Goal: Transaction & Acquisition: Purchase product/service

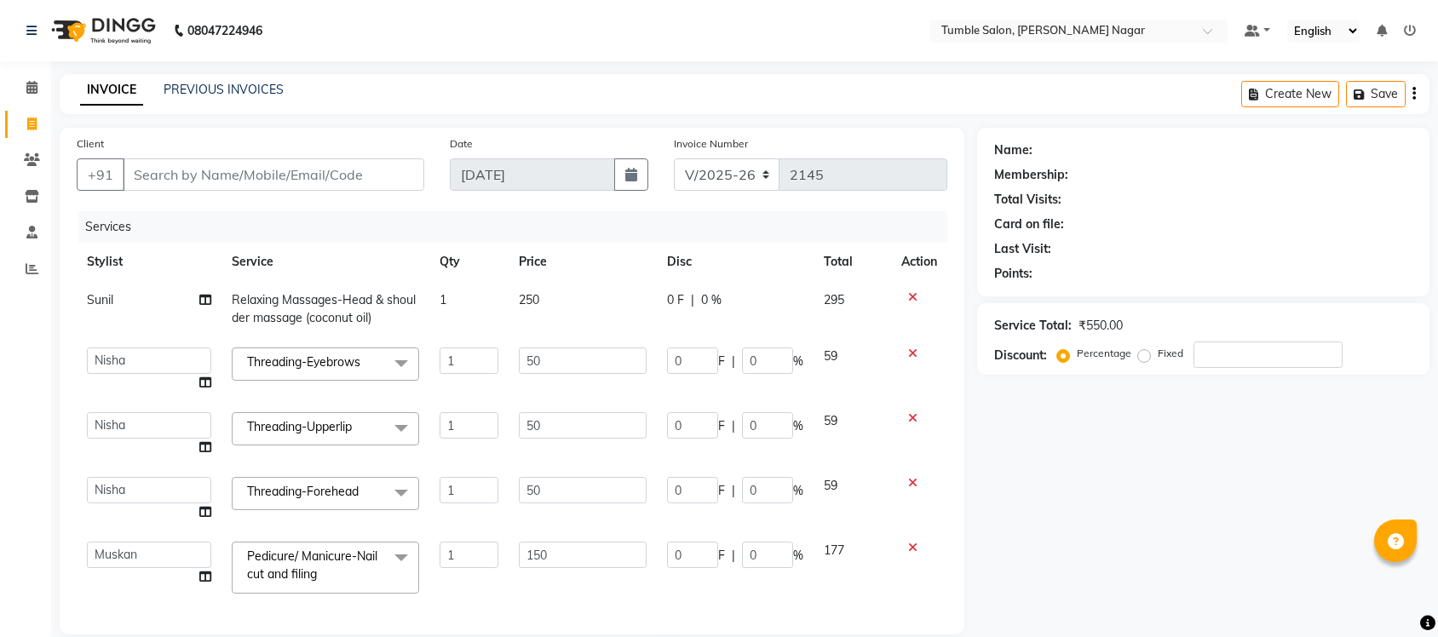
select select "8207"
select select "77845"
select select "77852"
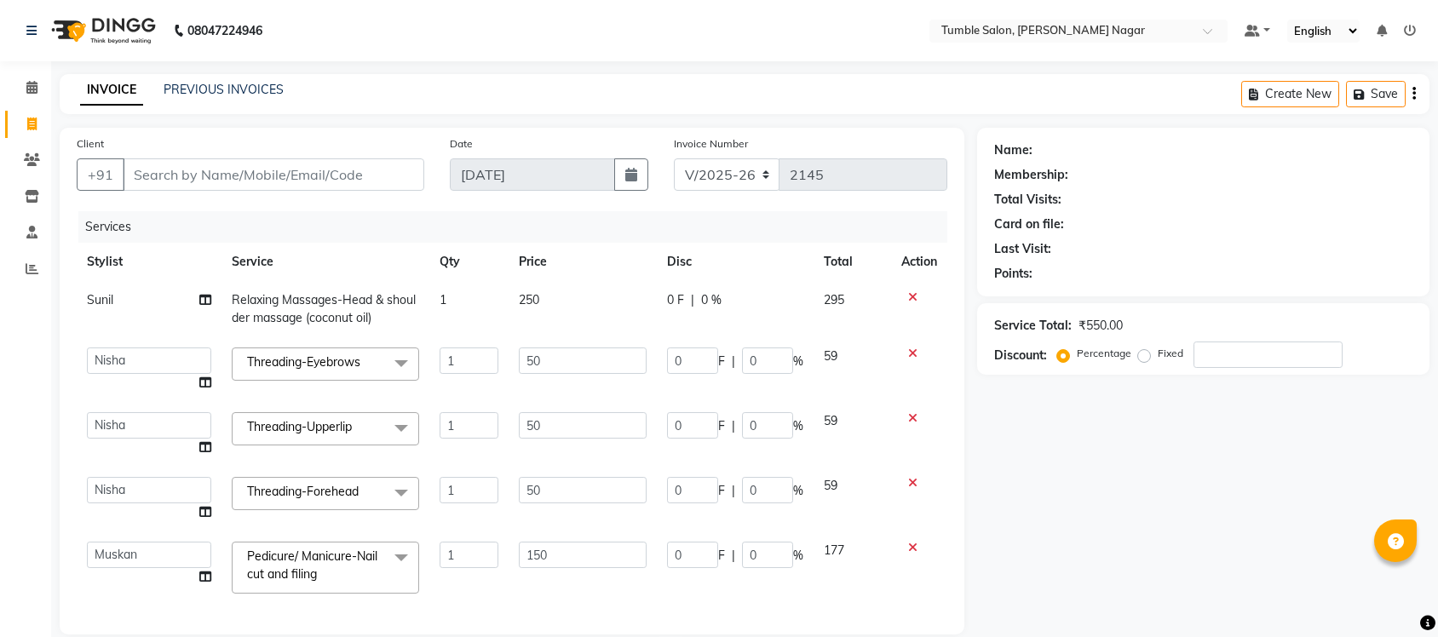
select select "service"
select select "89715"
click at [482, 563] on input "1" at bounding box center [468, 555] width 59 height 26
type input "2"
click at [1203, 498] on div "Name: Membership: Total Visits: Card on file: Last Visit: Points: Service Total…" at bounding box center [1209, 502] width 465 height 748
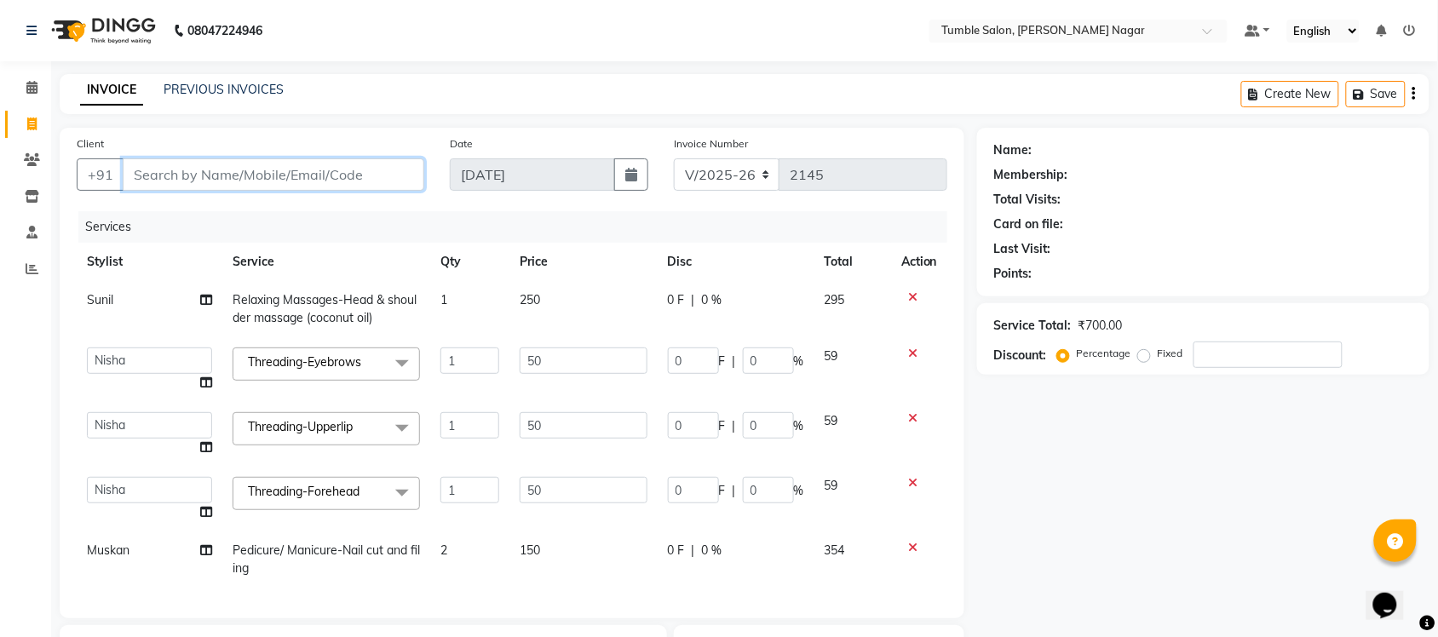
click at [223, 183] on input "Client" at bounding box center [273, 174] width 301 height 32
click at [206, 549] on icon at bounding box center [206, 550] width 12 height 12
select select "77852"
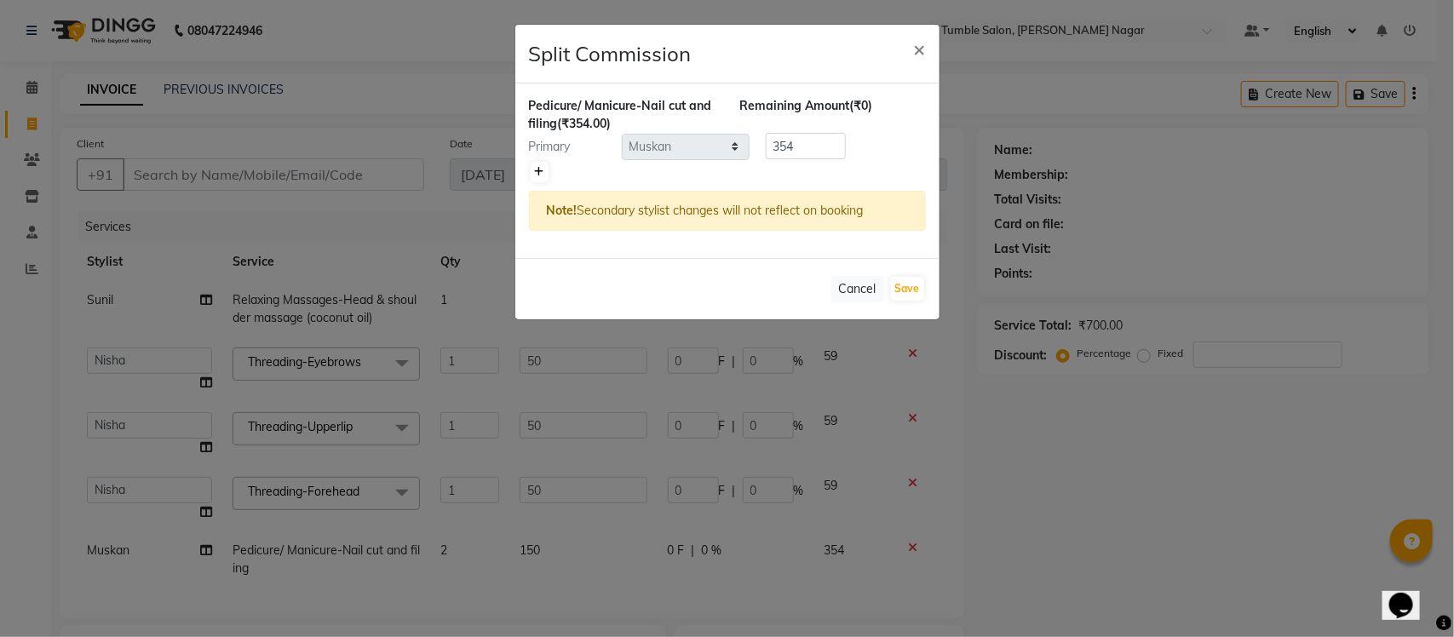
click at [537, 172] on icon at bounding box center [539, 172] width 9 height 10
type input "177"
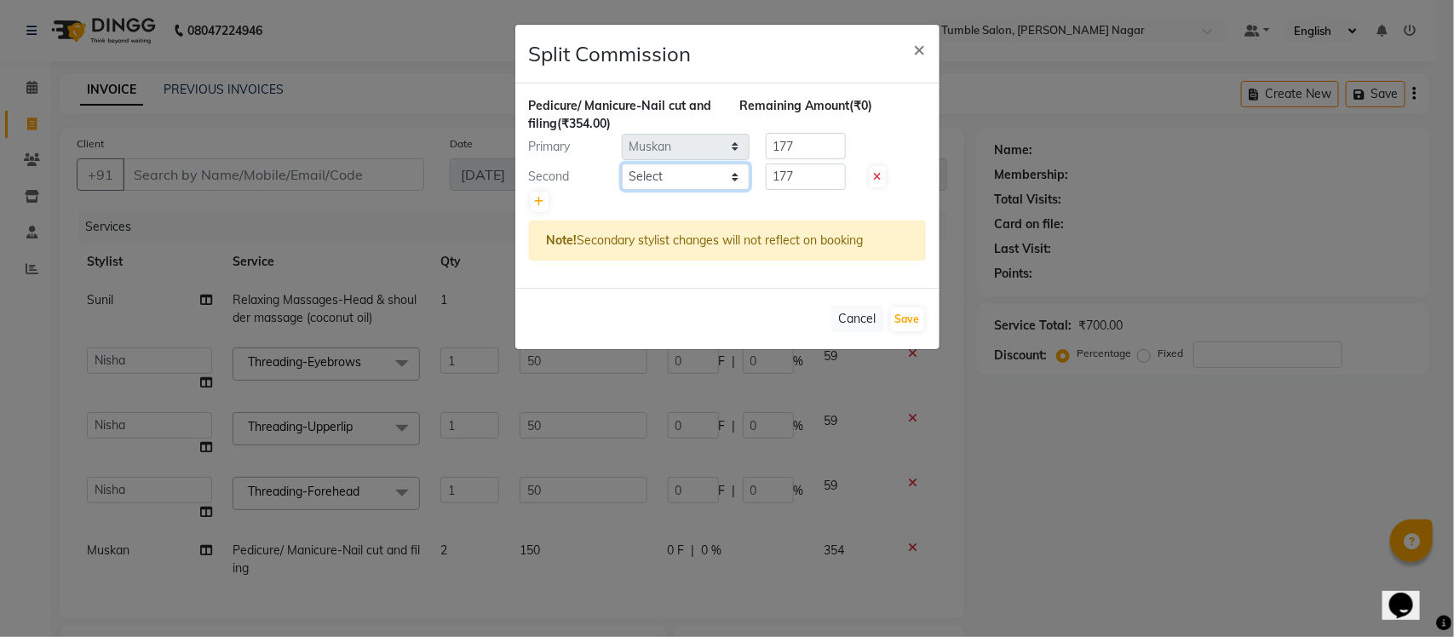
click at [735, 181] on select "Select Finance id Fiza Abbasi Govind Krishna Lokesh Mahender Muskan Neetu Nisha…" at bounding box center [686, 177] width 128 height 26
select select "77844"
click at [622, 164] on select "Select Finance id Fiza Abbasi Govind Krishna Lokesh Mahender Muskan Neetu Nisha…" at bounding box center [686, 177] width 128 height 26
click at [899, 321] on button "Save" at bounding box center [907, 319] width 33 height 24
select select "Select"
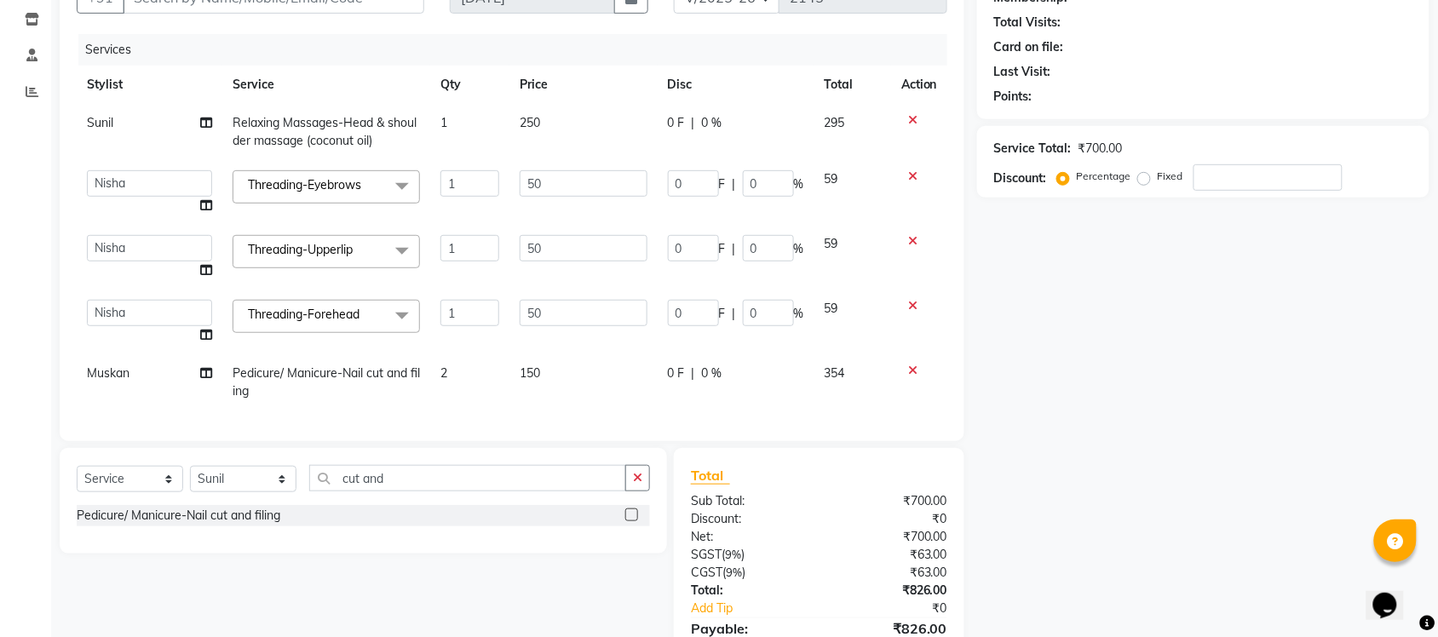
scroll to position [278, 0]
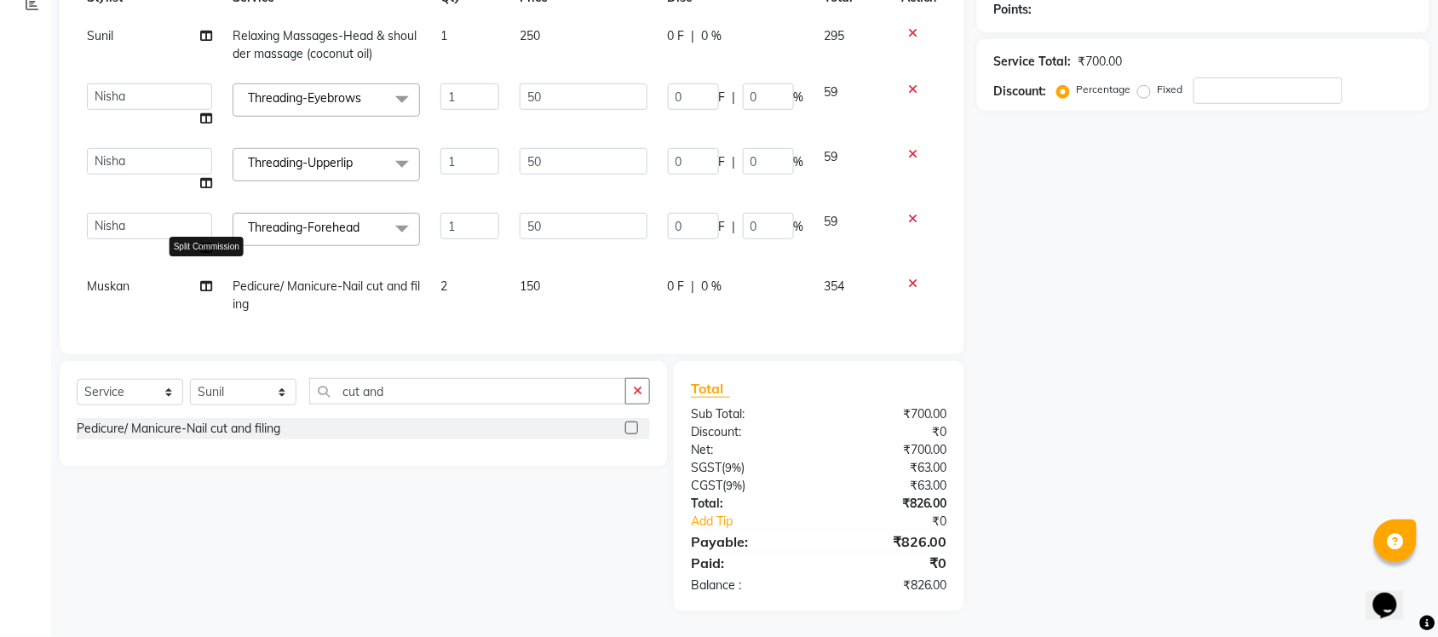
click at [204, 280] on icon at bounding box center [206, 286] width 12 height 12
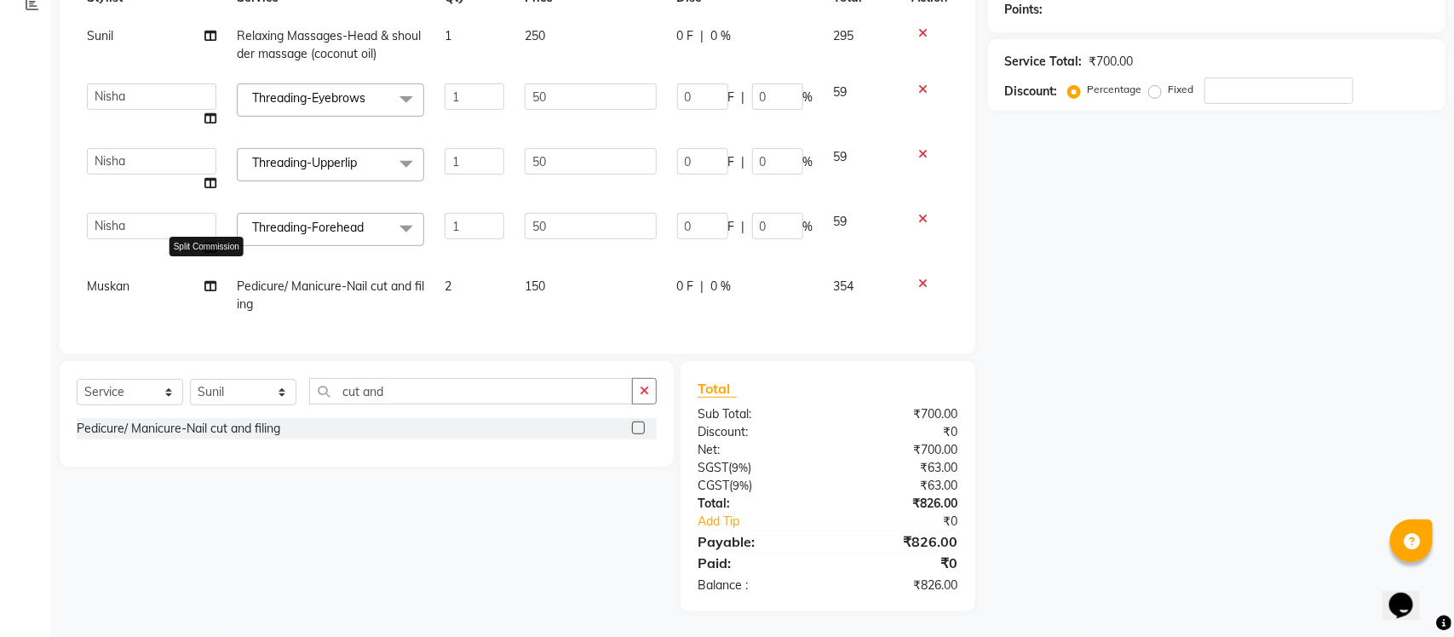
select select "77852"
select select "77844"
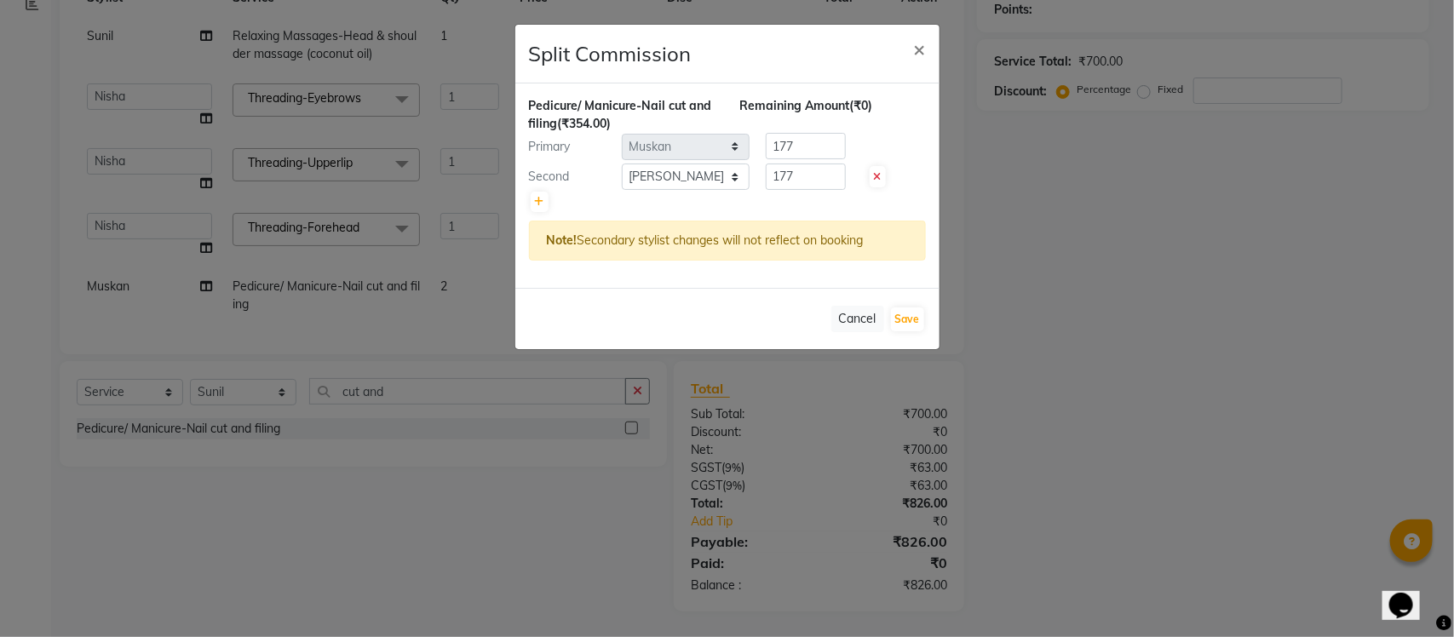
click at [1099, 264] on ngb-modal-window "Split Commission × Pedicure/ Manicure-Nail cut and filing (₹354.00) Remaining A…" at bounding box center [727, 318] width 1454 height 637
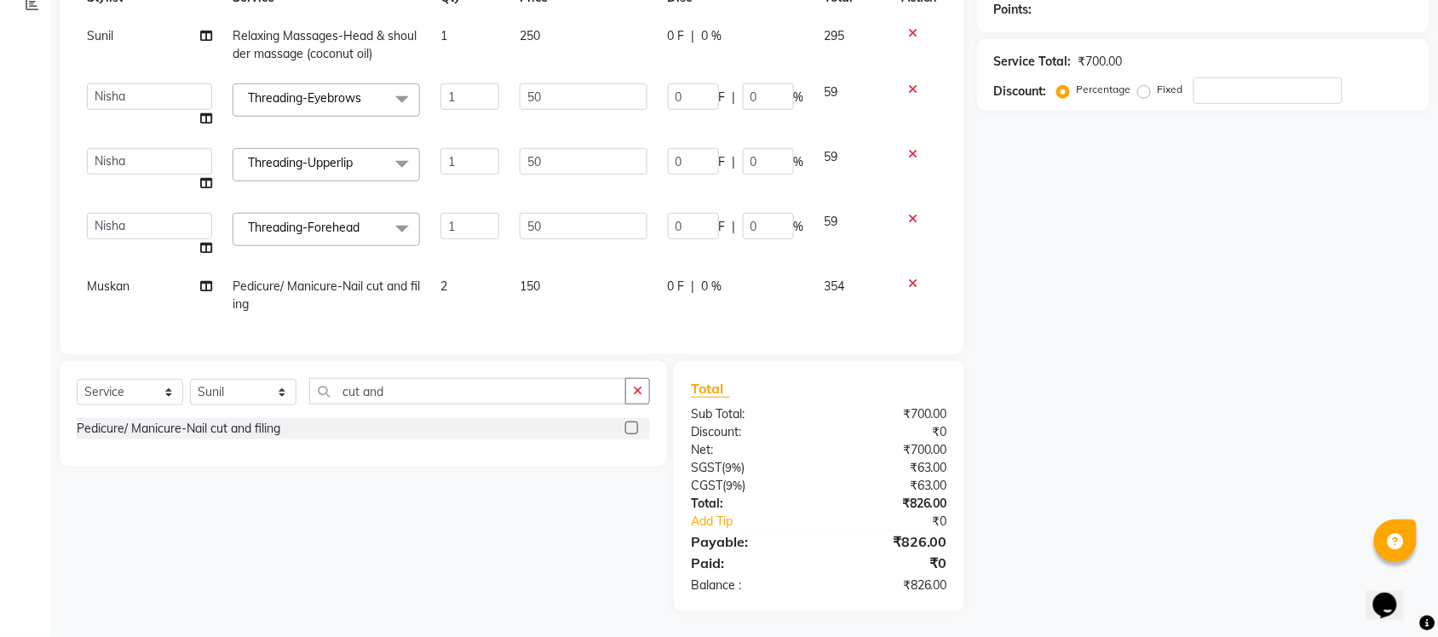
scroll to position [0, 0]
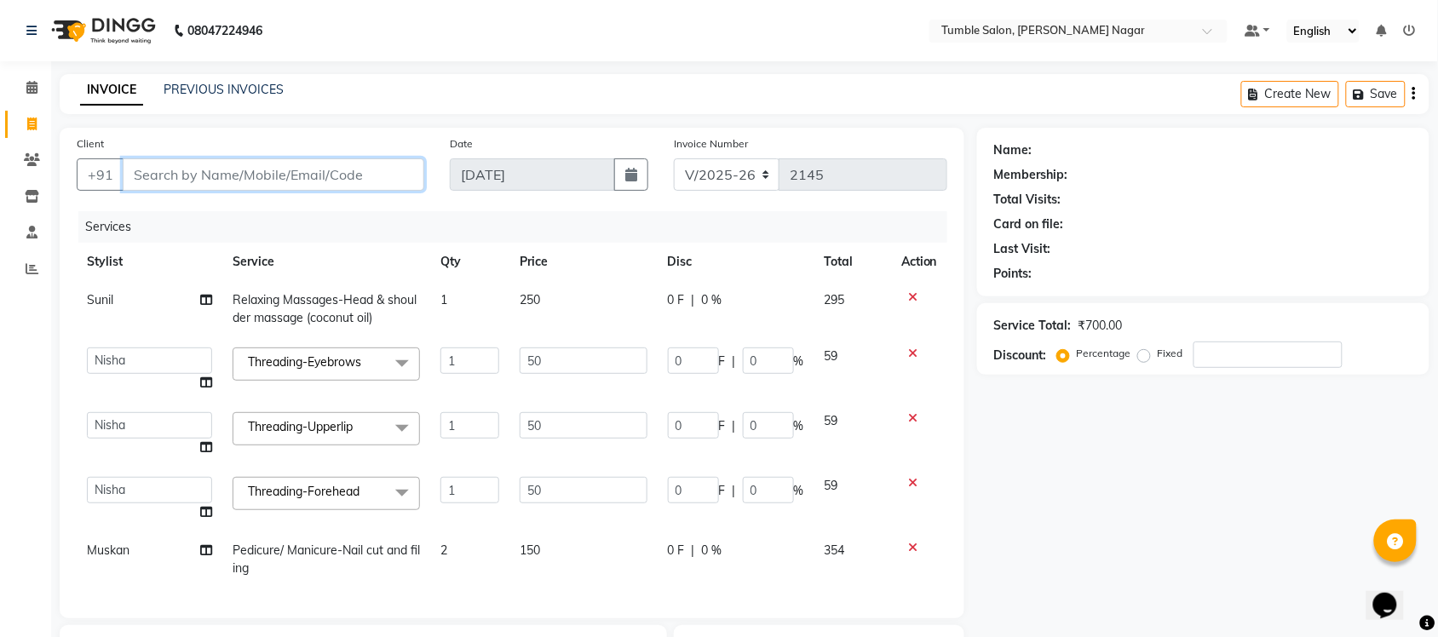
click at [349, 176] on input "Client" at bounding box center [273, 174] width 301 height 32
type input "8"
type input "0"
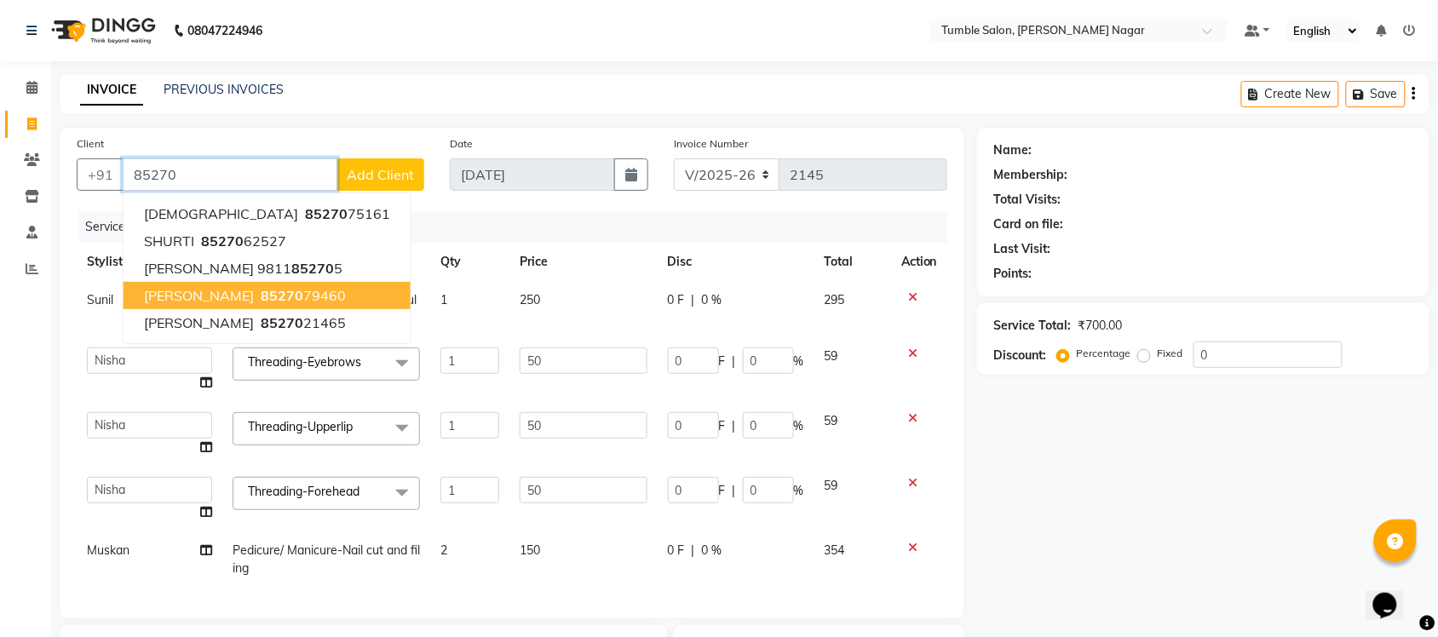
click at [227, 301] on span "KIRAN GUPTA" at bounding box center [199, 295] width 110 height 17
type input "8527079460"
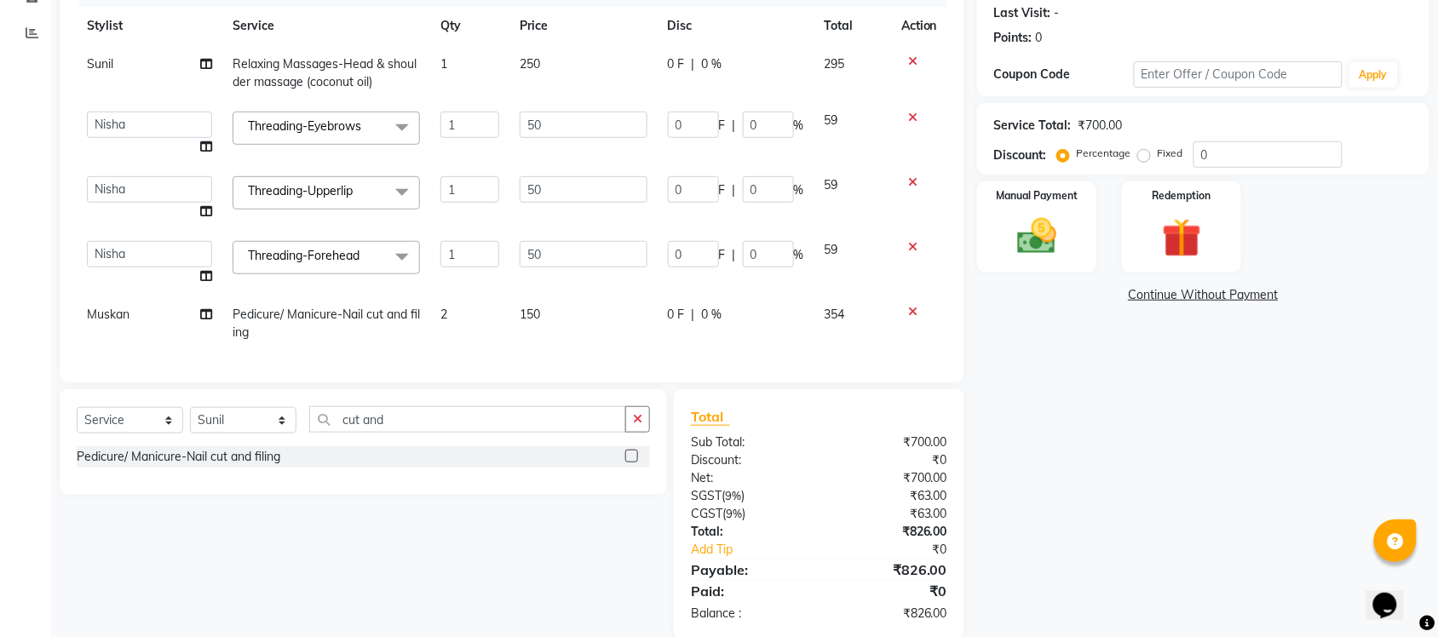
scroll to position [278, 0]
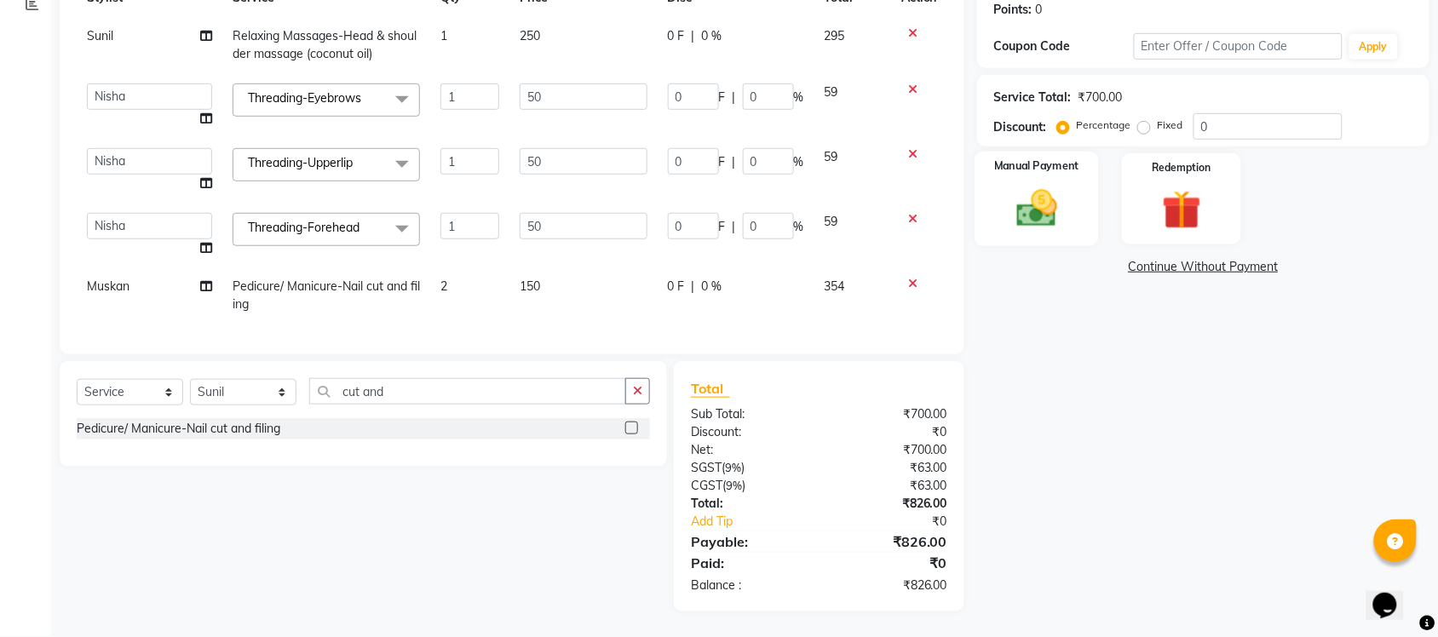
click at [1080, 189] on div "Manual Payment" at bounding box center [1036, 199] width 124 height 95
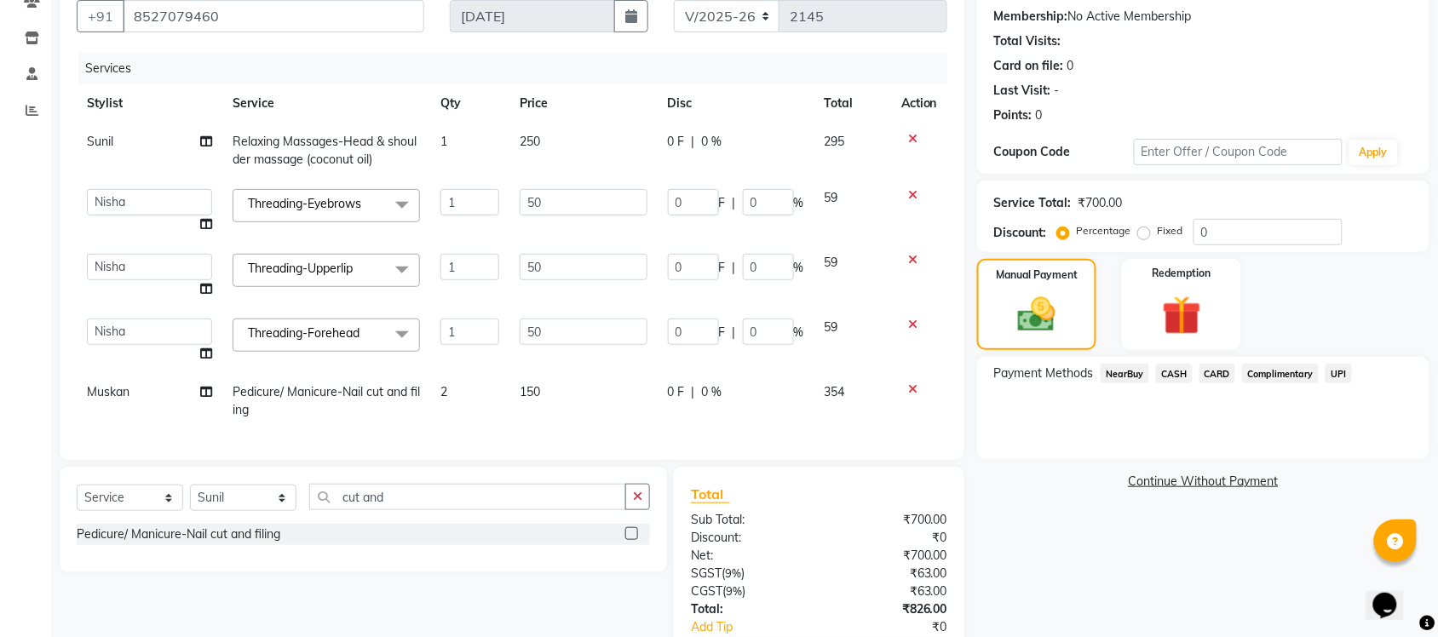
scroll to position [151, 0]
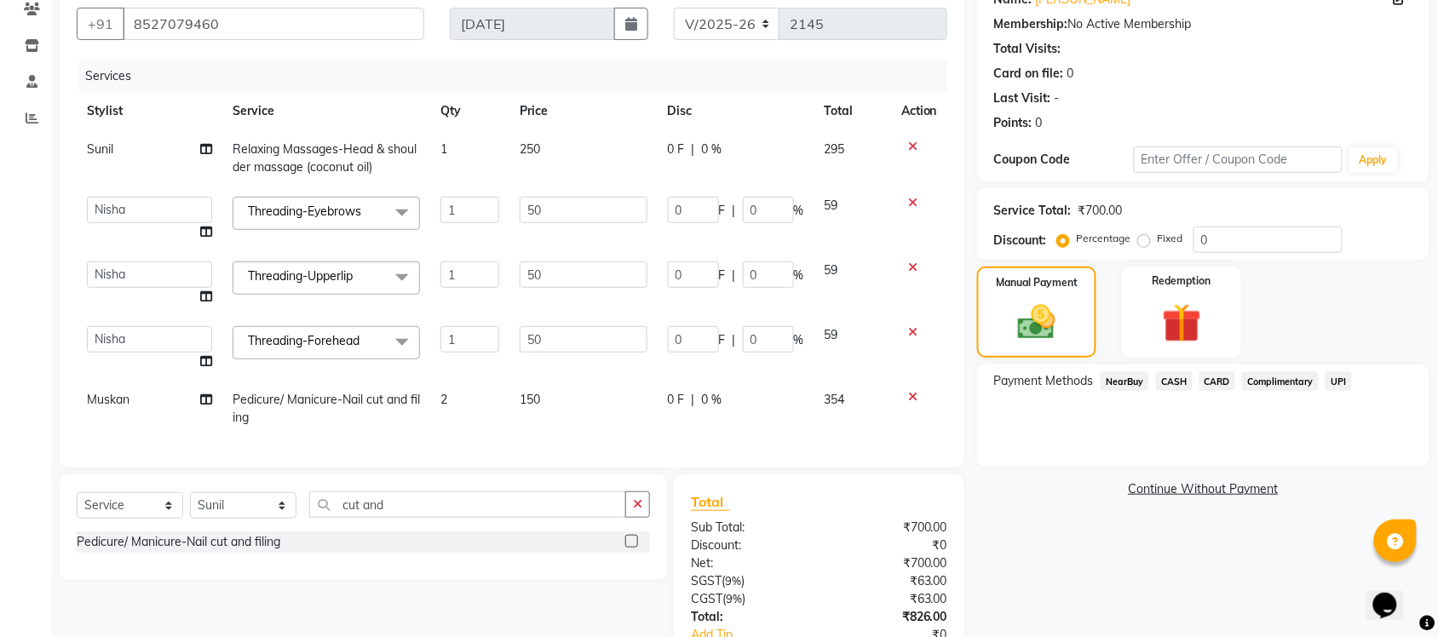
click at [539, 142] on span "250" at bounding box center [530, 148] width 20 height 15
select select "89715"
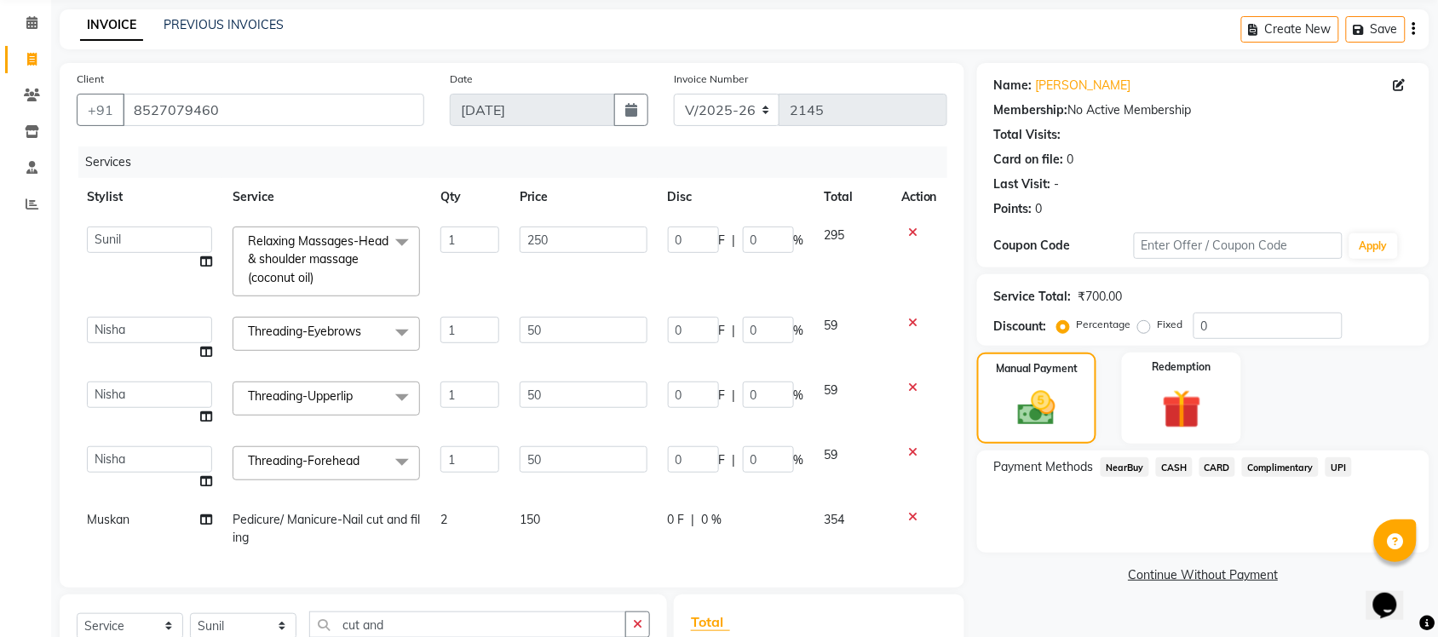
scroll to position [20, 0]
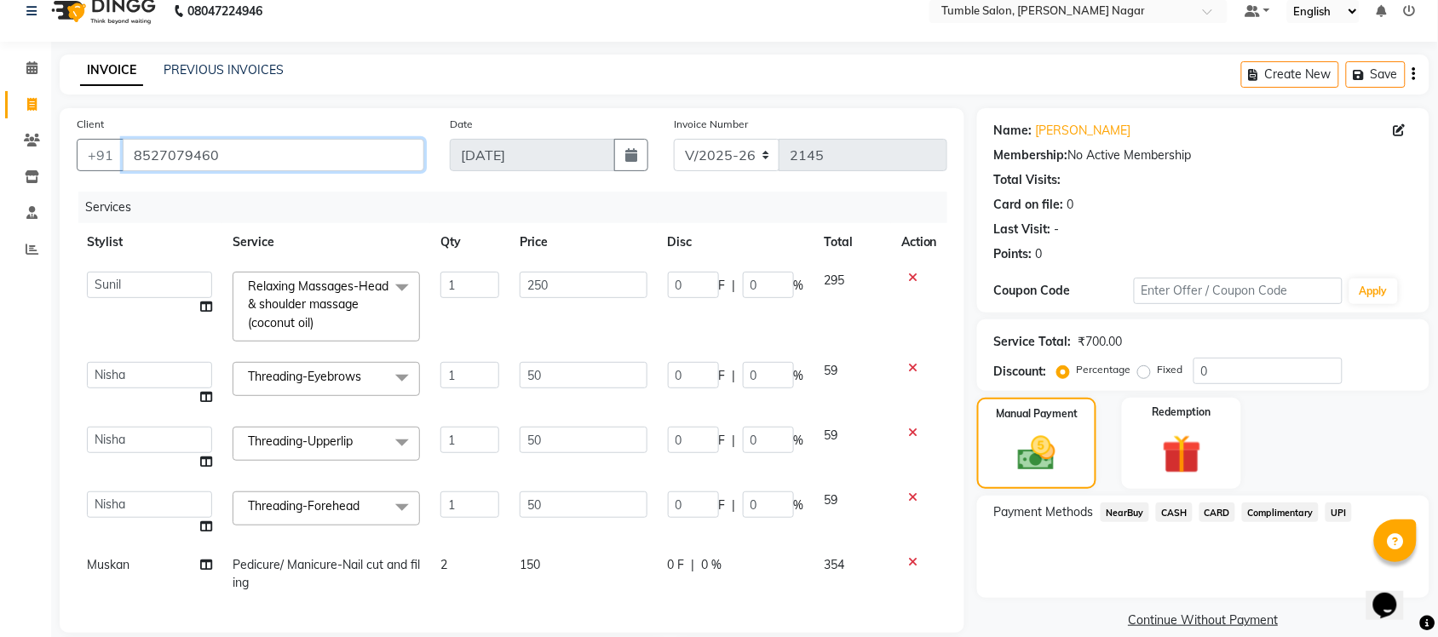
drag, startPoint x: 243, startPoint y: 154, endPoint x: 228, endPoint y: 143, distance: 18.2
click at [0, 120] on app-home "08047224946 Select Location × Tumble Salon, Uttam Nagar Default Panel My Panel …" at bounding box center [719, 447] width 1438 height 935
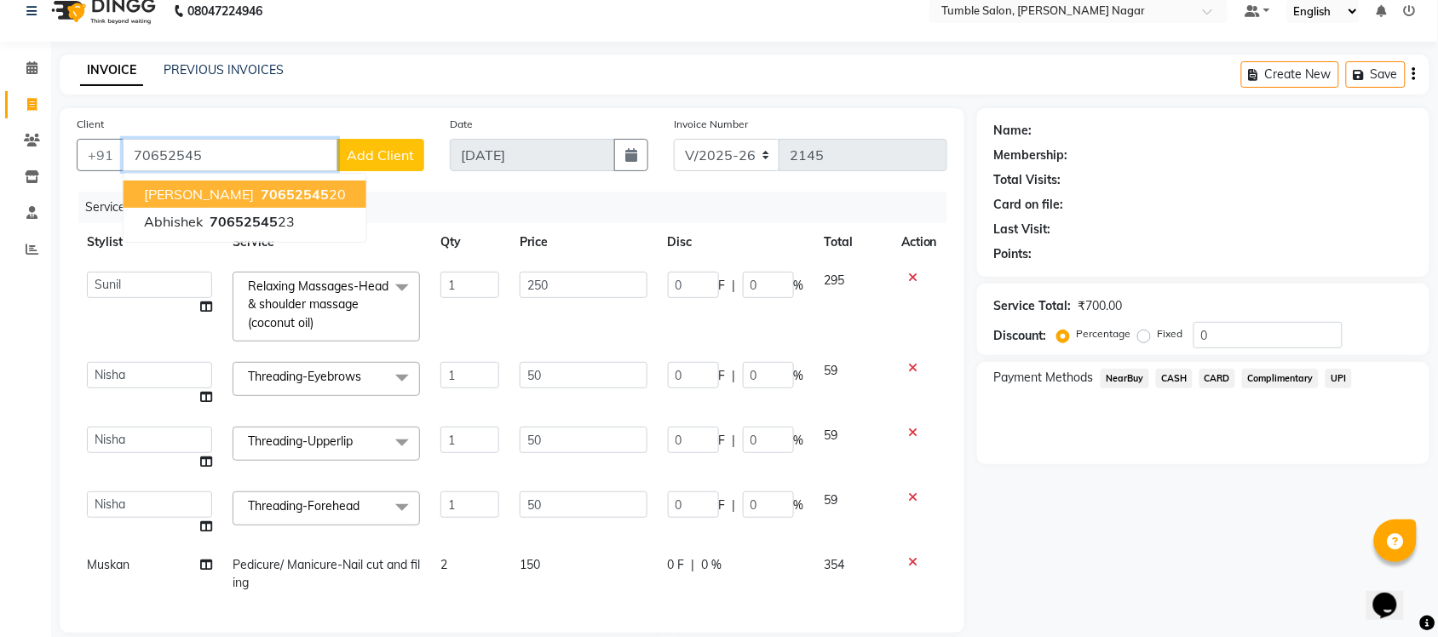
click at [283, 196] on span "70652545" at bounding box center [295, 194] width 68 height 17
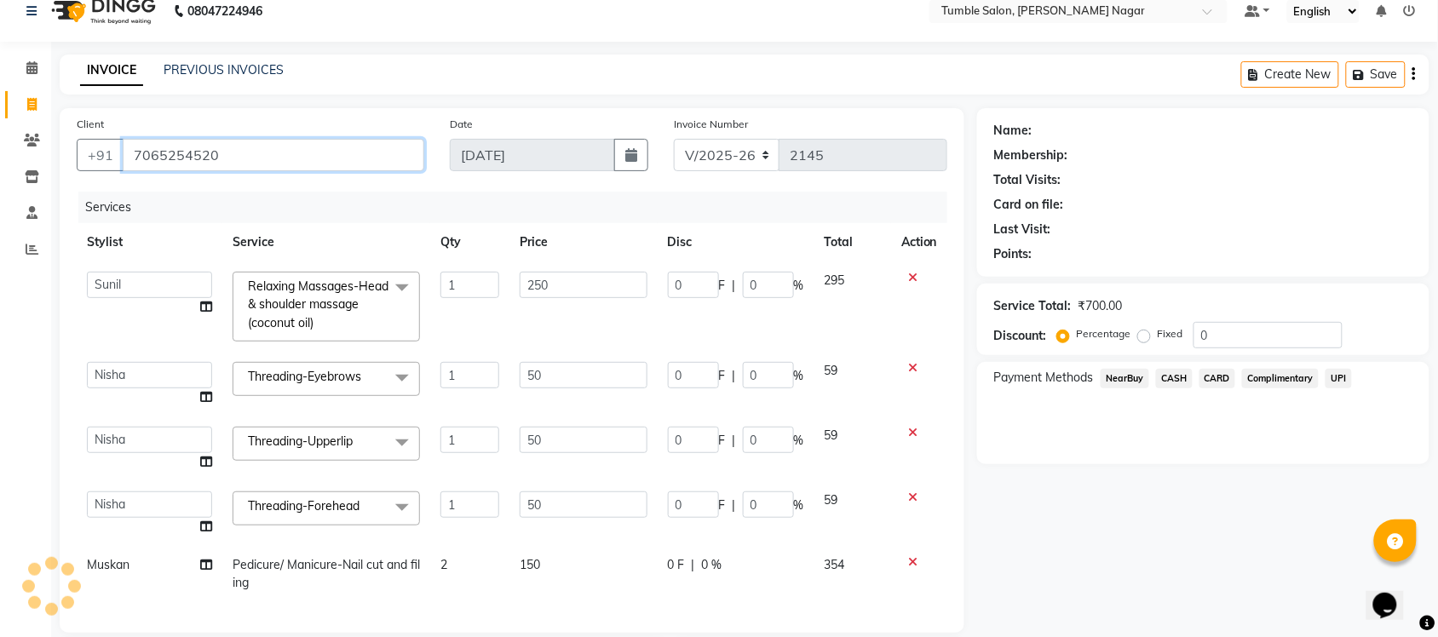
type input "7065254520"
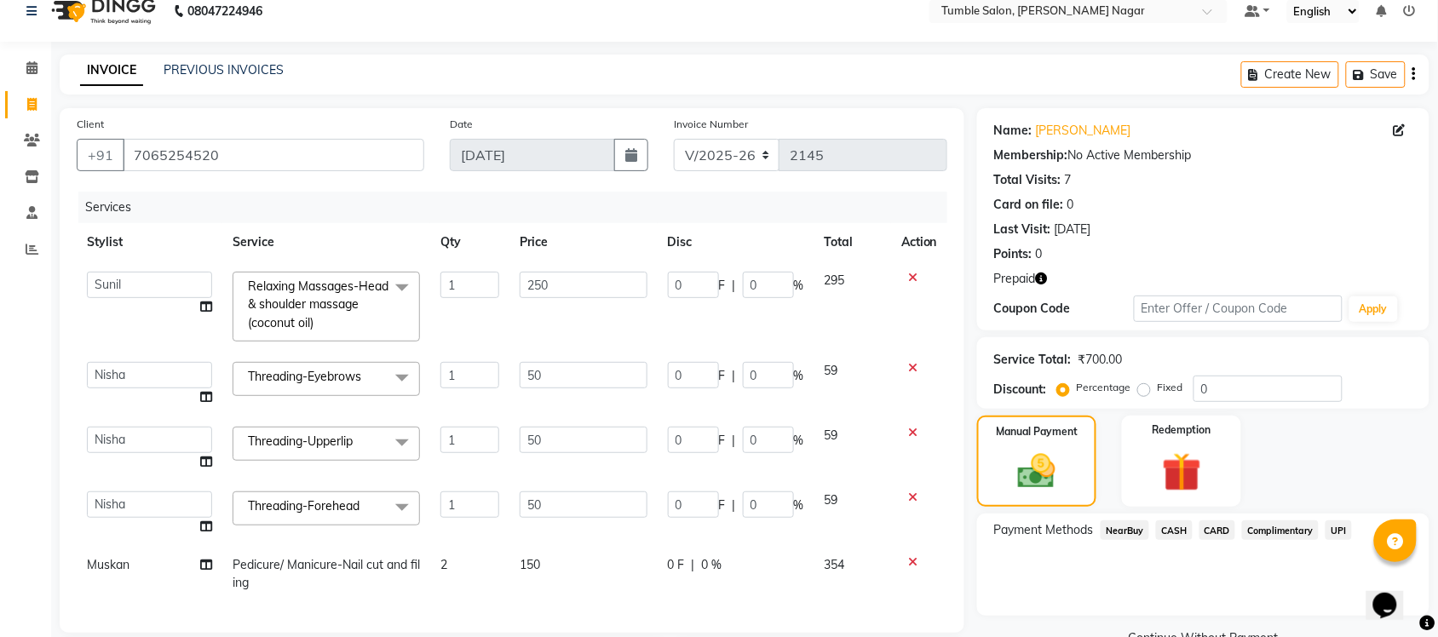
click at [1044, 278] on icon "button" at bounding box center [1042, 279] width 12 height 12
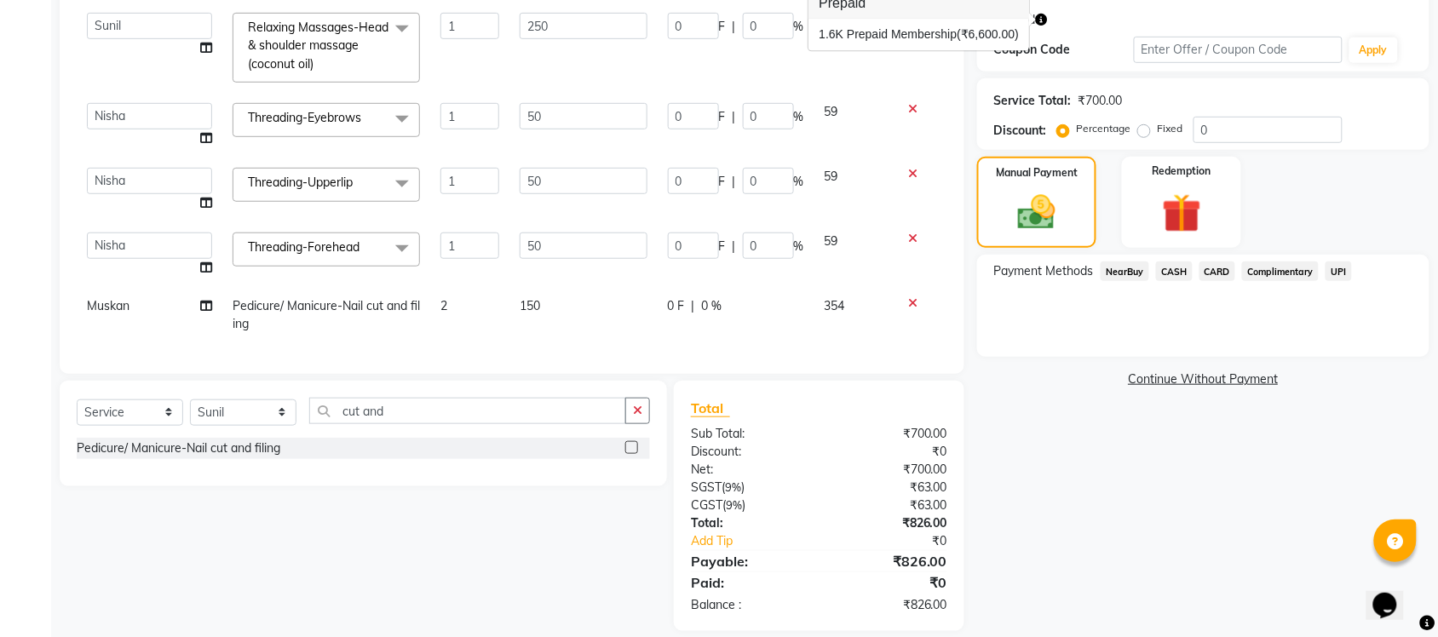
scroll to position [299, 0]
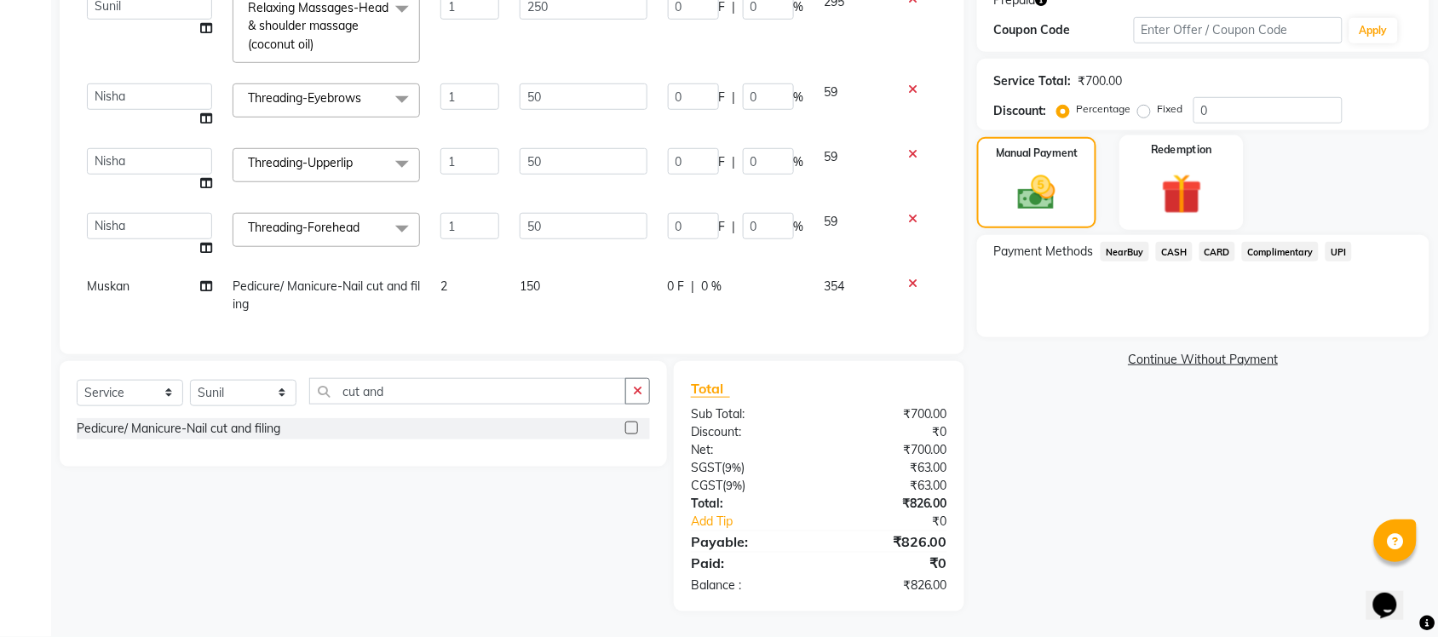
click at [1195, 217] on img at bounding box center [1181, 194] width 66 height 51
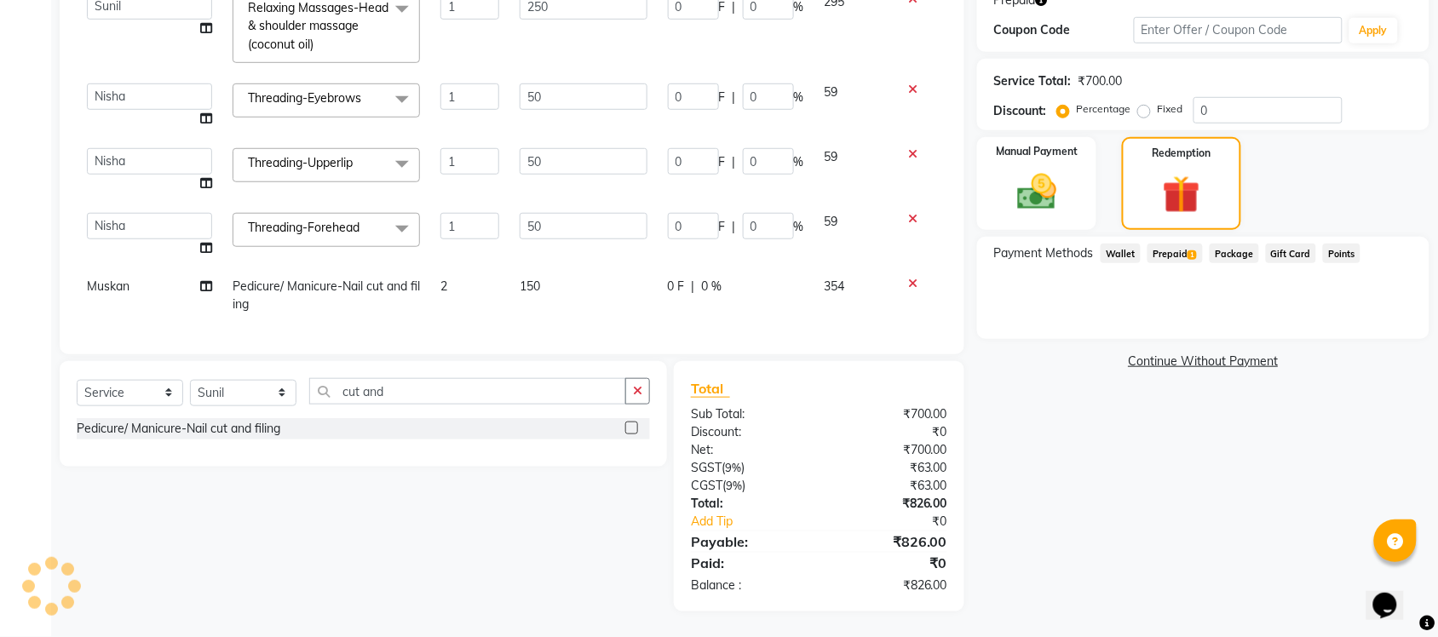
click at [1191, 254] on span "1" at bounding box center [1191, 255] width 9 height 10
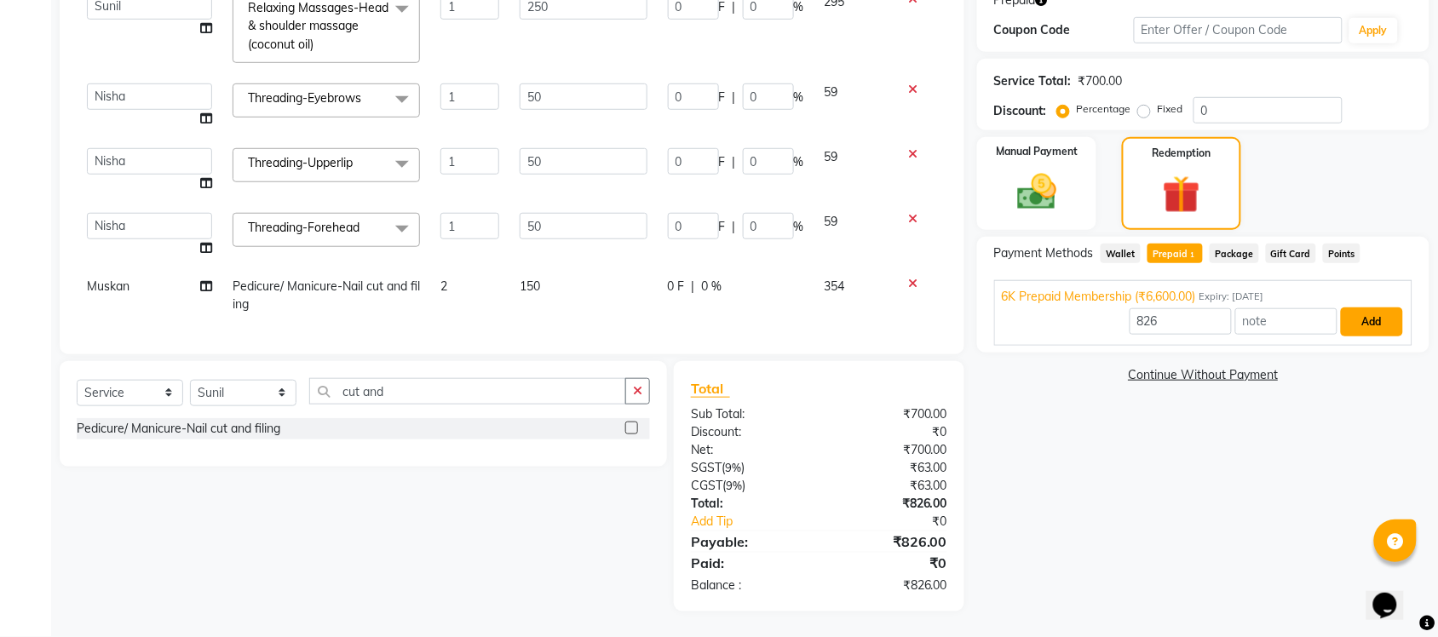
click at [1365, 329] on button "Add" at bounding box center [1372, 321] width 62 height 29
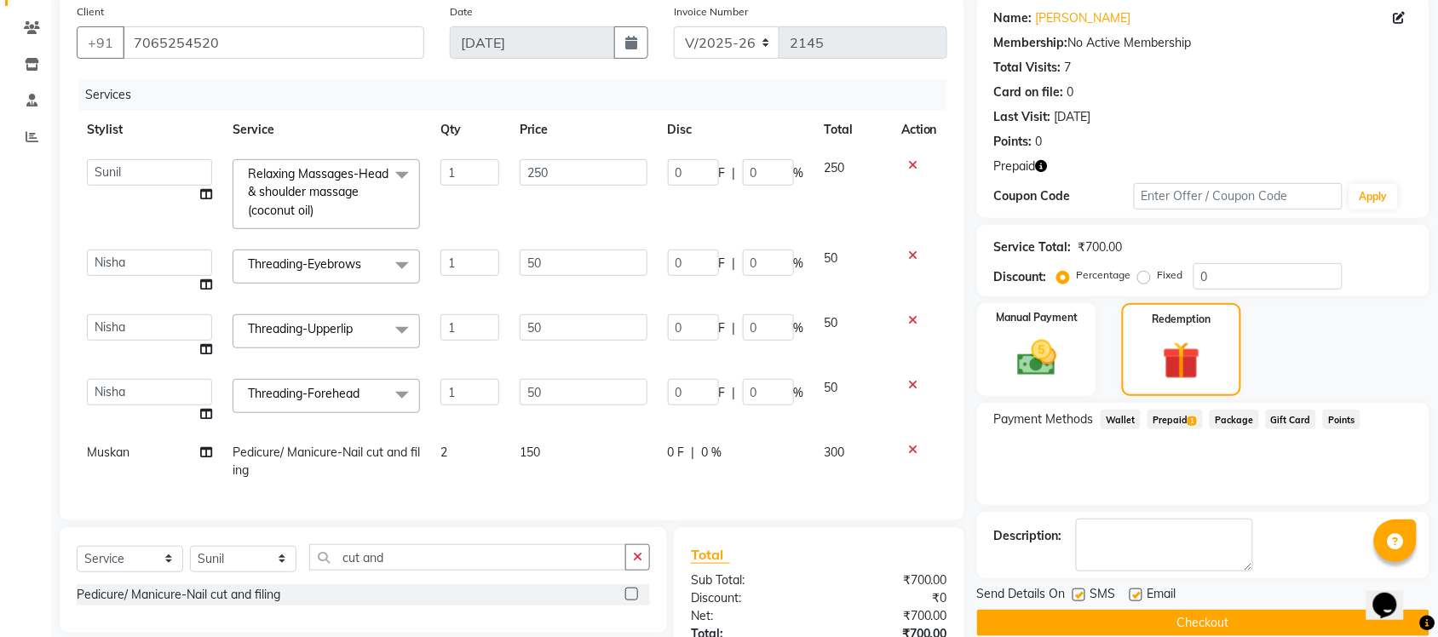
scroll to position [298, 0]
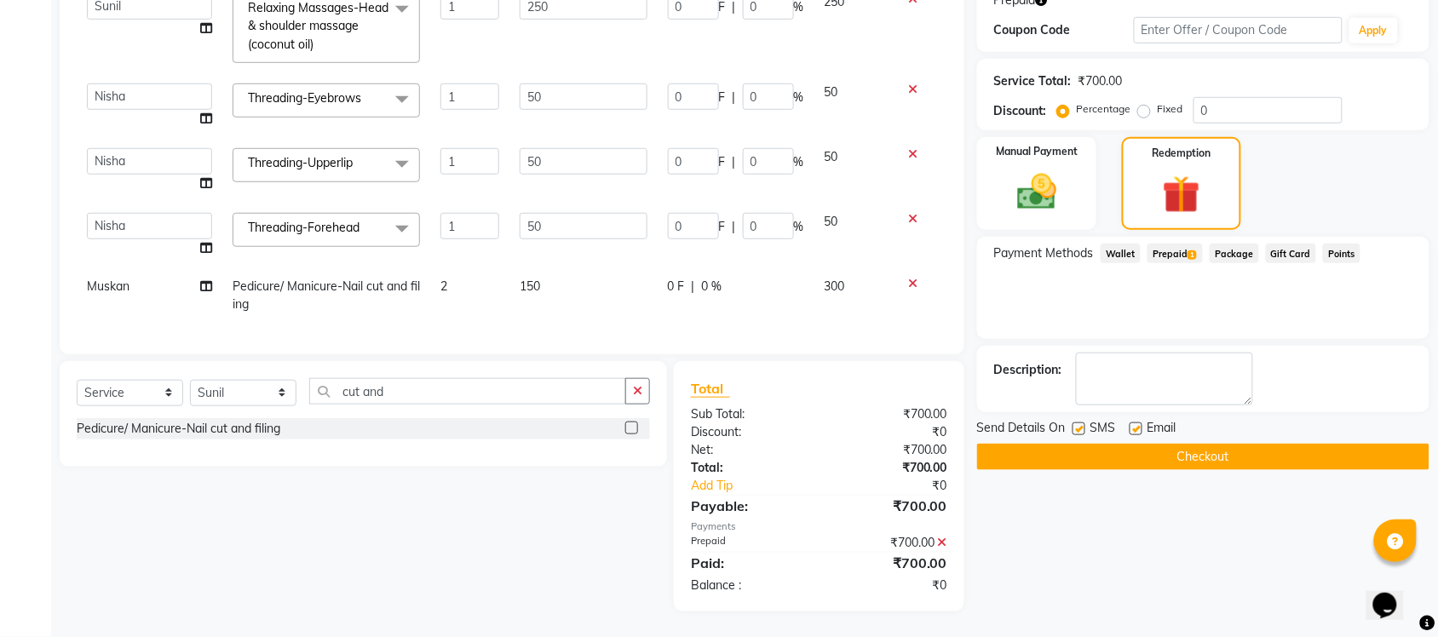
click at [1308, 458] on button "Checkout" at bounding box center [1203, 457] width 452 height 26
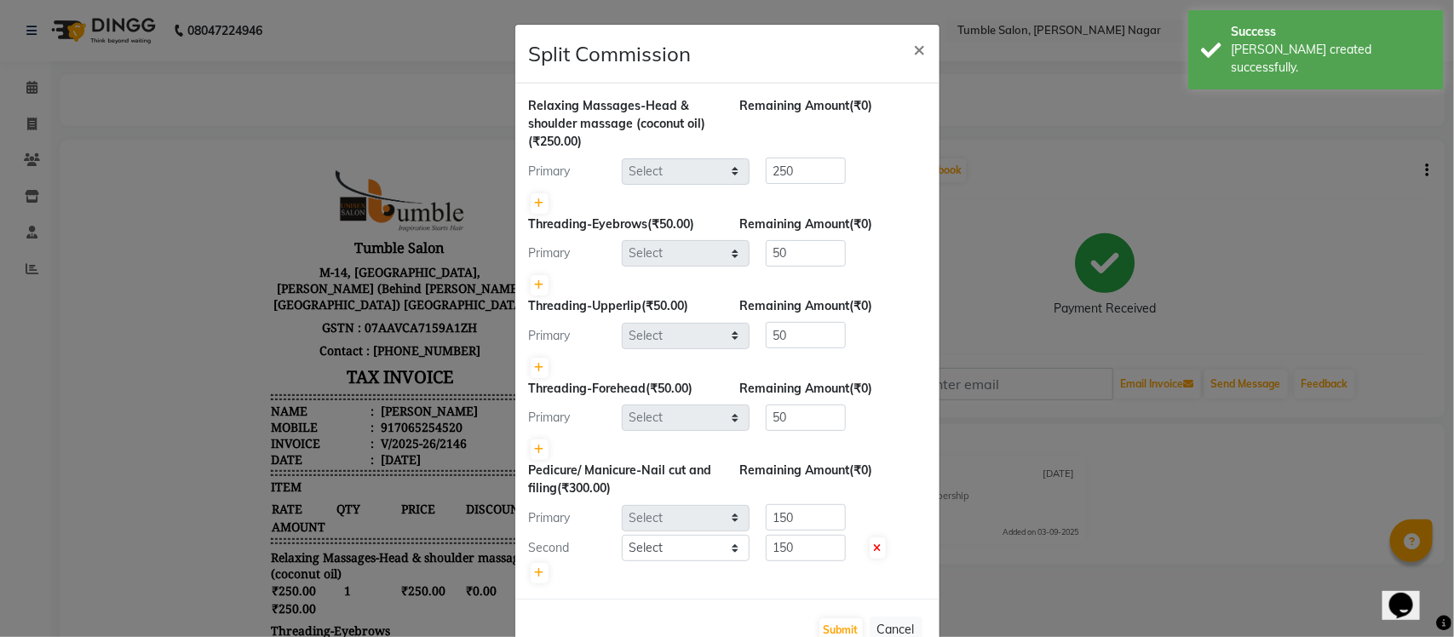
select select "89715"
select select "77845"
select select "77852"
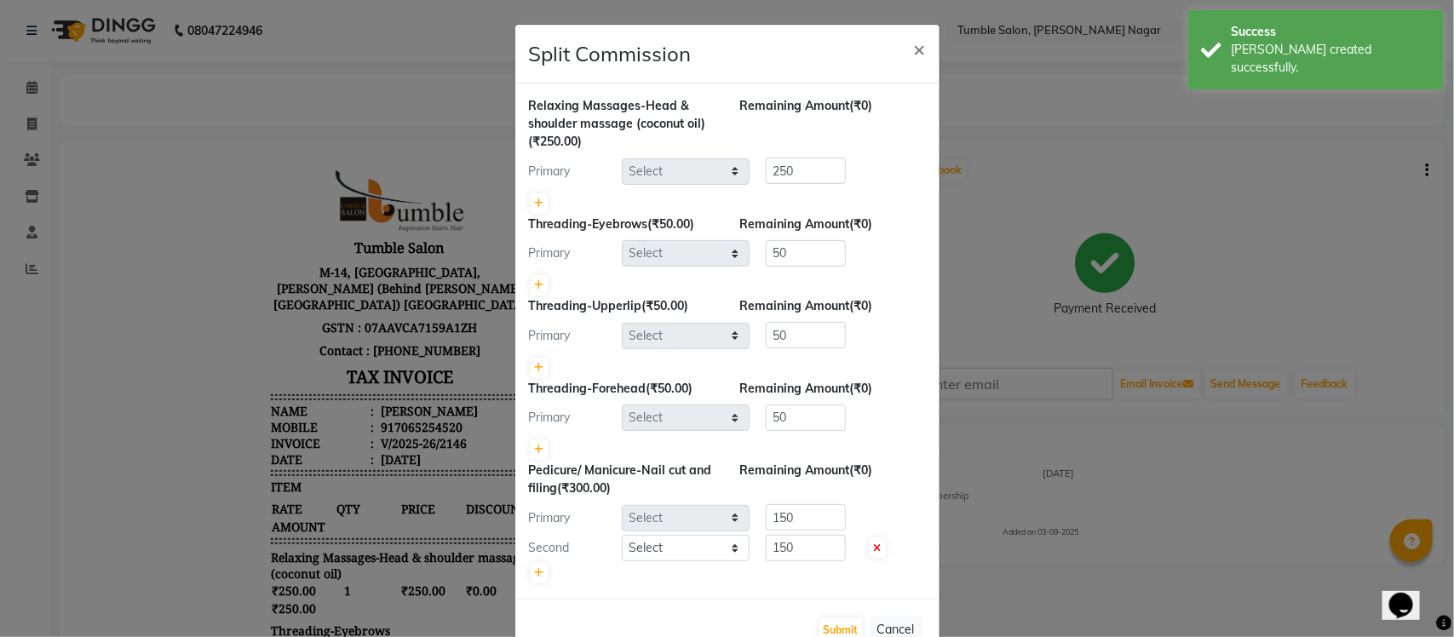
select select "77844"
click at [916, 43] on span "×" at bounding box center [920, 49] width 12 height 26
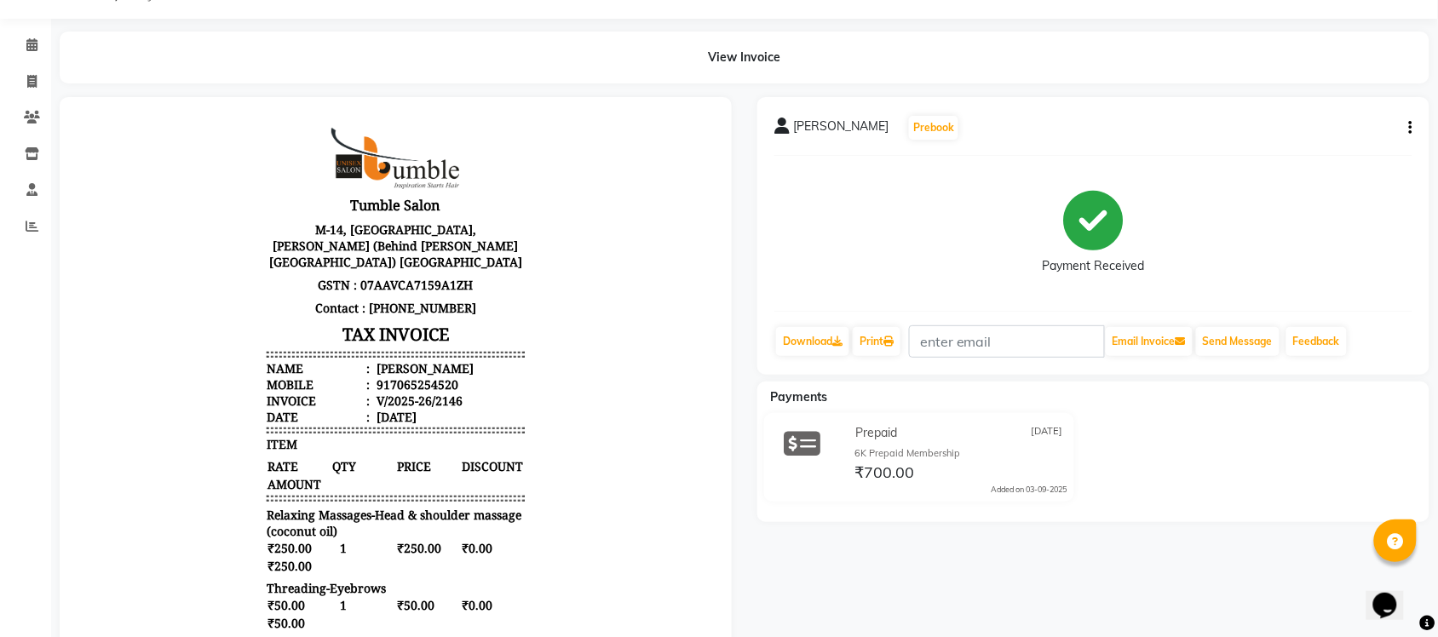
scroll to position [14, 0]
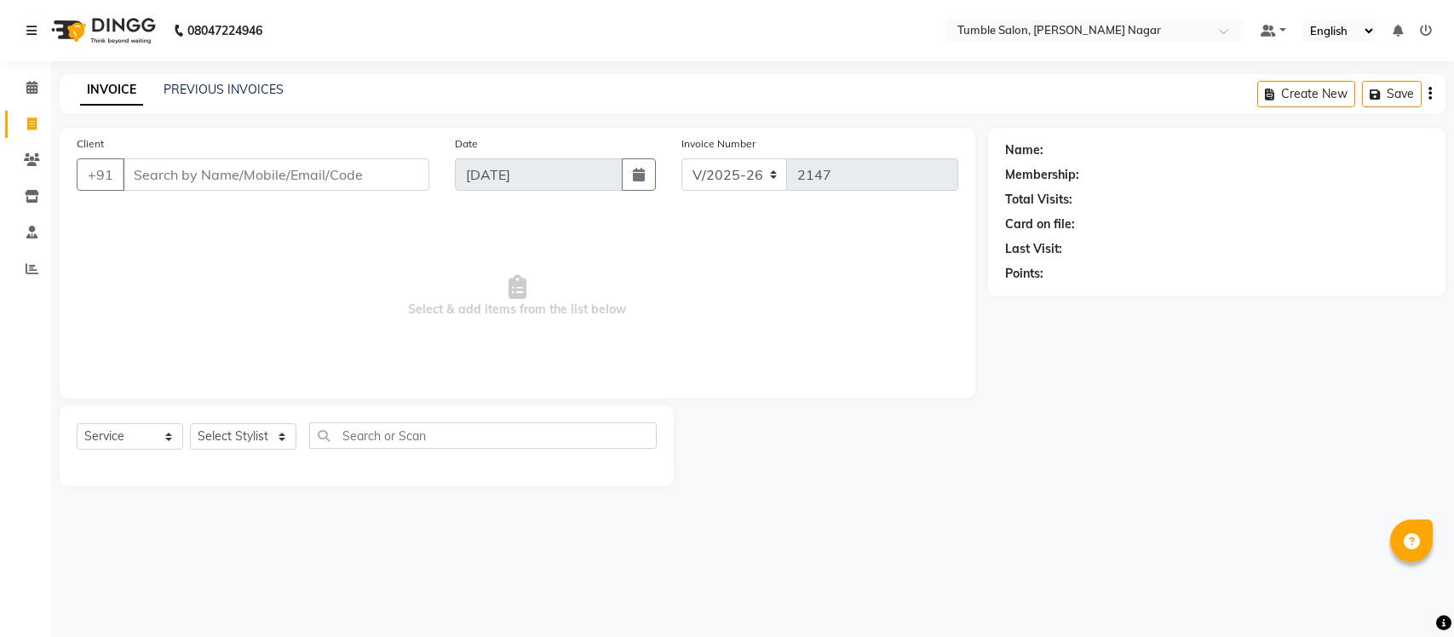
select select "8207"
select select "service"
click at [227, 85] on link "PREVIOUS INVOICES" at bounding box center [224, 89] width 120 height 15
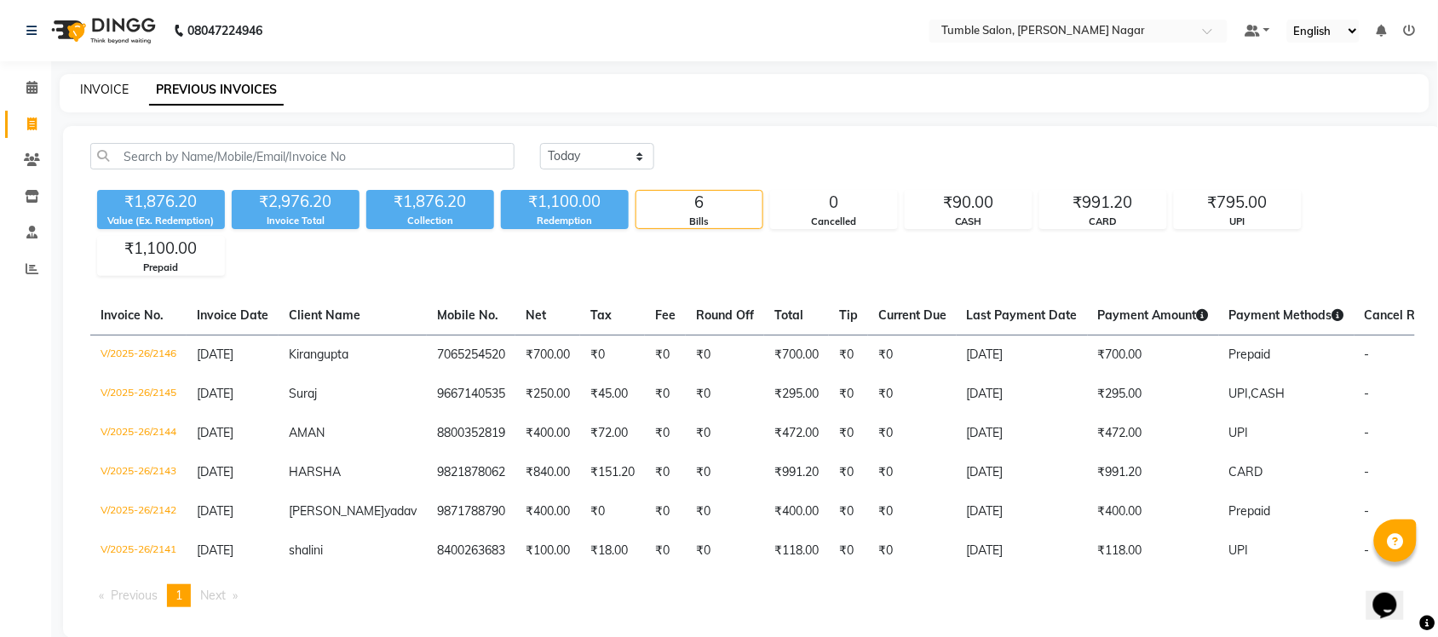
click at [81, 86] on link "INVOICE" at bounding box center [104, 89] width 49 height 15
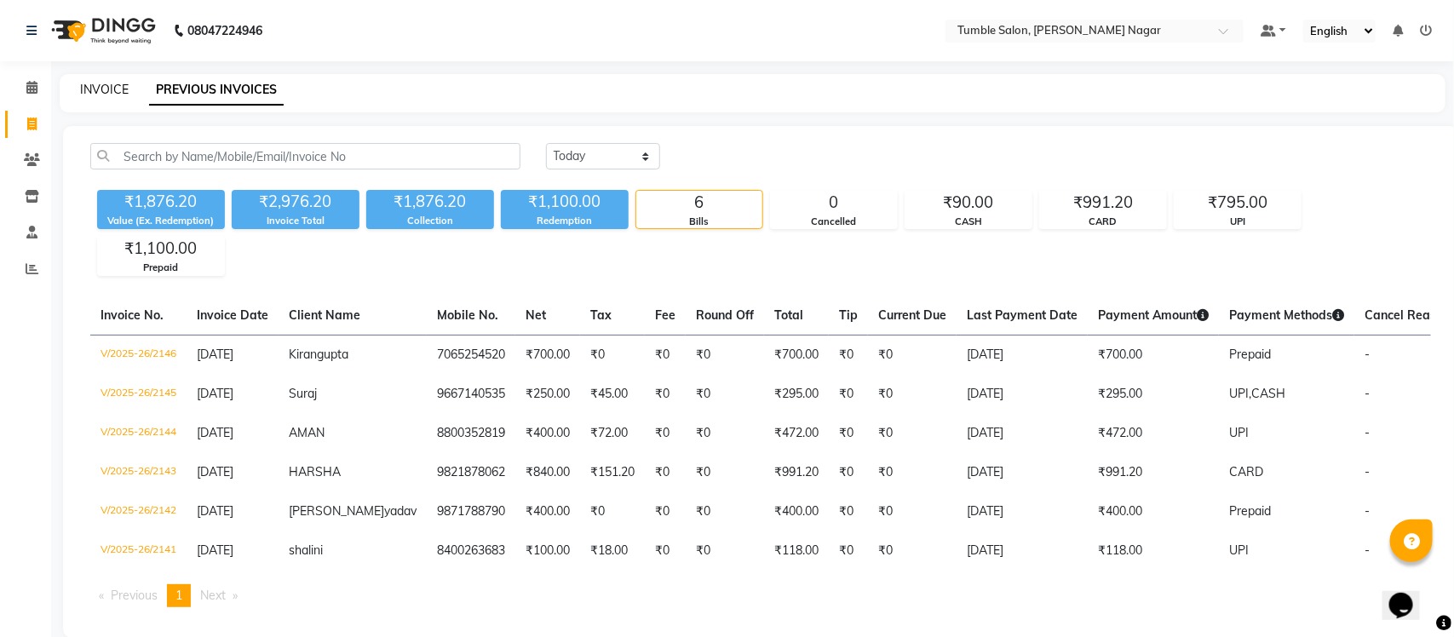
select select "service"
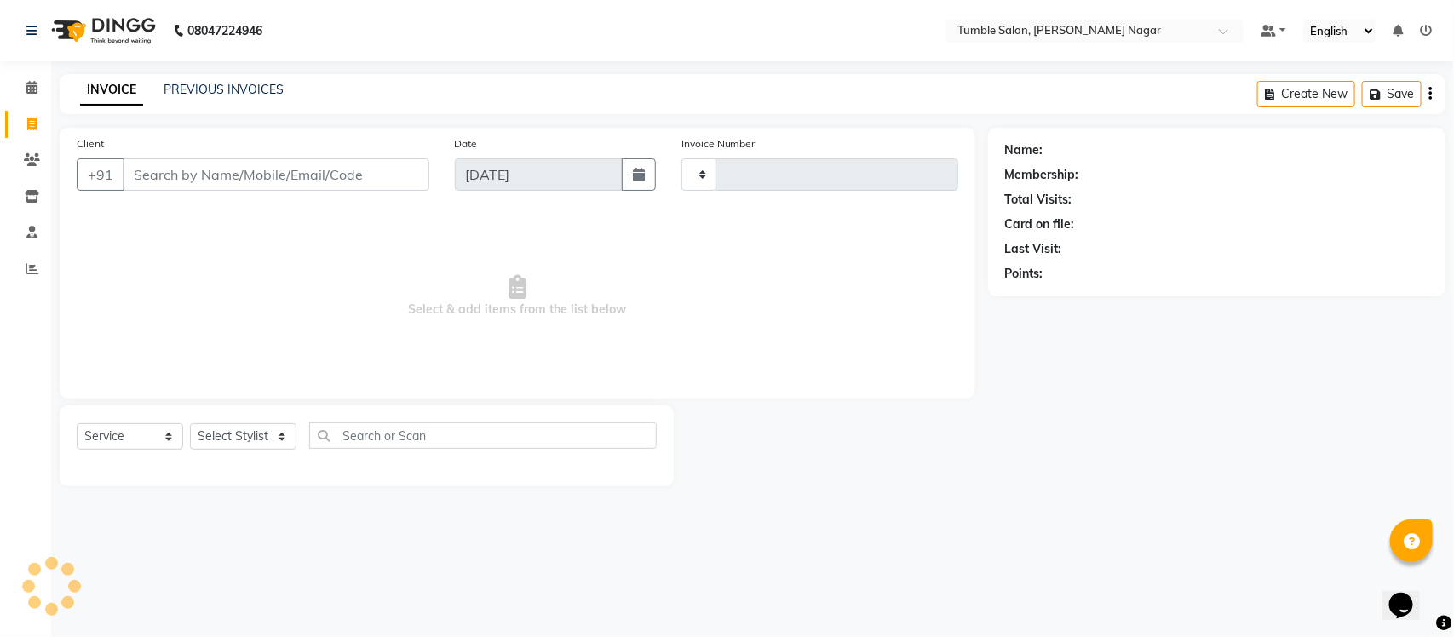
type input "2147"
select select "8207"
click at [256, 441] on select "Select Stylist Finance id Fiza Abbasi Govind Krishna Lokesh Mahender Muskan Nee…" at bounding box center [243, 436] width 106 height 26
select select "77843"
click at [190, 423] on select "Select Stylist Finance id Fiza Abbasi Govind Krishna Lokesh Mahender Muskan Nee…" at bounding box center [243, 436] width 106 height 26
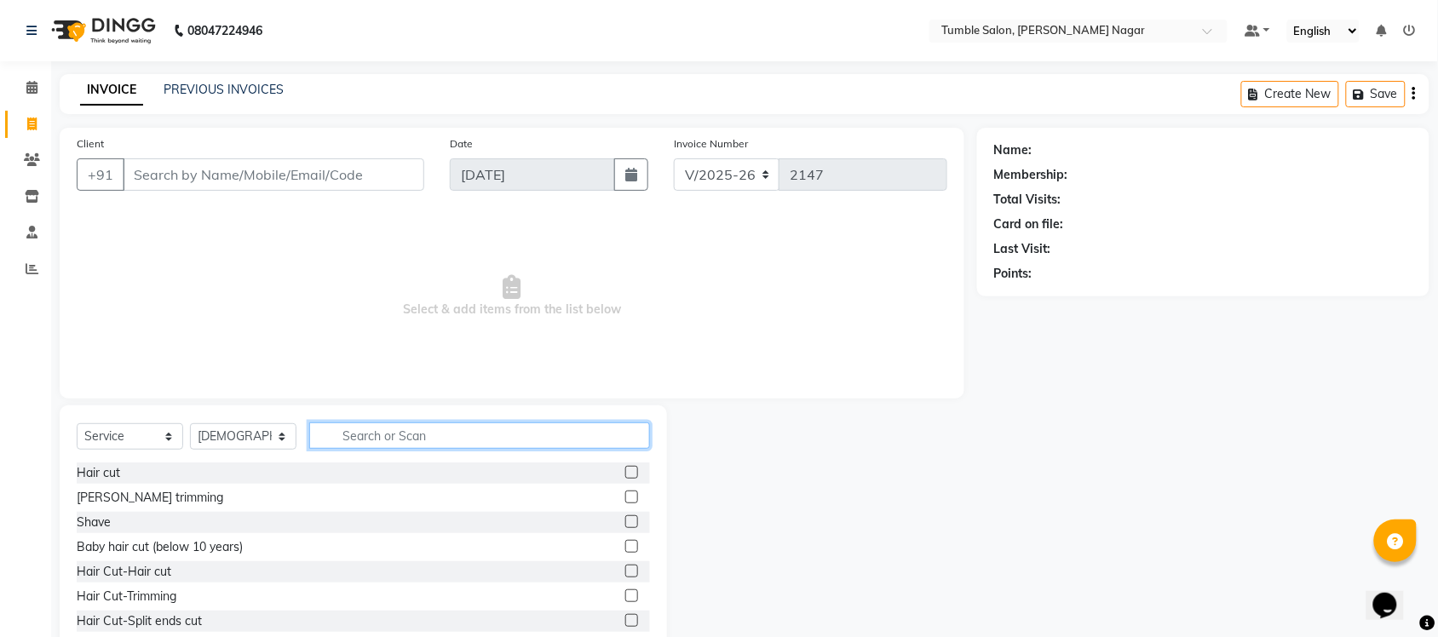
click at [564, 434] on input "text" at bounding box center [479, 435] width 341 height 26
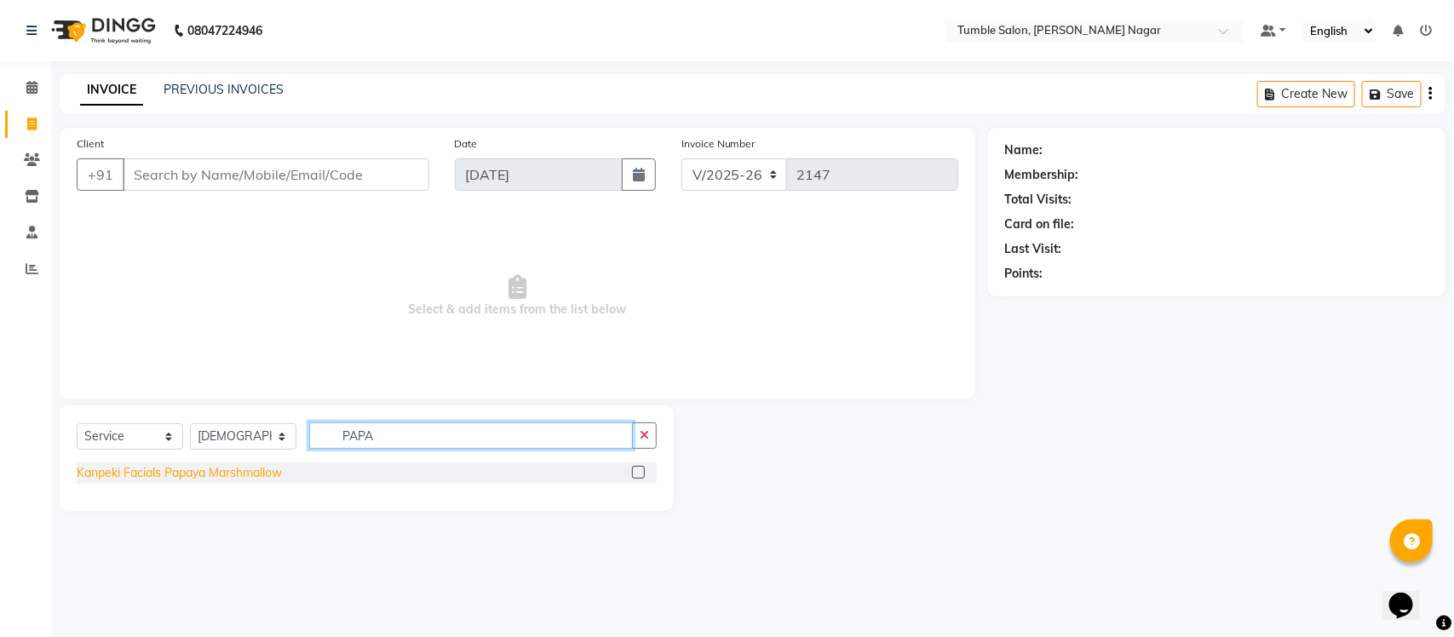
type input "PAPA"
click at [155, 474] on div "Kanpeki Facials Papaya Marshmallow" at bounding box center [179, 473] width 205 height 18
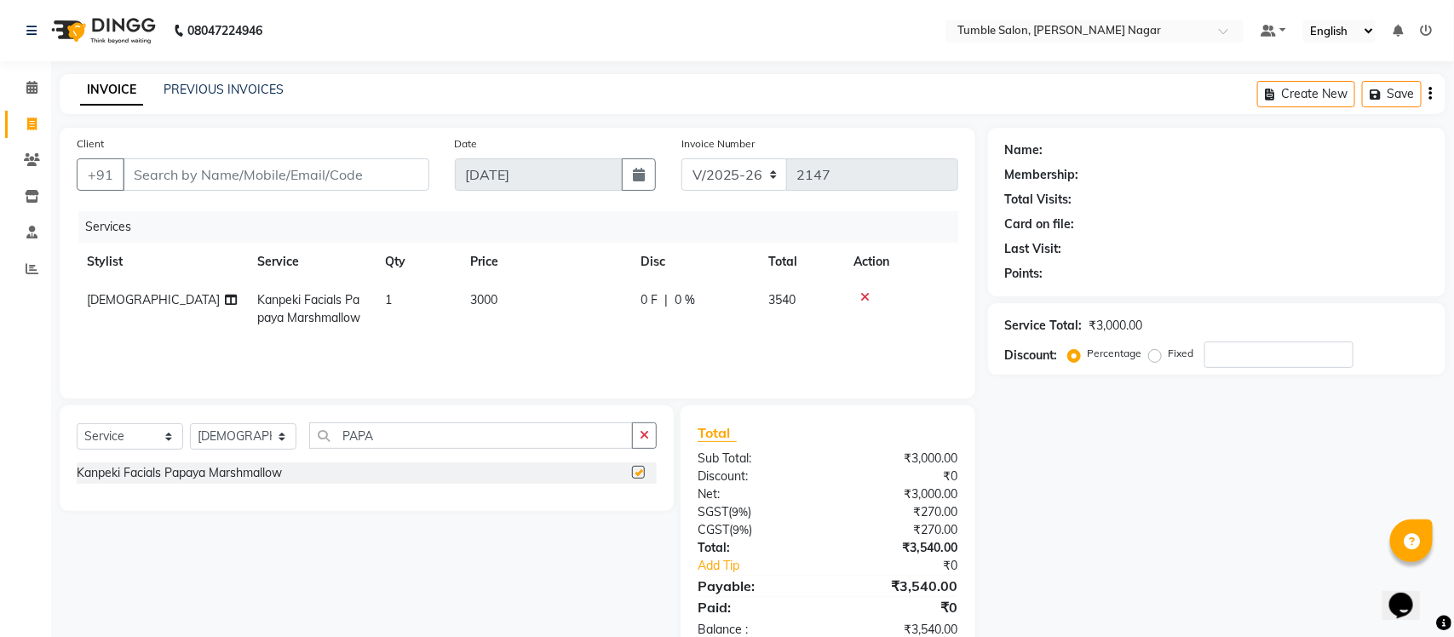
checkbox input "false"
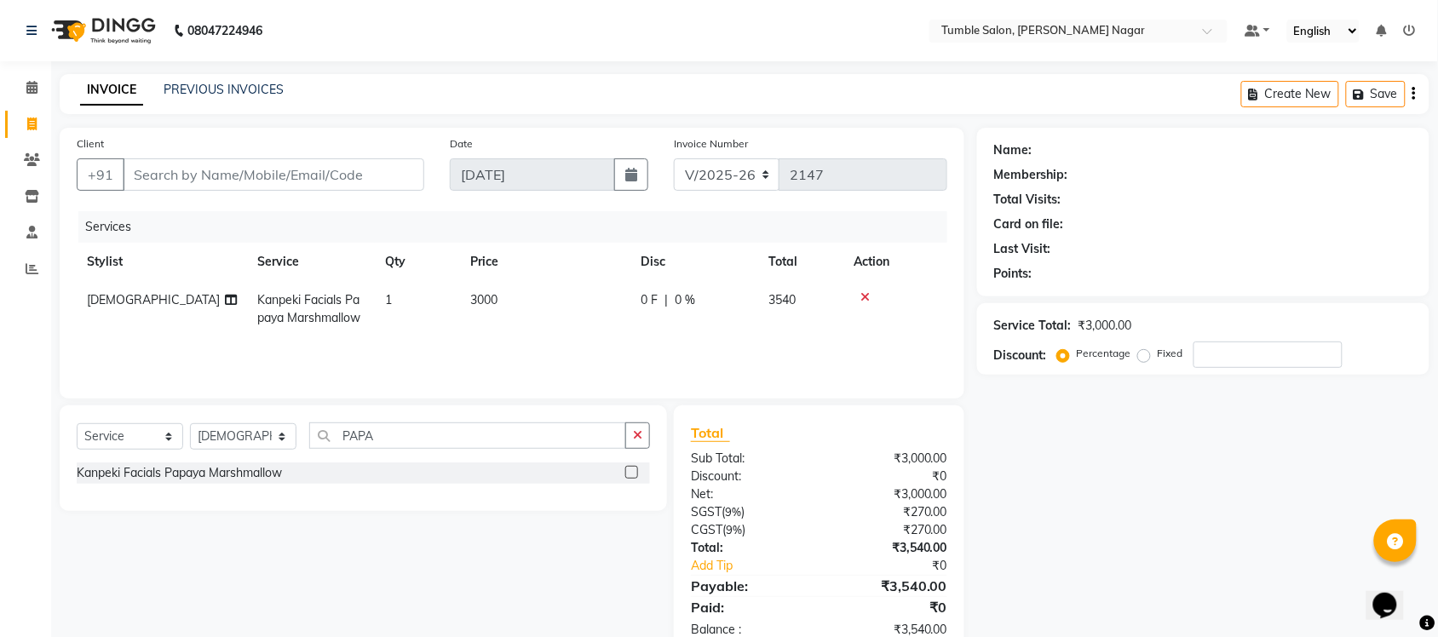
click at [491, 308] on td "3000" at bounding box center [545, 309] width 170 height 56
select select "77843"
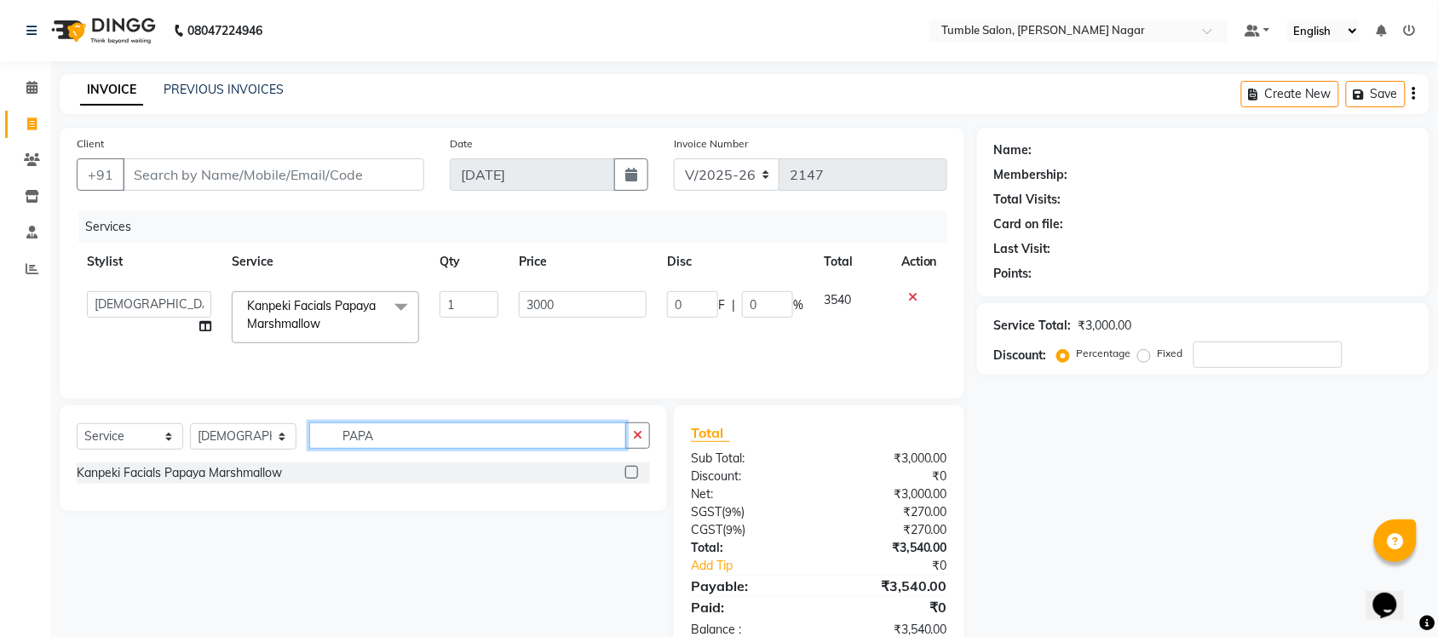
drag, startPoint x: 397, startPoint y: 436, endPoint x: 261, endPoint y: 428, distance: 135.6
click at [268, 428] on div "Select Service Product Membership Package Voucher Prepaid Gift Card Select Styl…" at bounding box center [363, 442] width 573 height 40
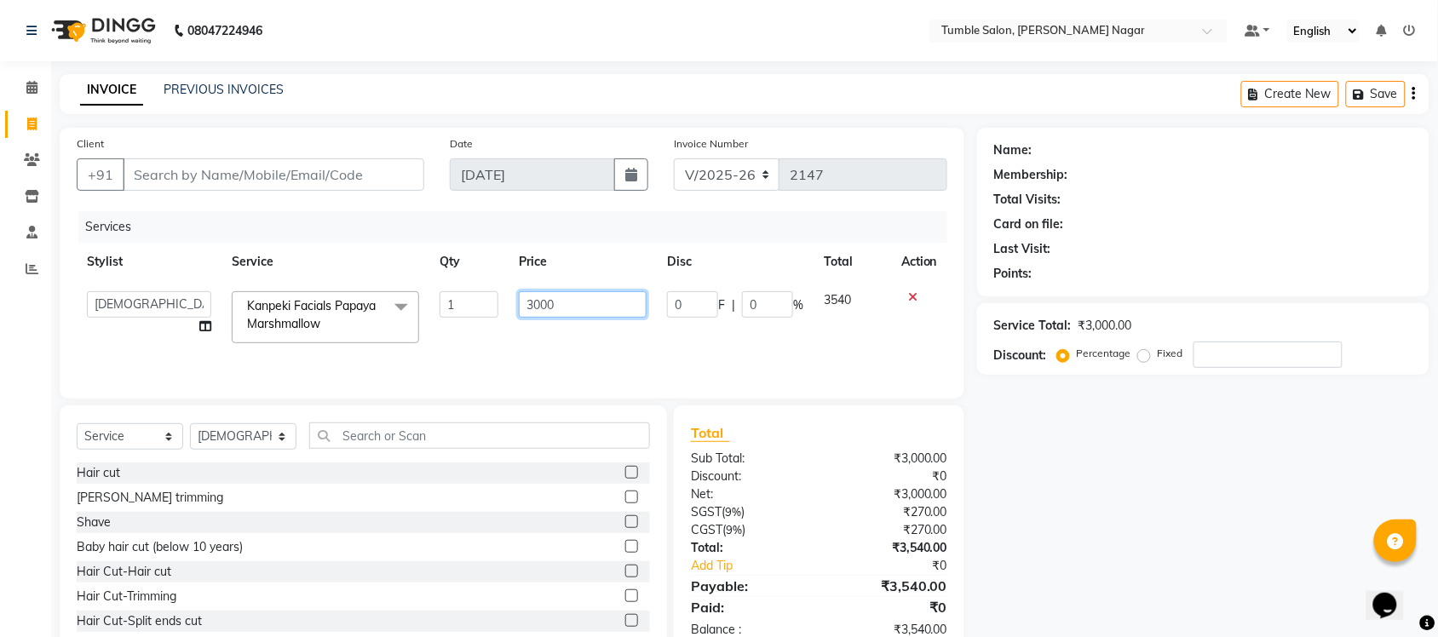
drag, startPoint x: 576, startPoint y: 298, endPoint x: 316, endPoint y: 315, distance: 260.3
click at [342, 307] on tr "Finance id Fiza Abbasi Govind Krishna Lokesh Mahender Muskan Neetu Nisha Purcha…" at bounding box center [512, 317] width 870 height 72
type input "3500"
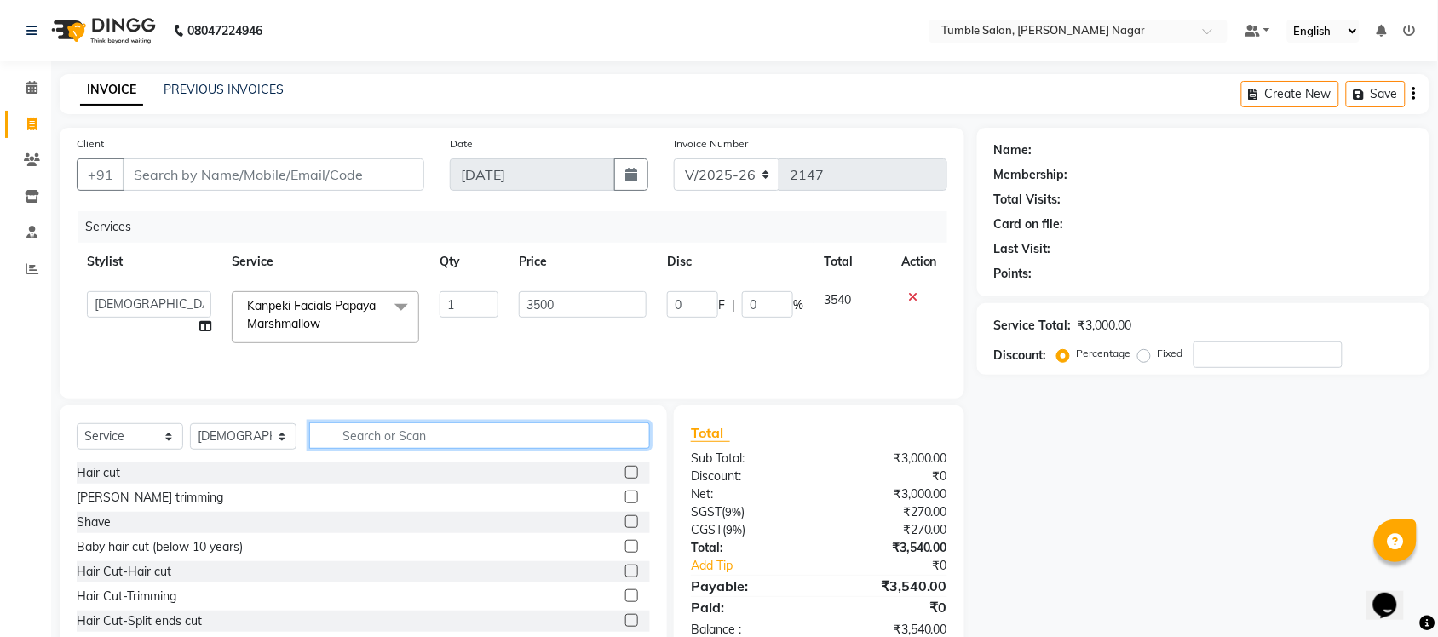
click at [365, 448] on input "text" at bounding box center [479, 435] width 341 height 26
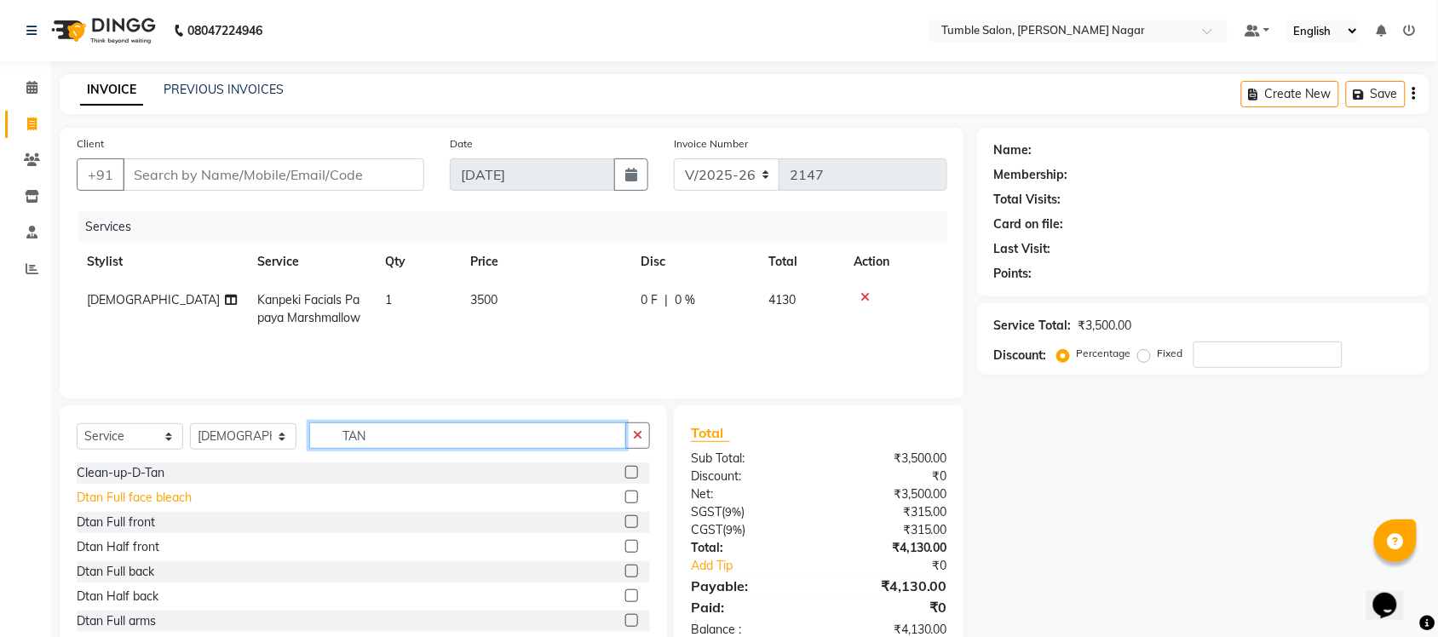
type input "TAN"
click at [113, 500] on div "Dtan Full face bleach" at bounding box center [134, 498] width 115 height 18
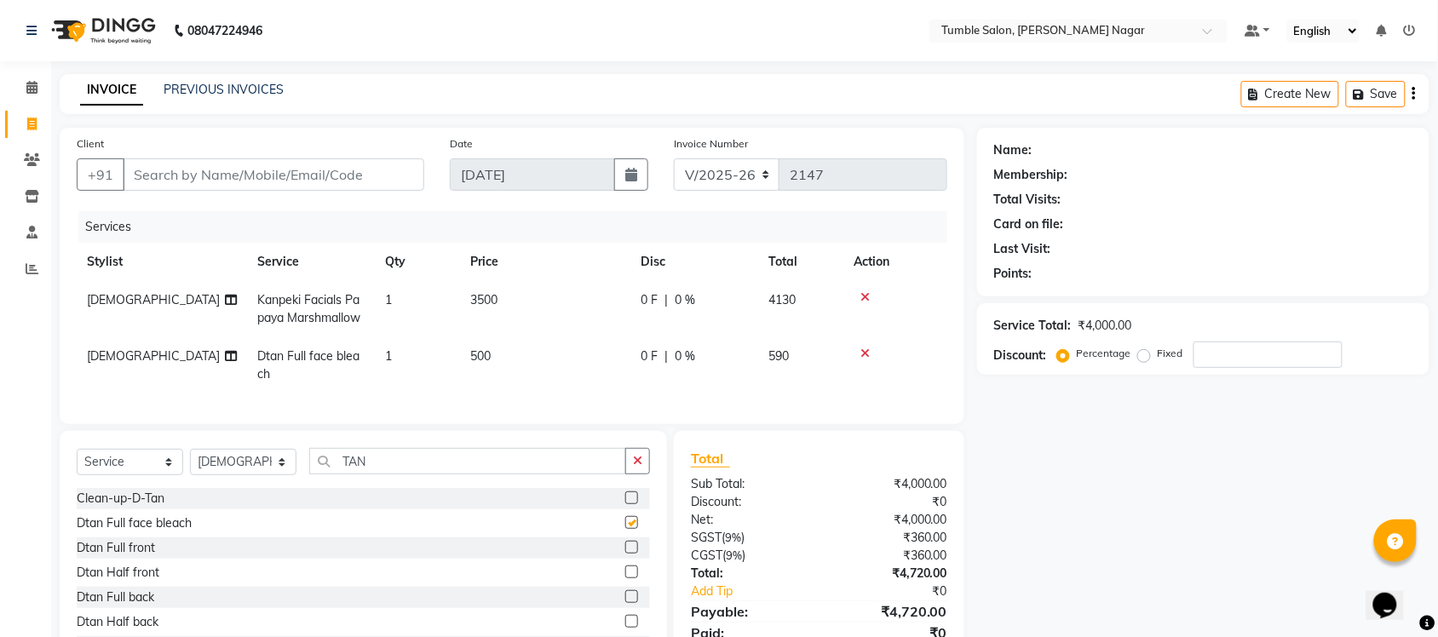
checkbox input "false"
drag, startPoint x: 325, startPoint y: 469, endPoint x: 234, endPoint y: 464, distance: 91.3
click at [235, 464] on div "Select Service Product Membership Package Voucher Prepaid Gift Card Select Styl…" at bounding box center [363, 468] width 573 height 40
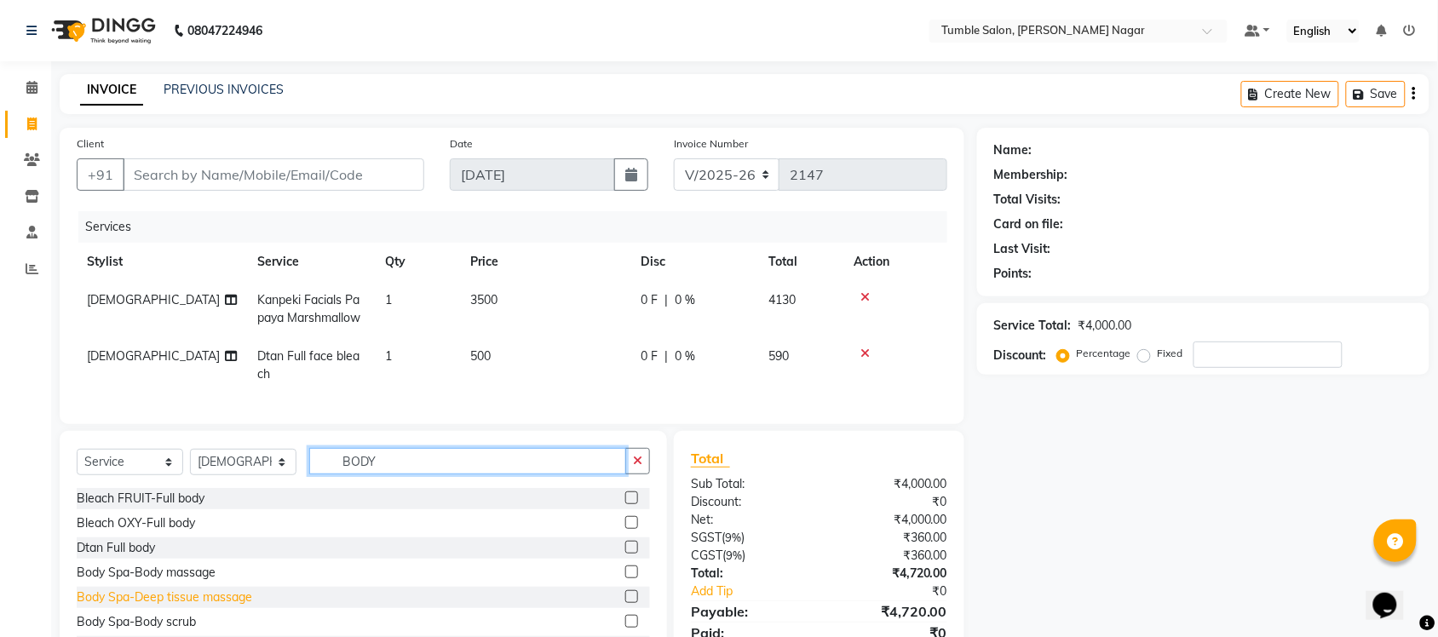
type input "BODY"
click at [194, 606] on div "Body Spa-Deep tissue massage" at bounding box center [164, 597] width 175 height 18
checkbox input "false"
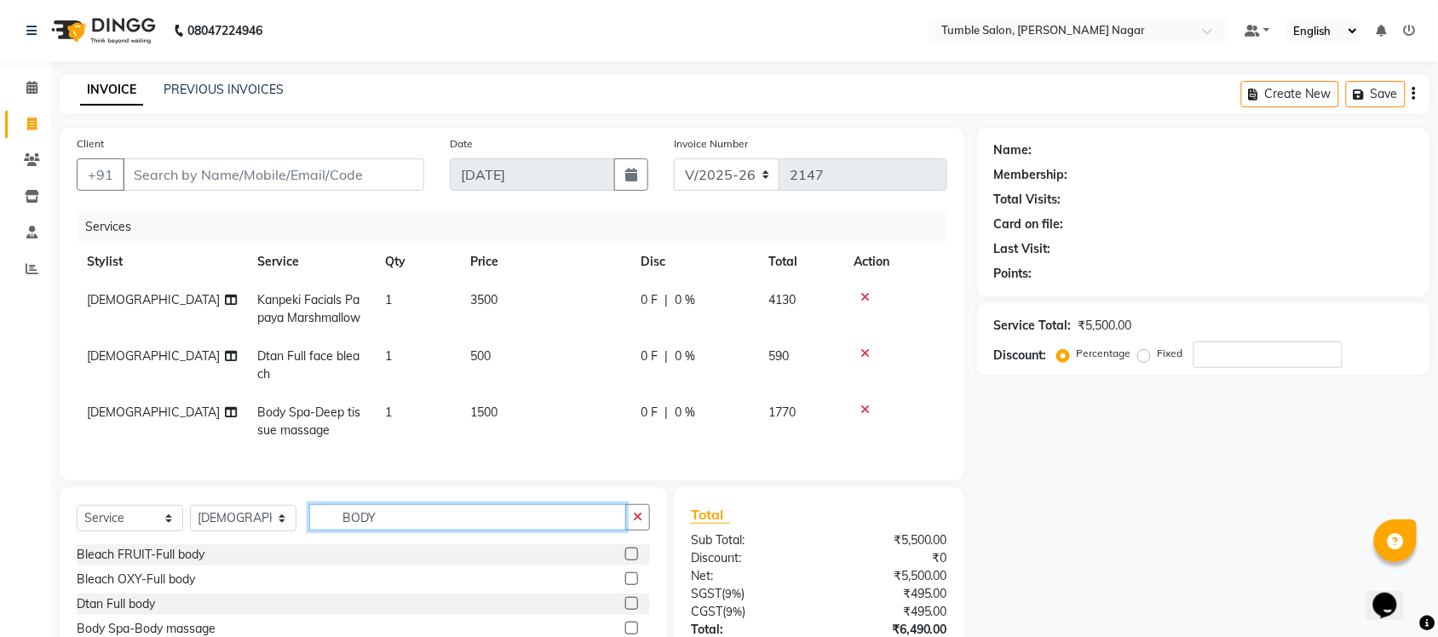
drag, startPoint x: 400, startPoint y: 532, endPoint x: 265, endPoint y: 534, distance: 135.4
click at [267, 541] on div "Select Service Product Membership Package Voucher Prepaid Gift Card Select Styl…" at bounding box center [363, 524] width 573 height 40
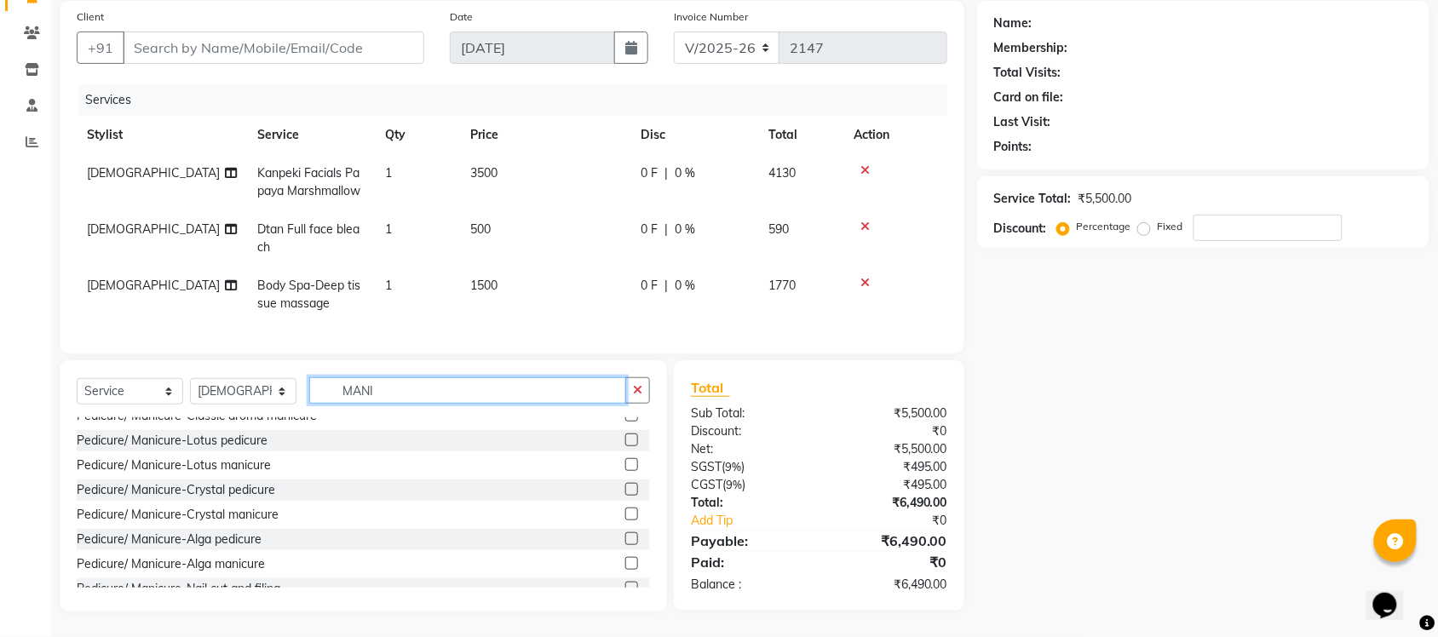
scroll to position [70, 0]
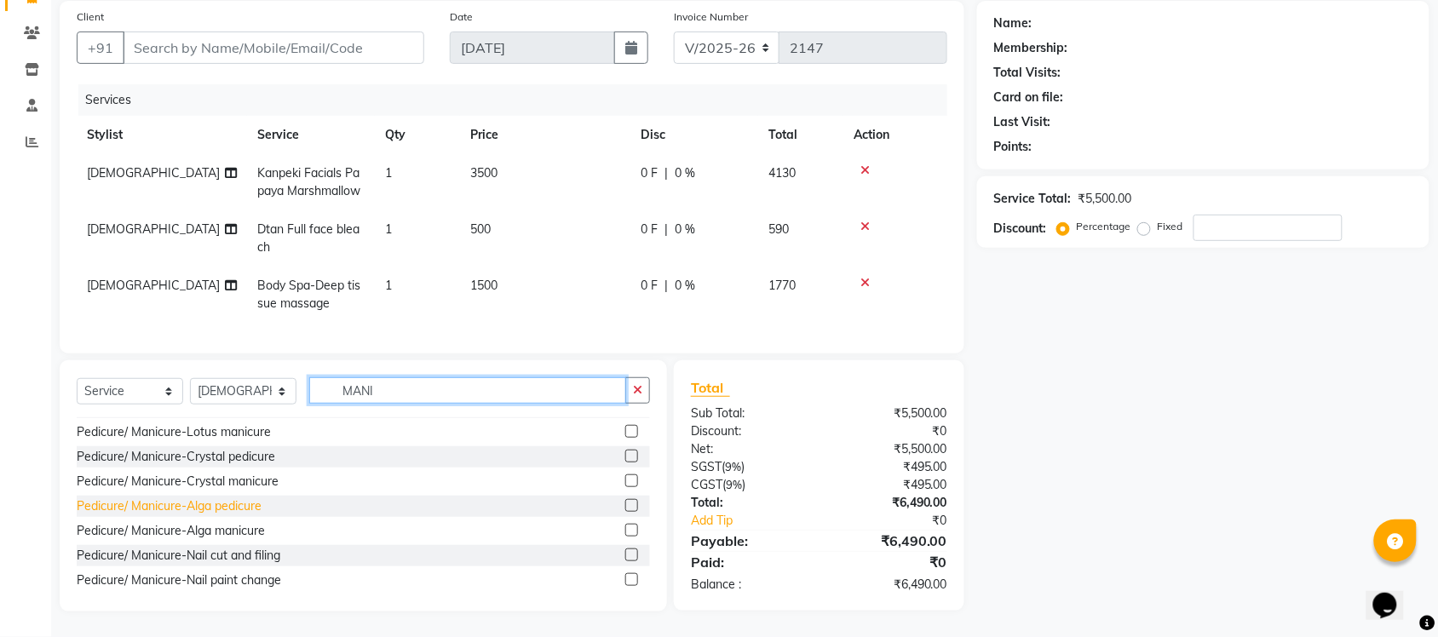
type input "MANI"
click at [204, 504] on div "Pedicure/ Manicure-Alga pedicure" at bounding box center [169, 506] width 185 height 18
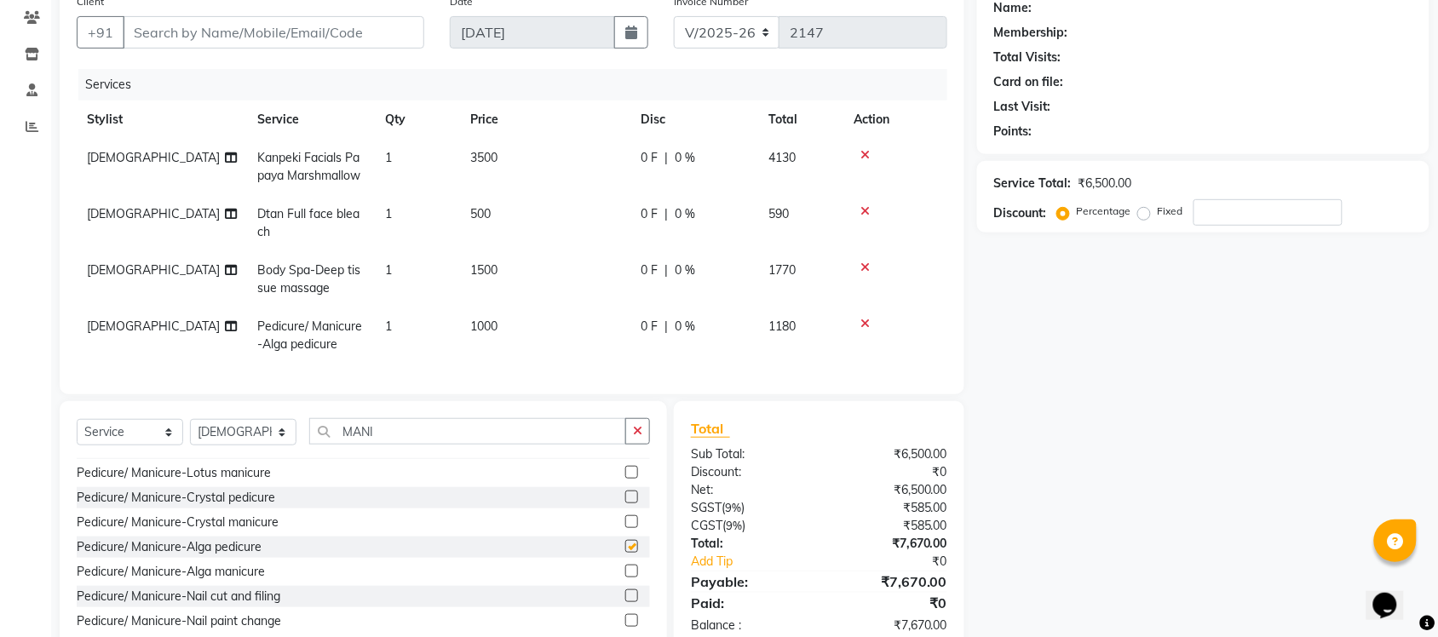
checkbox input "false"
click at [179, 581] on div "Pedicure/ Manicure-Alga manicure" at bounding box center [171, 572] width 188 height 18
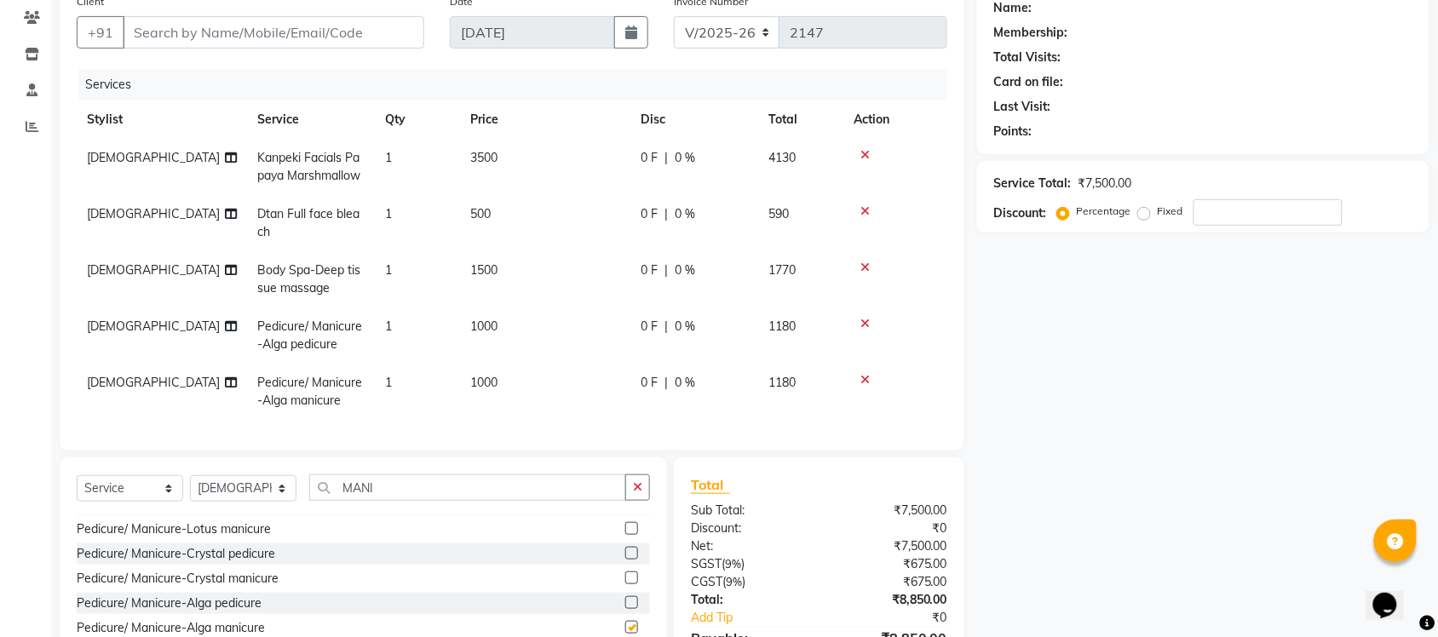
checkbox input "false"
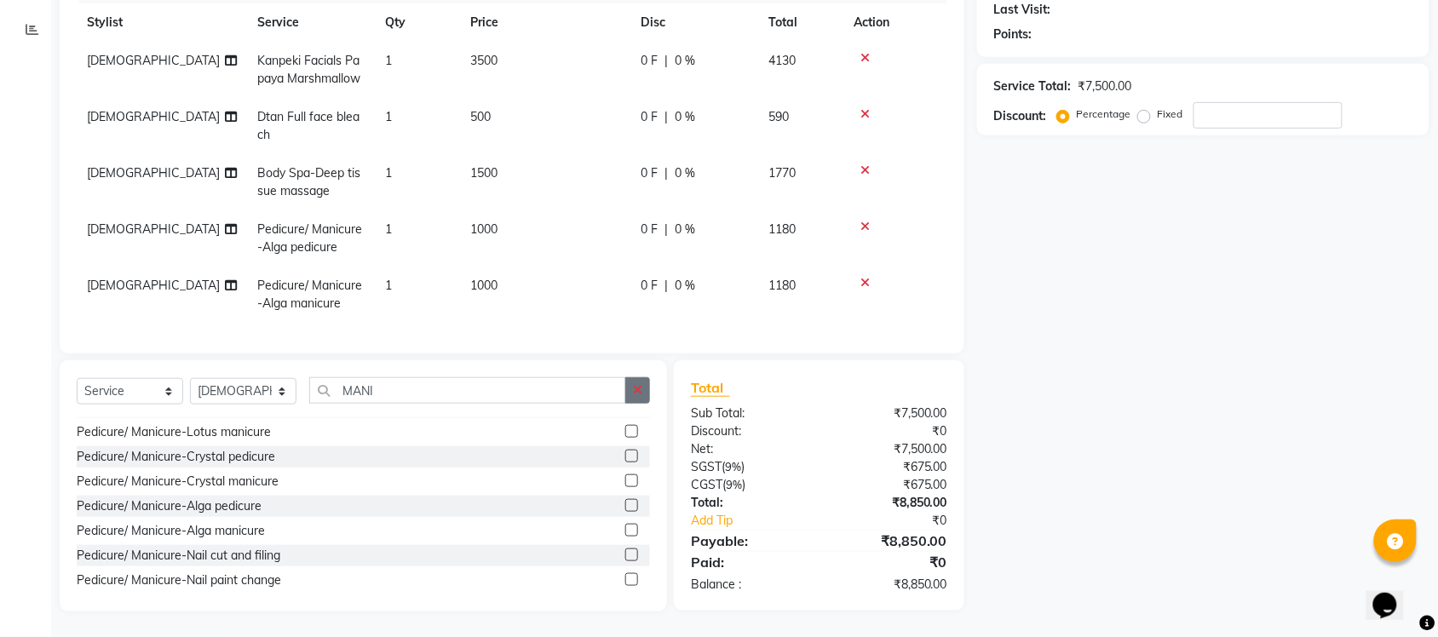
click at [630, 394] on button "button" at bounding box center [637, 390] width 25 height 26
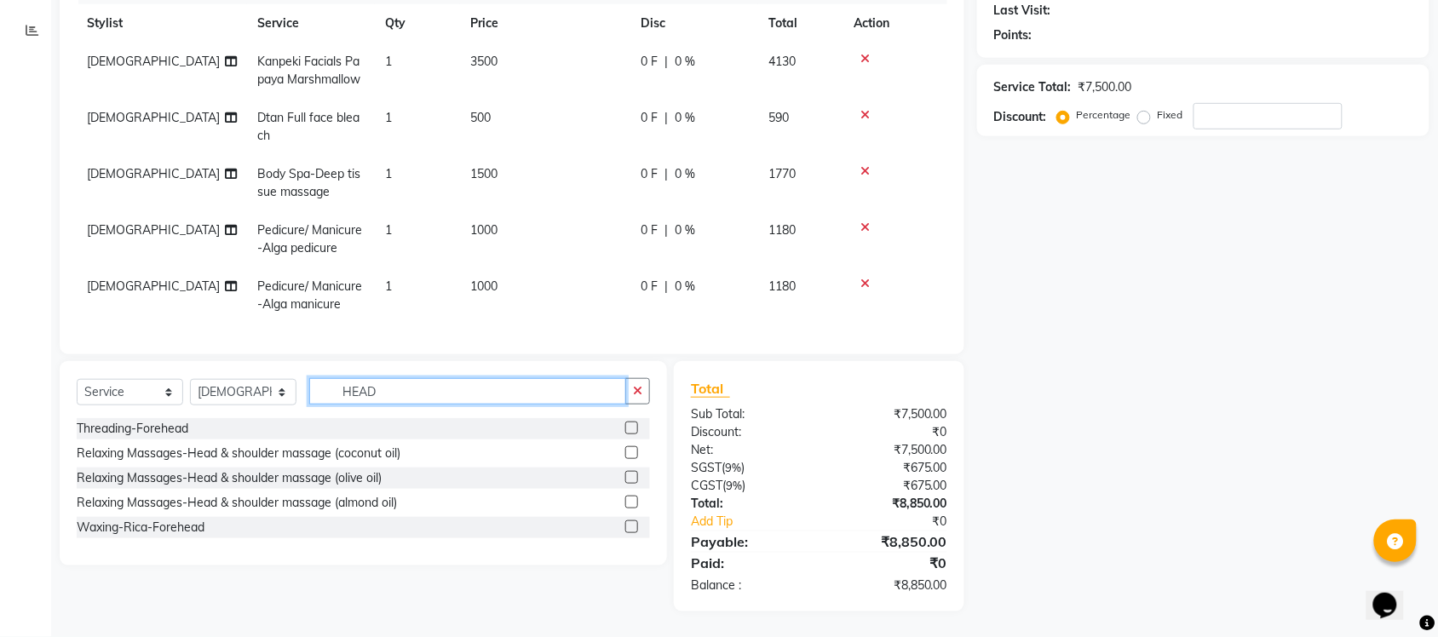
scroll to position [253, 0]
type input "HEAD"
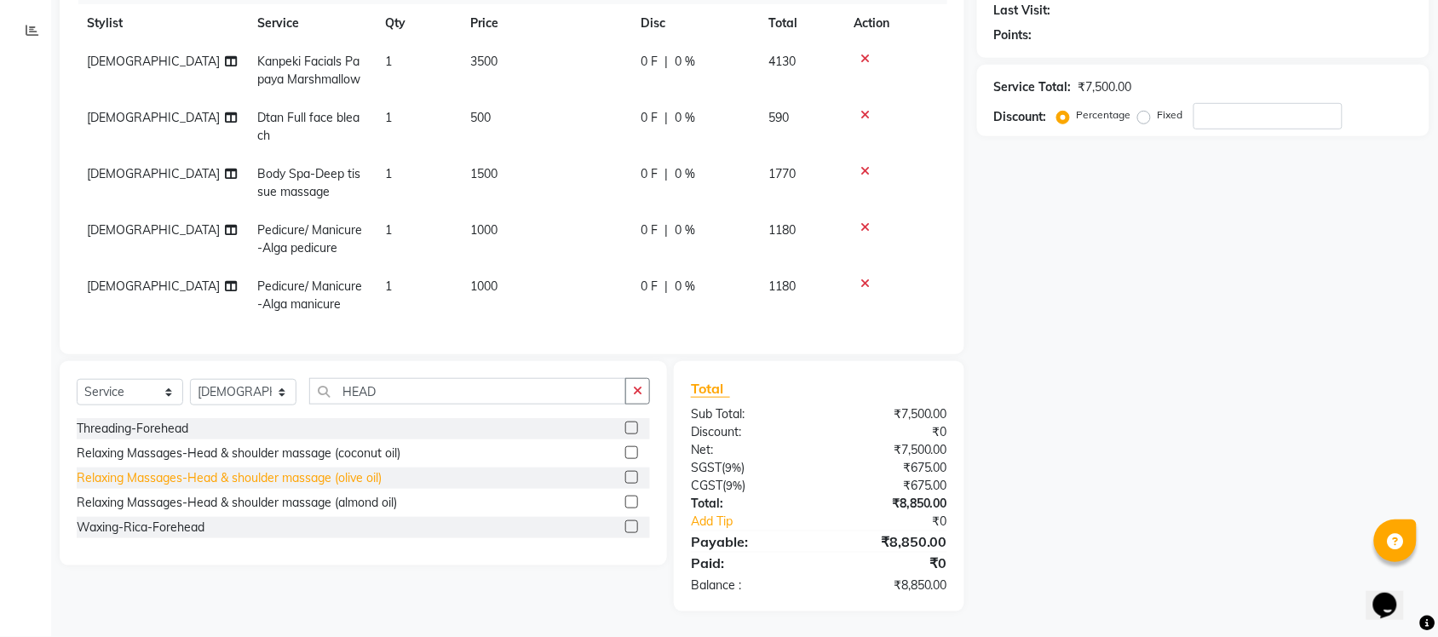
click at [192, 474] on div "Relaxing Massages-Head & shoulder massage (olive oil)" at bounding box center [229, 478] width 305 height 18
checkbox input "false"
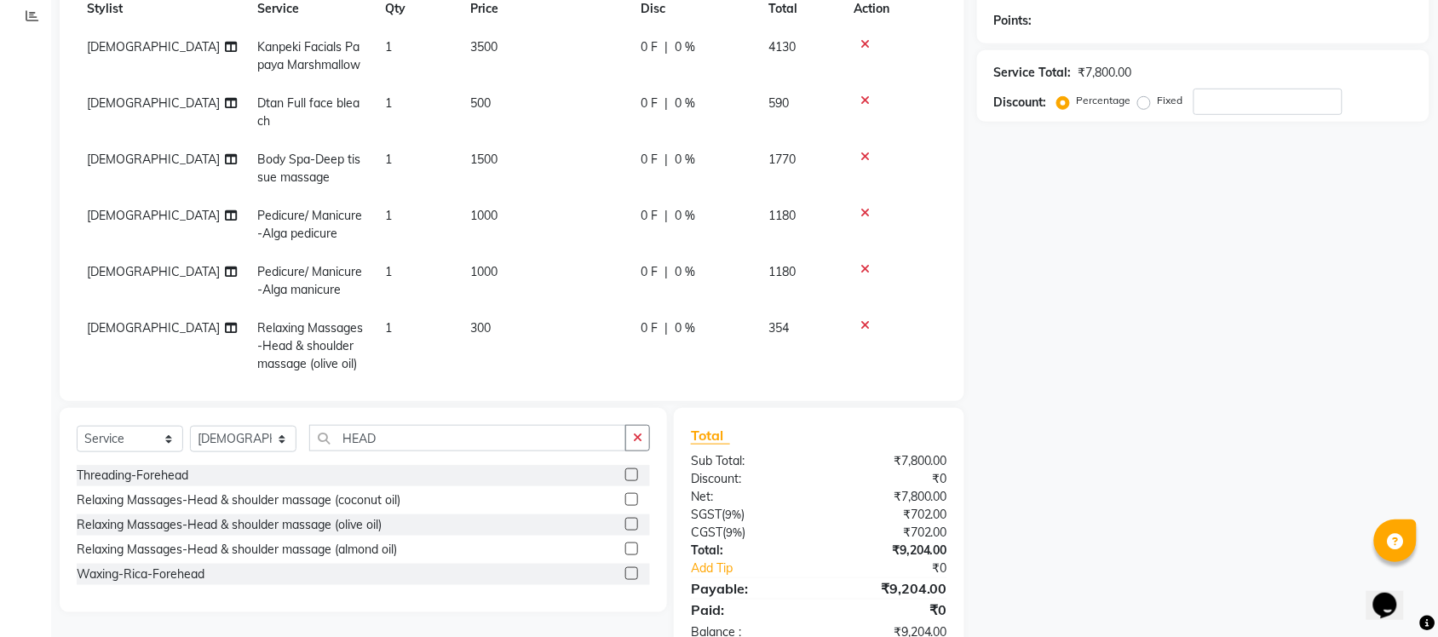
click at [492, 333] on td "300" at bounding box center [545, 346] width 170 height 74
select select "77843"
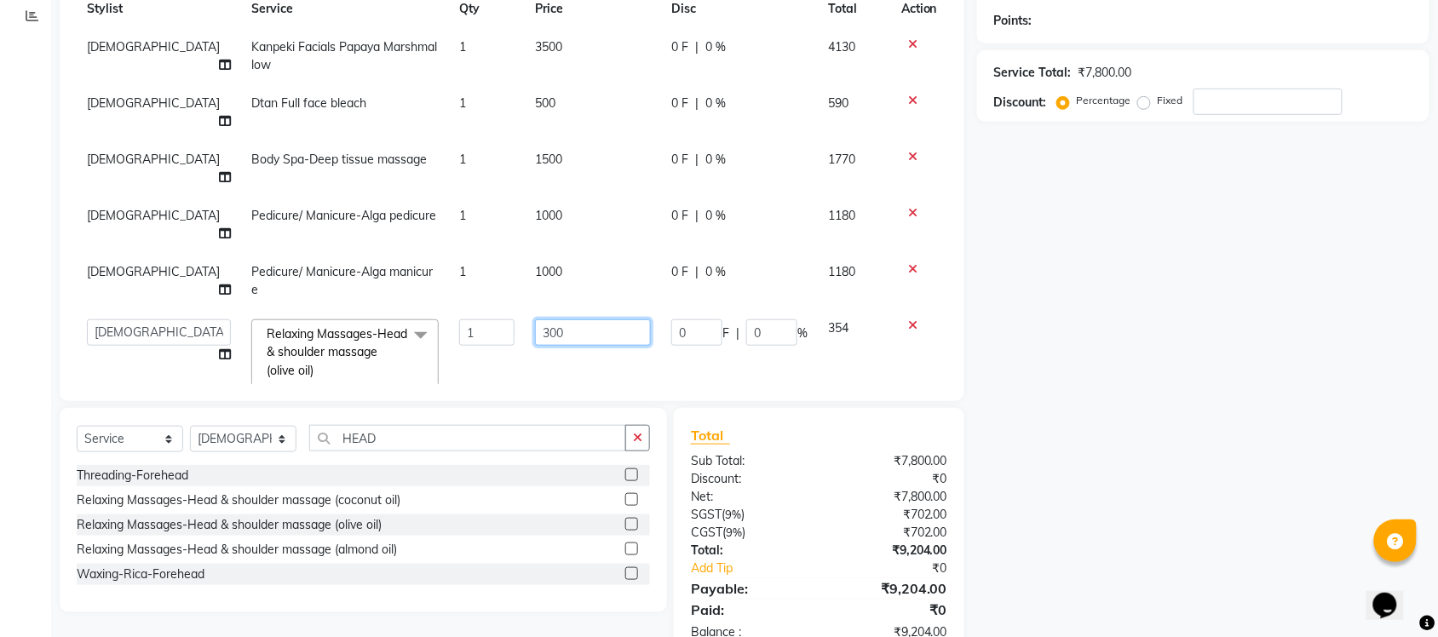
drag, startPoint x: 583, startPoint y: 277, endPoint x: 444, endPoint y: 292, distance: 140.5
click at [498, 309] on tr "Finance id Fiza Abbasi Govind Krishna Lokesh Mahender Muskan Neetu Nisha Purcha…" at bounding box center [512, 354] width 870 height 90
type input "400"
click at [1184, 375] on div "Name: Membership: Total Visits: Card on file: Last Visit: Points: Service Total…" at bounding box center [1209, 267] width 465 height 784
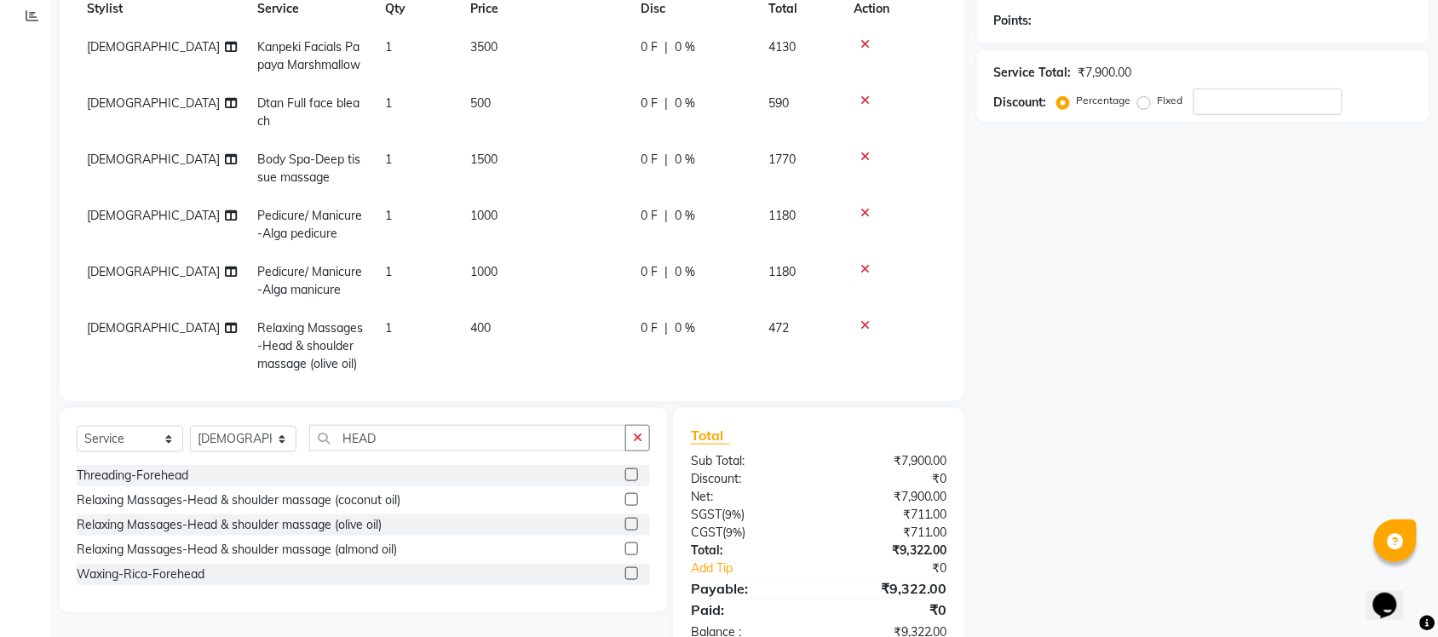
scroll to position [28, 0]
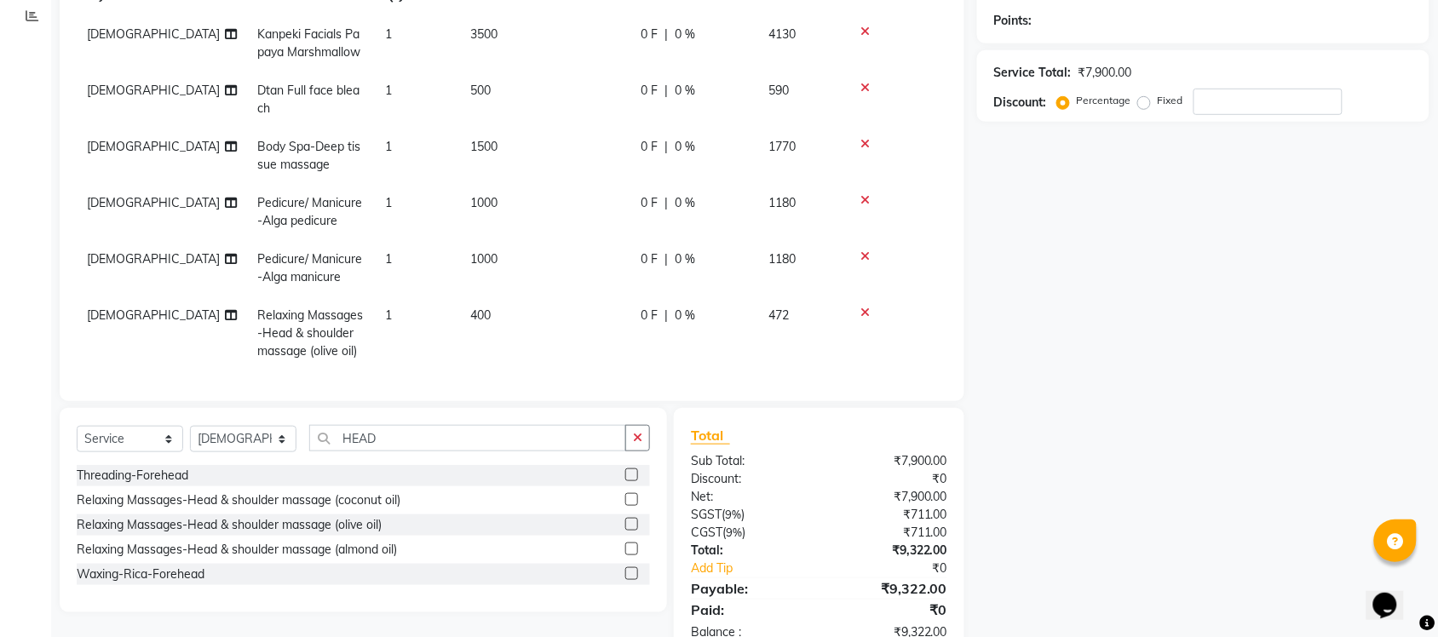
click at [474, 307] on span "400" at bounding box center [480, 314] width 20 height 15
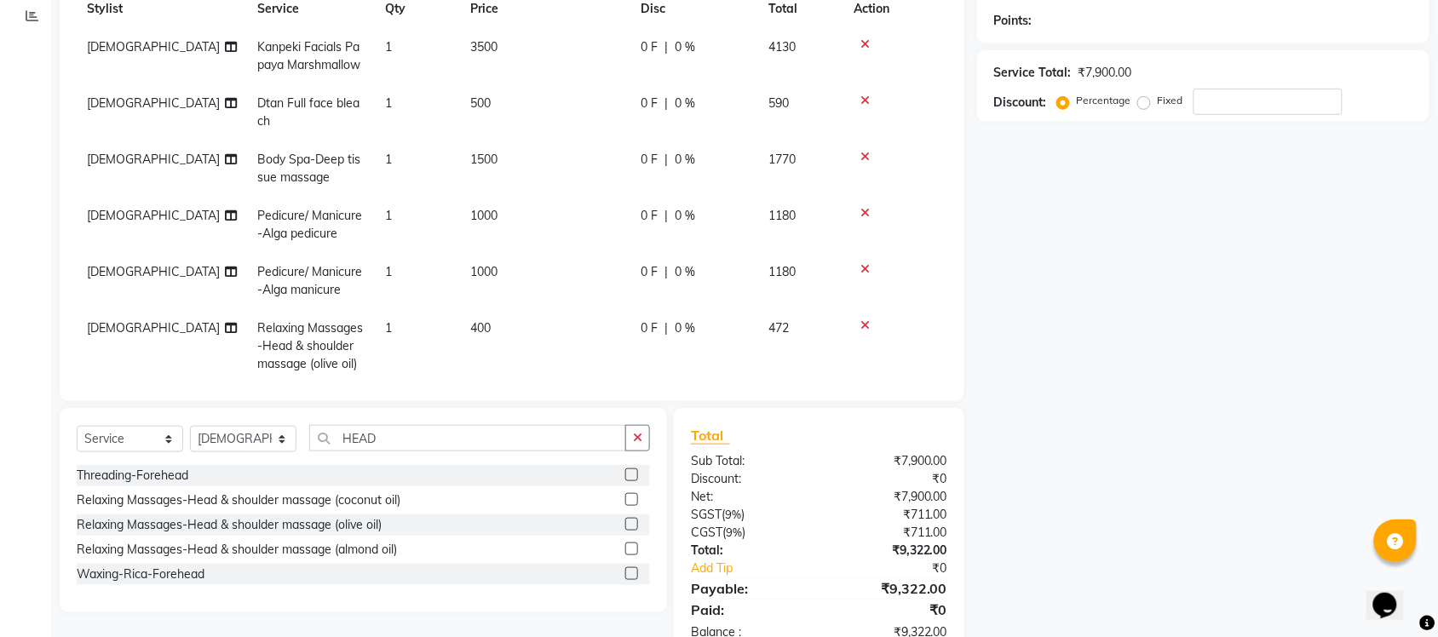
select select "77843"
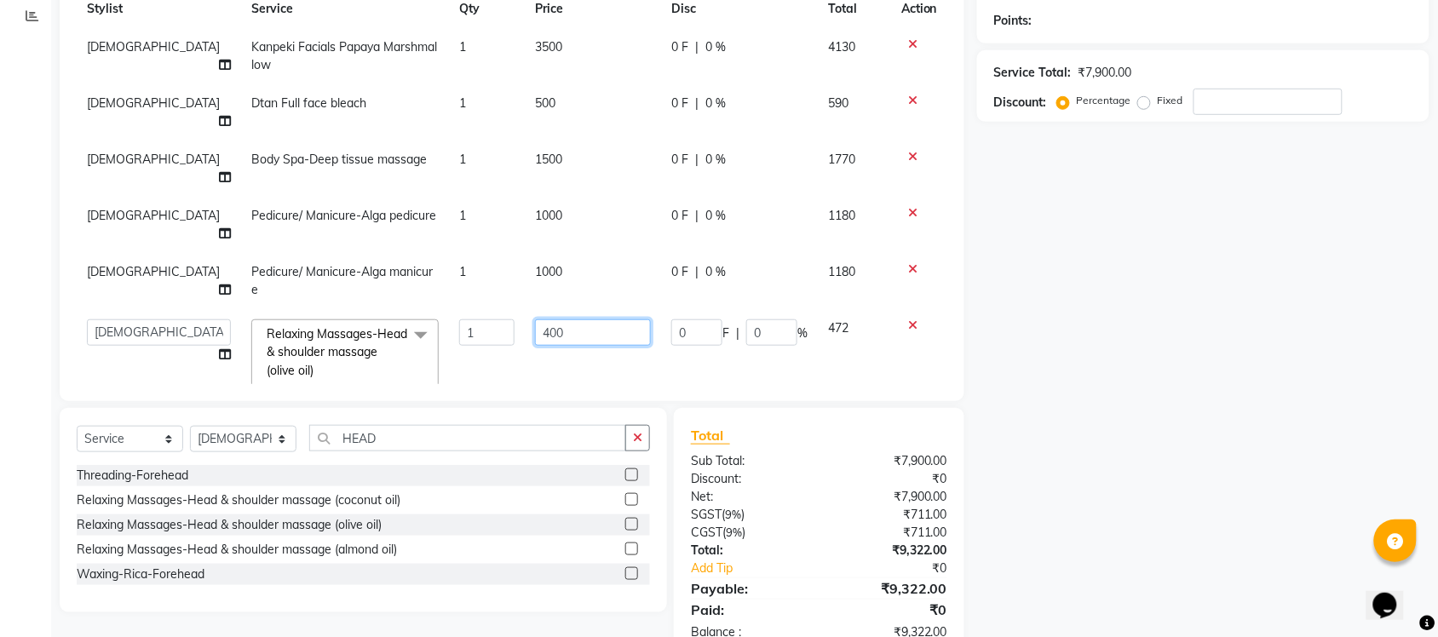
drag, startPoint x: 596, startPoint y: 286, endPoint x: 417, endPoint y: 298, distance: 179.2
click at [426, 309] on tr "Finance id Fiza Abbasi Govind Krishna Lokesh Mahender Muskan Neetu Nisha Purcha…" at bounding box center [512, 354] width 870 height 90
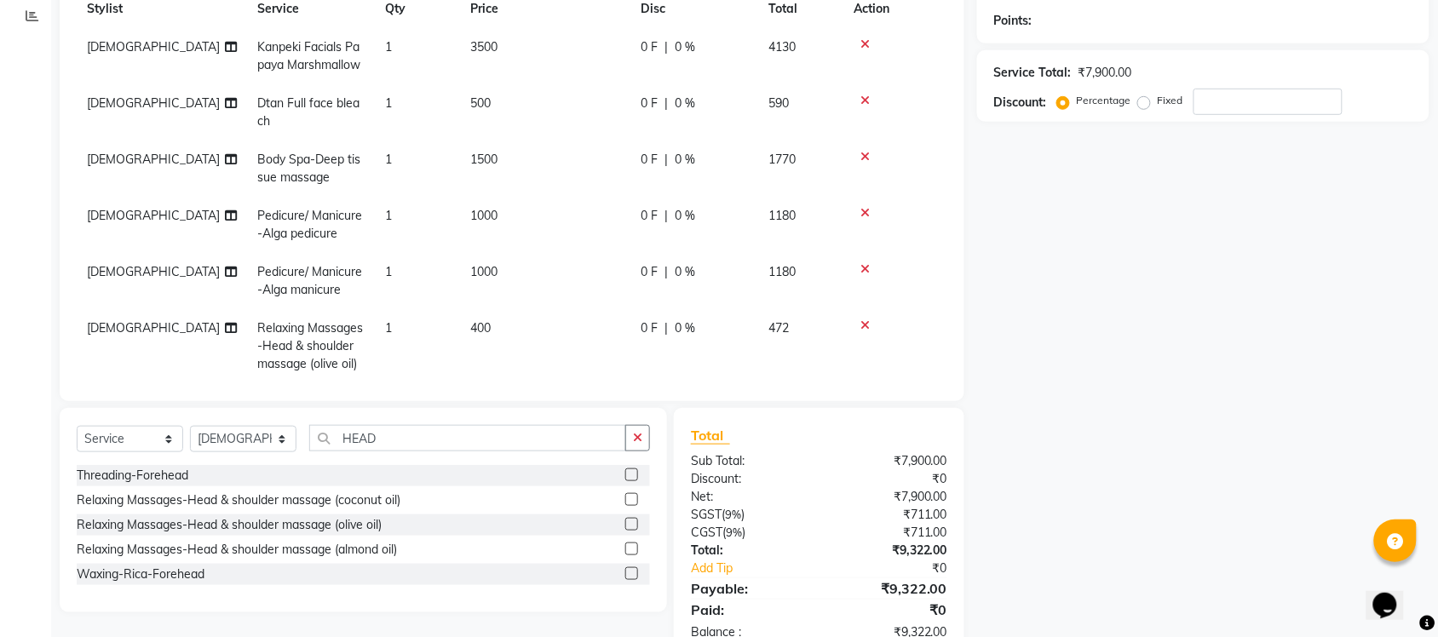
click at [484, 211] on span "1000" at bounding box center [483, 215] width 27 height 15
select select "77843"
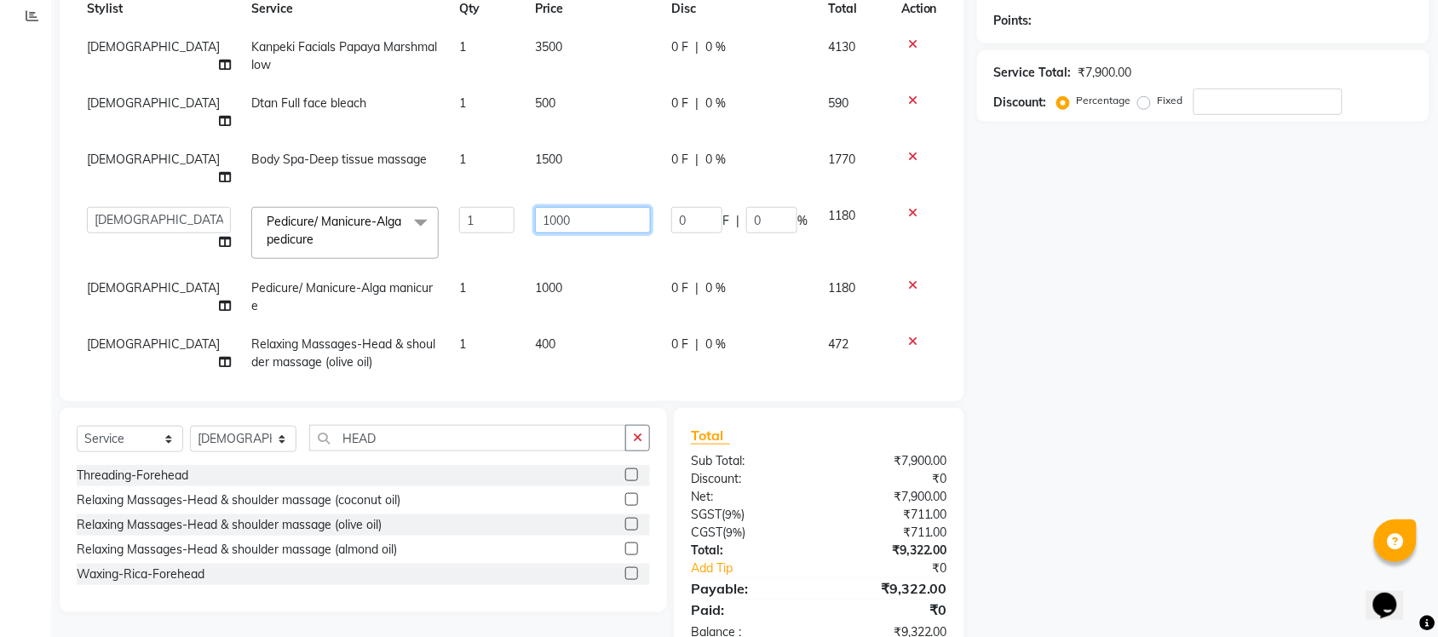
drag, startPoint x: 572, startPoint y: 183, endPoint x: 406, endPoint y: 172, distance: 166.4
click at [409, 197] on tr "Finance id Fiza Abbasi Govind Krishna Lokesh Mahender Muskan Neetu Nisha Purcha…" at bounding box center [512, 233] width 870 height 72
type input "1500"
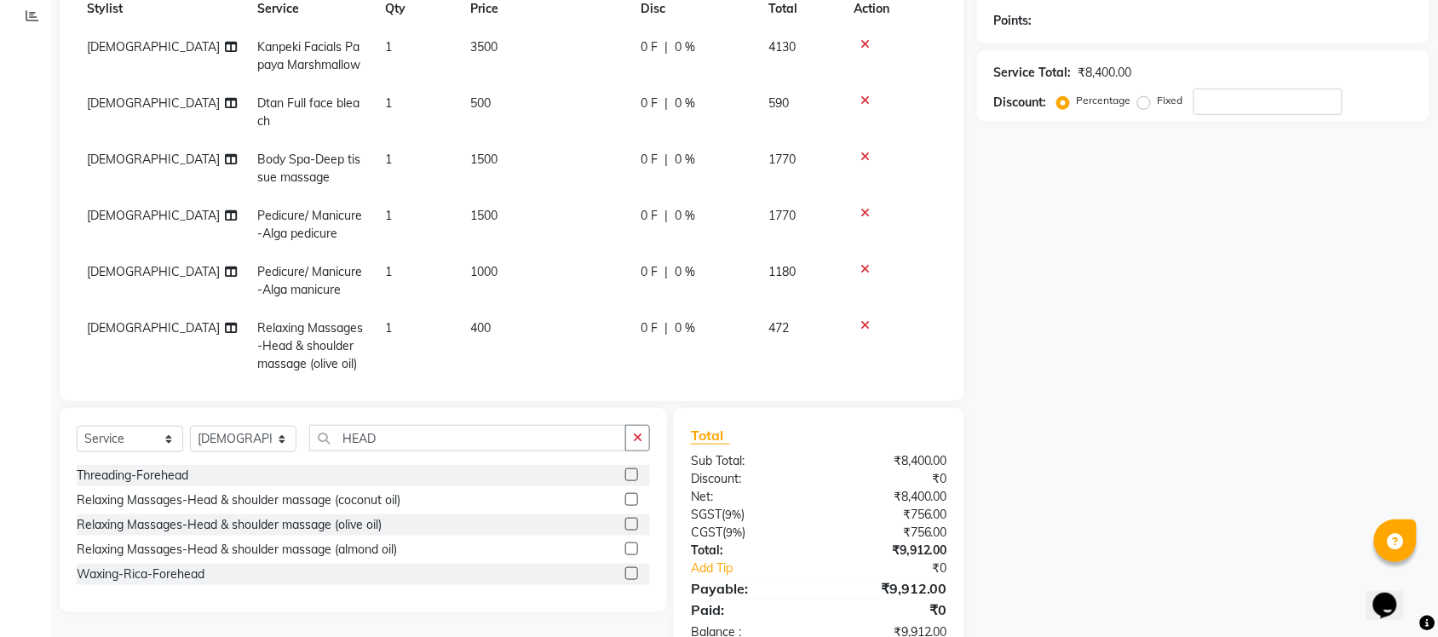
click at [581, 250] on tbody "Krishna Kanpeki Facials Papaya Marshmallow 1 3500 0 F | 0 % 4130 Krishna Dtan F…" at bounding box center [512, 205] width 870 height 355
click at [515, 269] on td "1000" at bounding box center [545, 281] width 170 height 56
select select "77843"
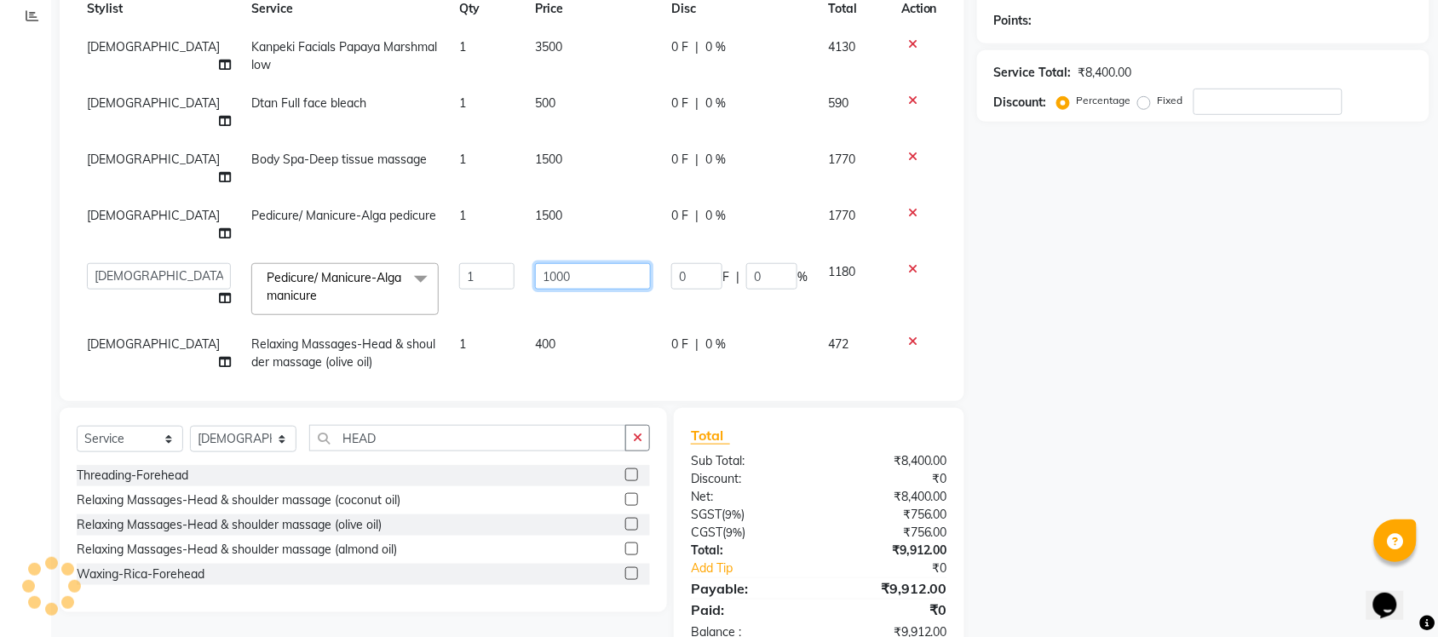
drag, startPoint x: 583, startPoint y: 215, endPoint x: 377, endPoint y: 258, distance: 210.5
click at [423, 253] on tr "Finance id Fiza Abbasi Govind Krishna Lokesh Mahender Muskan Neetu Nisha Purcha…" at bounding box center [512, 289] width 870 height 72
type input "1500"
click at [525, 325] on td "400" at bounding box center [593, 353] width 136 height 56
select select "77843"
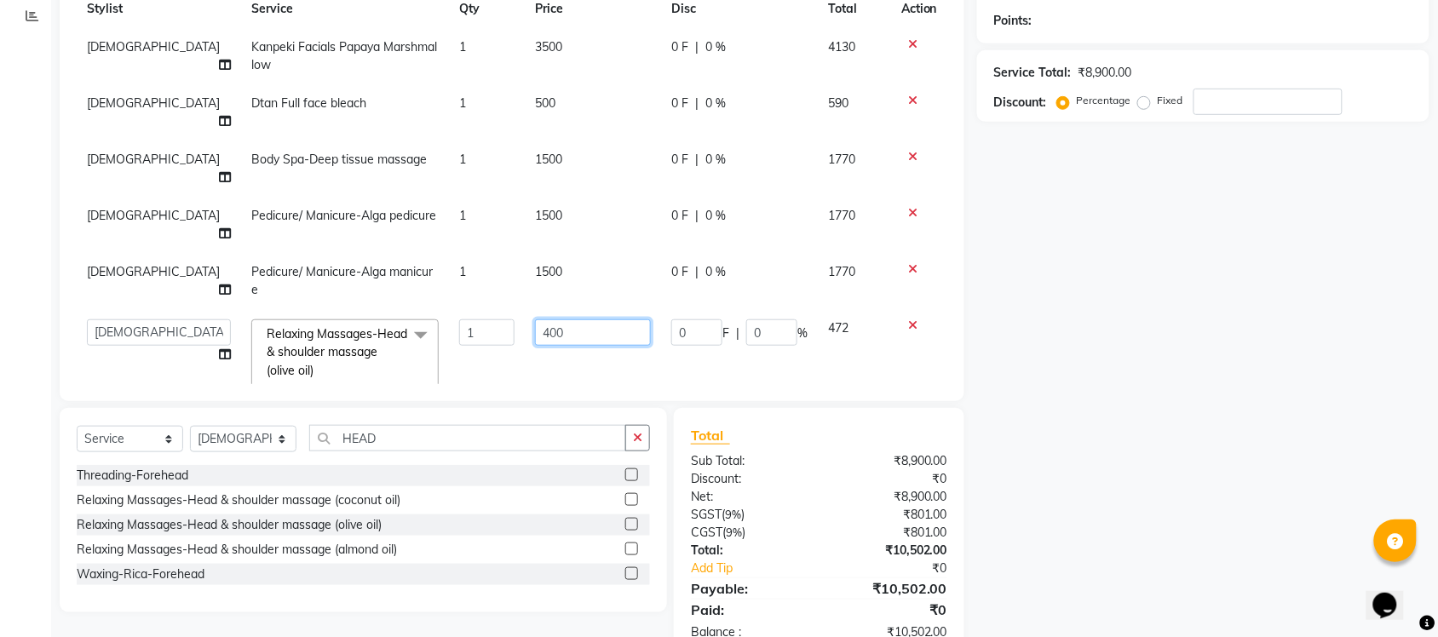
drag, startPoint x: 599, startPoint y: 279, endPoint x: 433, endPoint y: 313, distance: 169.4
click at [445, 312] on tr "Finance id Fiza Abbasi Govind Krishna Lokesh Mahender Muskan Neetu Nisha Purcha…" at bounding box center [512, 354] width 870 height 90
type input "500"
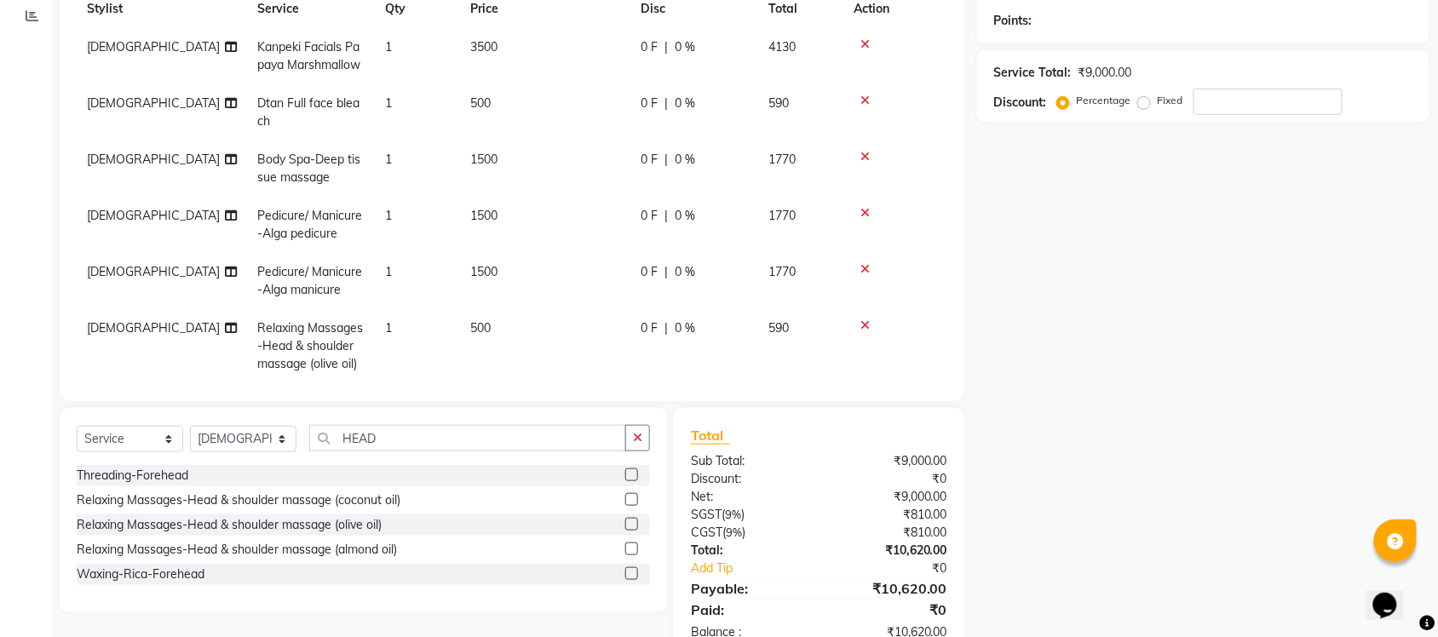
click at [1117, 337] on div "Name: Membership: Total Visits: Card on file: Last Visit: Points: Service Total…" at bounding box center [1209, 267] width 465 height 784
click at [487, 215] on span "1500" at bounding box center [483, 215] width 27 height 15
select select "77843"
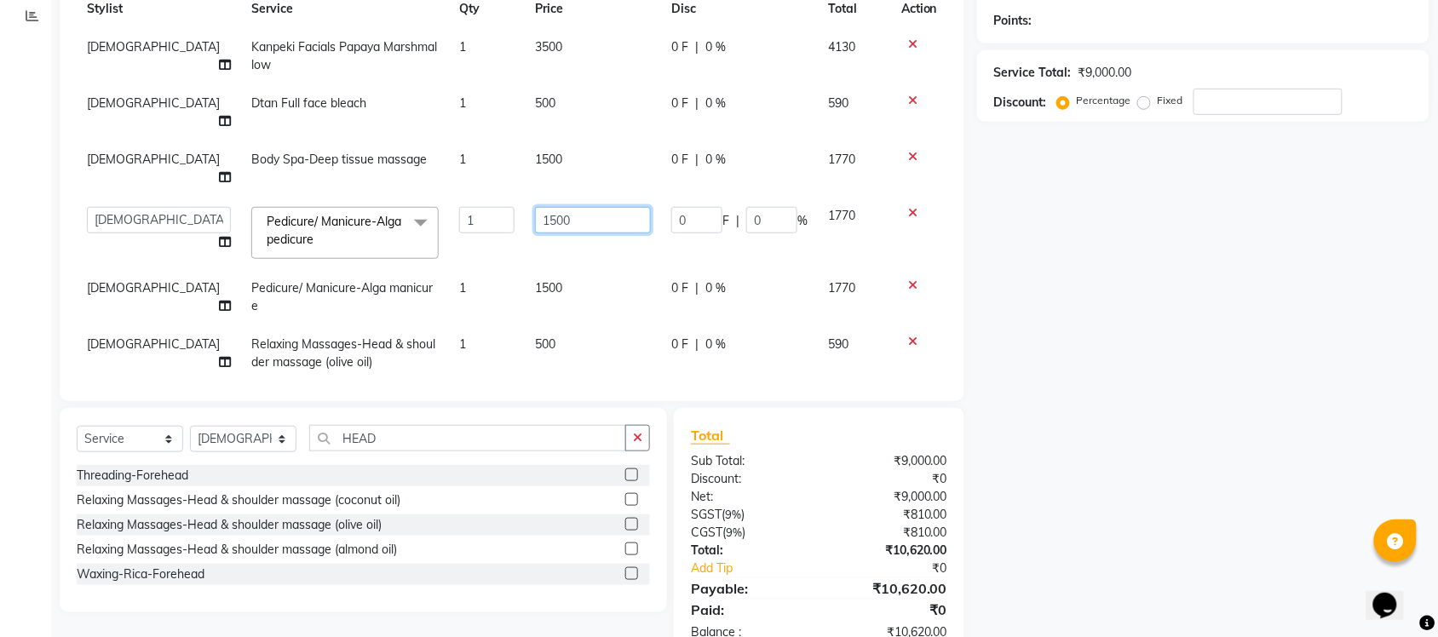
drag, startPoint x: 560, startPoint y: 187, endPoint x: 473, endPoint y: 180, distance: 88.1
click at [473, 197] on tr "Finance id Fiza Abbasi Govind Krishna Lokesh Mahender Muskan Neetu Nisha Purcha…" at bounding box center [512, 233] width 870 height 72
type input "1000"
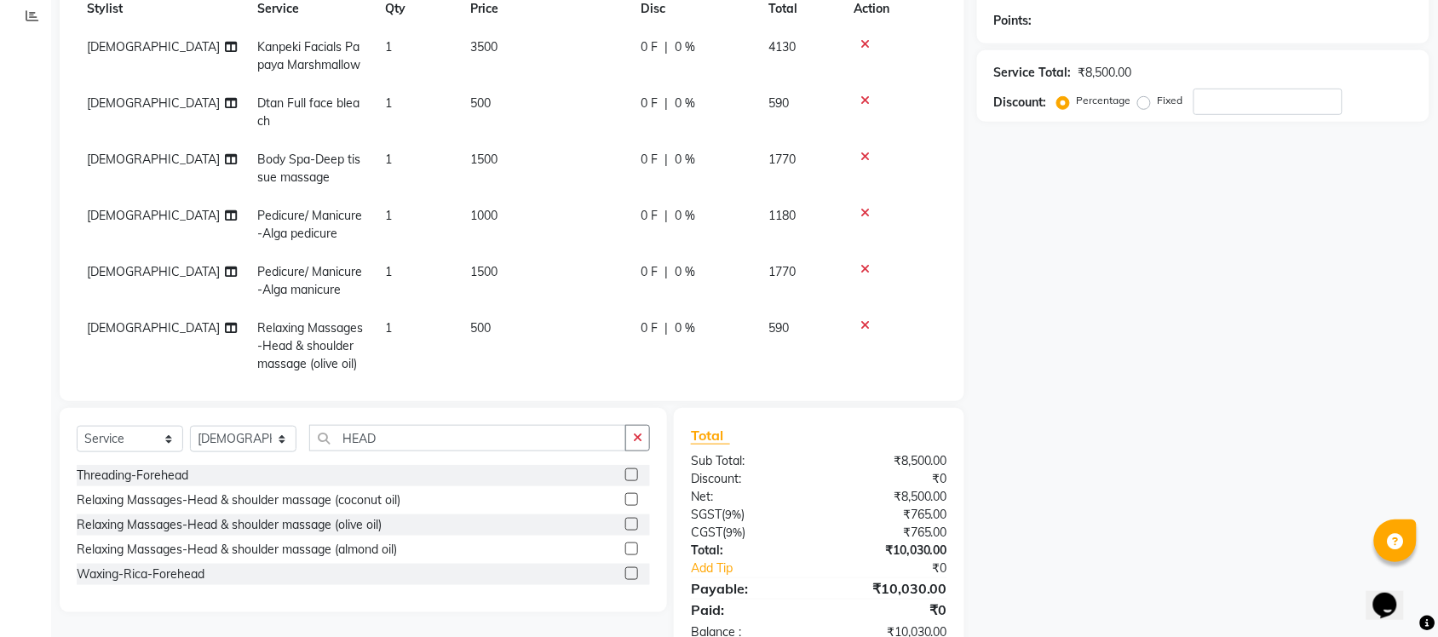
click at [586, 255] on td "1500" at bounding box center [545, 281] width 170 height 56
select select "77843"
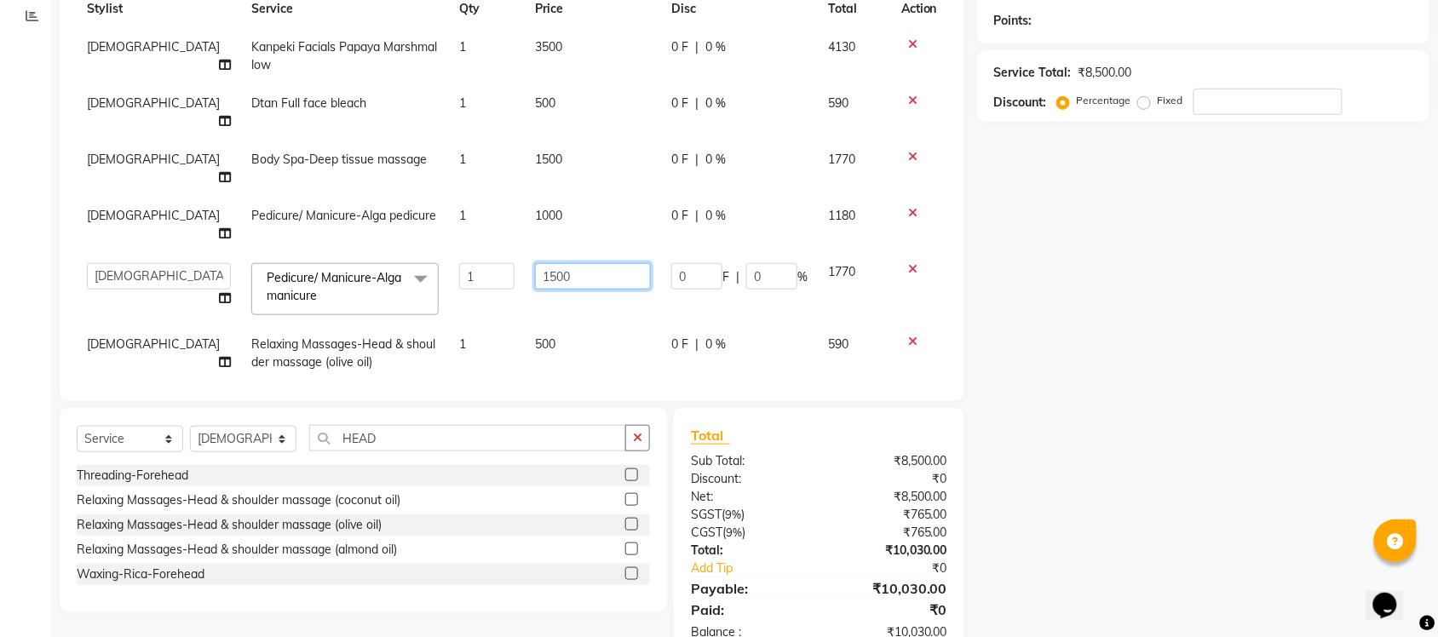
drag, startPoint x: 603, startPoint y: 223, endPoint x: 456, endPoint y: 236, distance: 147.9
click at [457, 253] on tr "Finance id Fiza Abbasi Govind Krishna Lokesh Mahender Muskan Neetu Nisha Purcha…" at bounding box center [512, 289] width 870 height 72
type input "1000"
click at [1225, 347] on div "Name: Membership: Total Visits: Card on file: Last Visit: Points: Service Total…" at bounding box center [1209, 267] width 465 height 784
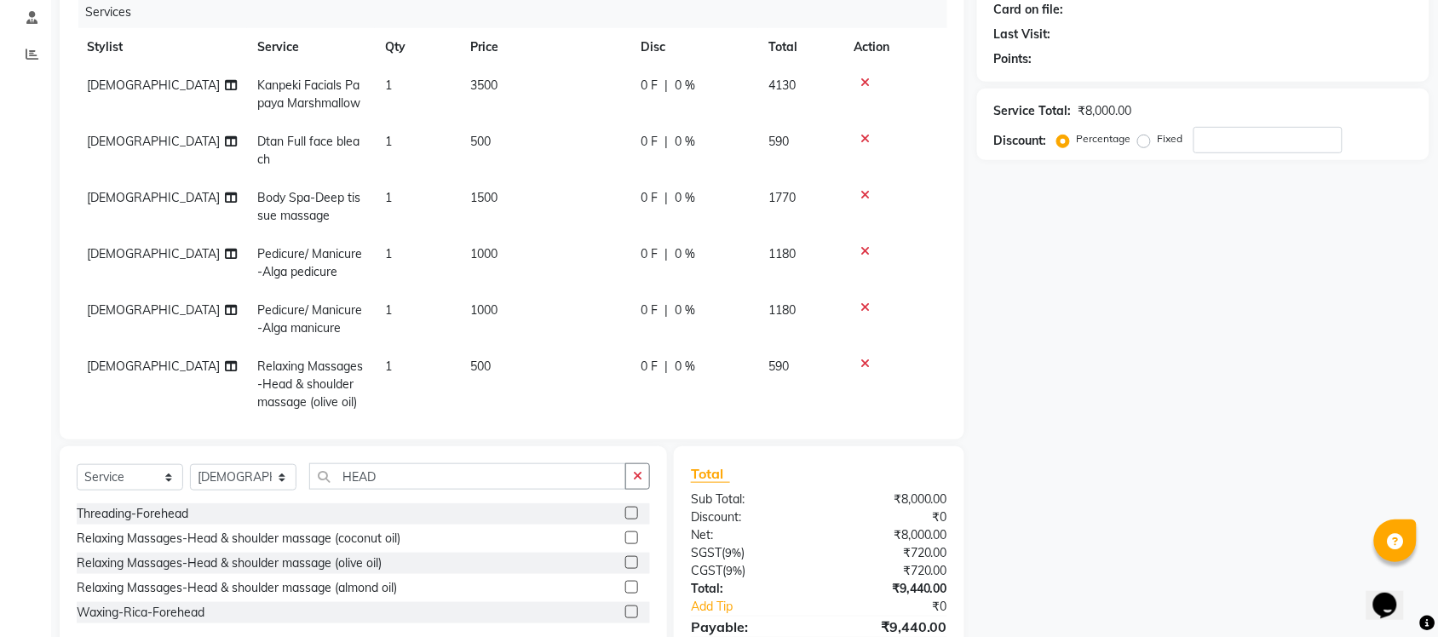
scroll to position [299, 0]
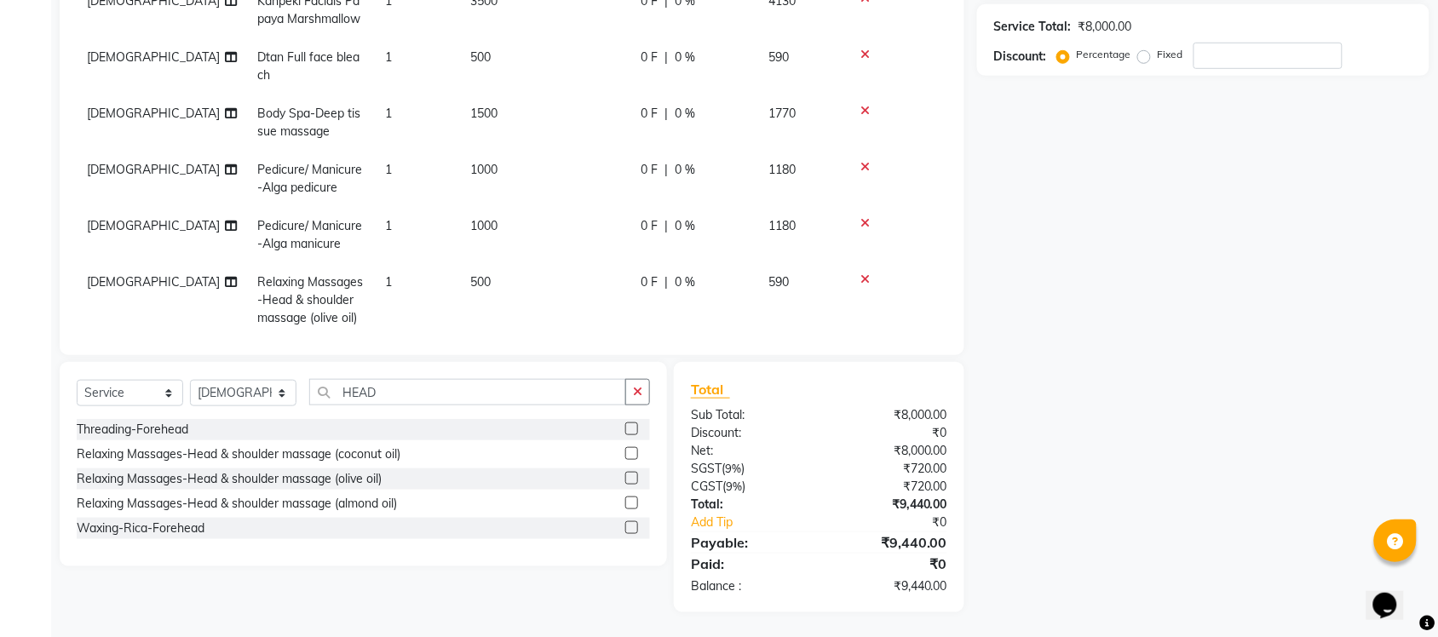
click at [860, 593] on div "₹9,440.00" at bounding box center [888, 586] width 141 height 18
drag, startPoint x: 877, startPoint y: 586, endPoint x: 960, endPoint y: 586, distance: 82.6
click at [960, 586] on div "Total Sub Total: ₹8,000.00 Discount: ₹0 Net: ₹8,000.00 SGST ( 9% ) ₹720.00 CGST…" at bounding box center [819, 487] width 290 height 250
click at [971, 145] on div "Client +91 Date 03-09-2025 Invoice Number V/2025 V/2025-26 2147 Services Stylis…" at bounding box center [512, 221] width 930 height 784
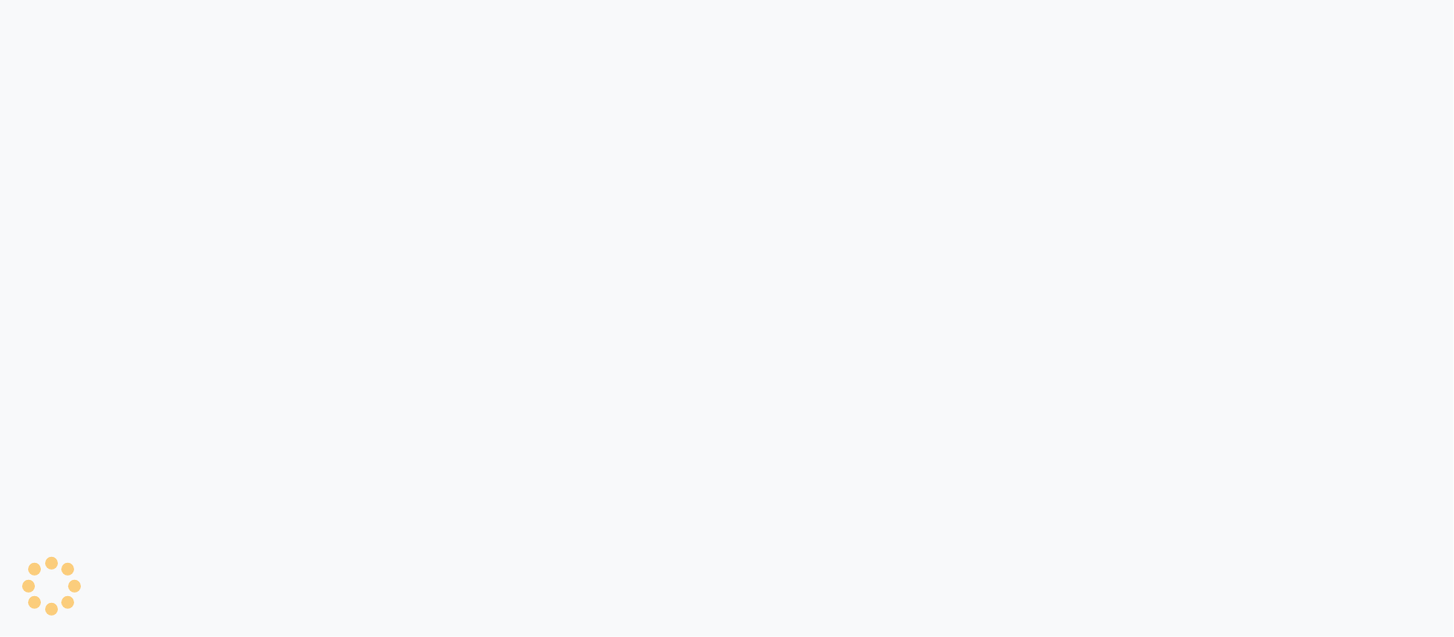
select select "8207"
select select "service"
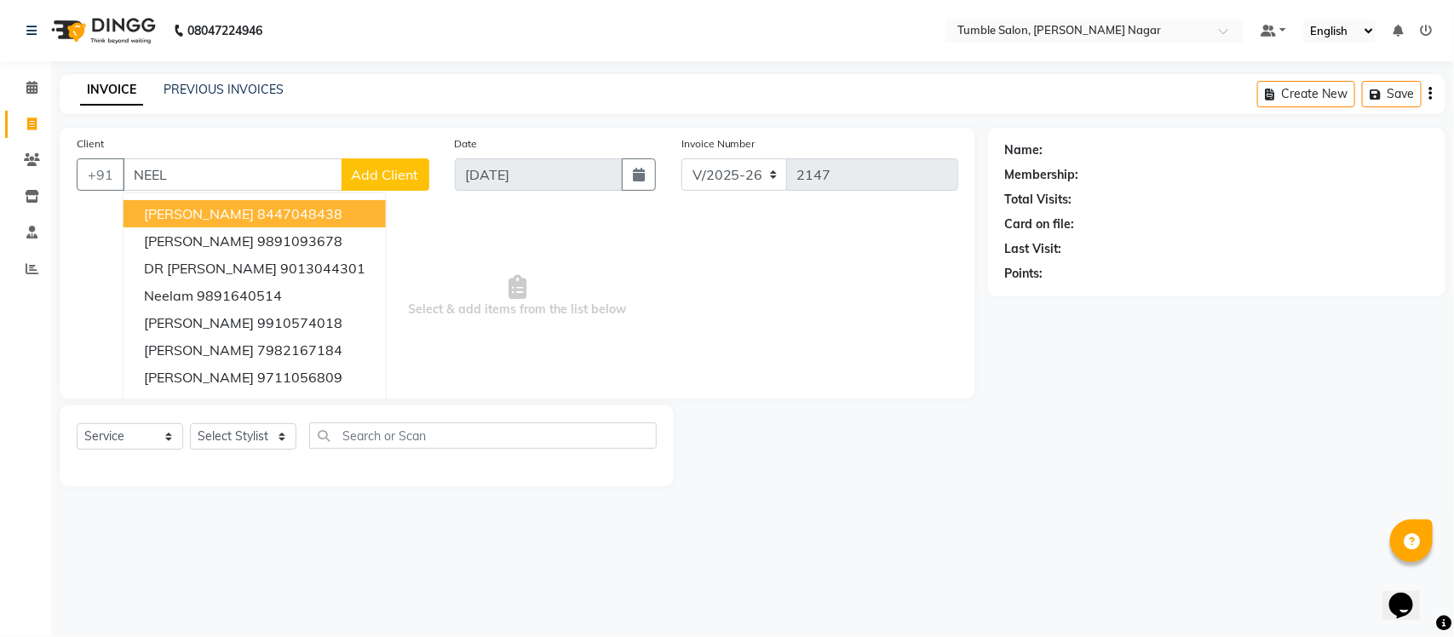
click at [267, 205] on ngb-highlight "8447048438" at bounding box center [299, 213] width 85 height 17
type input "8447048438"
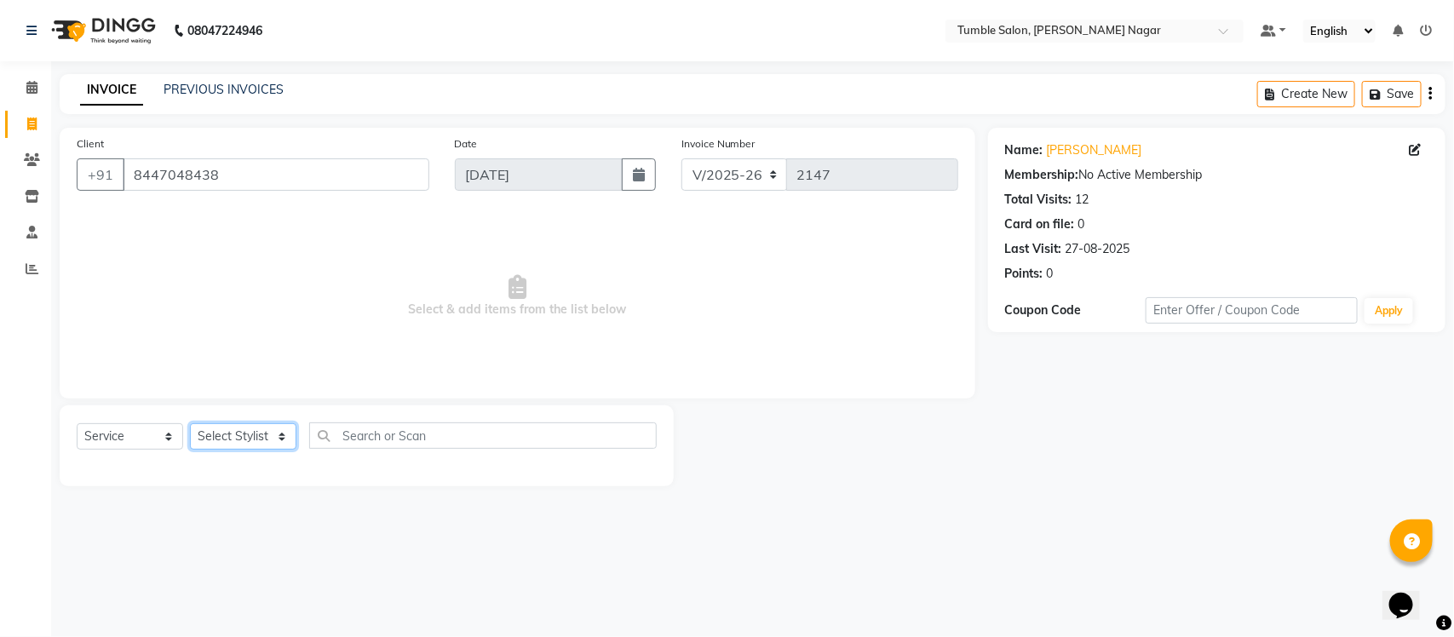
click at [228, 434] on select "Select Stylist Finance id Fiza Abbasi Govind Krishna Lokesh Mahender Muskan Nee…" at bounding box center [243, 436] width 106 height 26
select select "77847"
click at [190, 423] on select "Select Stylist Finance id Fiza Abbasi Govind Krishna Lokesh Mahender Muskan Nee…" at bounding box center [243, 436] width 106 height 26
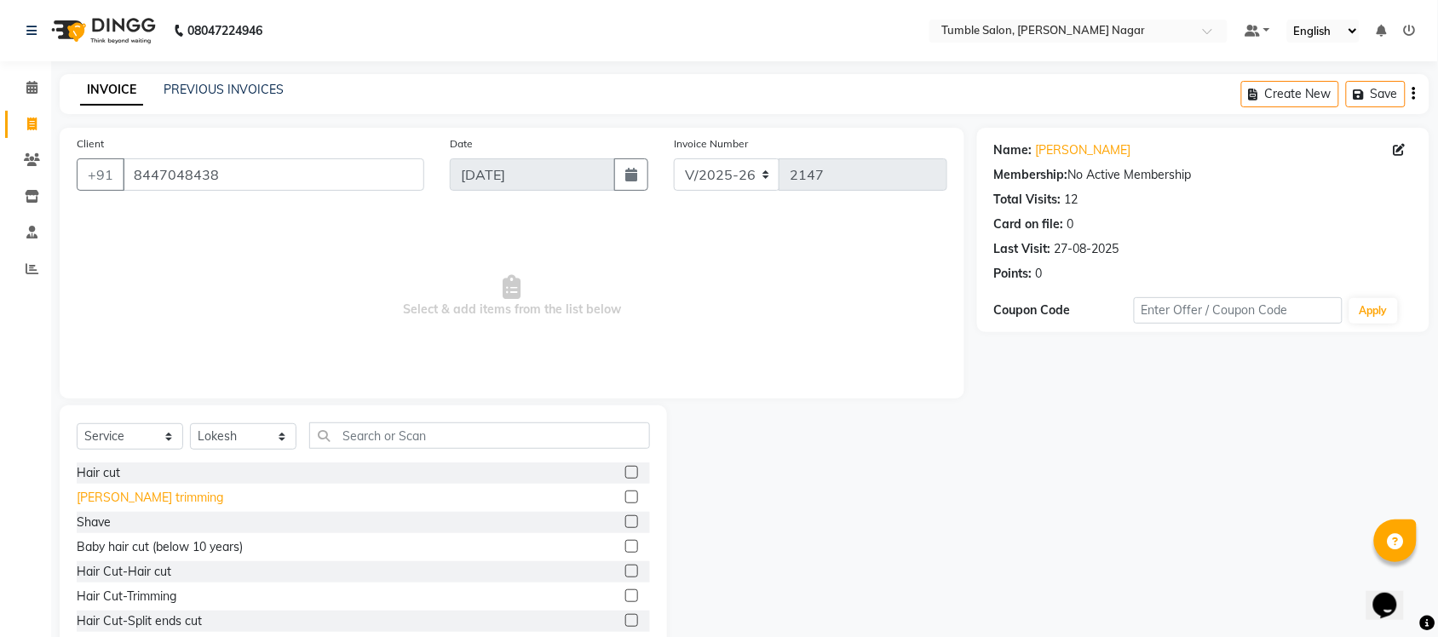
click at [77, 500] on div "[PERSON_NAME] trimming" at bounding box center [150, 498] width 146 height 18
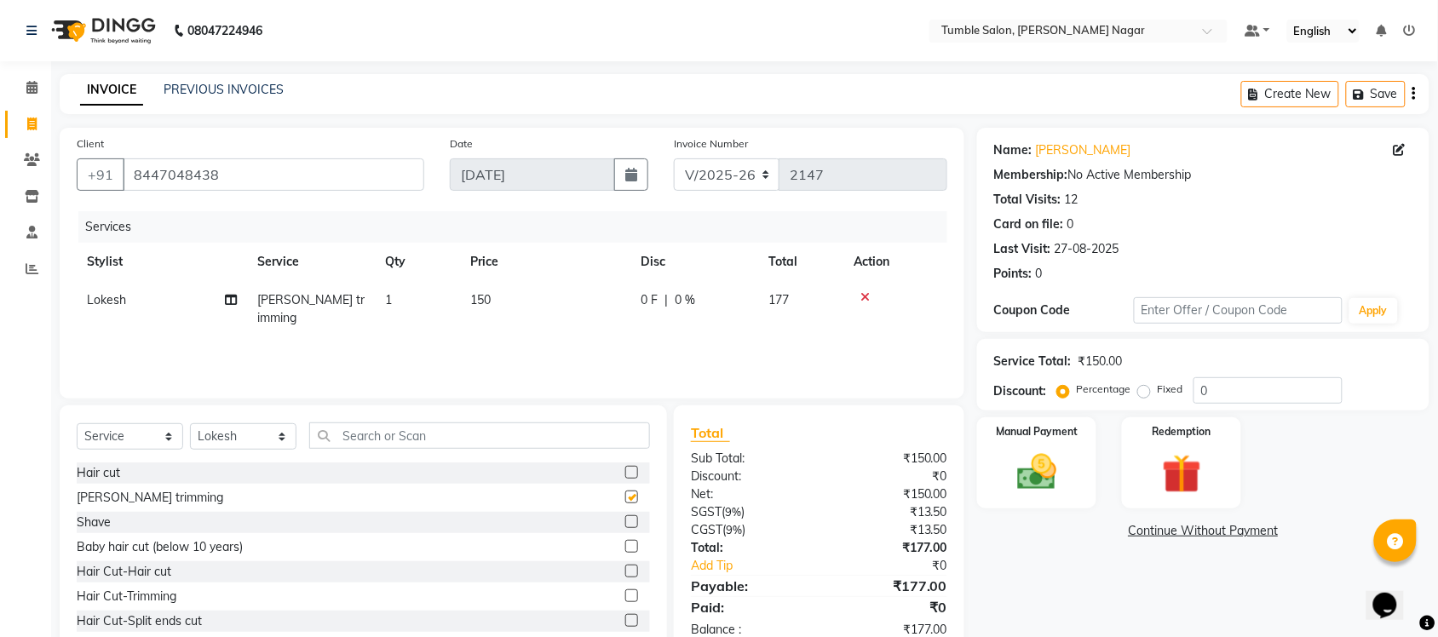
checkbox input "false"
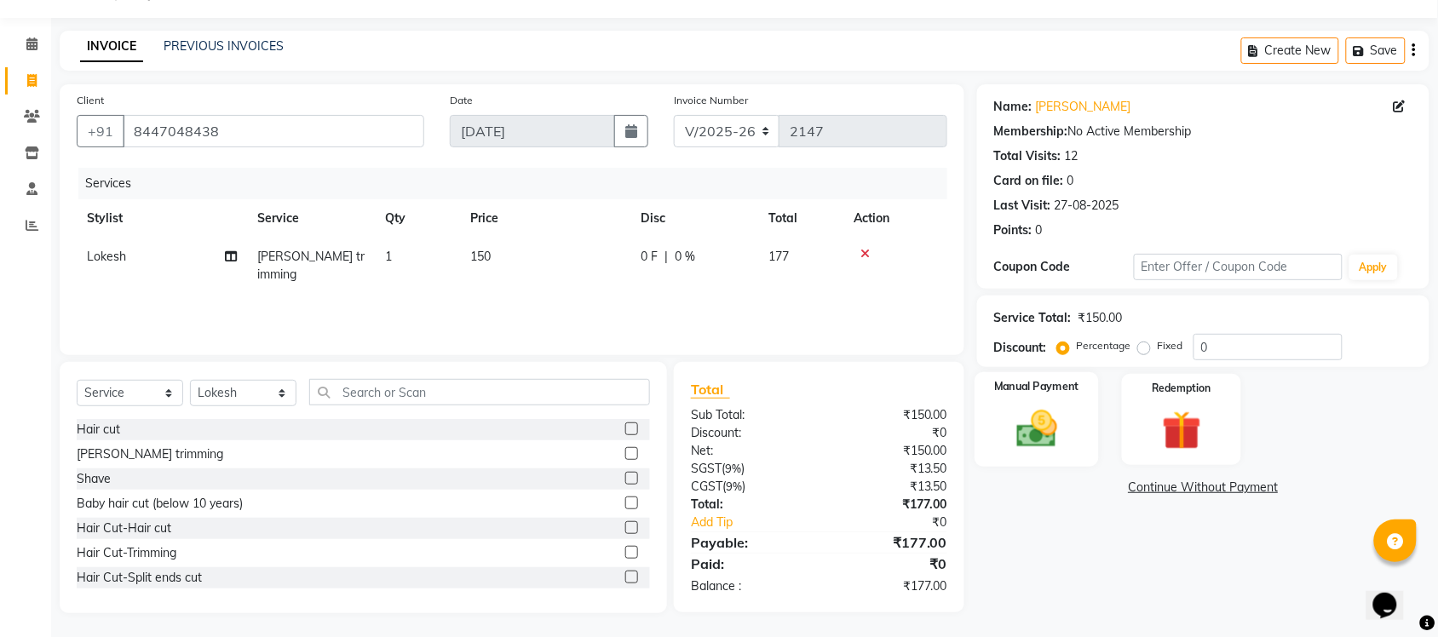
click at [1029, 428] on img at bounding box center [1036, 428] width 66 height 47
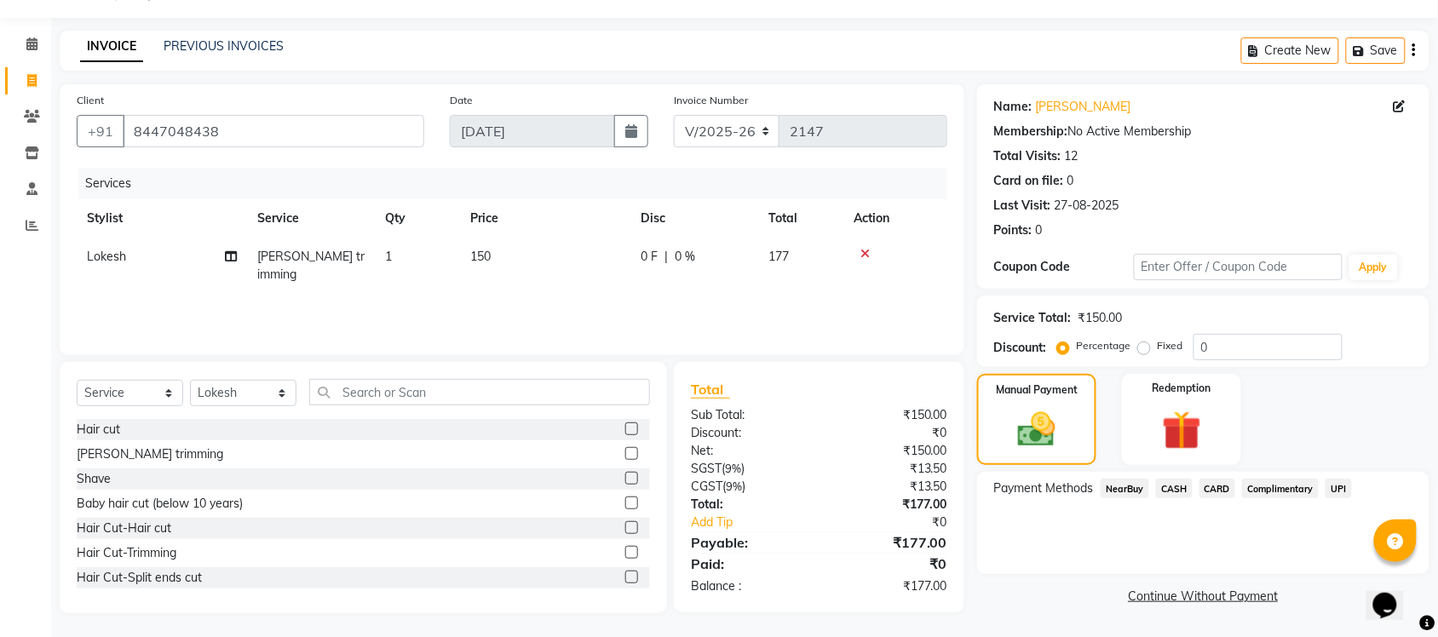
click at [1335, 487] on span "UPI" at bounding box center [1338, 489] width 26 height 20
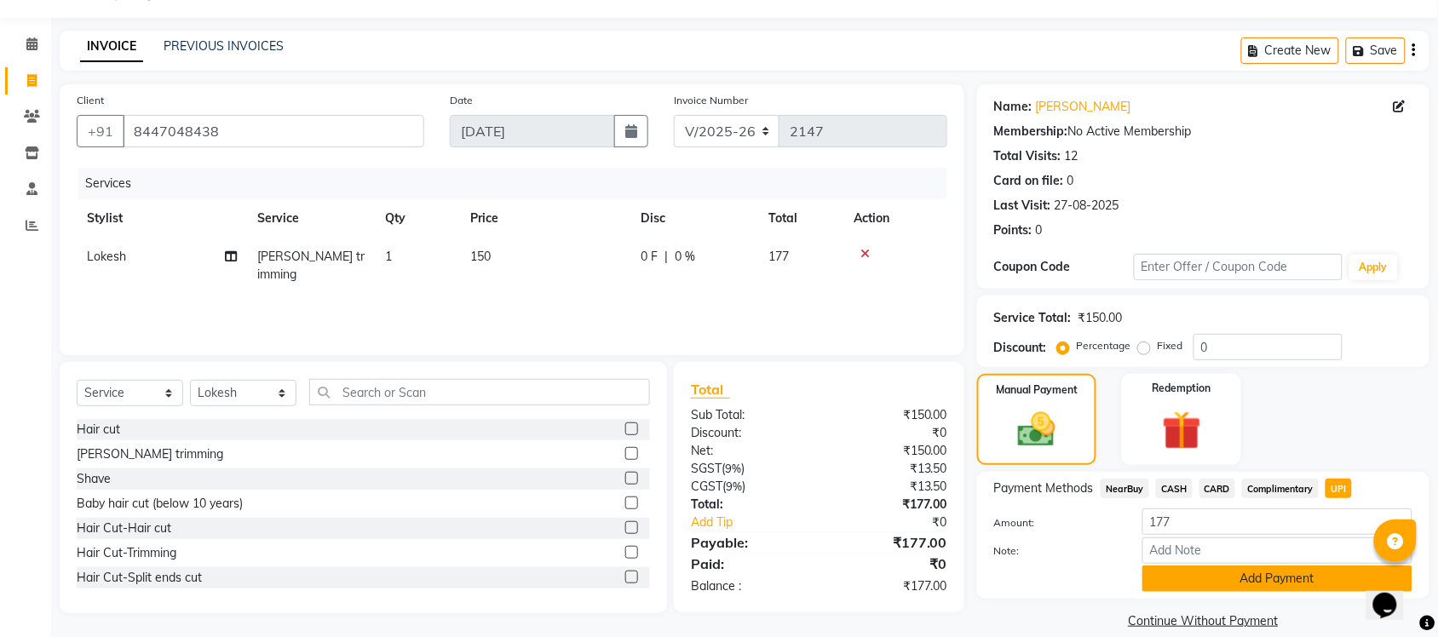
click at [1222, 583] on button "Add Payment" at bounding box center [1277, 578] width 270 height 26
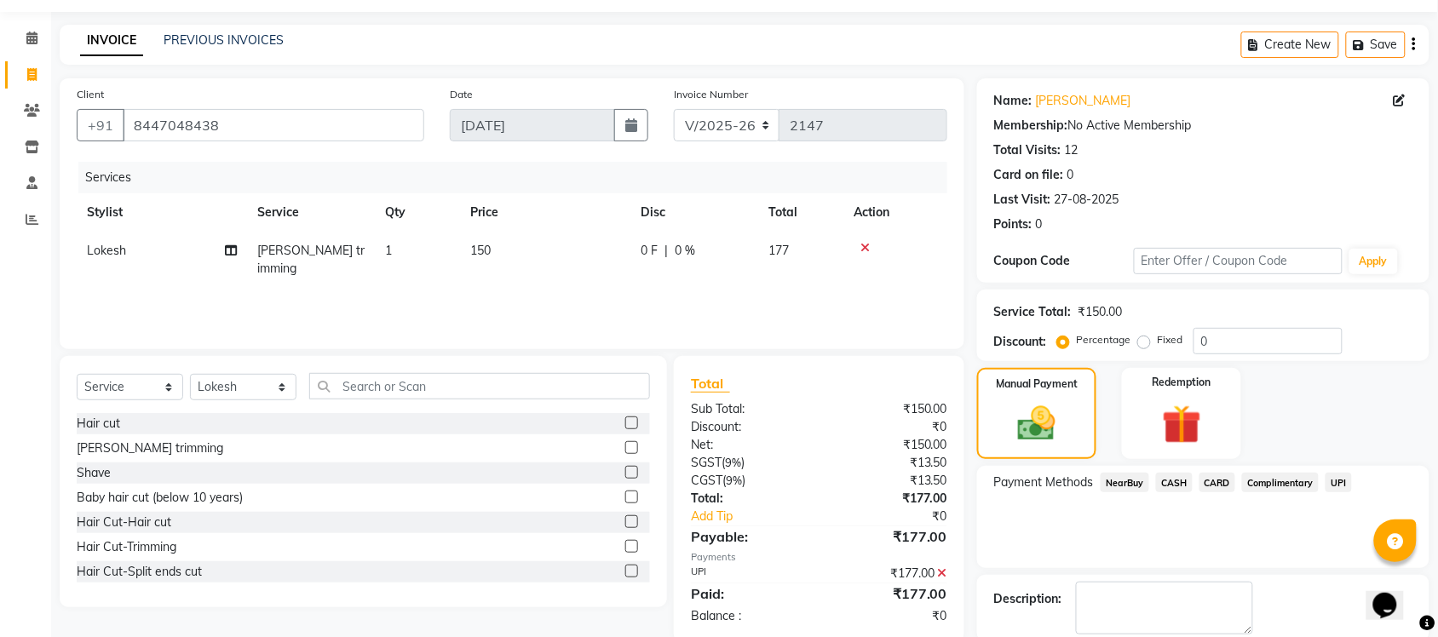
scroll to position [137, 0]
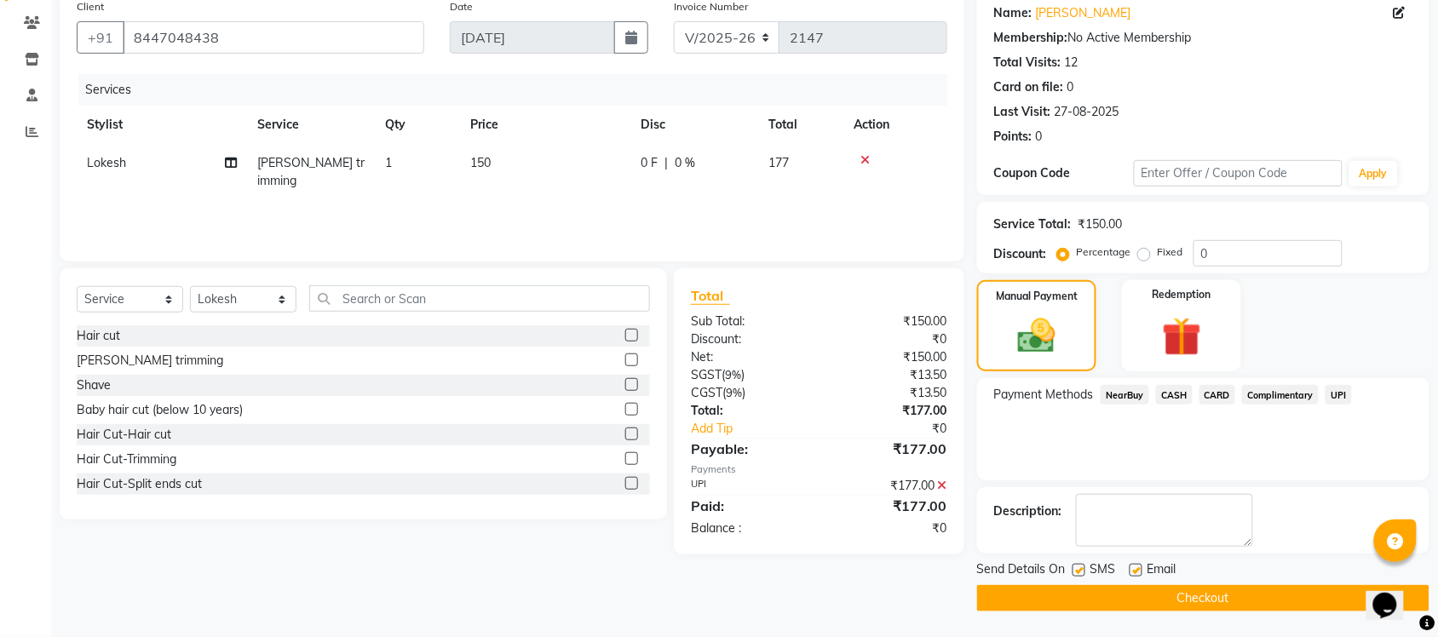
click at [1253, 600] on button "Checkout" at bounding box center [1203, 598] width 452 height 26
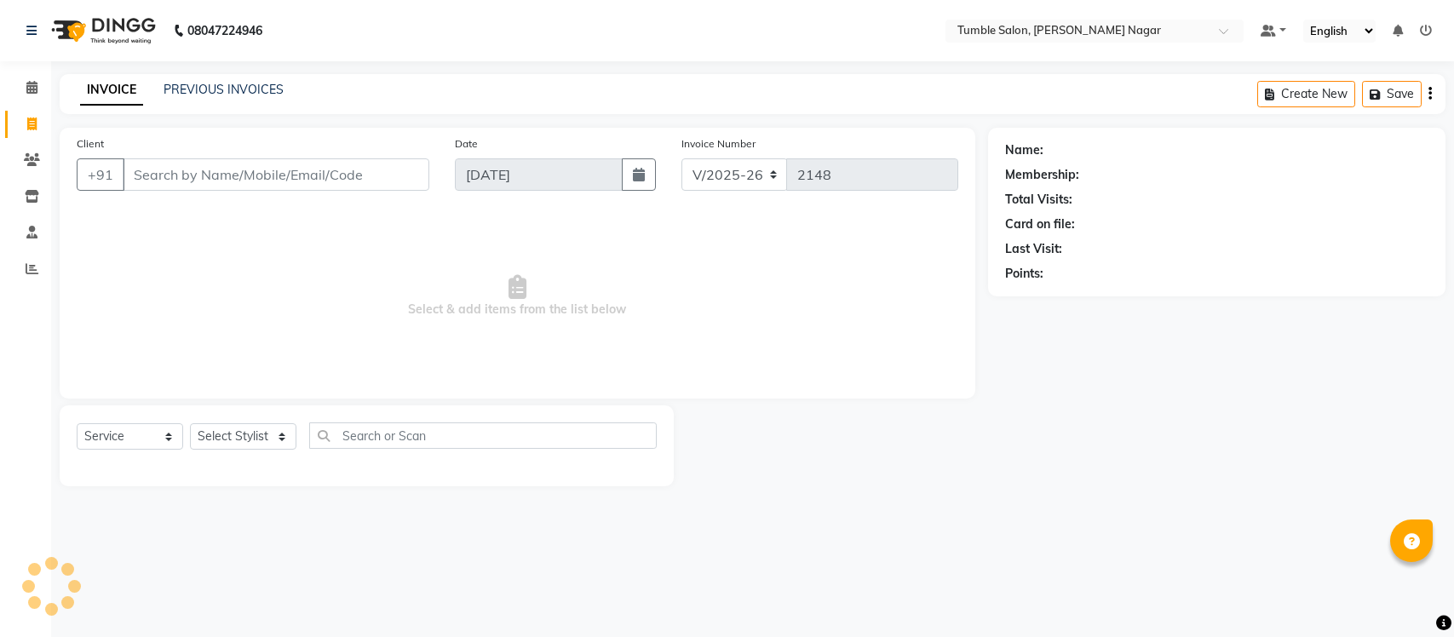
select select "8207"
select select "service"
click at [285, 432] on select "Select Stylist Finance id Fiza Abbasi Govind Krishna Lokesh Mahender Muskan Nee…" at bounding box center [243, 436] width 106 height 26
select select "77845"
click at [190, 423] on select "Select Stylist Finance id Fiza Abbasi Govind Krishna Lokesh Mahender Muskan Nee…" at bounding box center [243, 436] width 106 height 26
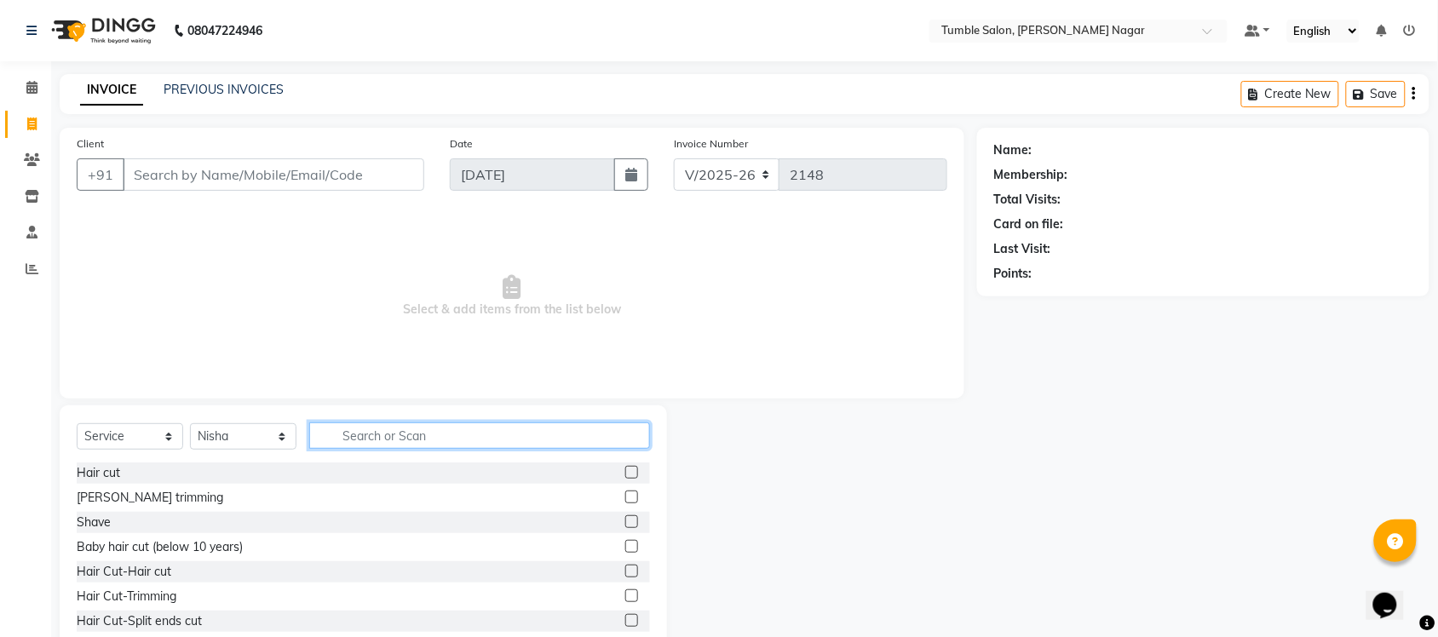
drag, startPoint x: 332, startPoint y: 437, endPoint x: 413, endPoint y: 451, distance: 82.2
click at [333, 437] on input "text" at bounding box center [479, 435] width 341 height 26
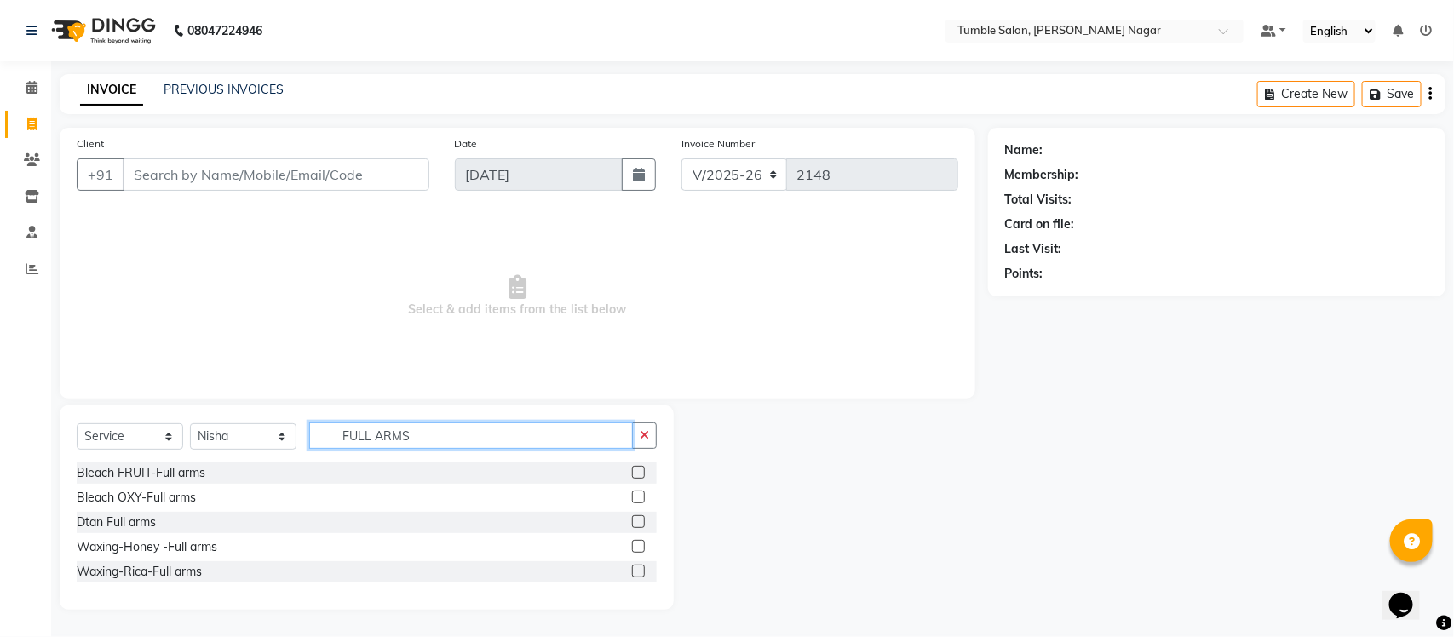
type input "FULL ARMS"
click at [640, 569] on label at bounding box center [638, 571] width 13 height 13
click at [640, 569] on input "checkbox" at bounding box center [637, 571] width 11 height 11
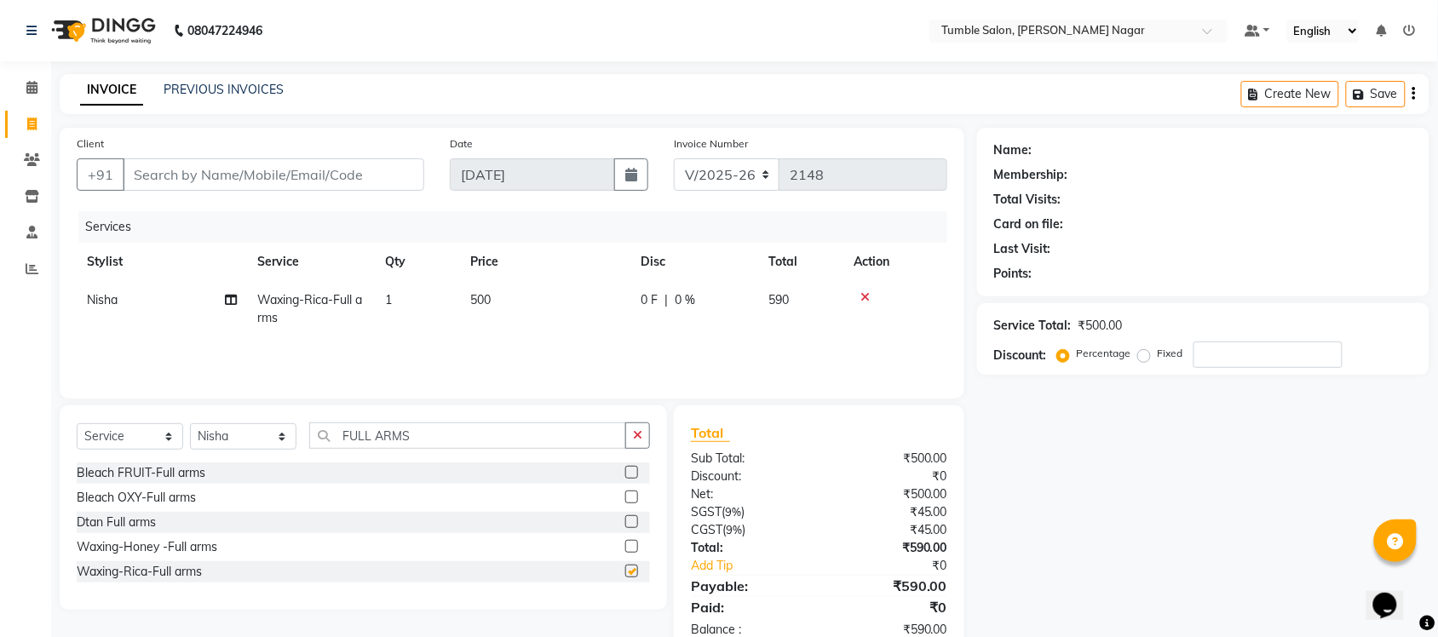
checkbox input "false"
click at [484, 435] on input "FULL ARMS" at bounding box center [467, 435] width 317 height 26
type input "F"
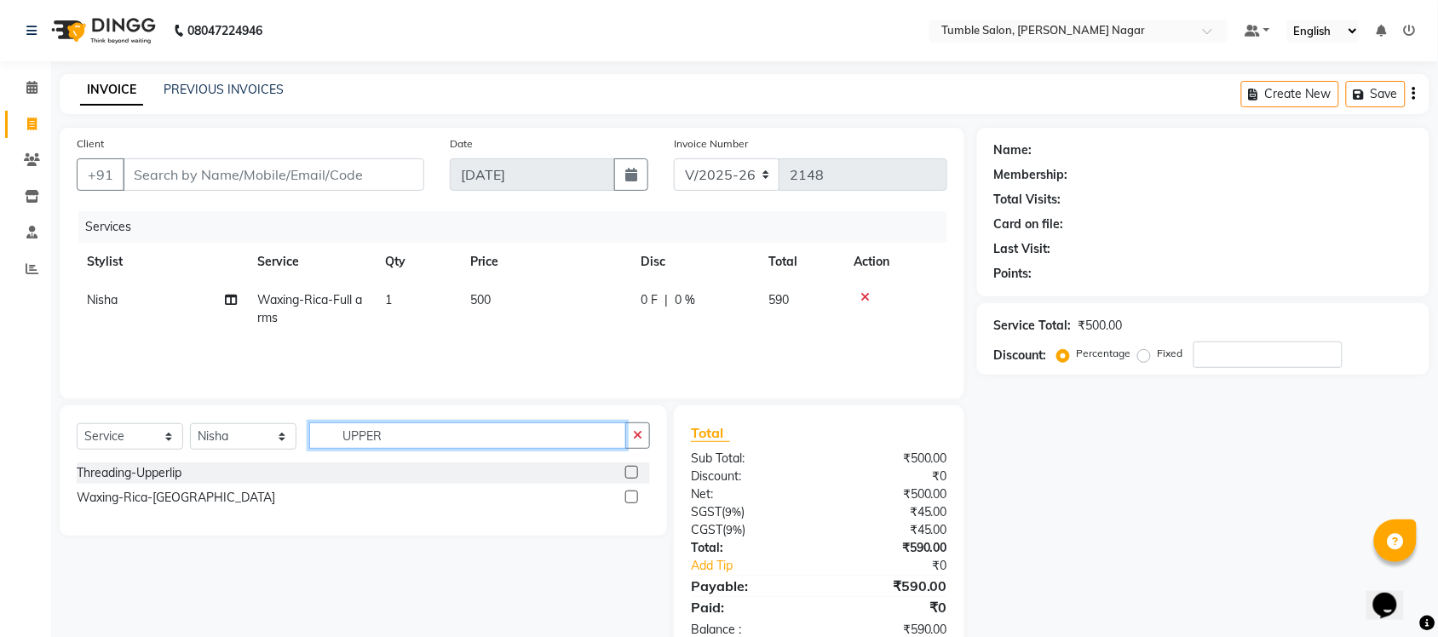
type input "UPPER"
click at [632, 475] on label at bounding box center [631, 472] width 13 height 13
click at [632, 475] on input "checkbox" at bounding box center [630, 473] width 11 height 11
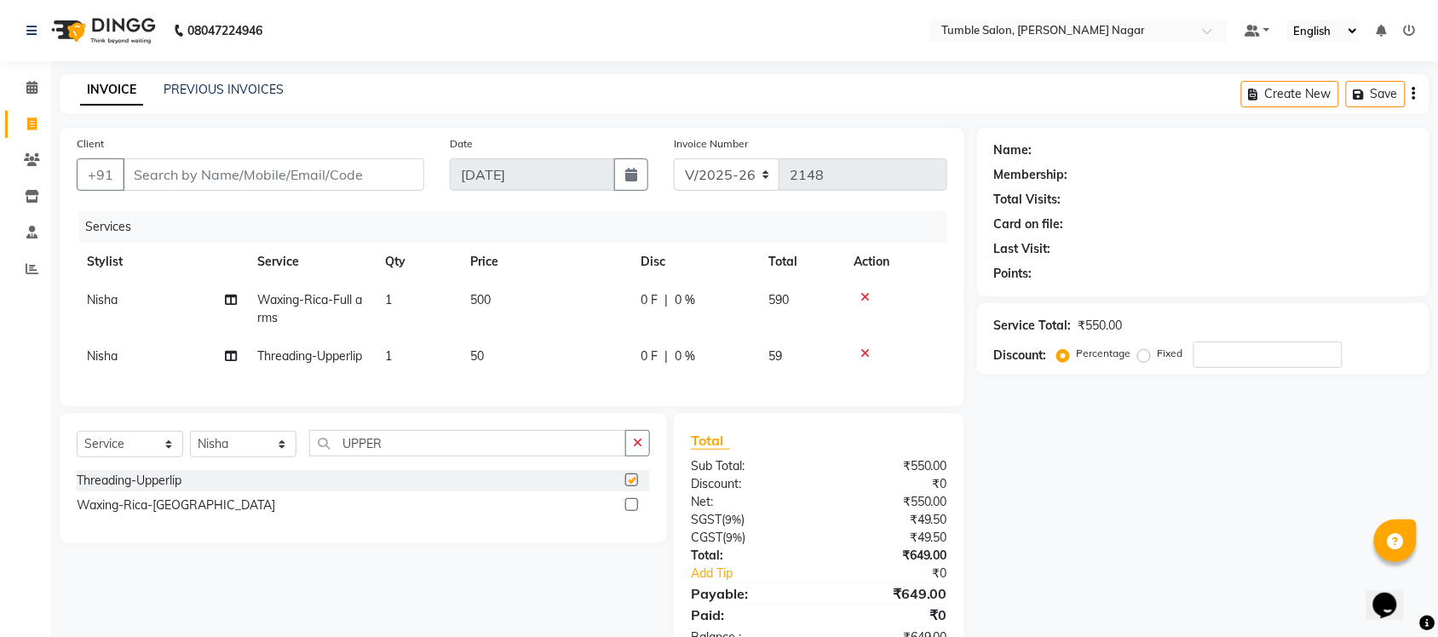
checkbox input "false"
click at [238, 177] on input "Client" at bounding box center [273, 174] width 301 height 32
type input "9"
type input "0"
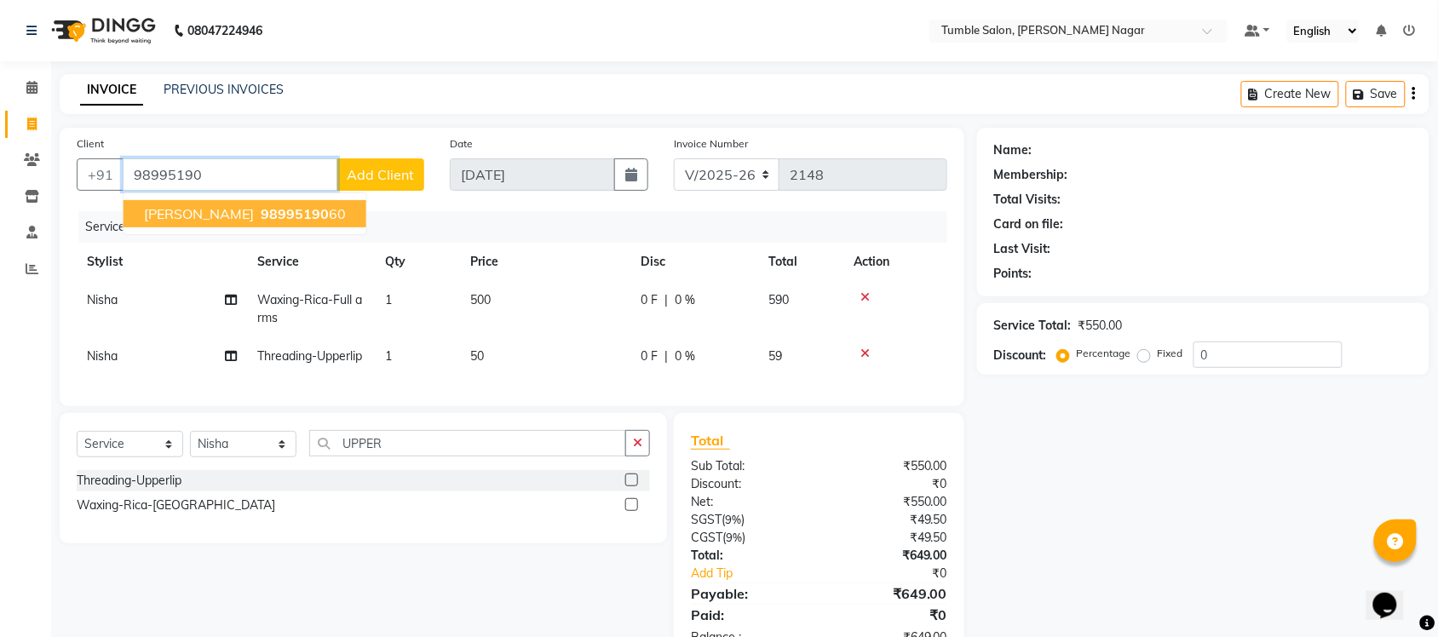
click at [261, 215] on span "98995190" at bounding box center [295, 213] width 68 height 17
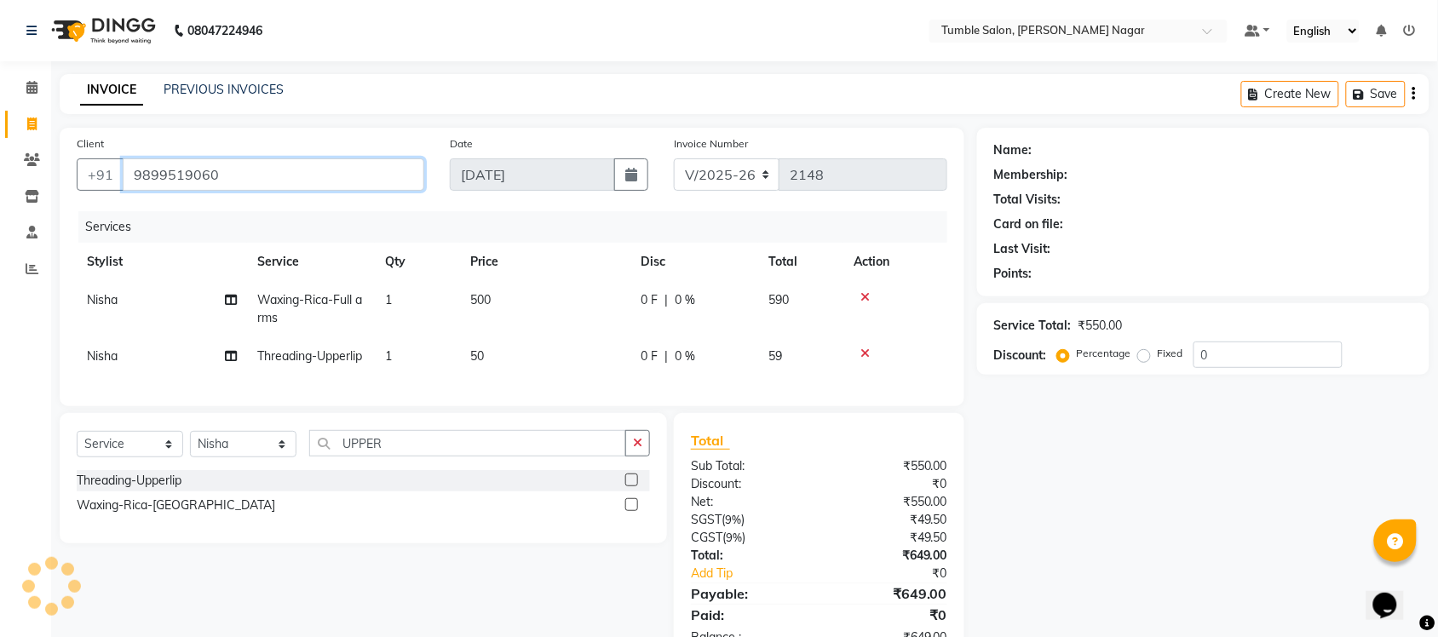
type input "9899519060"
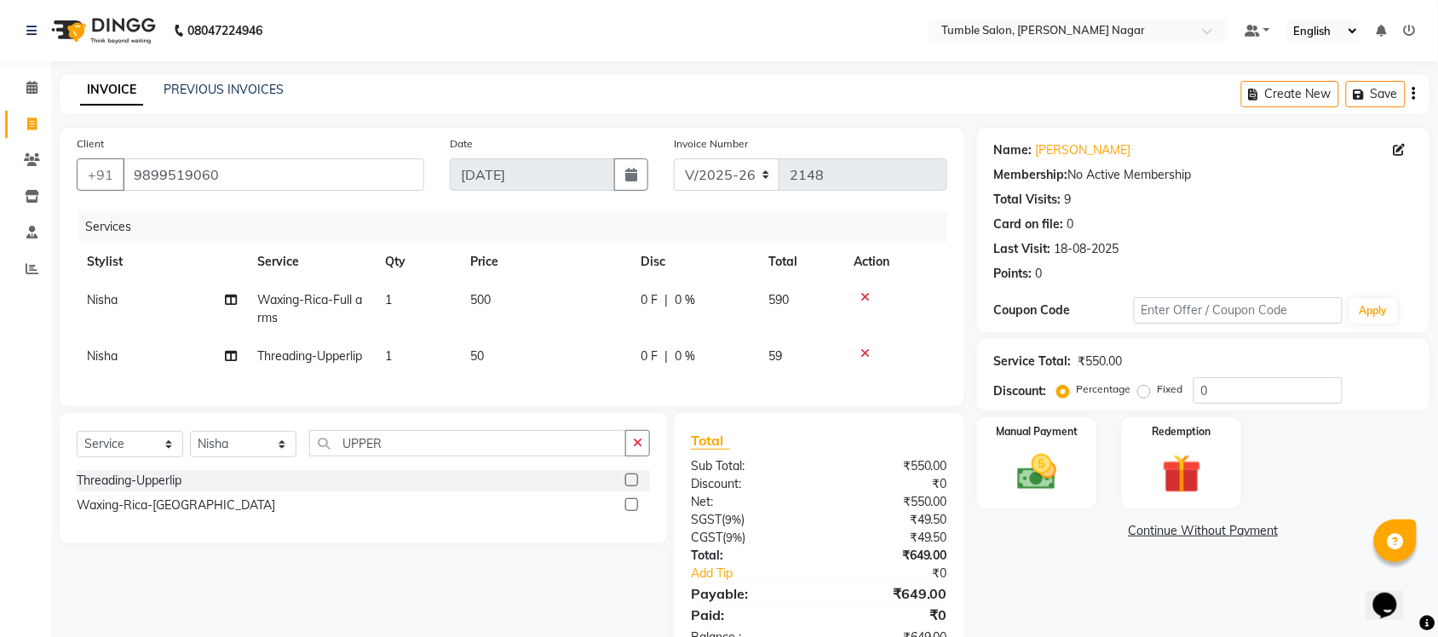
scroll to position [85, 0]
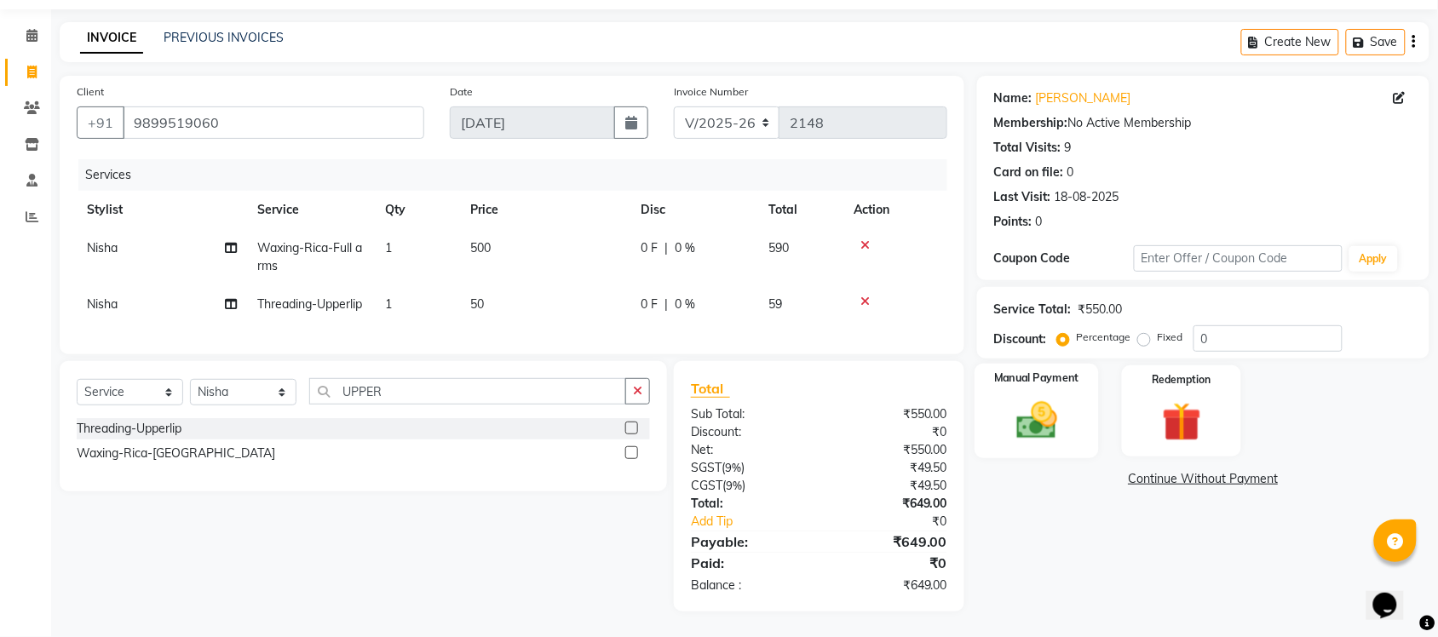
click at [1045, 416] on div "Manual Payment" at bounding box center [1036, 411] width 124 height 95
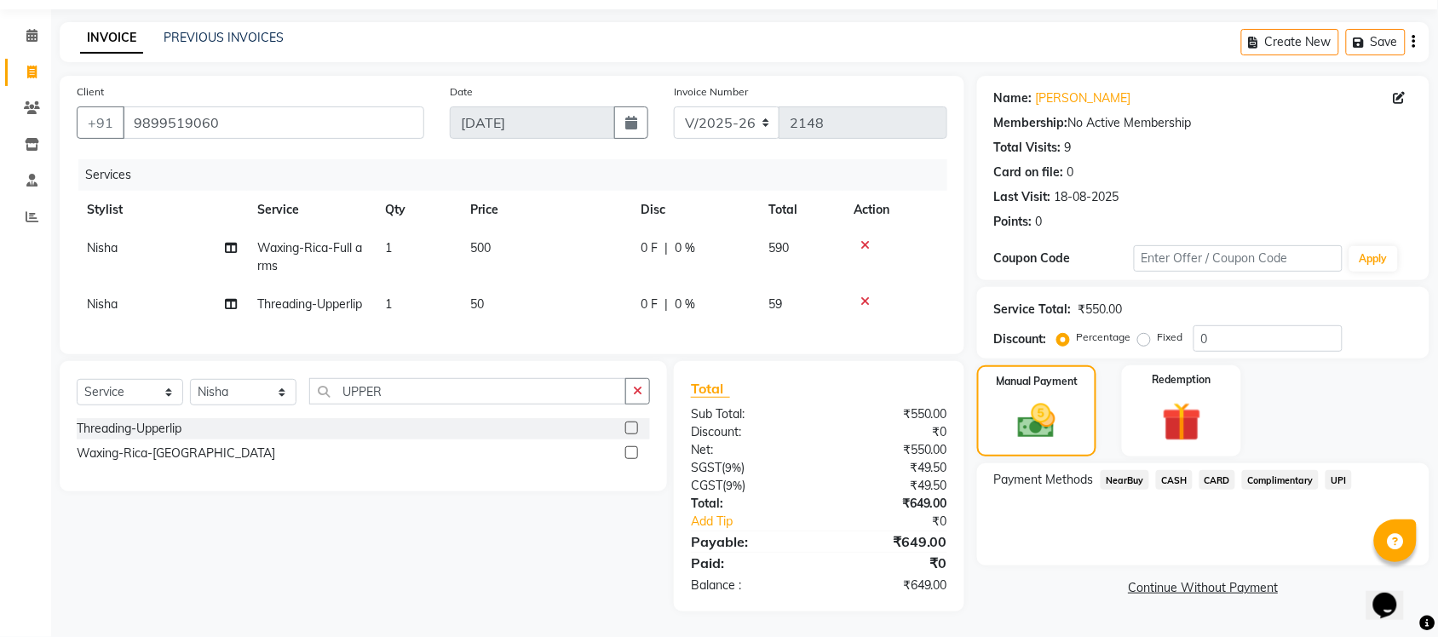
click at [1335, 470] on span "UPI" at bounding box center [1338, 480] width 26 height 20
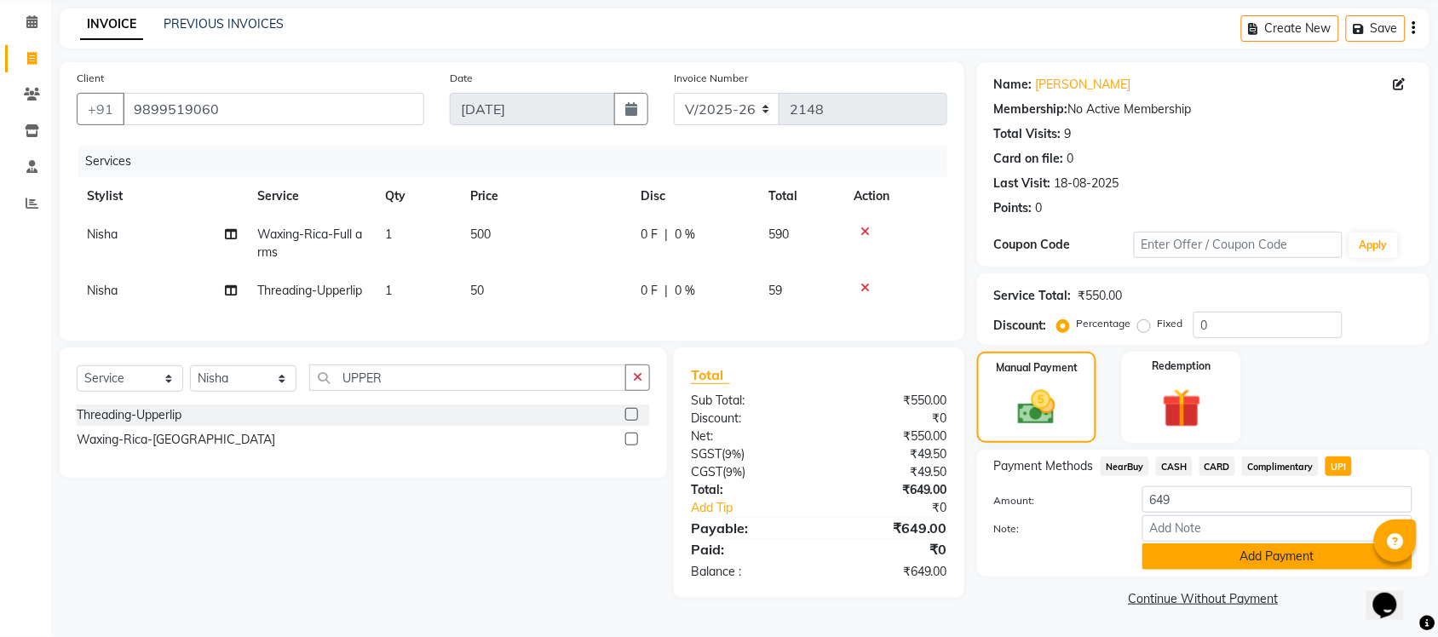
click at [1241, 543] on button "Add Payment" at bounding box center [1277, 556] width 270 height 26
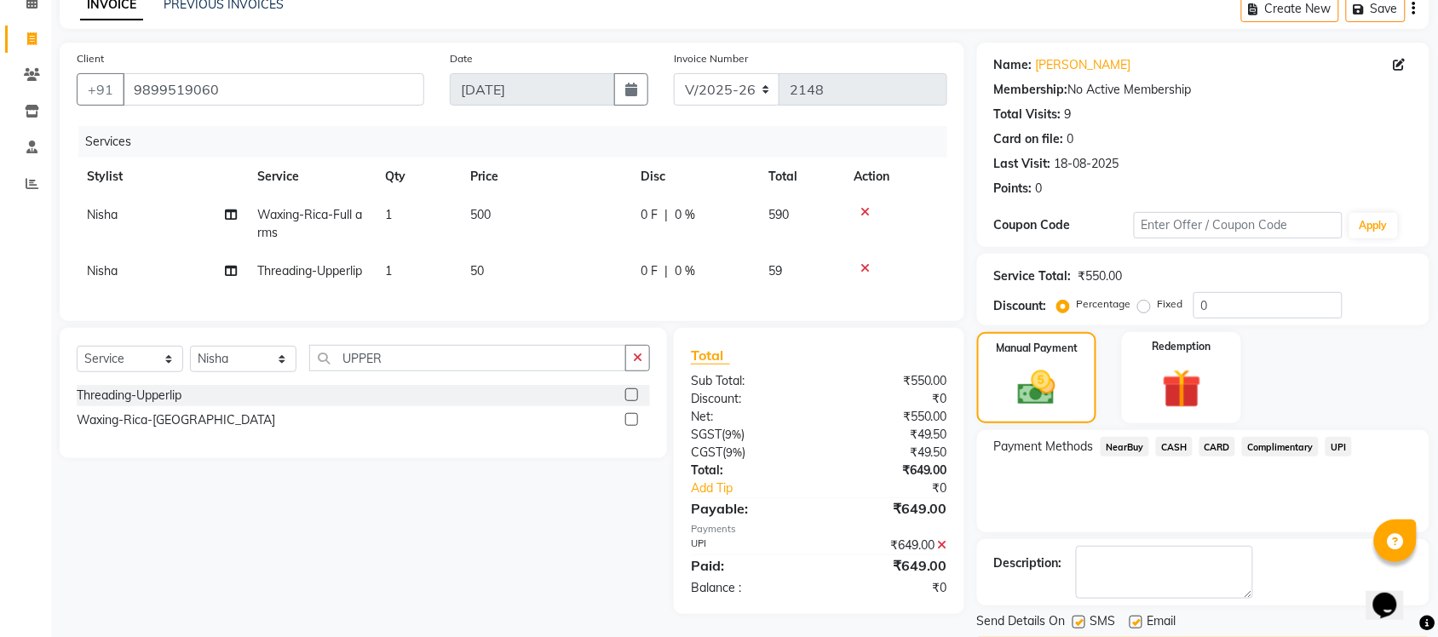
scroll to position [137, 0]
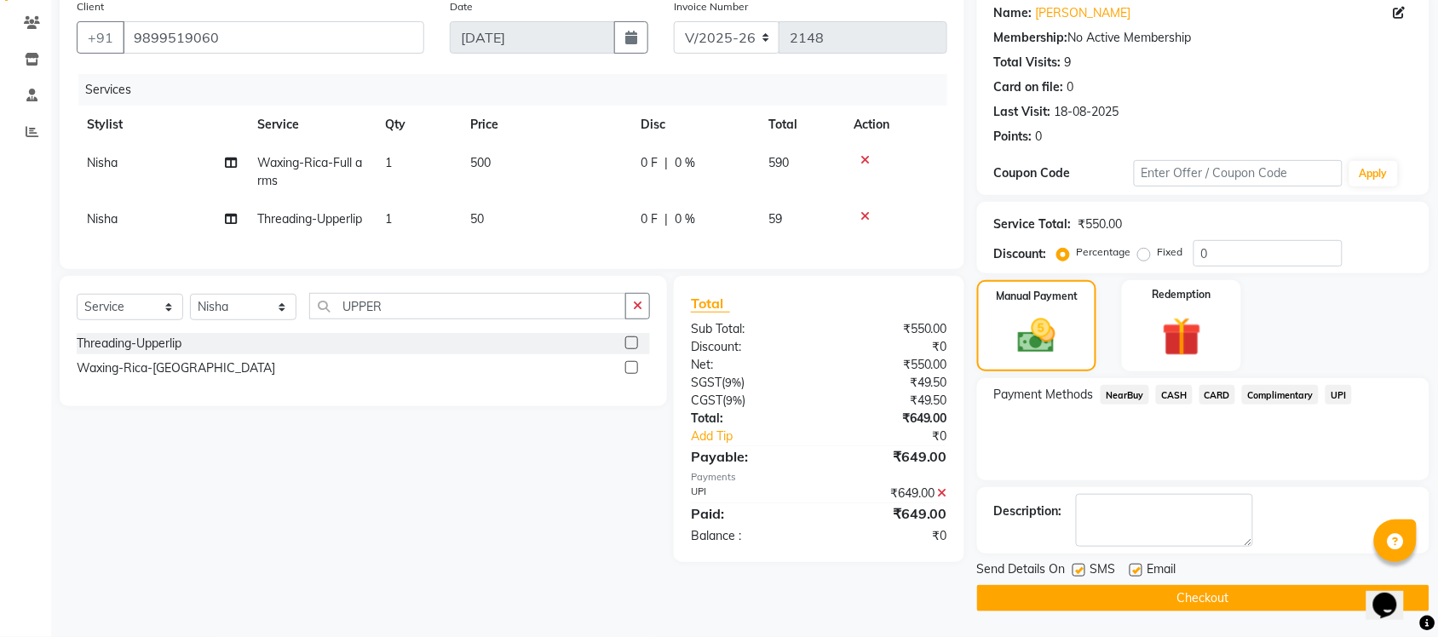
click at [1181, 606] on button "Checkout" at bounding box center [1203, 598] width 452 height 26
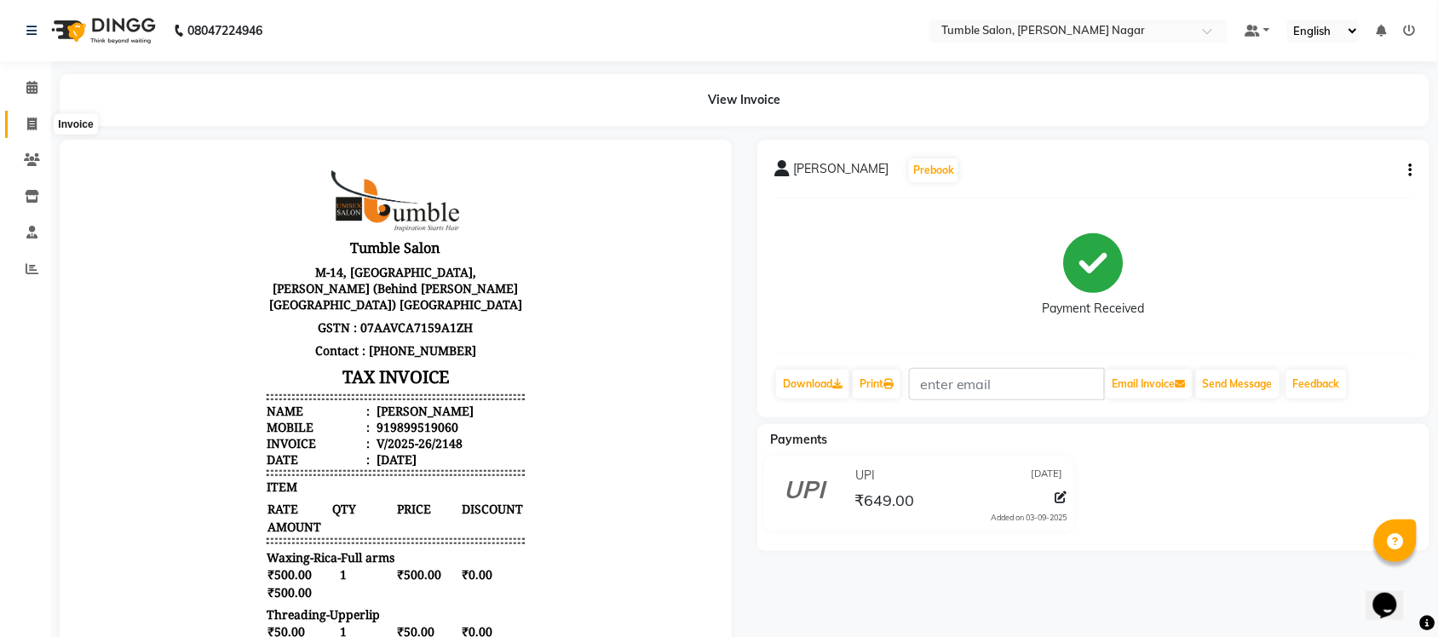
click at [22, 130] on span at bounding box center [32, 125] width 30 height 20
select select "service"
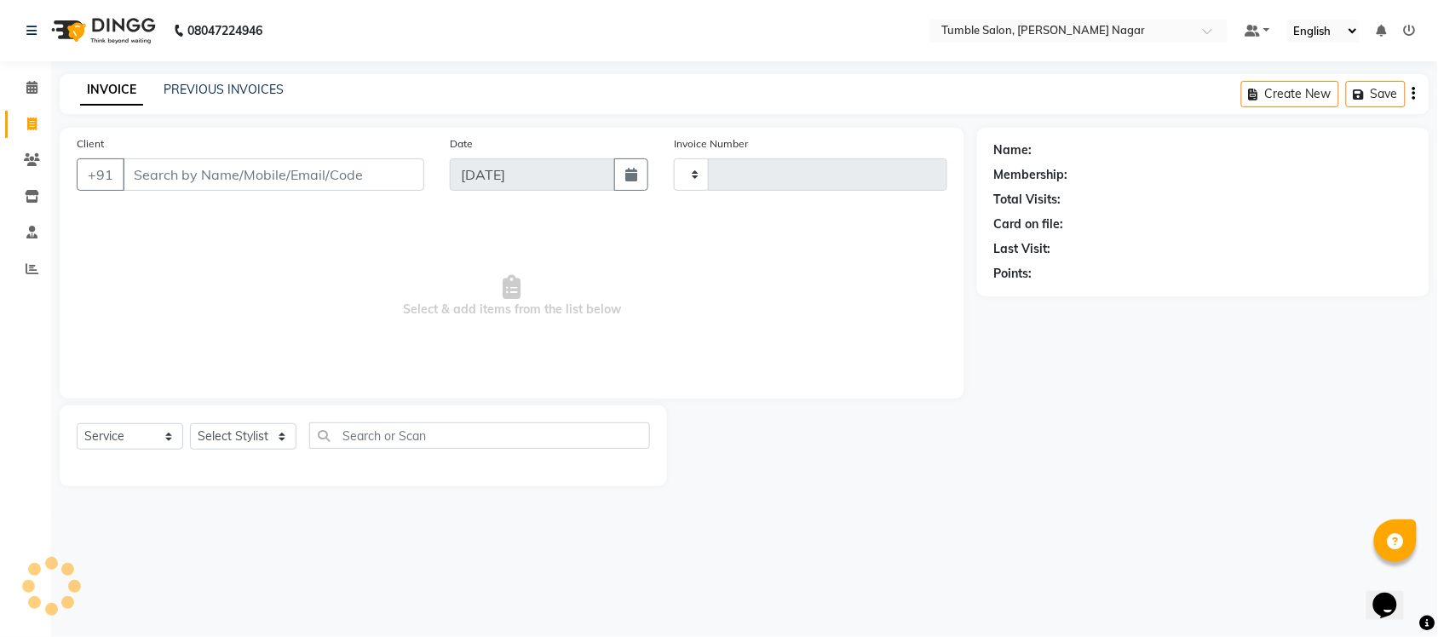
type input "2149"
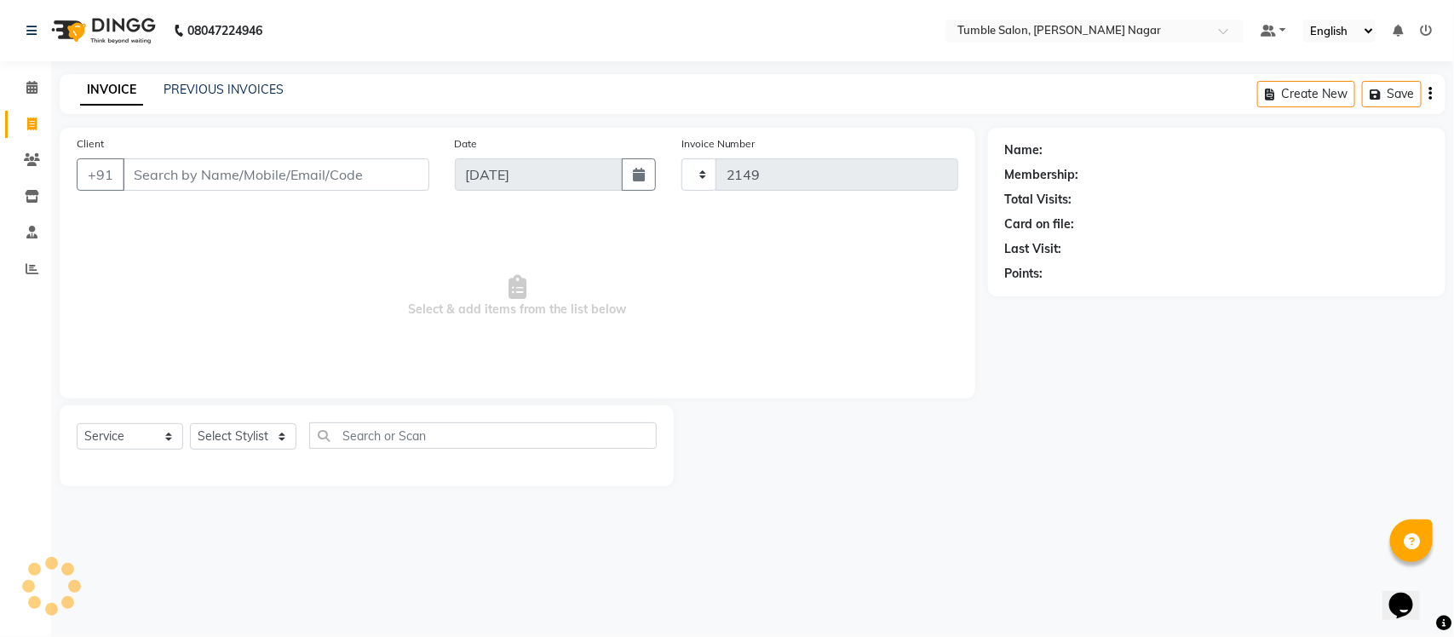
select select "8207"
click at [282, 437] on select "Select Stylist Finance id [PERSON_NAME] [PERSON_NAME] [PERSON_NAME] Nisha Purch…" at bounding box center [243, 436] width 106 height 26
select select "77845"
click at [190, 423] on select "Select Stylist Finance id [PERSON_NAME] [PERSON_NAME] [PERSON_NAME] Nisha Purch…" at bounding box center [243, 436] width 106 height 26
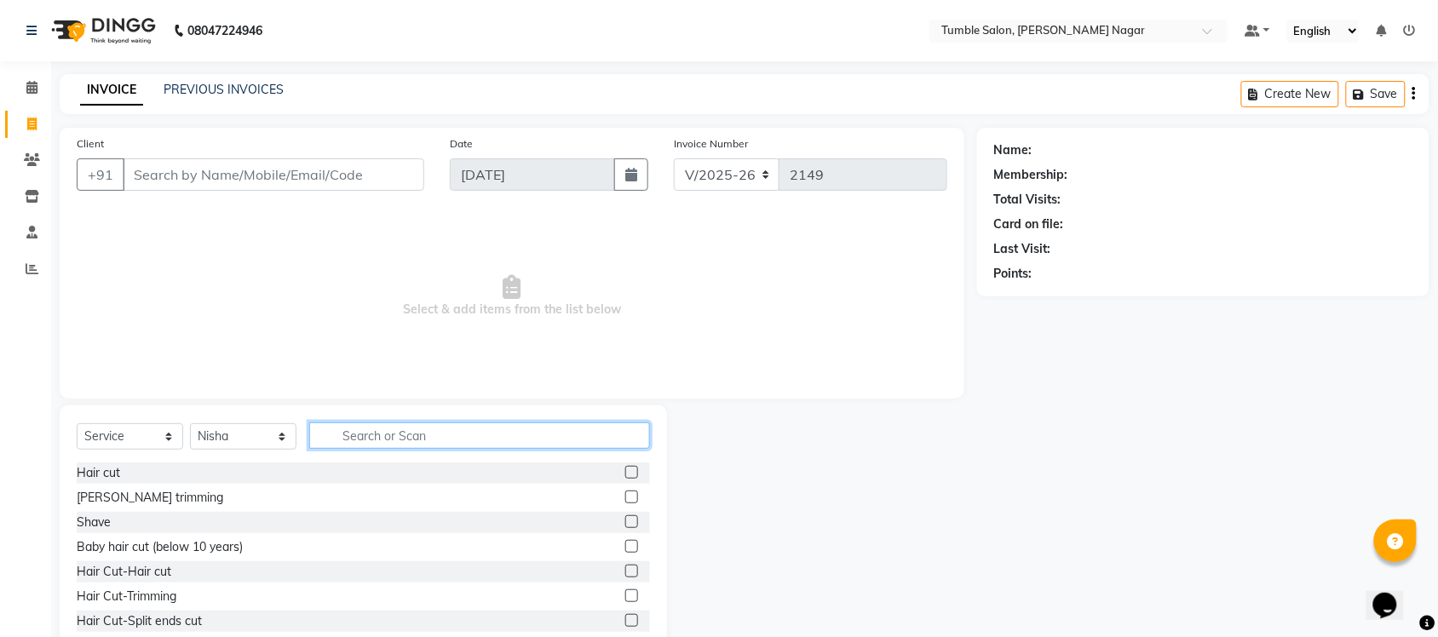
click at [441, 434] on input "text" at bounding box center [479, 435] width 341 height 26
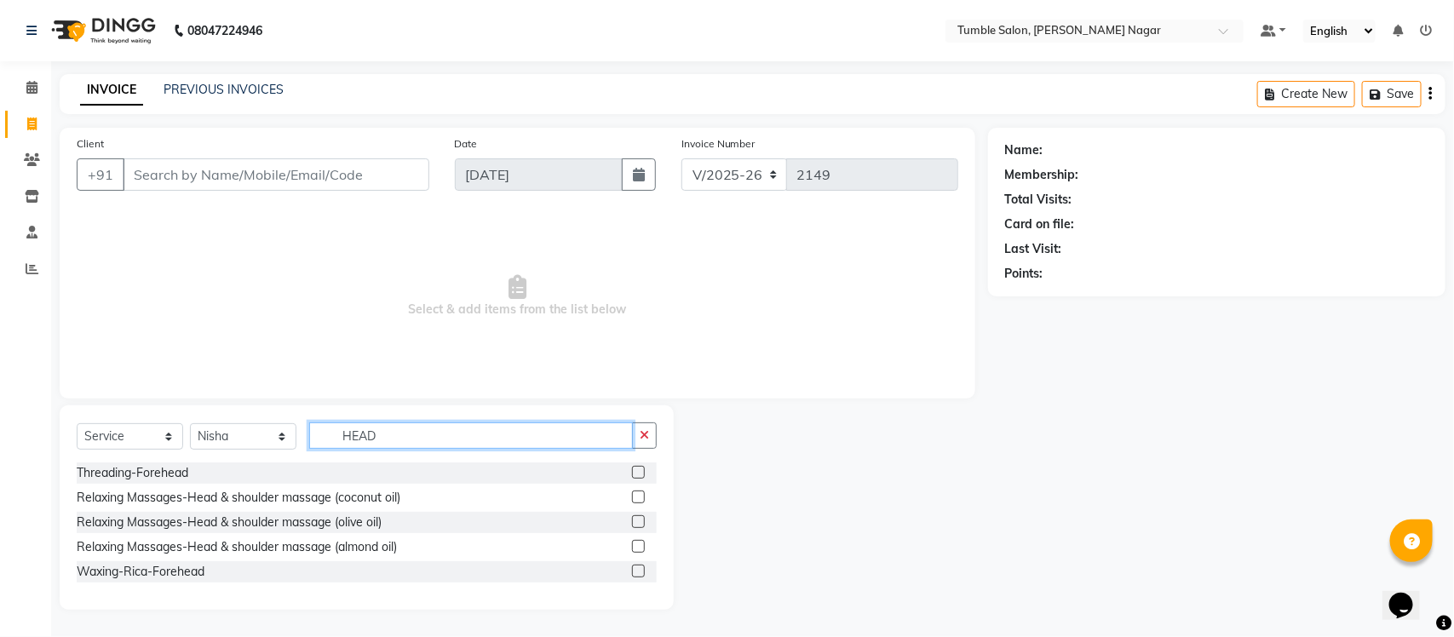
click at [398, 436] on input "HEAD" at bounding box center [471, 435] width 324 height 26
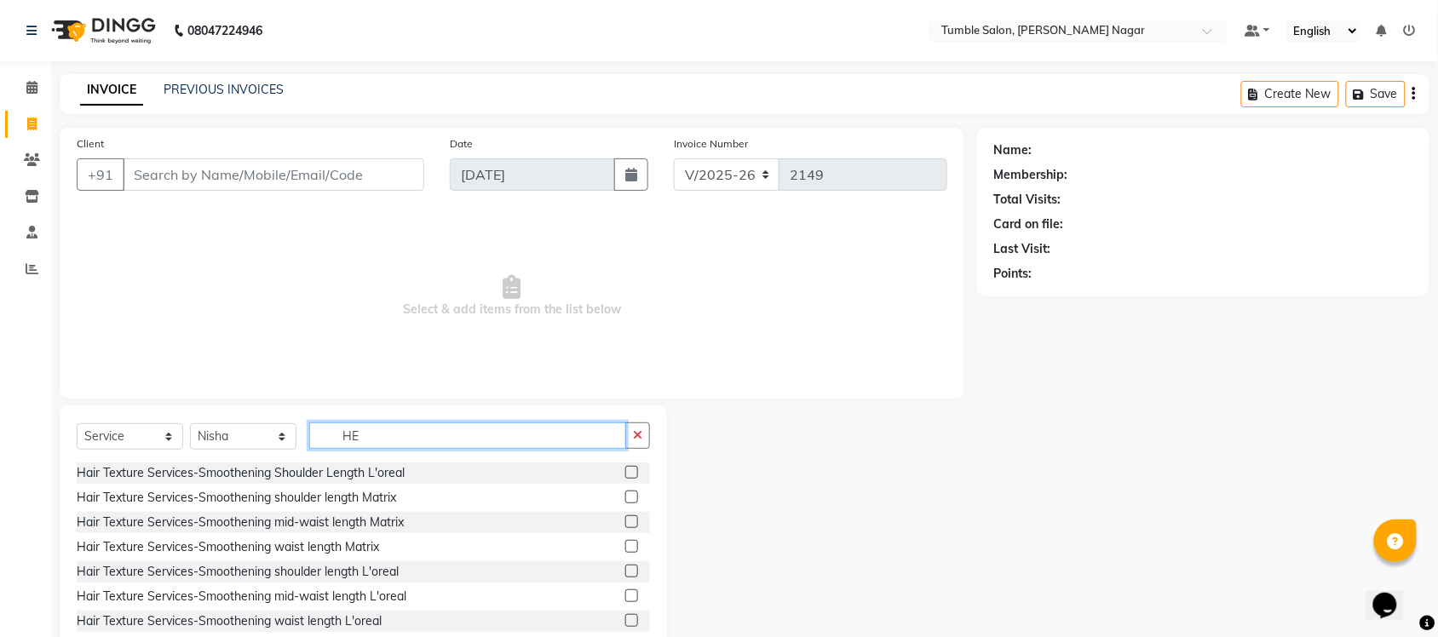
type input "H"
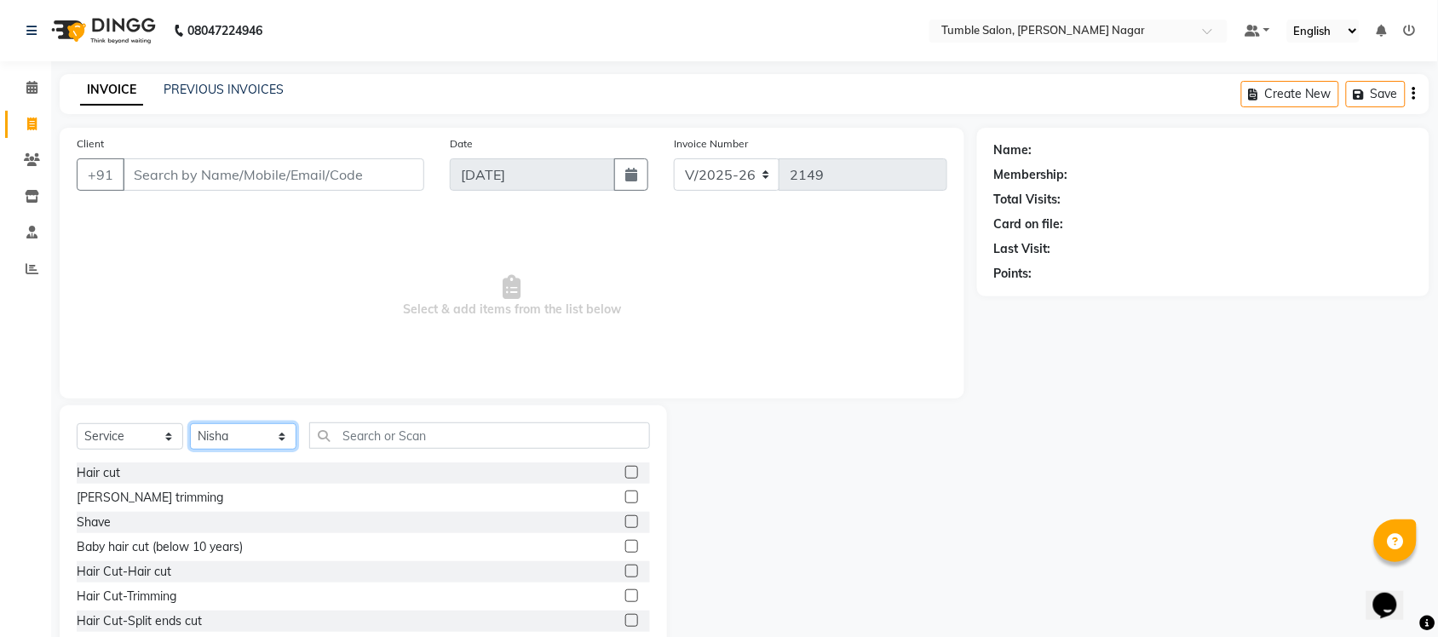
click at [282, 432] on select "Select Stylist Finance id [PERSON_NAME] [PERSON_NAME] [PERSON_NAME] Nisha Purch…" at bounding box center [243, 436] width 106 height 26
select select "77846"
click at [190, 423] on select "Select Stylist Finance id [PERSON_NAME] [PERSON_NAME] [PERSON_NAME] Nisha Purch…" at bounding box center [243, 436] width 106 height 26
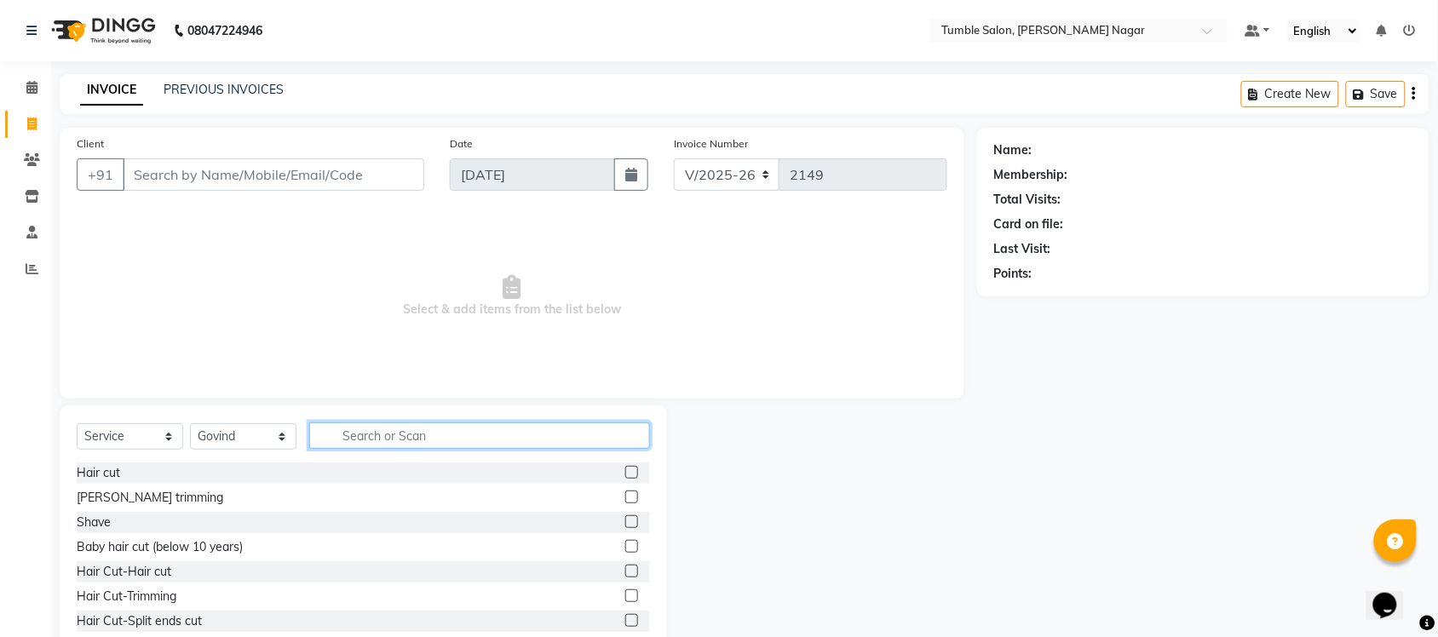
click at [332, 440] on input "text" at bounding box center [479, 435] width 341 height 26
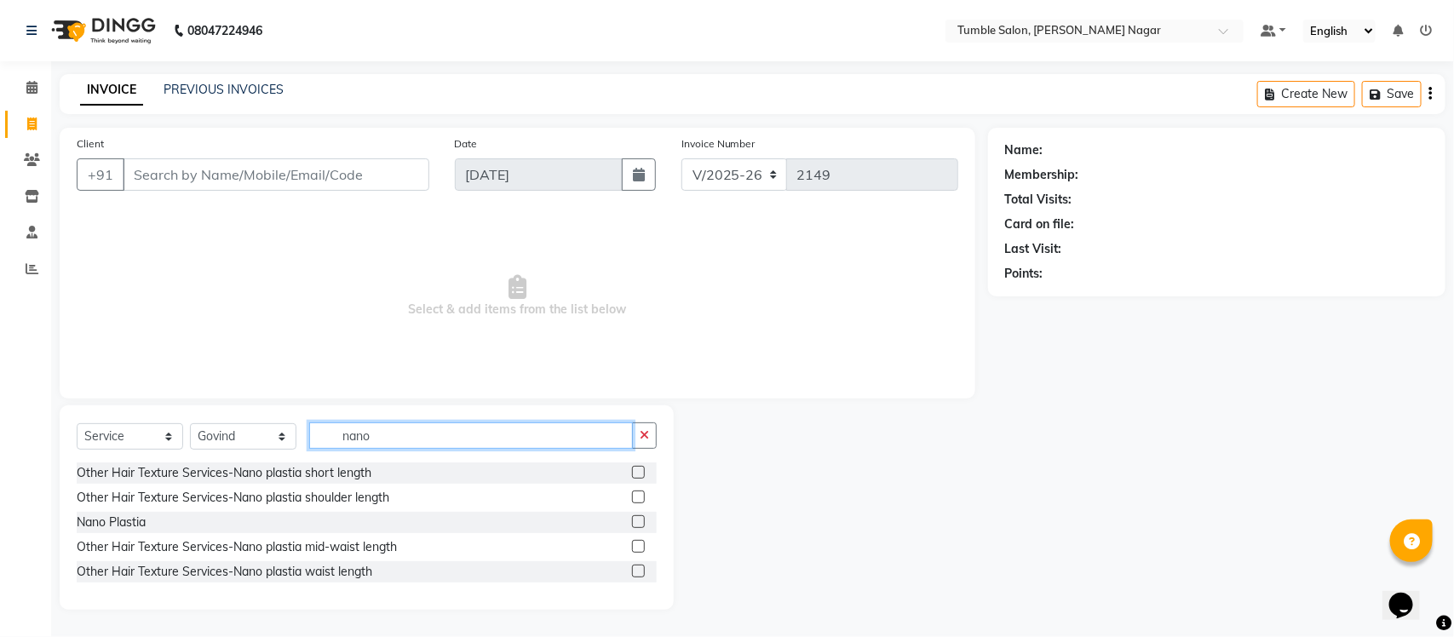
type input "nano"
click at [636, 543] on label at bounding box center [638, 546] width 13 height 13
click at [636, 543] on input "checkbox" at bounding box center [637, 547] width 11 height 11
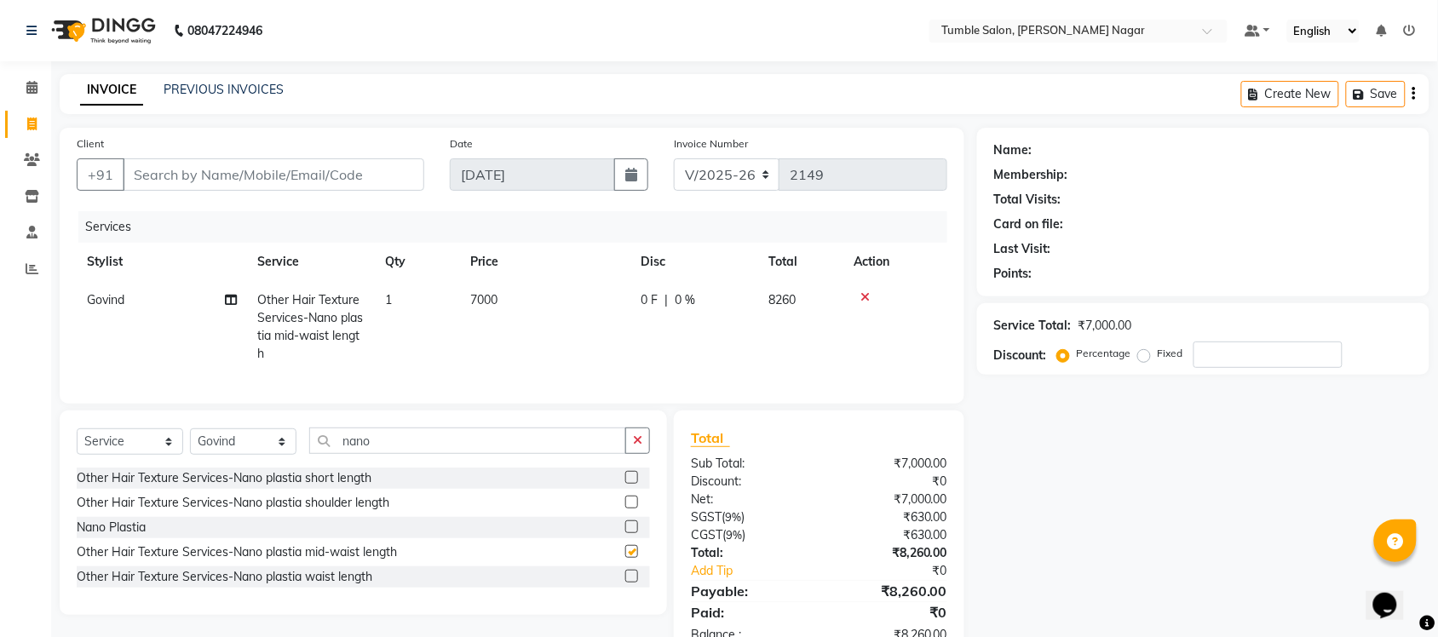
checkbox input "false"
click at [1291, 360] on input "number" at bounding box center [1267, 355] width 149 height 26
type input "40"
click at [1010, 468] on div "Name: Membership: Total Visits: Card on file: Last Visit: Points: Service Total…" at bounding box center [1209, 394] width 465 height 533
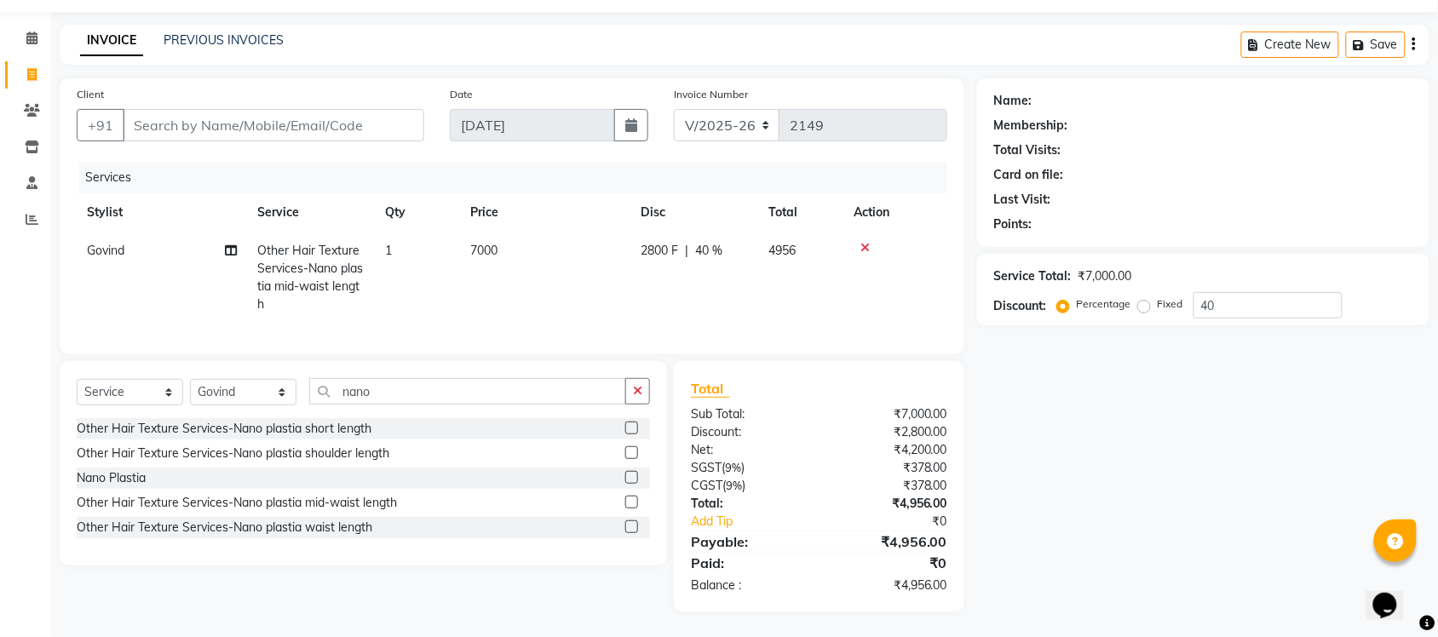
click at [633, 524] on label at bounding box center [631, 526] width 13 height 13
click at [633, 524] on input "checkbox" at bounding box center [630, 527] width 11 height 11
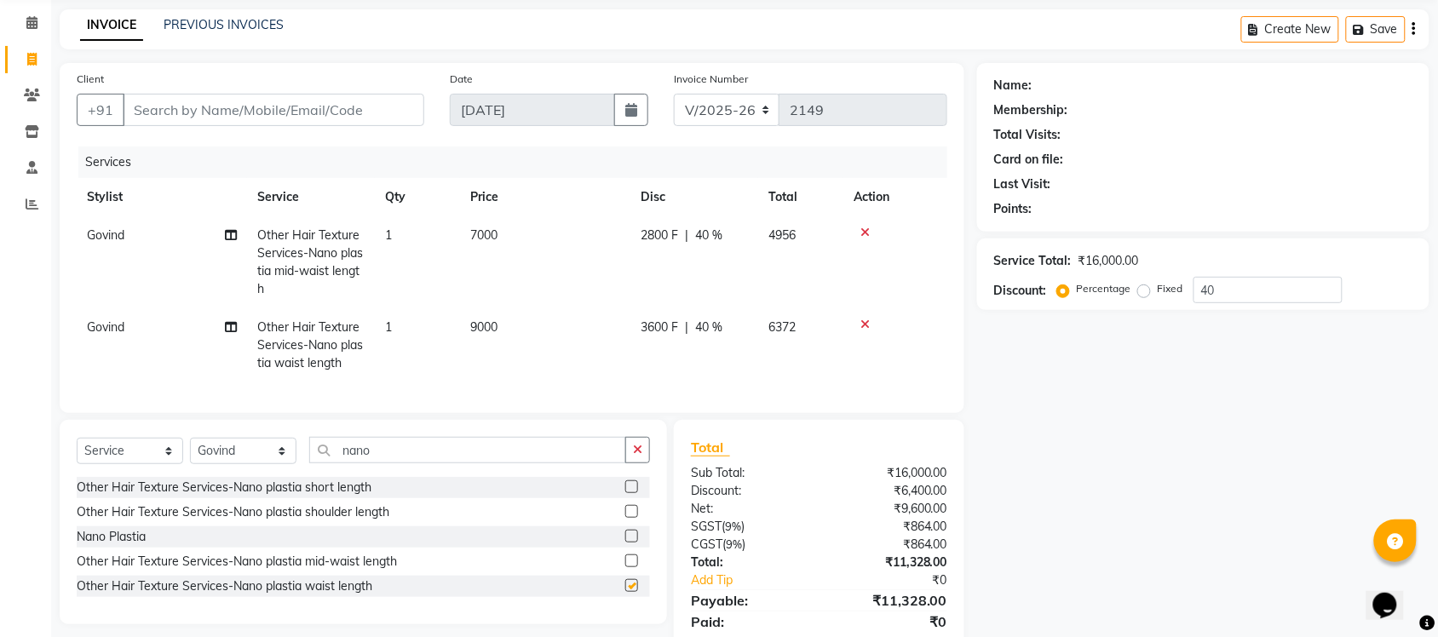
checkbox input "false"
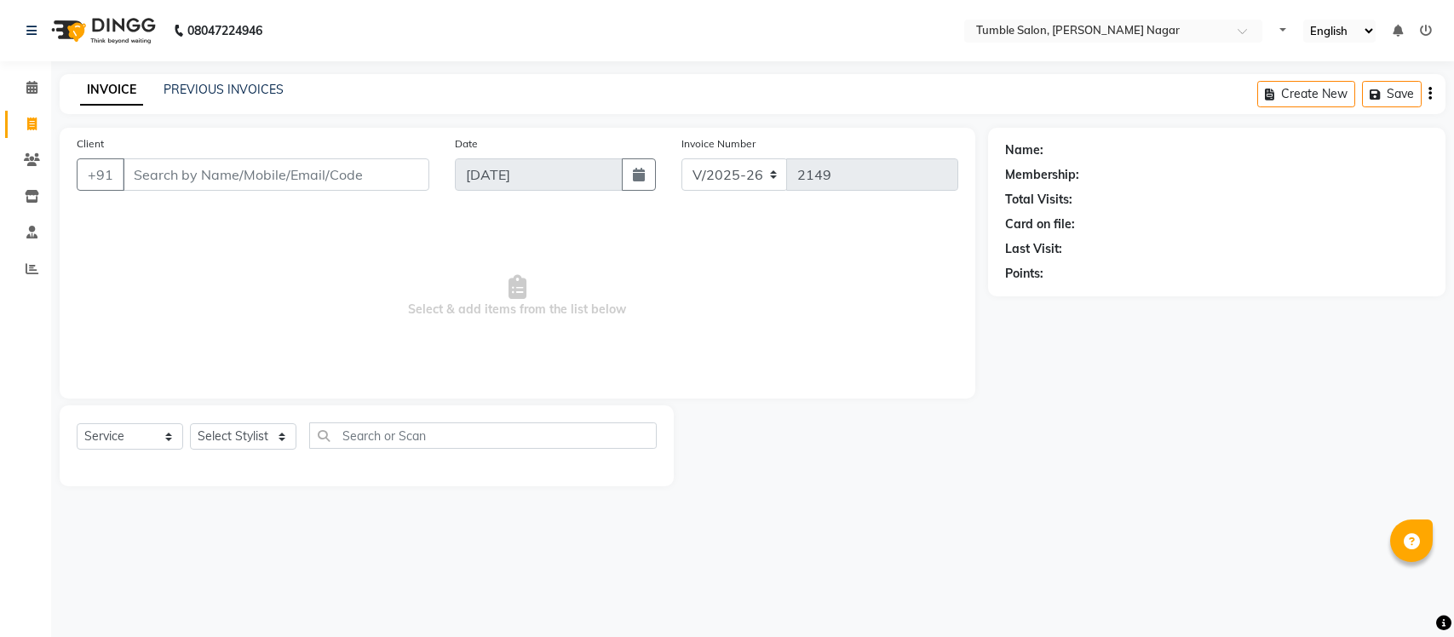
select select "8207"
select select "service"
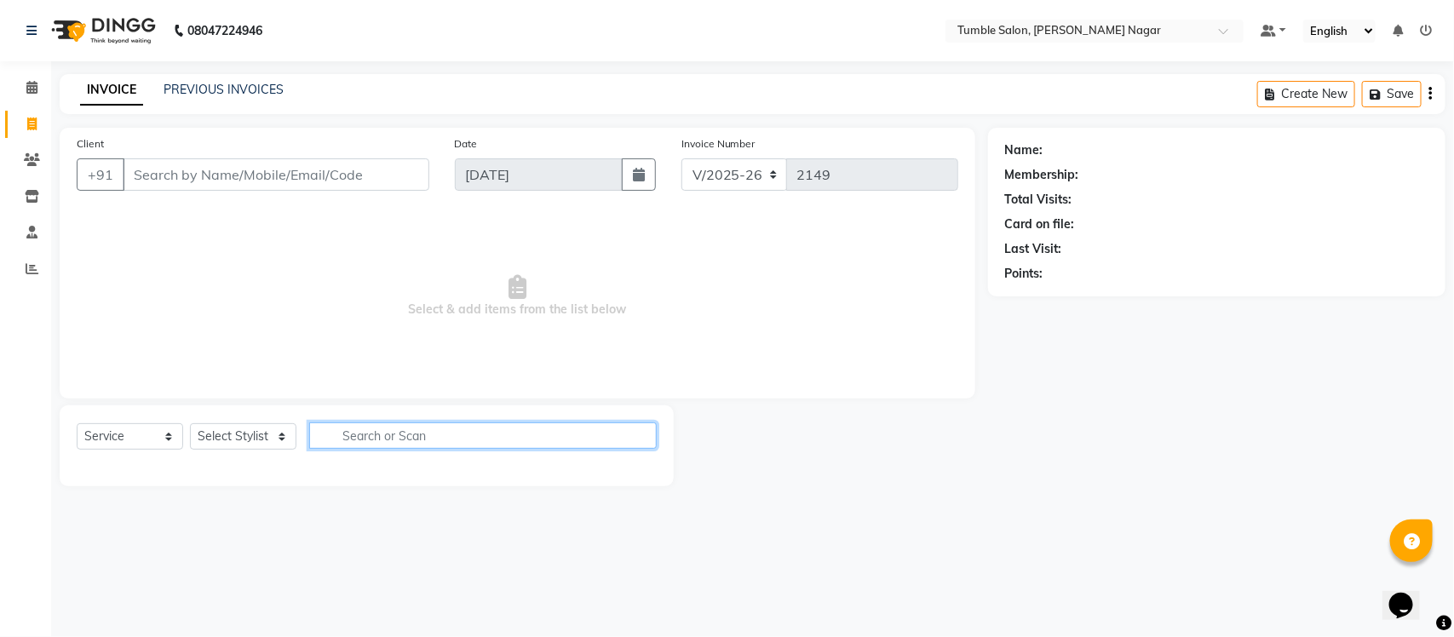
drag, startPoint x: 511, startPoint y: 443, endPoint x: 1453, endPoint y: 396, distance: 943.1
click at [508, 443] on input "text" at bounding box center [482, 435] width 347 height 26
type input "HAIR"
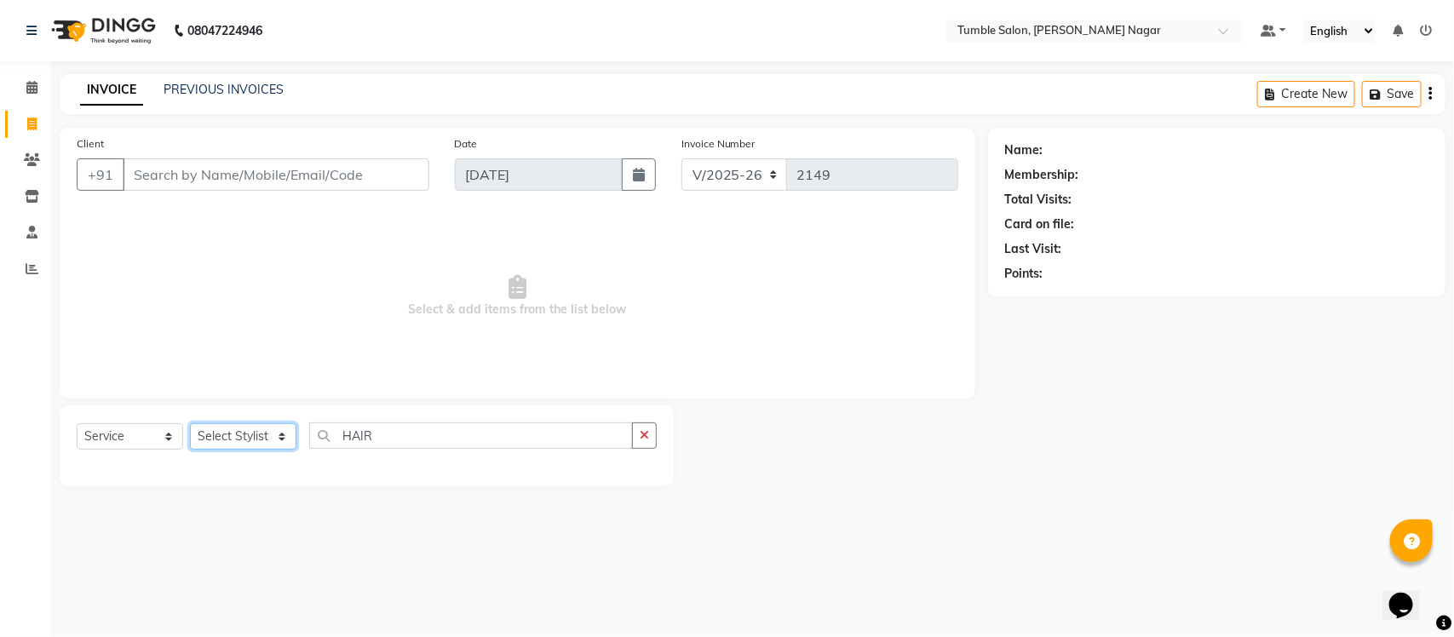
click at [290, 434] on select "Select Stylist Finance id [PERSON_NAME] [PERSON_NAME] [PERSON_NAME] Nisha Purch…" at bounding box center [243, 436] width 106 height 26
select select "77848"
click at [190, 423] on select "Select Stylist Finance id [PERSON_NAME] [PERSON_NAME] [PERSON_NAME] Nisha Purch…" at bounding box center [243, 436] width 106 height 26
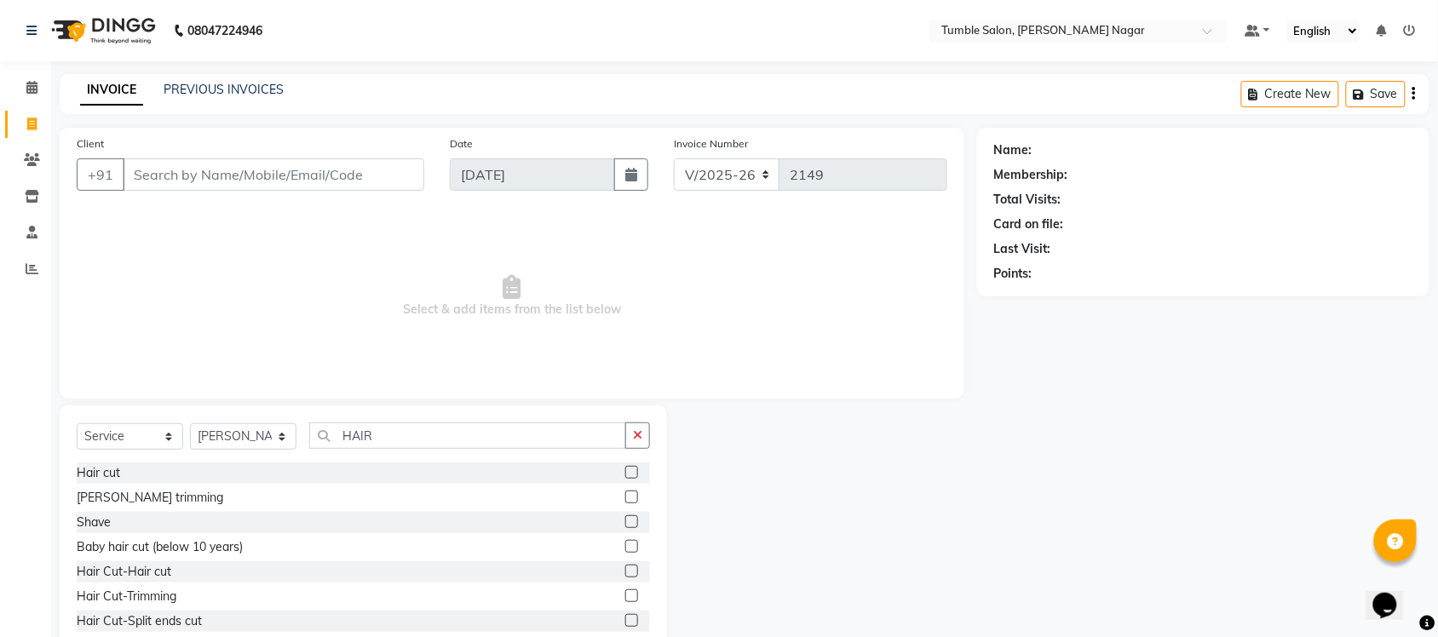
click at [625, 475] on label at bounding box center [631, 472] width 13 height 13
click at [625, 475] on input "checkbox" at bounding box center [630, 473] width 11 height 11
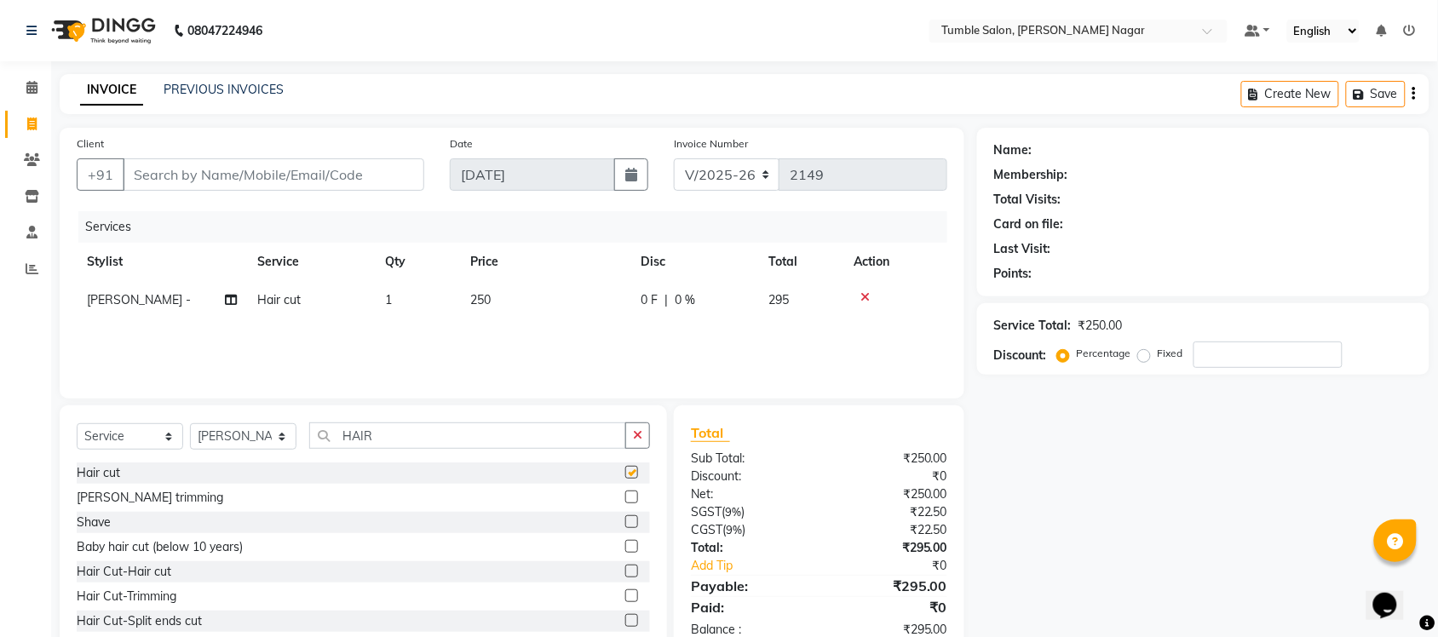
checkbox input "false"
click at [625, 492] on label at bounding box center [631, 497] width 13 height 13
click at [625, 492] on input "checkbox" at bounding box center [630, 497] width 11 height 11
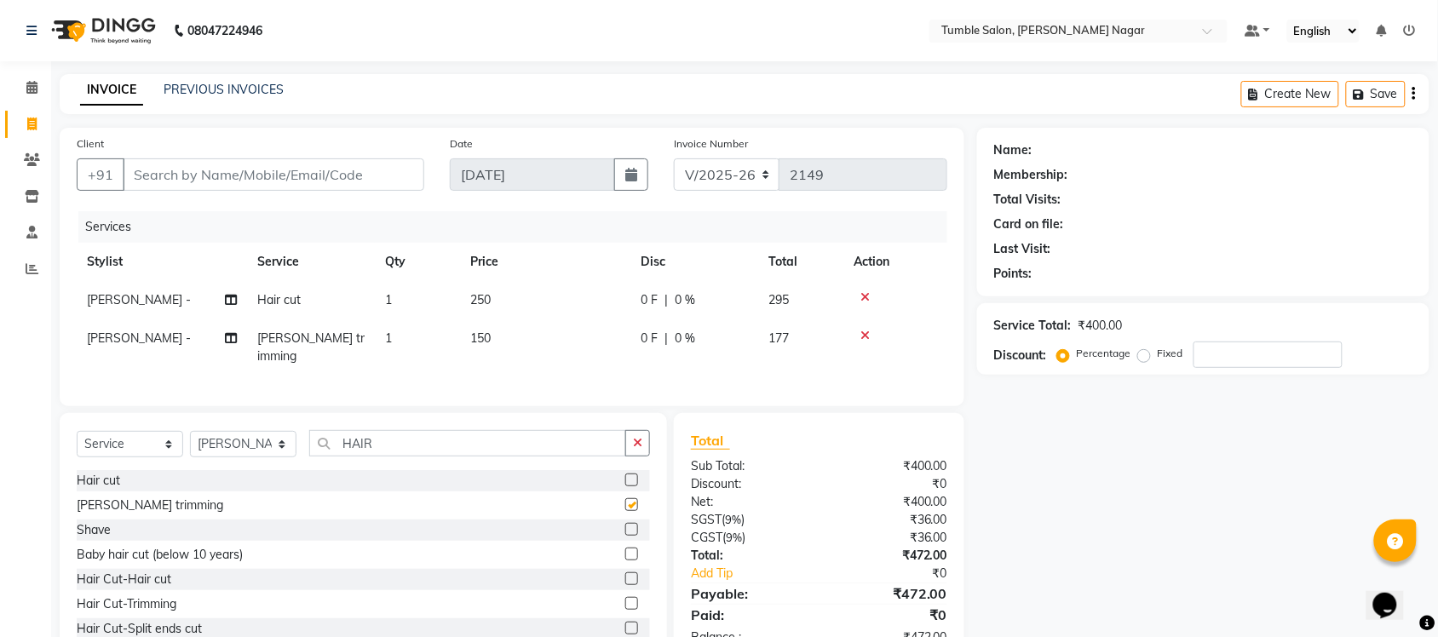
checkbox input "false"
drag, startPoint x: 424, startPoint y: 445, endPoint x: 648, endPoint y: 355, distance: 241.5
click at [0, 372] on app-home "08047224946 Select Location × Tumble Salon, [PERSON_NAME] Nagar Default Panel M…" at bounding box center [719, 345] width 1438 height 690
click at [282, 441] on select "Select Stylist Finance id [PERSON_NAME] [PERSON_NAME] [PERSON_NAME] Nisha Purch…" at bounding box center [243, 444] width 106 height 26
select select "77846"
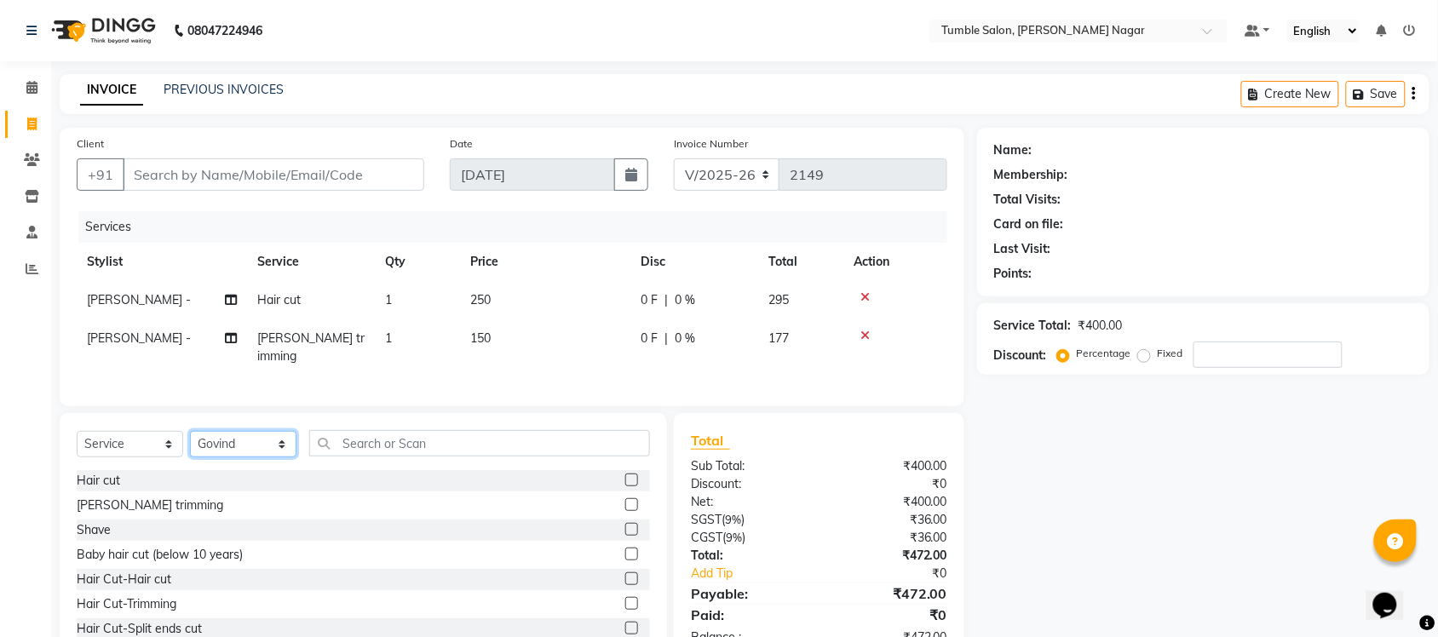
click at [190, 431] on select "Select Stylist Finance id [PERSON_NAME] [PERSON_NAME] [PERSON_NAME] Nisha Purch…" at bounding box center [243, 444] width 106 height 26
click at [625, 474] on label at bounding box center [631, 480] width 13 height 13
click at [625, 475] on input "checkbox" at bounding box center [630, 480] width 11 height 11
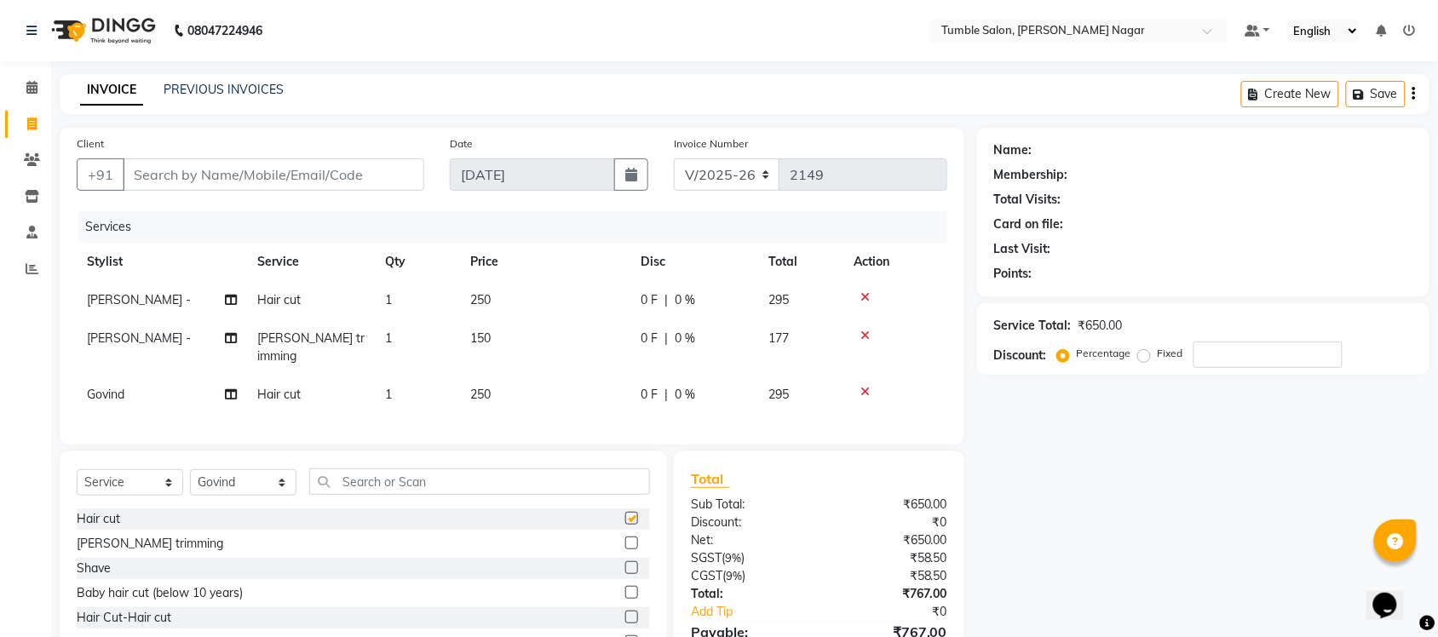
checkbox input "false"
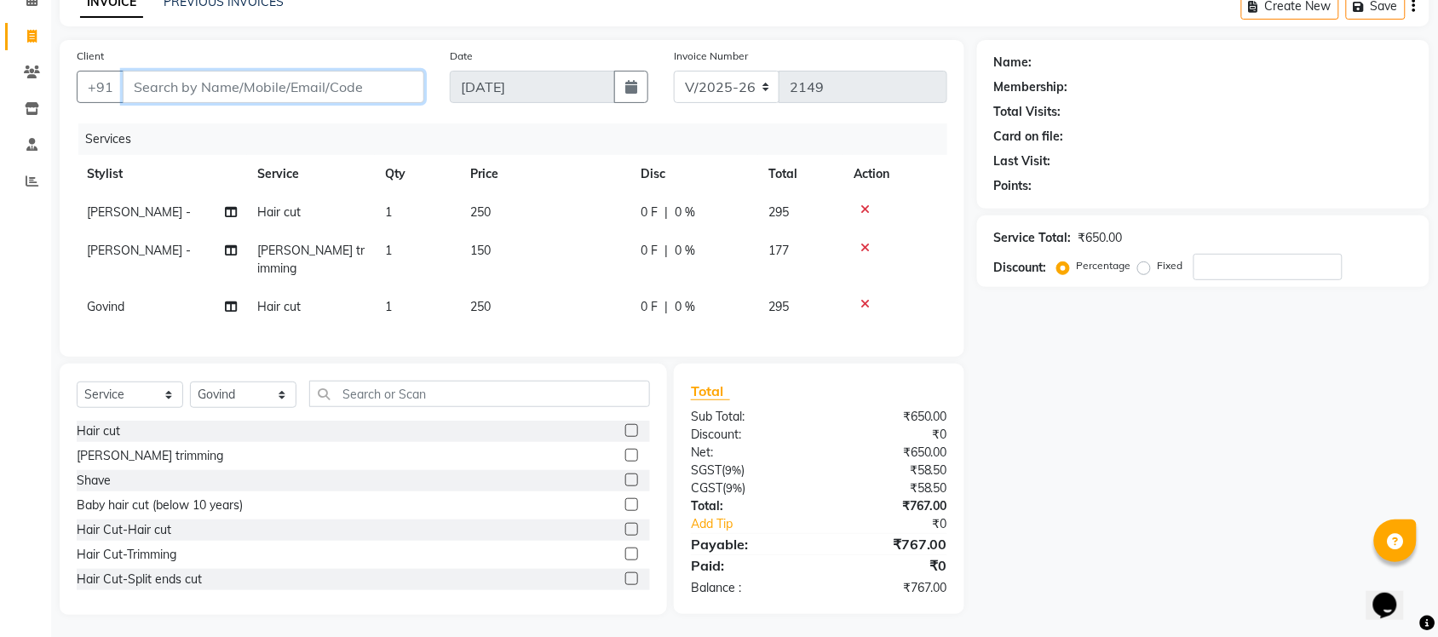
click at [215, 72] on input "Client" at bounding box center [273, 87] width 301 height 32
click at [202, 96] on input "Client" at bounding box center [273, 87] width 301 height 32
type input "8"
type input "0"
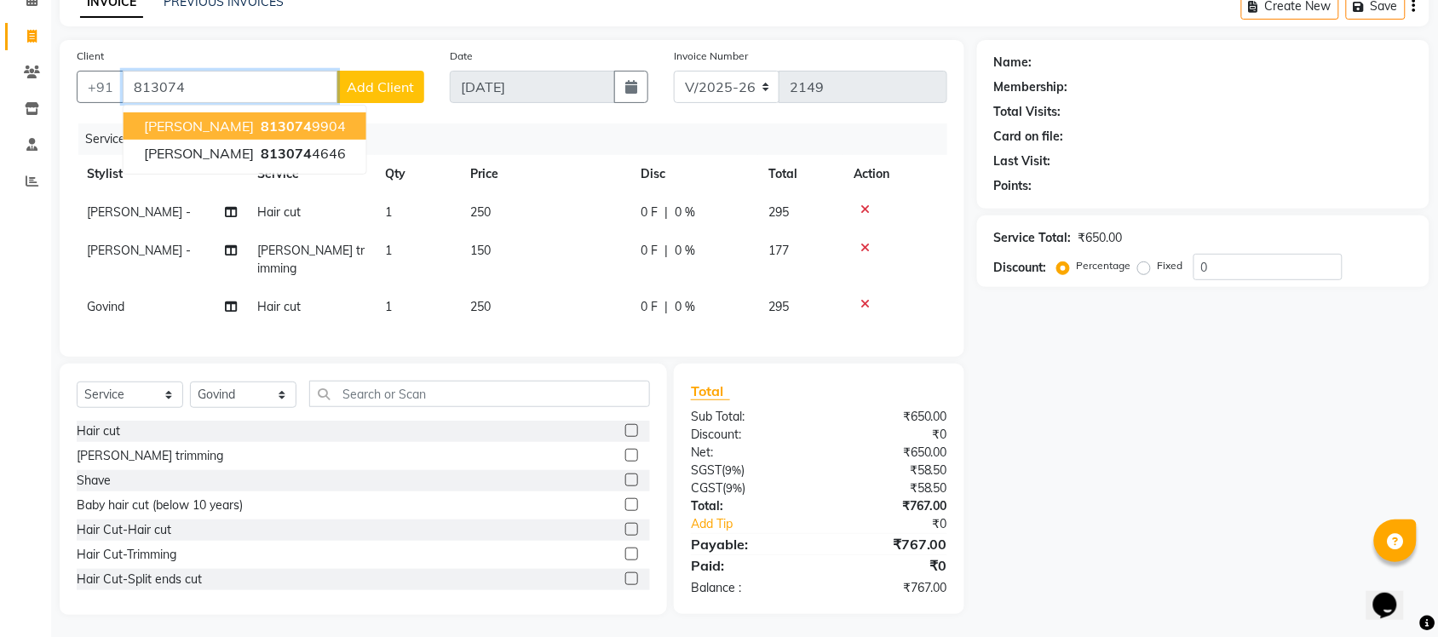
click at [204, 129] on span "[PERSON_NAME]" at bounding box center [199, 126] width 110 height 17
type input "8130749904"
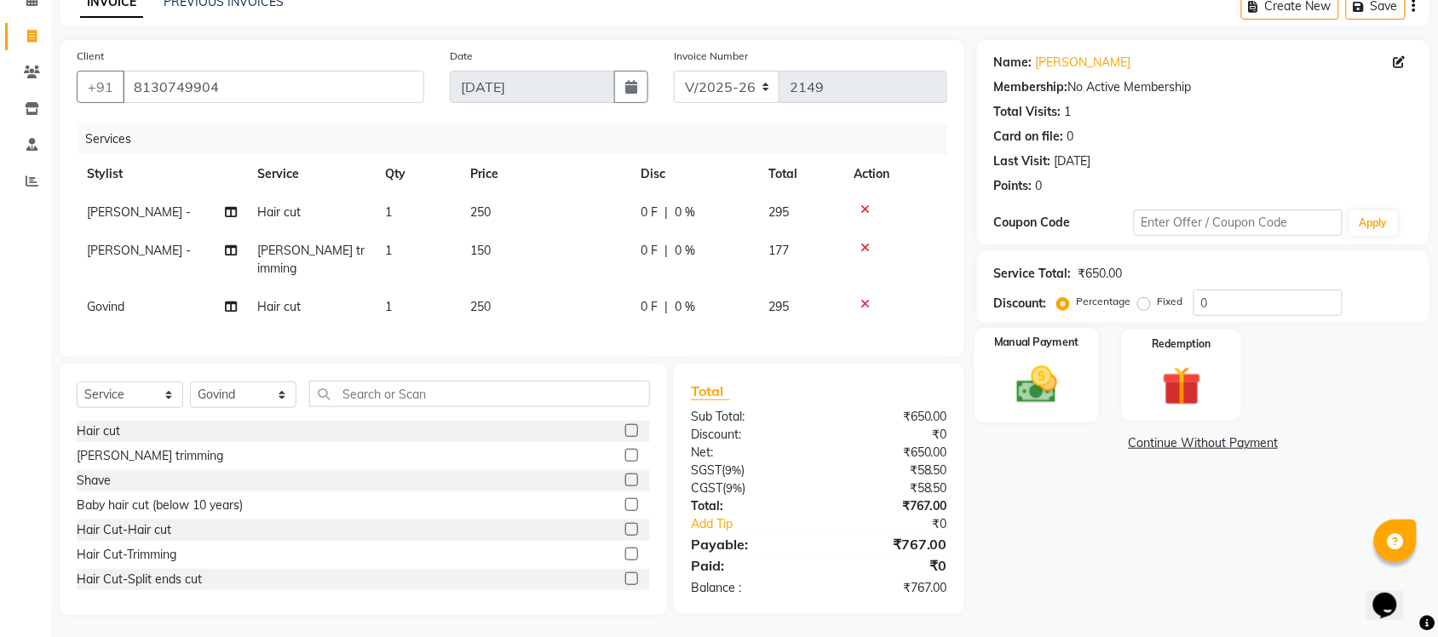
click at [1003, 398] on img at bounding box center [1036, 384] width 66 height 47
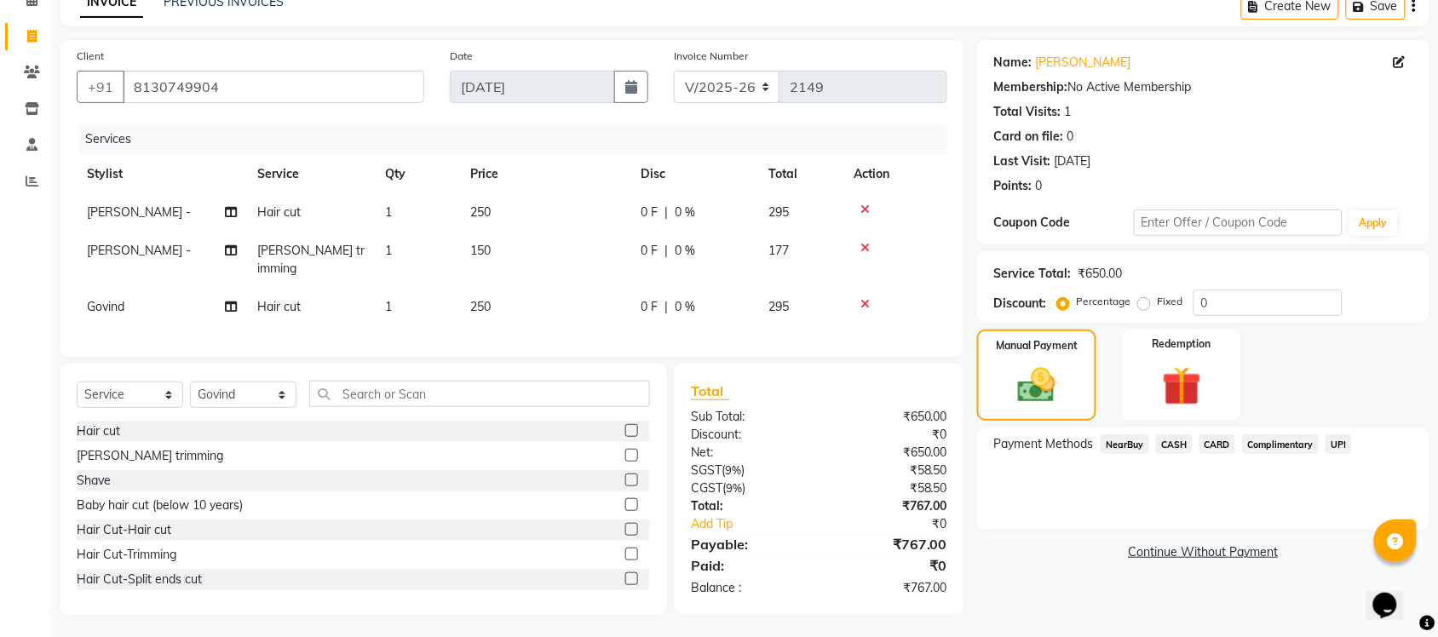
click at [1339, 445] on span "UPI" at bounding box center [1338, 444] width 26 height 20
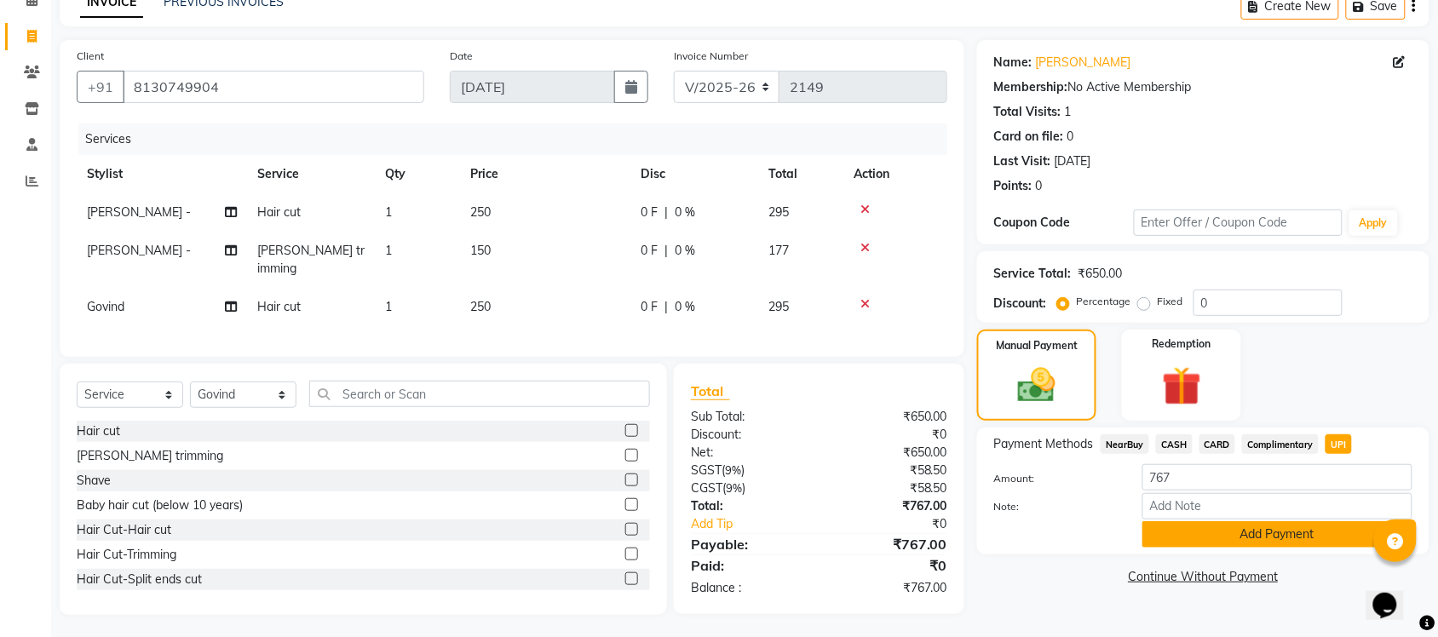
click at [1280, 539] on button "Add Payment" at bounding box center [1277, 534] width 270 height 26
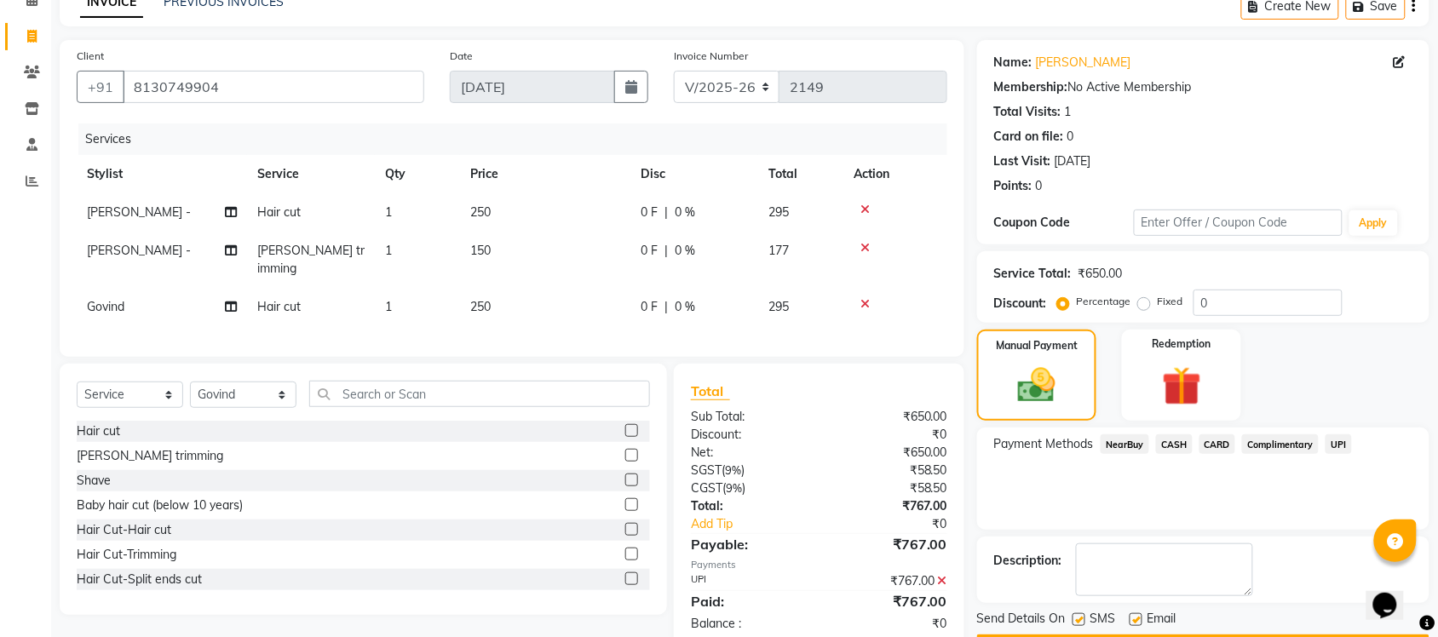
scroll to position [137, 0]
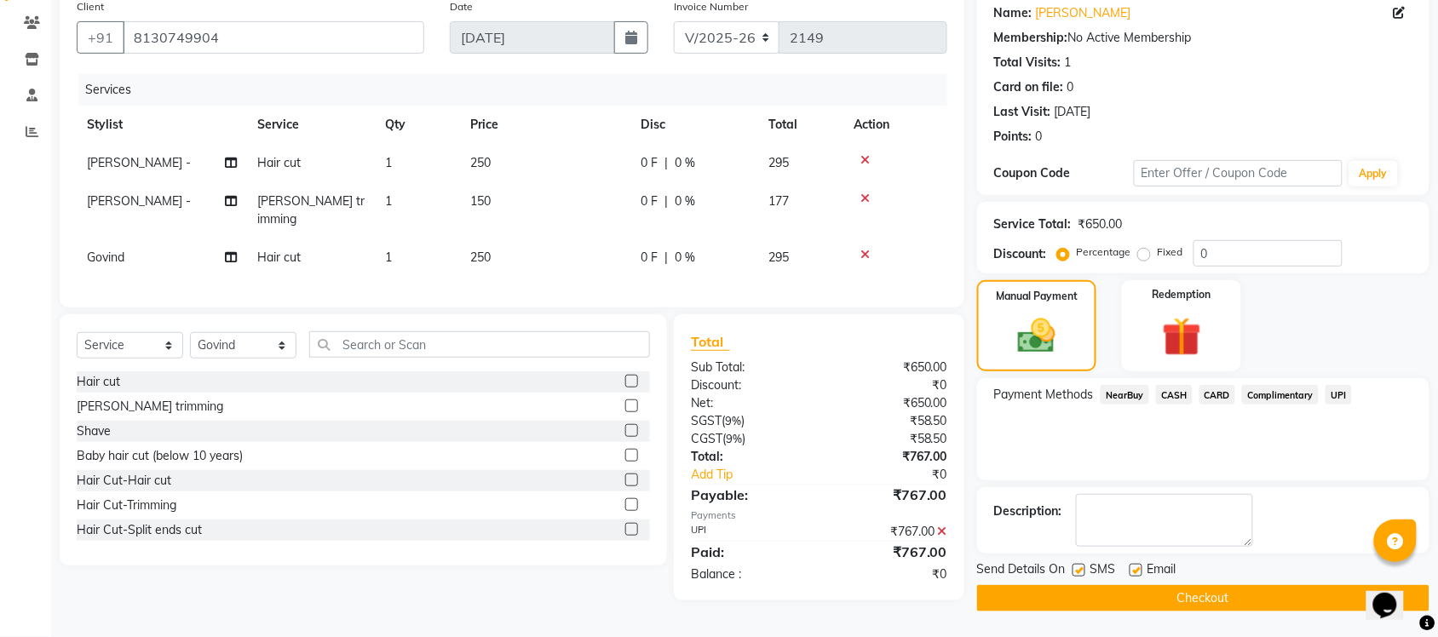
click at [1224, 601] on button "Checkout" at bounding box center [1203, 598] width 452 height 26
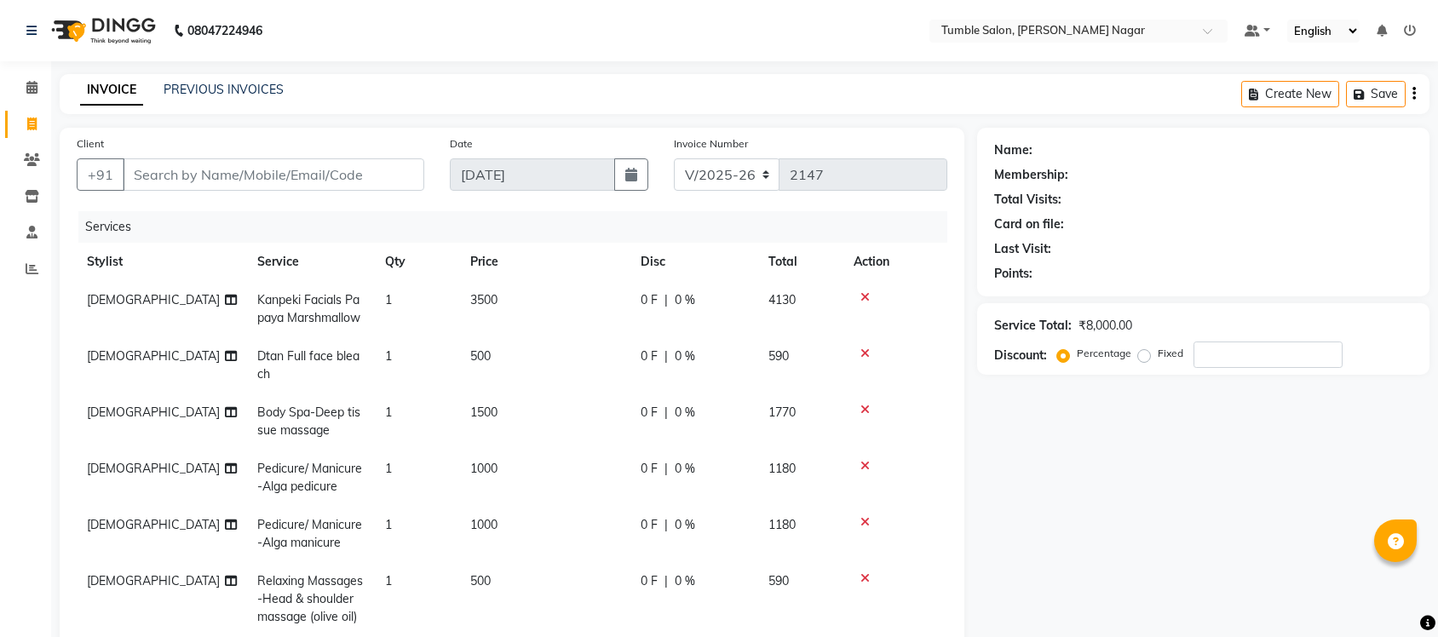
select select "8207"
select select "service"
select select "77843"
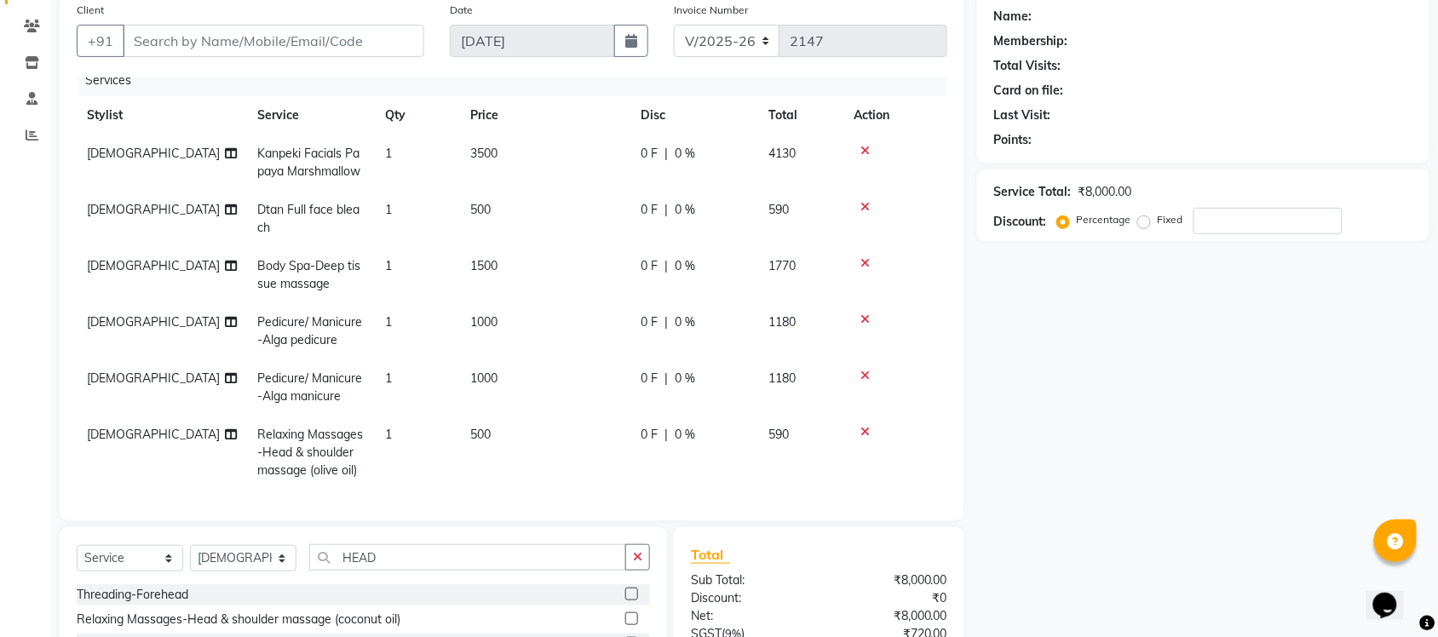
scroll to position [28, 0]
click at [215, 40] on input "Client" at bounding box center [273, 41] width 301 height 32
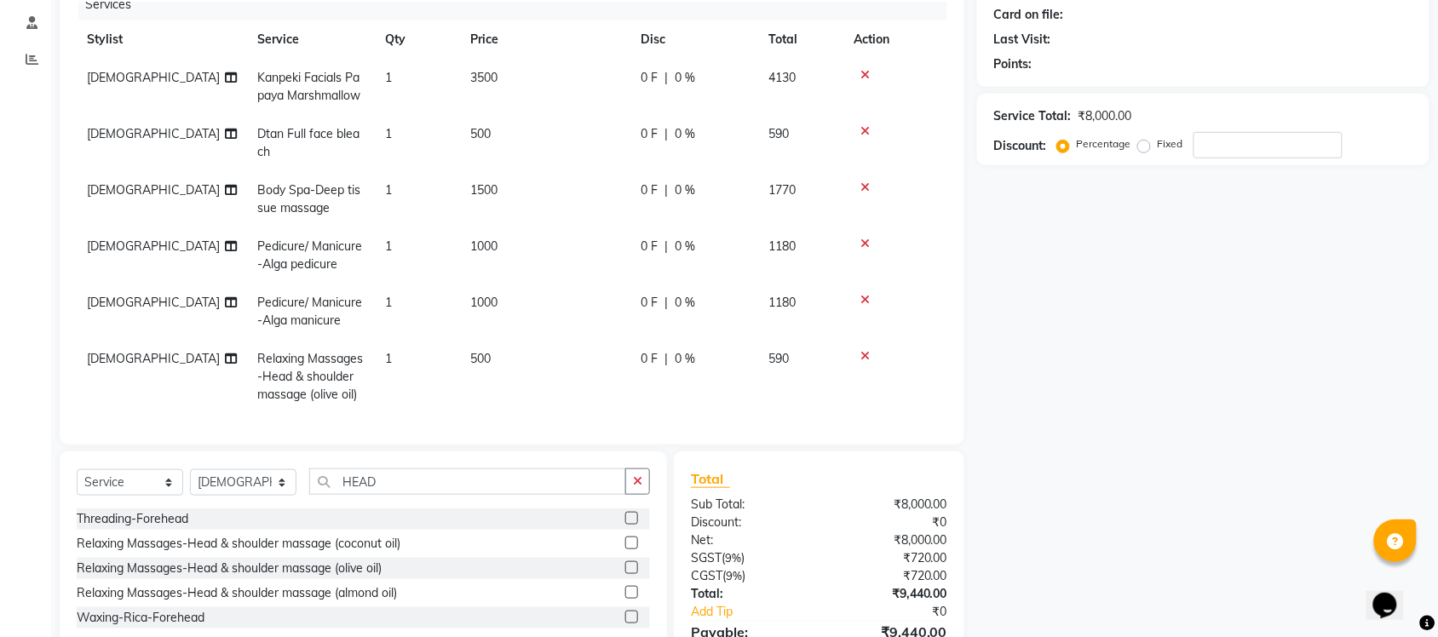
scroll to position [299, 0]
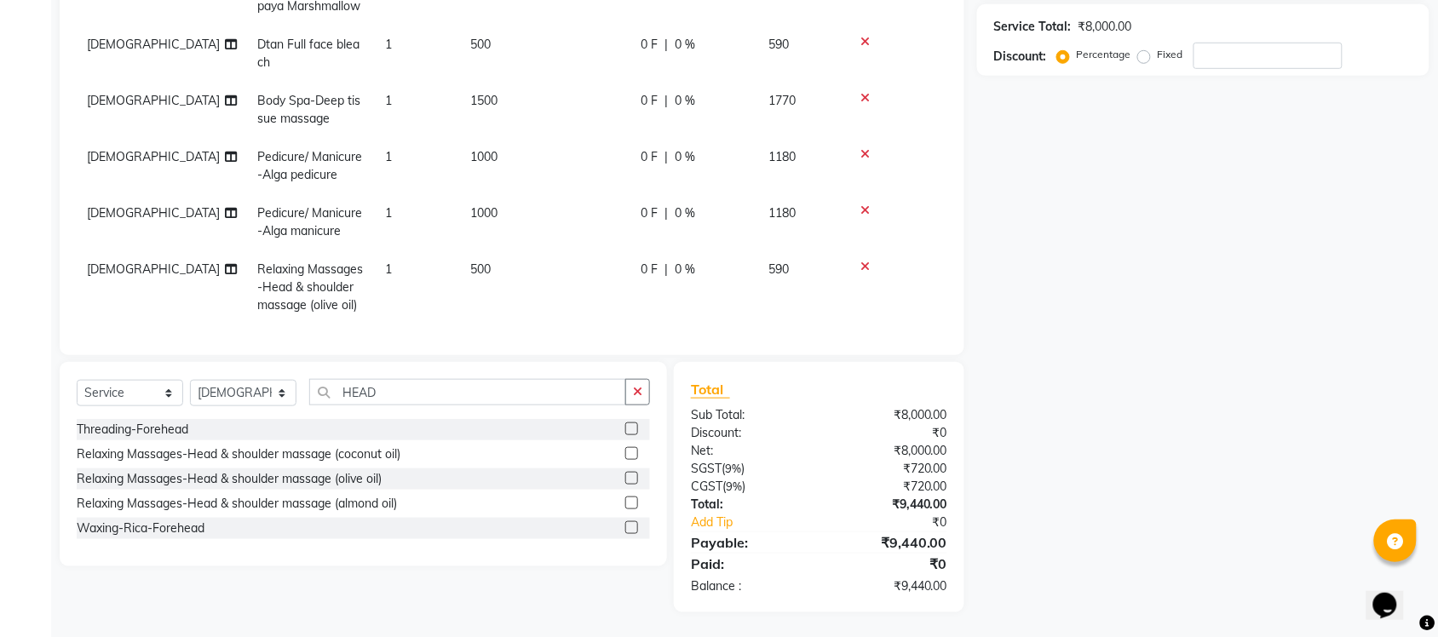
click at [1429, 492] on div "Name: Membership: Total Visits: Card on file: Last Visit: Points: Service Total…" at bounding box center [1209, 221] width 465 height 784
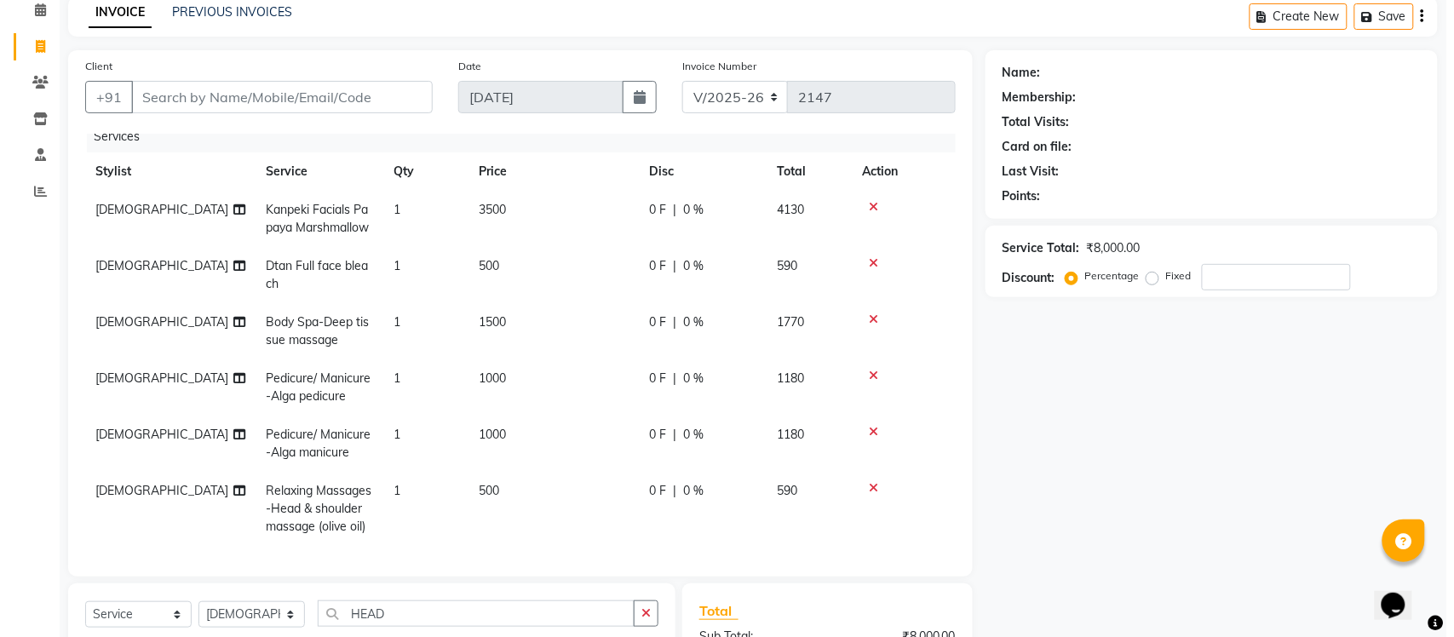
scroll to position [14, 0]
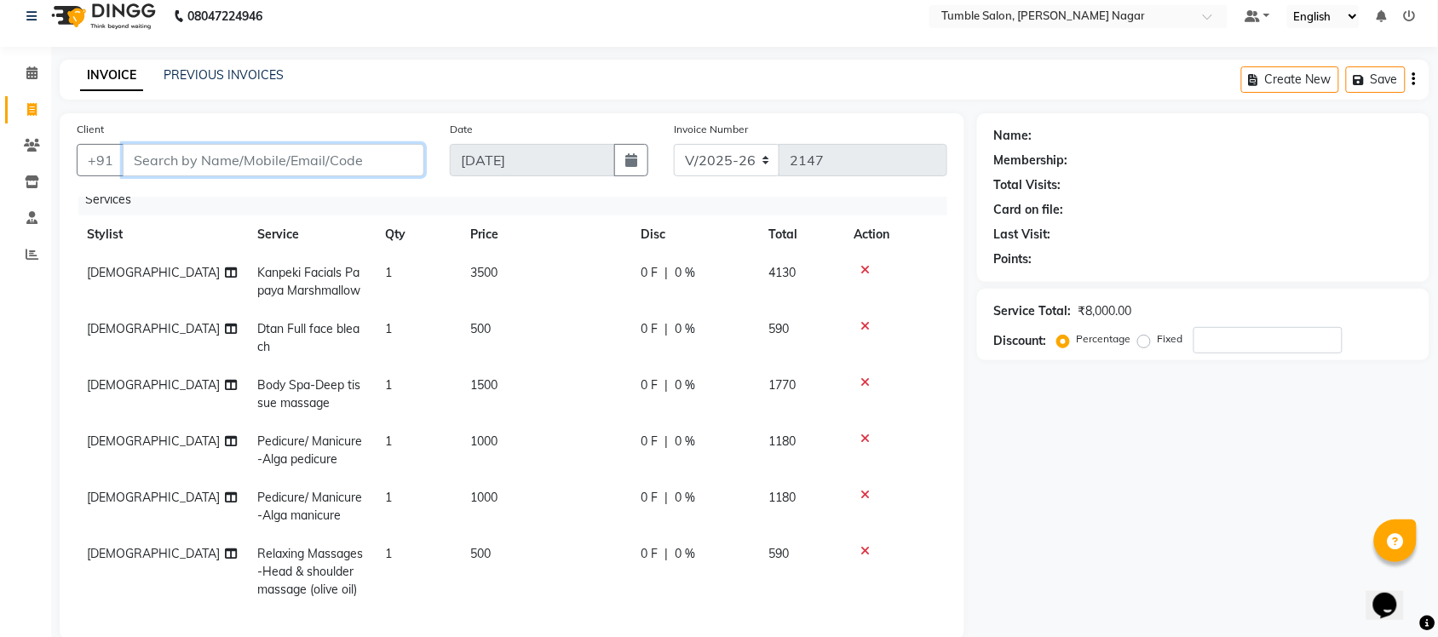
click at [257, 151] on input "Client" at bounding box center [273, 160] width 301 height 32
type input "9"
type input "0"
type input "9256569525"
click at [350, 167] on span "Add Client" at bounding box center [380, 160] width 67 height 17
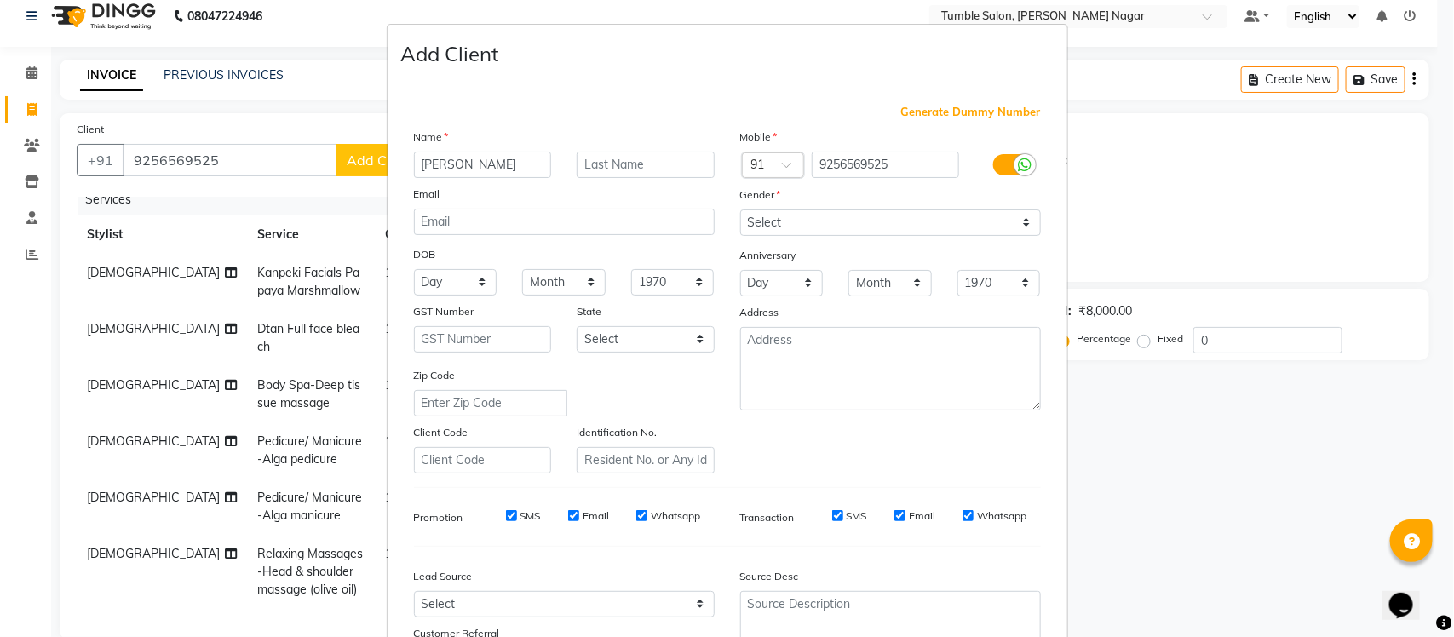
type input "[PERSON_NAME]"
click at [1016, 224] on select "Select [DEMOGRAPHIC_DATA] [DEMOGRAPHIC_DATA] Other Prefer Not To Say" at bounding box center [890, 223] width 301 height 26
select select "[DEMOGRAPHIC_DATA]"
click at [740, 210] on select "Select [DEMOGRAPHIC_DATA] [DEMOGRAPHIC_DATA] Other Prefer Not To Say" at bounding box center [890, 223] width 301 height 26
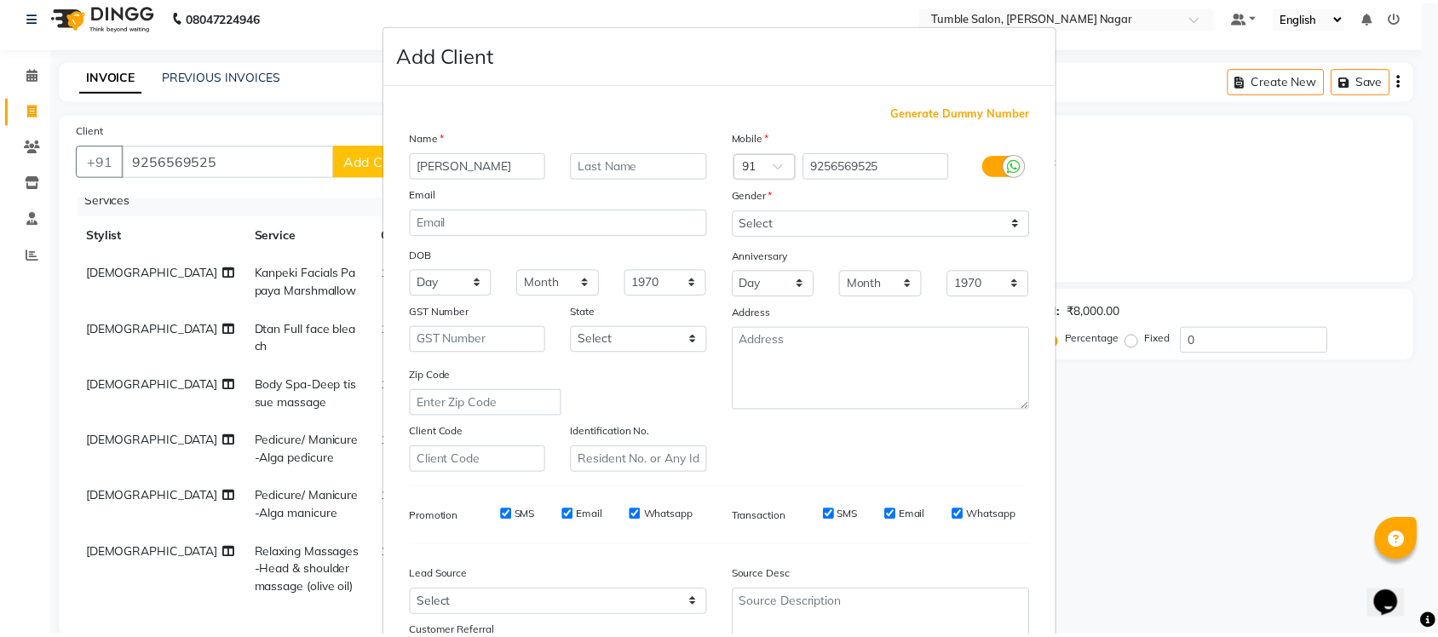
scroll to position [142, 0]
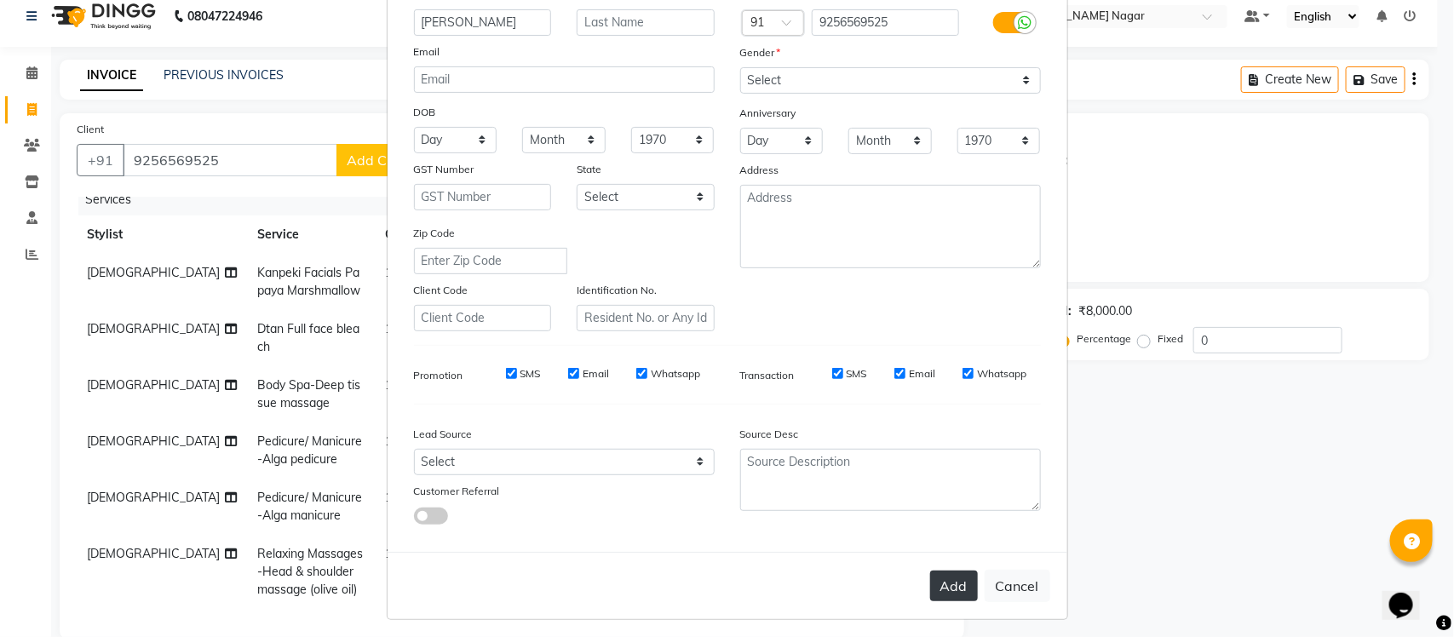
click at [941, 575] on button "Add" at bounding box center [954, 586] width 48 height 31
select select
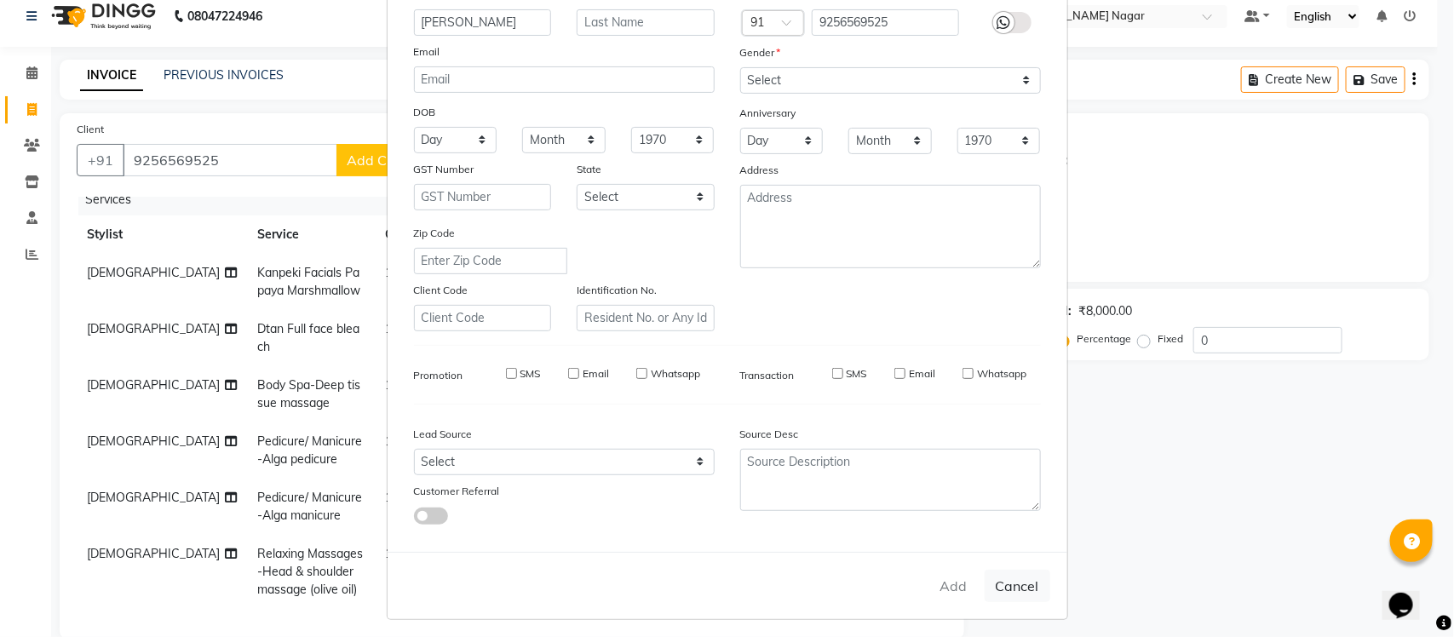
select select
checkbox input "false"
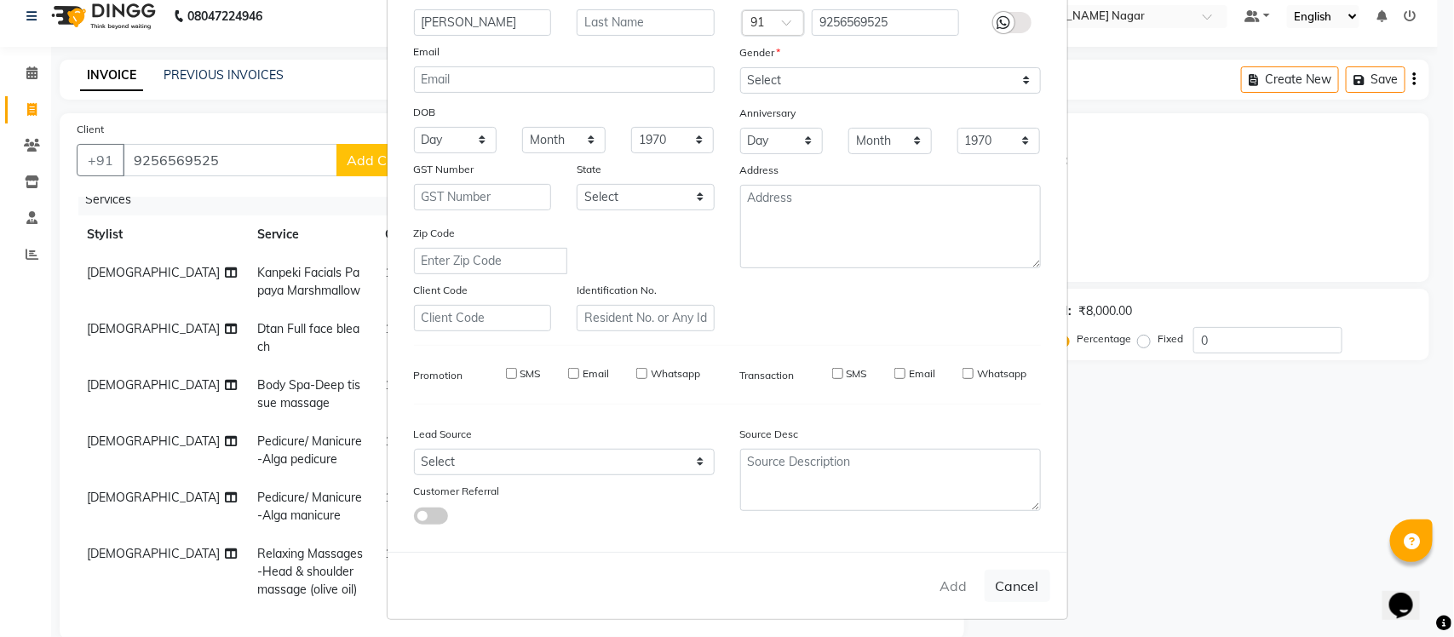
checkbox input "false"
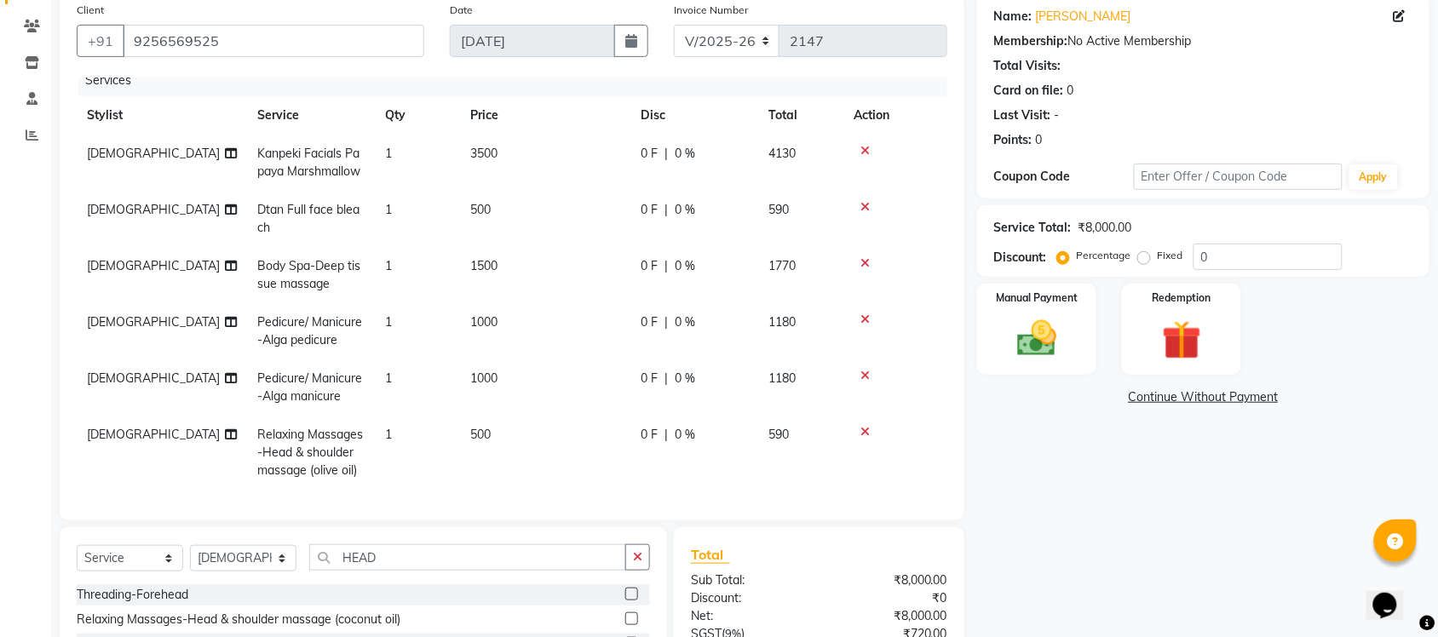
scroll to position [130, 0]
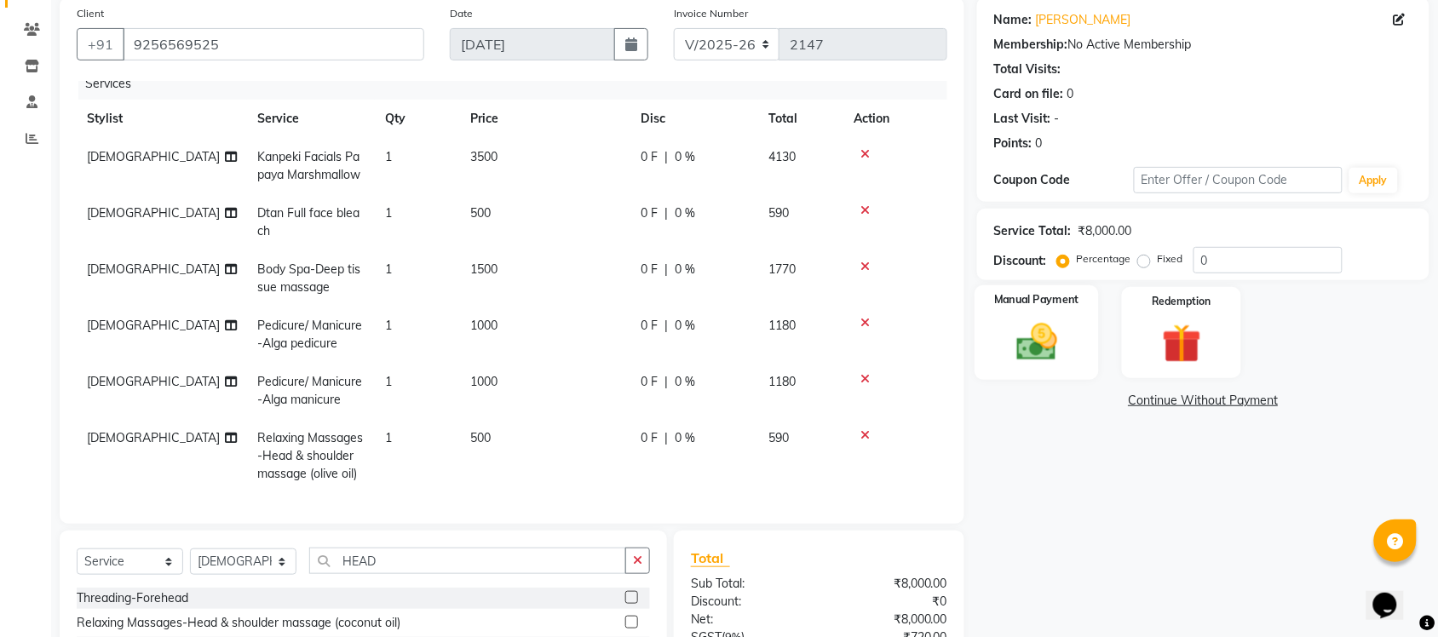
click at [1033, 347] on img at bounding box center [1036, 342] width 66 height 47
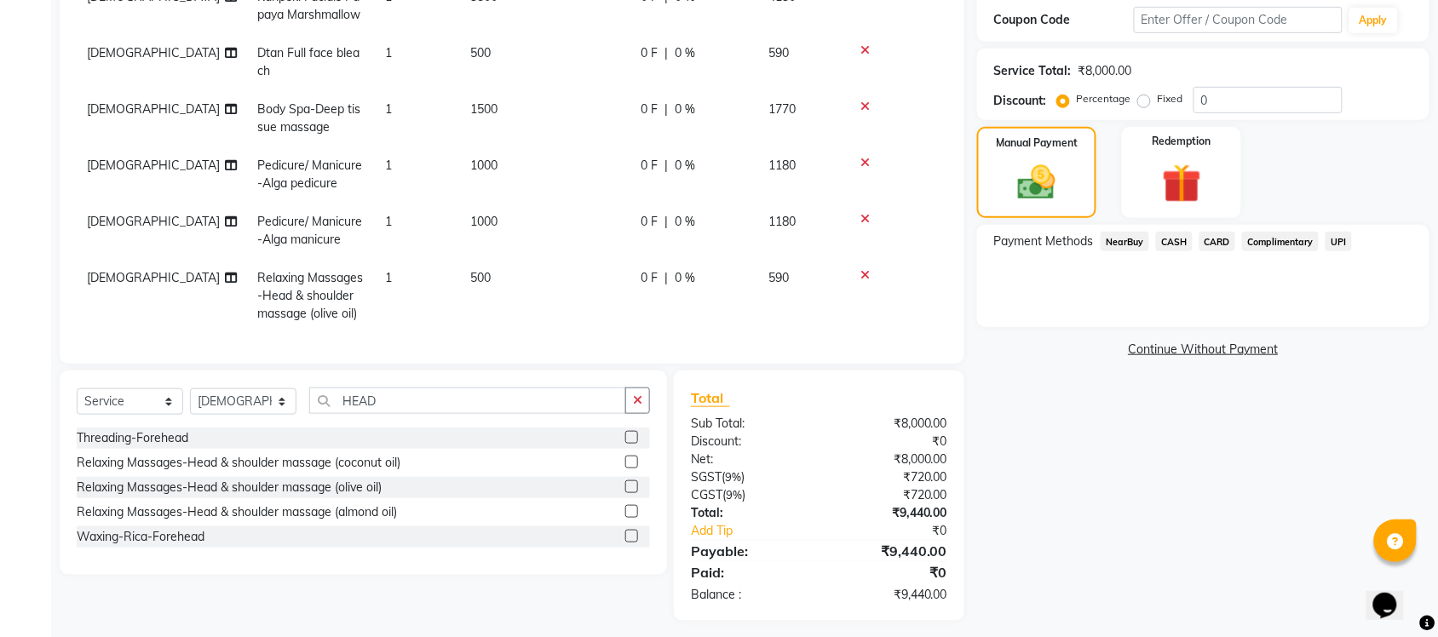
scroll to position [299, 0]
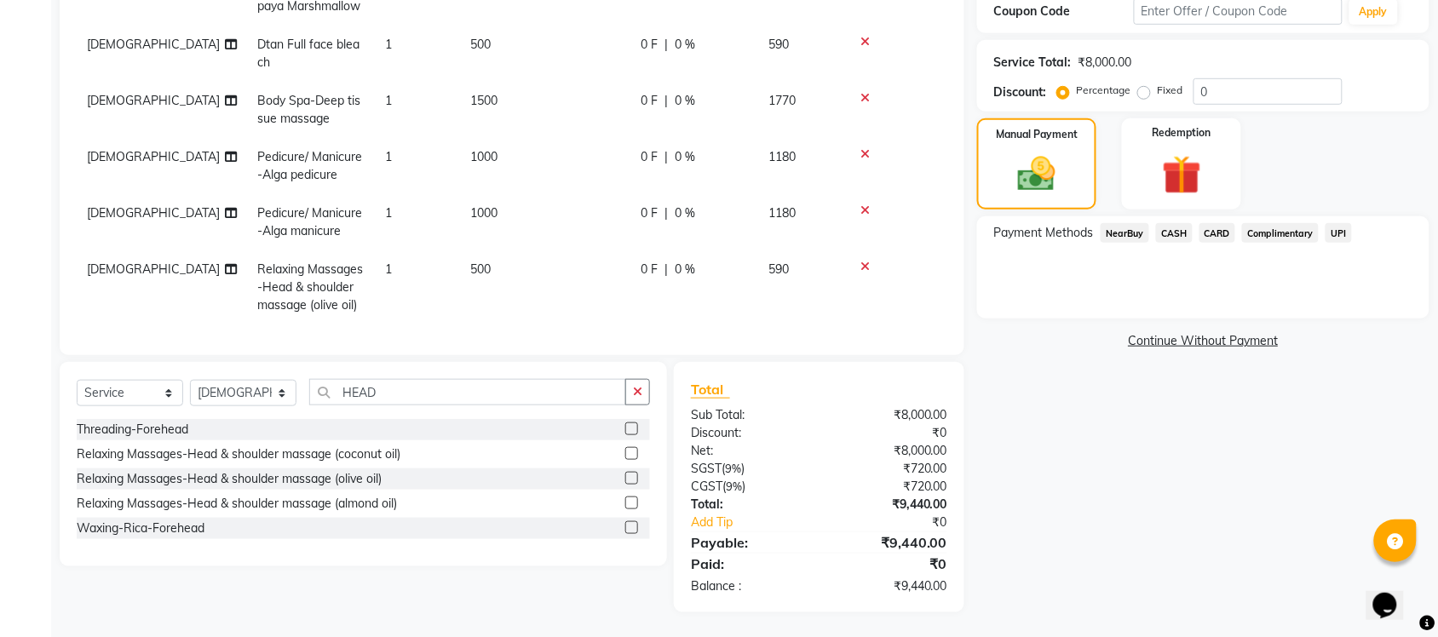
click at [781, 261] on span "590" at bounding box center [778, 268] width 20 height 15
select select "77843"
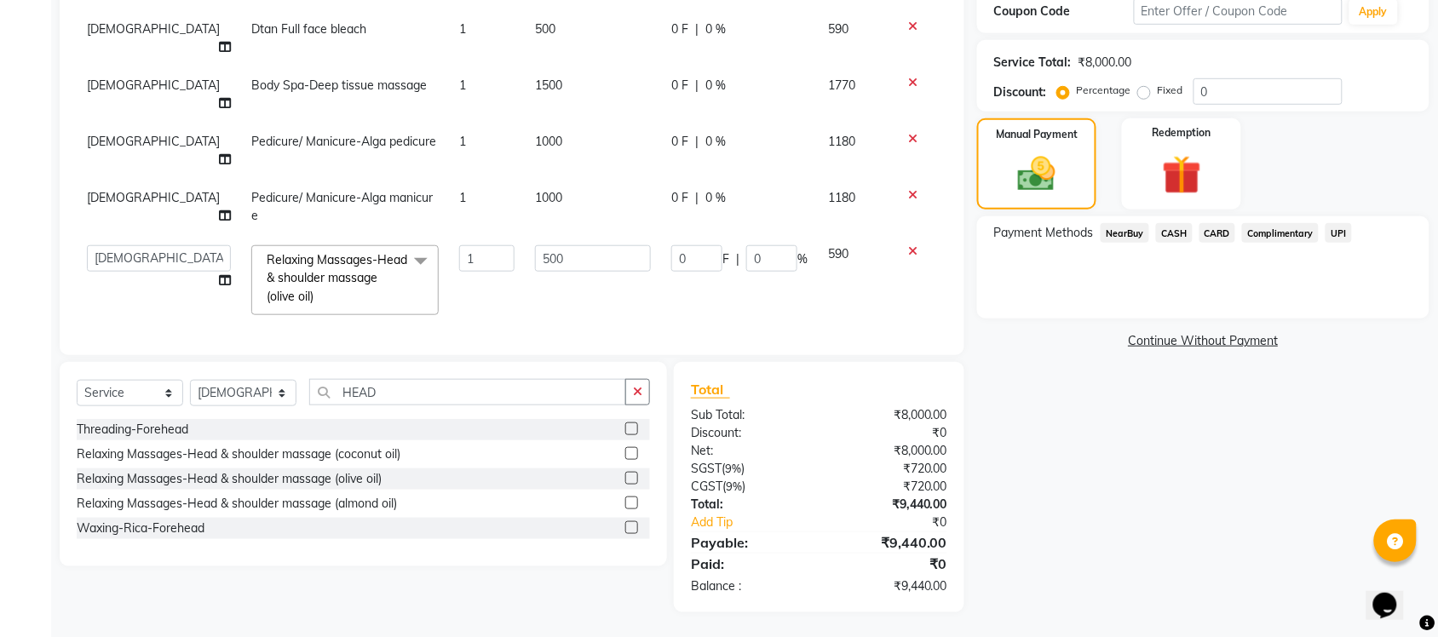
scroll to position [290, 0]
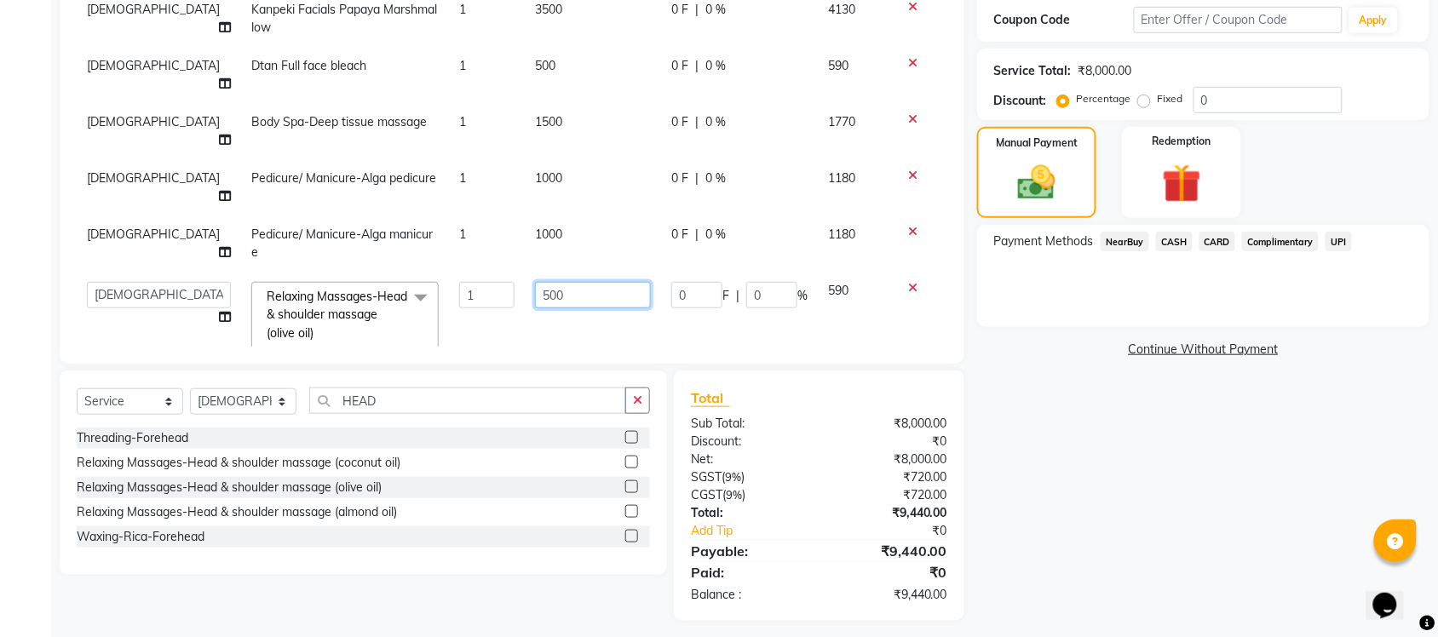
click at [571, 282] on input "500" at bounding box center [593, 295] width 116 height 26
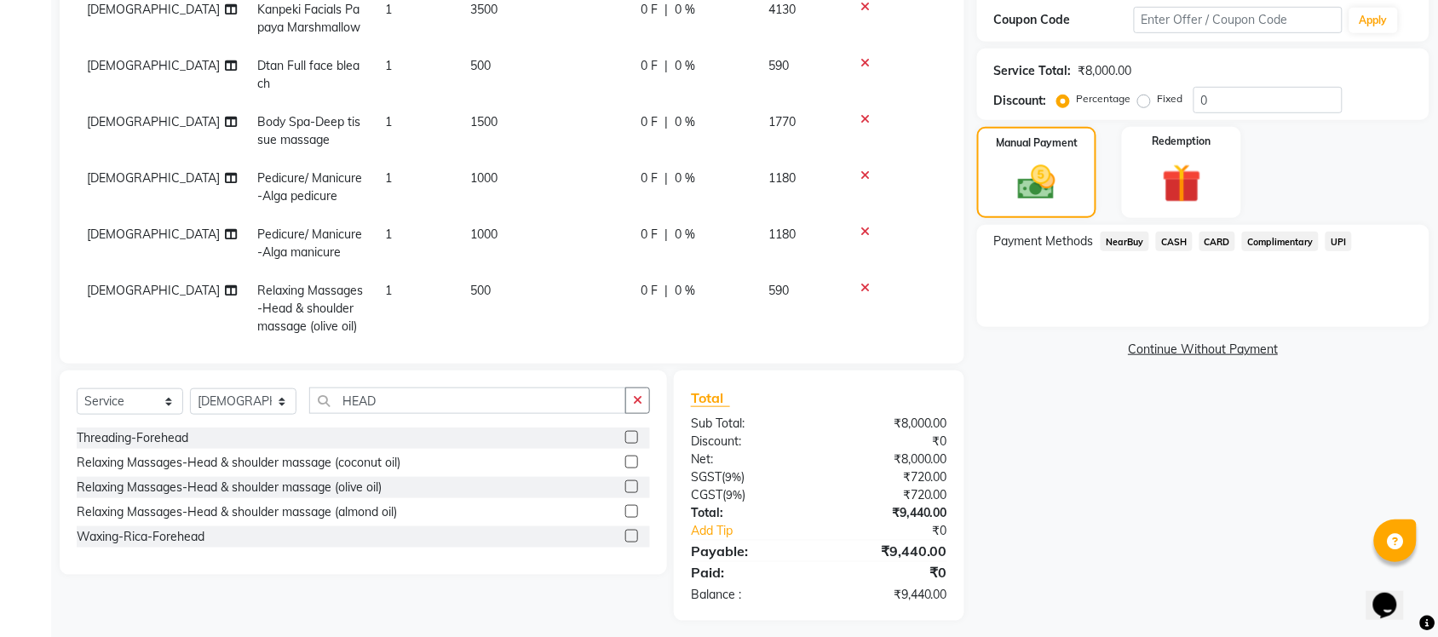
click at [598, 315] on div "Services Stylist Service Qty Price Disc Total Action Krishna Kanpeki Facials Pa…" at bounding box center [512, 134] width 870 height 426
click at [699, 294] on div "0 F | 0 %" at bounding box center [693, 291] width 107 height 18
select select "77843"
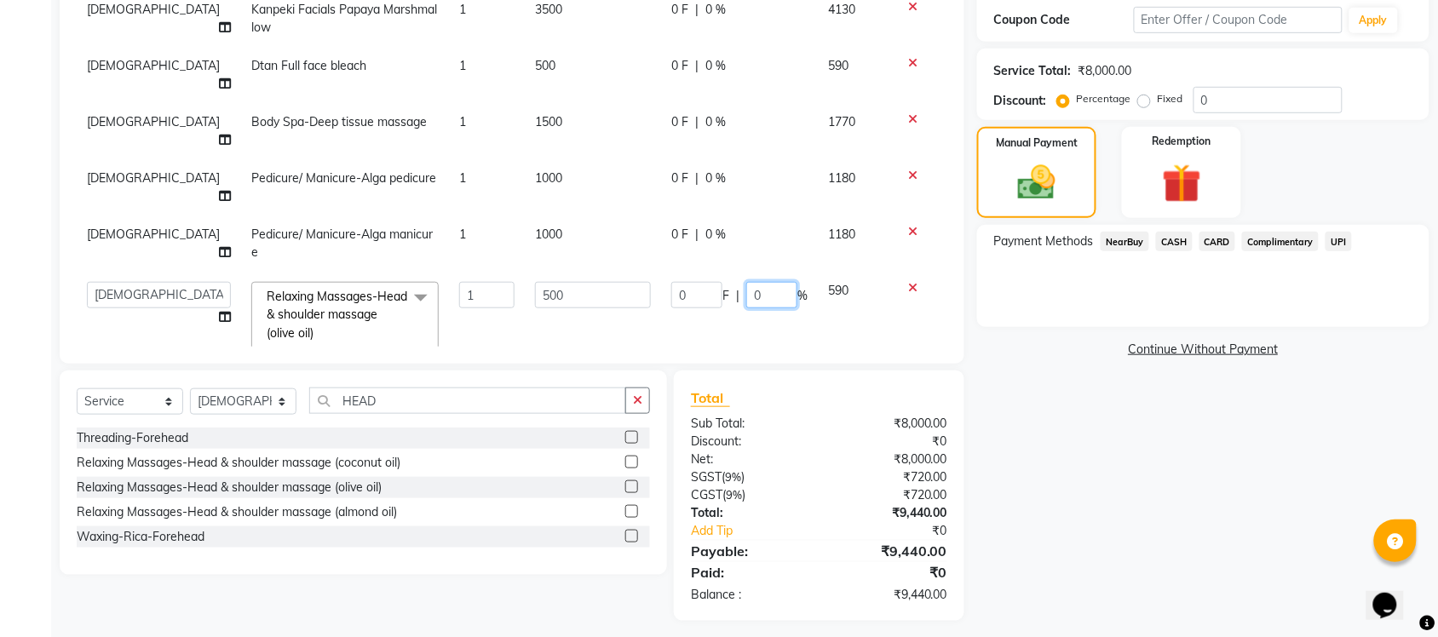
click at [771, 282] on input "0" at bounding box center [771, 295] width 51 height 26
type input "8"
click at [1095, 537] on div "Name: Abdul Membership: No Active Membership Total Visits: Card on file: 0 Last…" at bounding box center [1209, 229] width 465 height 784
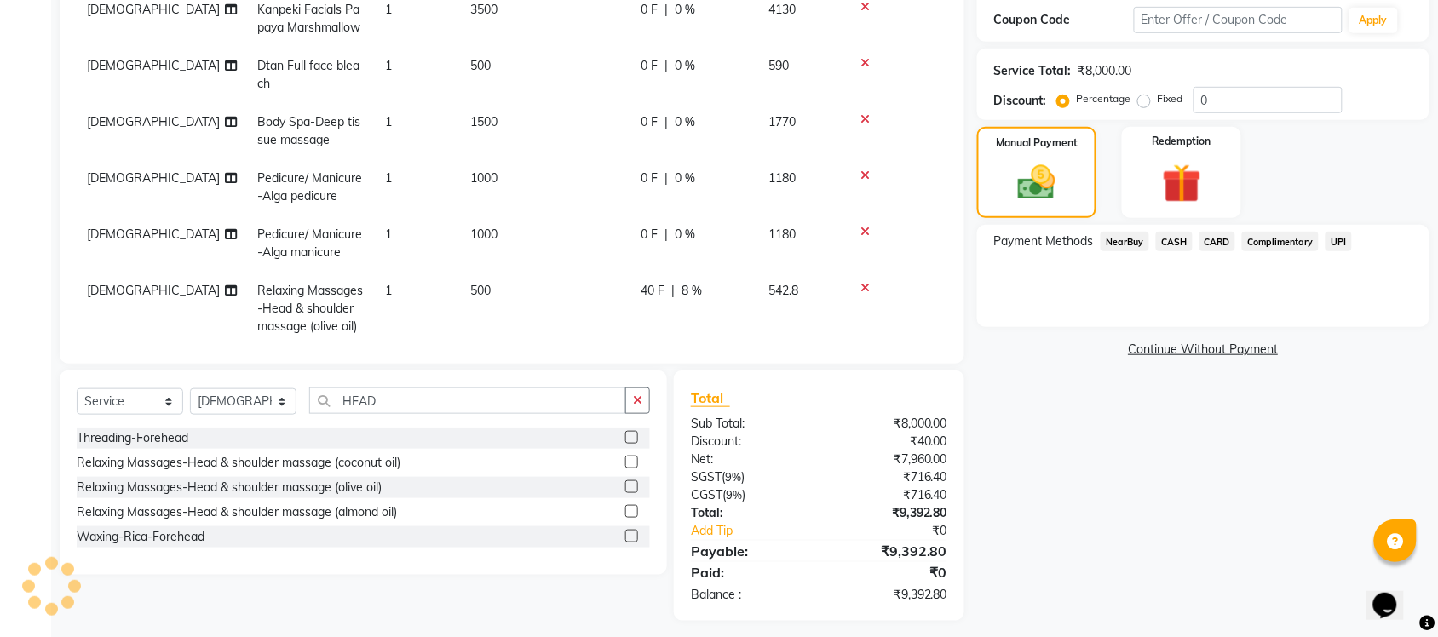
click at [687, 288] on span "8 %" at bounding box center [691, 291] width 20 height 18
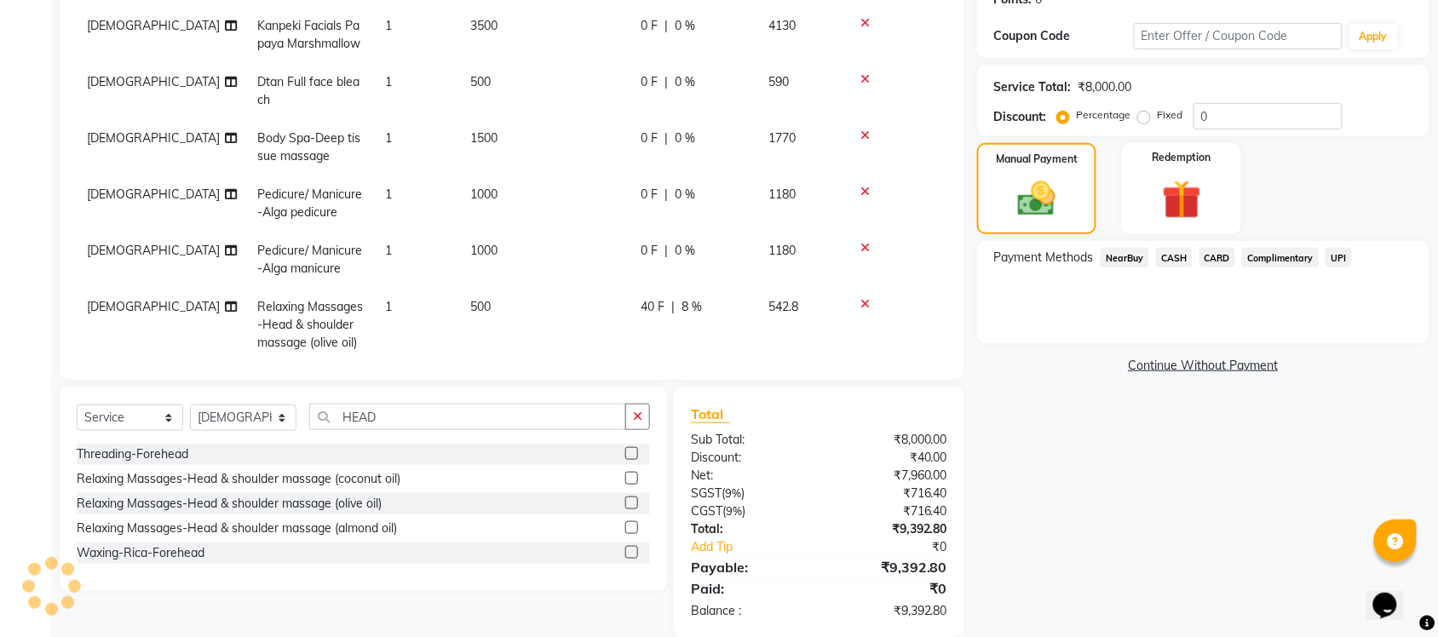
select select "77843"
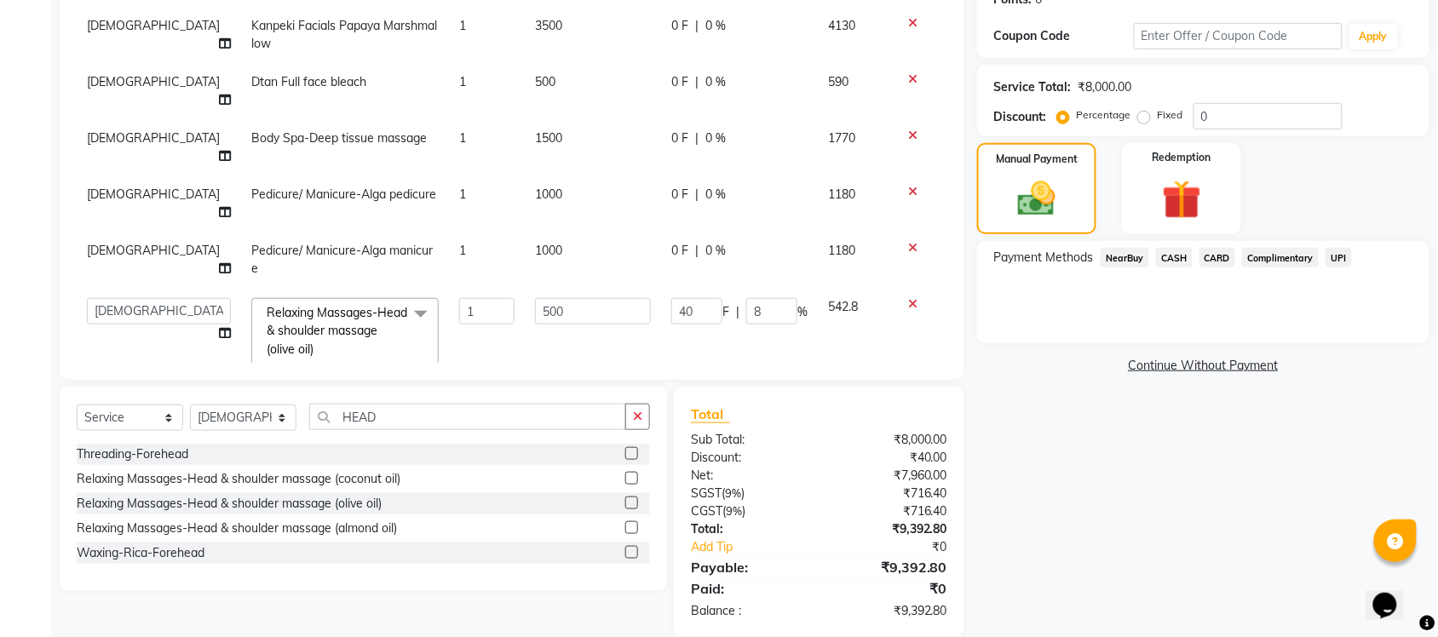
scroll to position [290, 0]
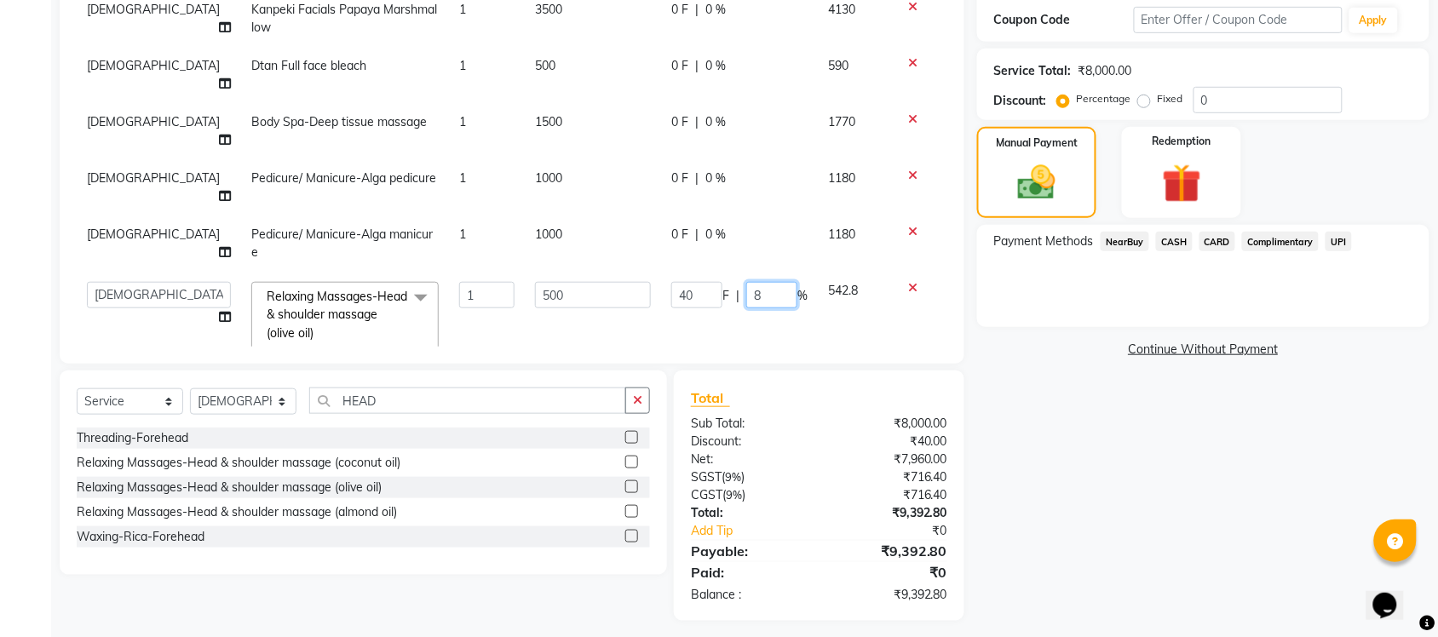
click at [764, 282] on input "8" at bounding box center [771, 295] width 51 height 26
type input "5"
click at [1207, 508] on div "Name: Abdul Membership: No Active Membership Total Visits: Card on file: 0 Last…" at bounding box center [1209, 229] width 465 height 784
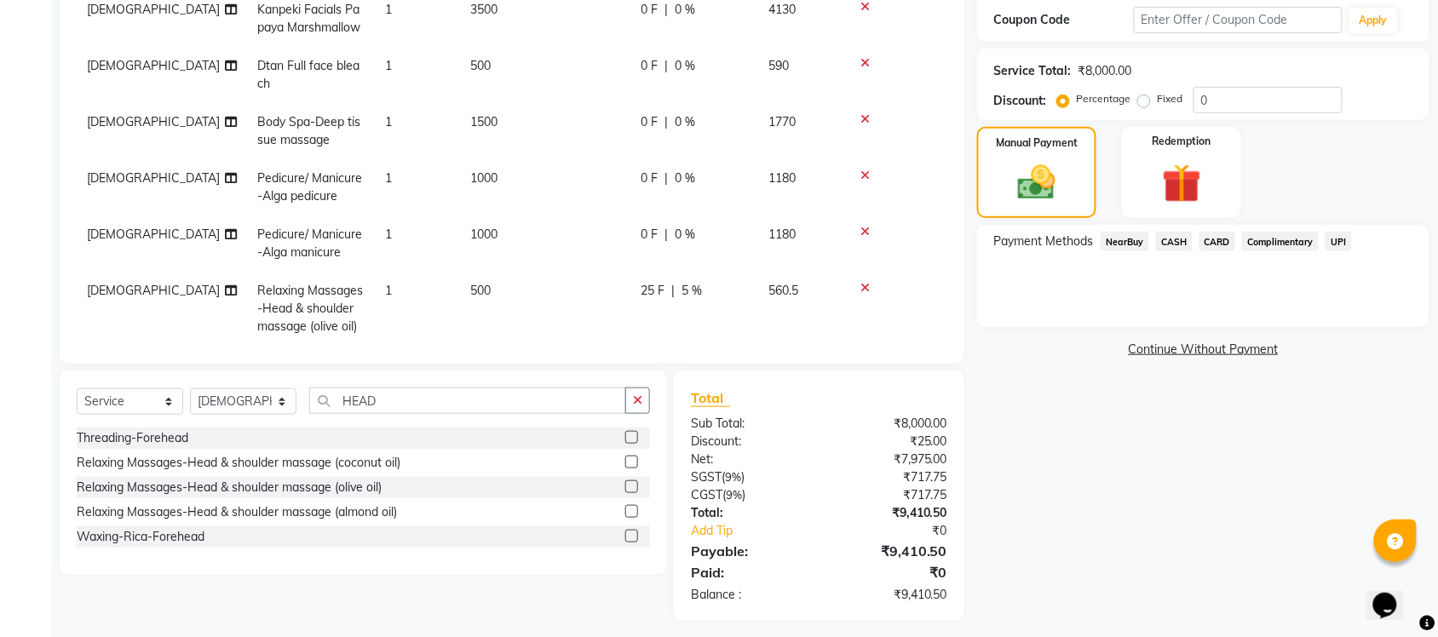
click at [805, 290] on td "560.5" at bounding box center [800, 309] width 85 height 74
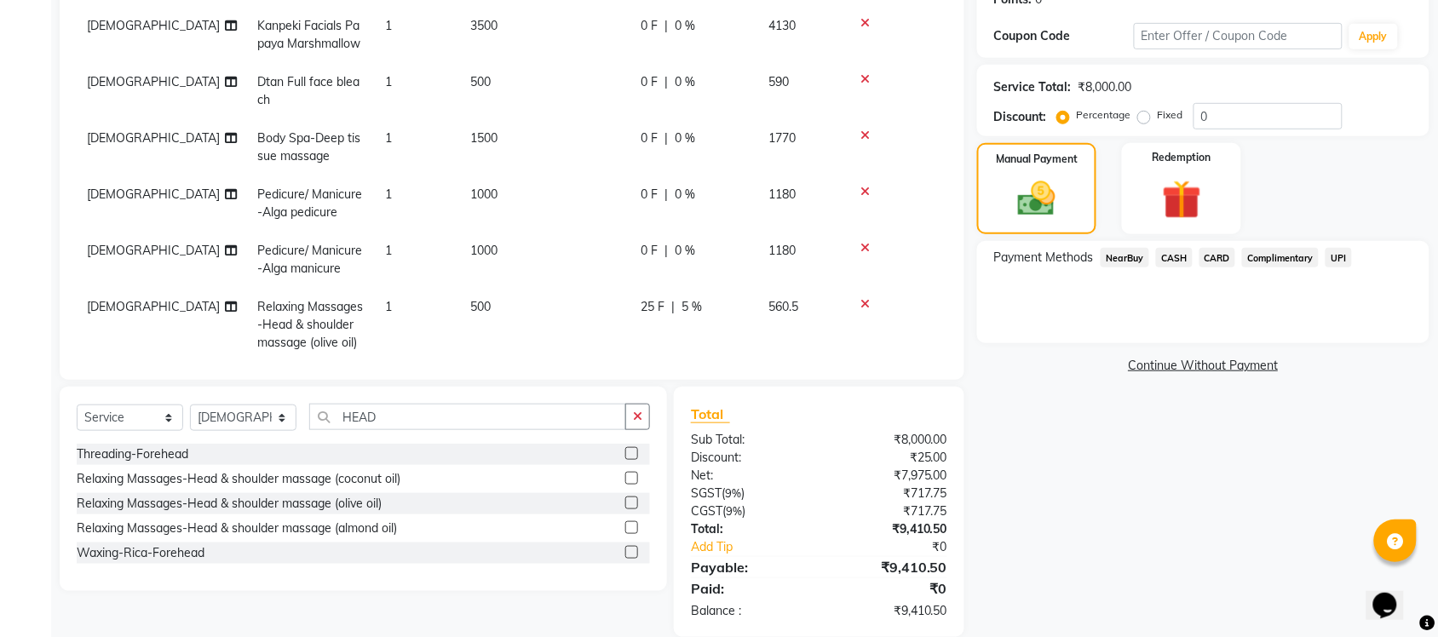
select select "77843"
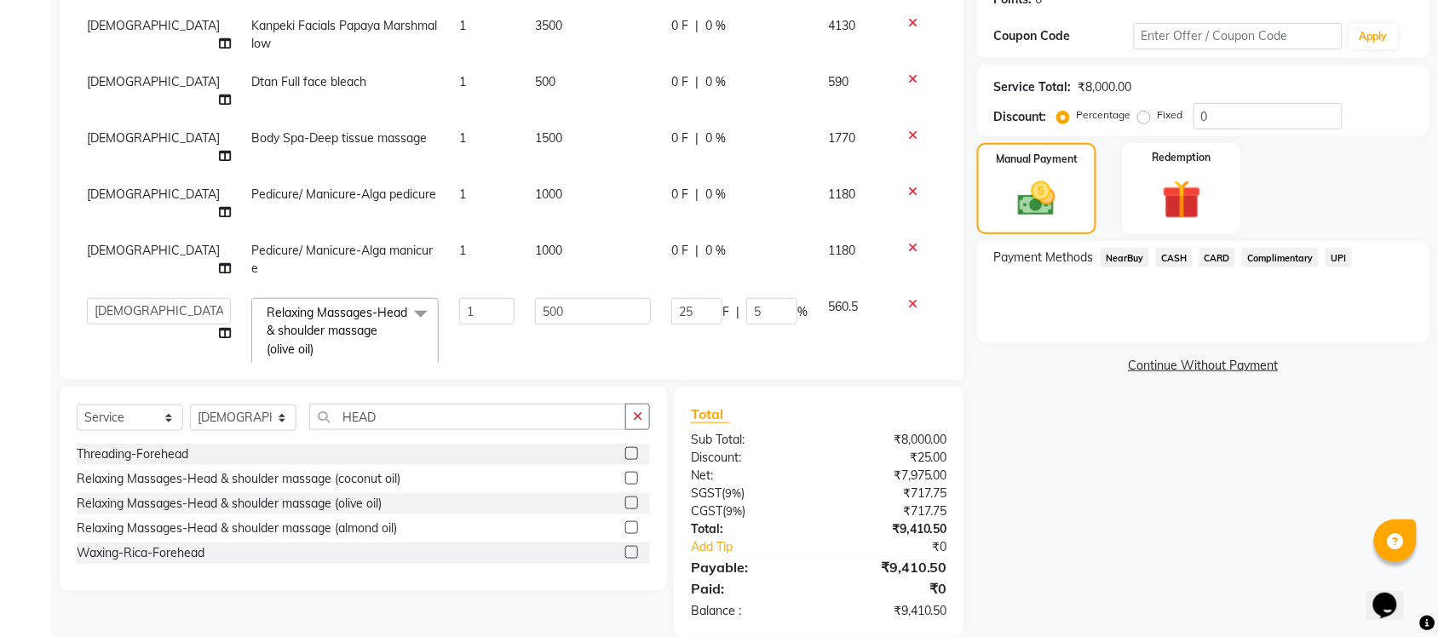
scroll to position [290, 0]
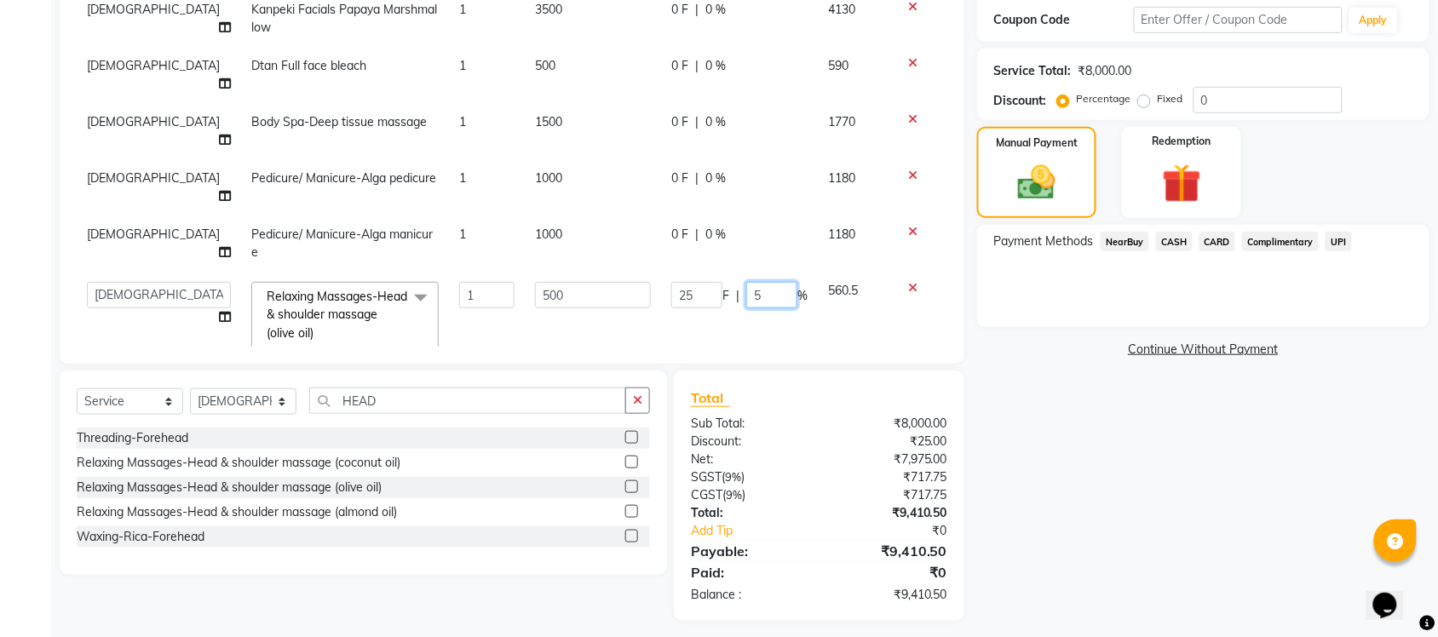
click at [765, 282] on input "5" at bounding box center [771, 295] width 51 height 26
type input "4"
click at [1173, 499] on div "Name: Abdul Membership: No Active Membership Total Visits: Card on file: 0 Last…" at bounding box center [1209, 229] width 465 height 784
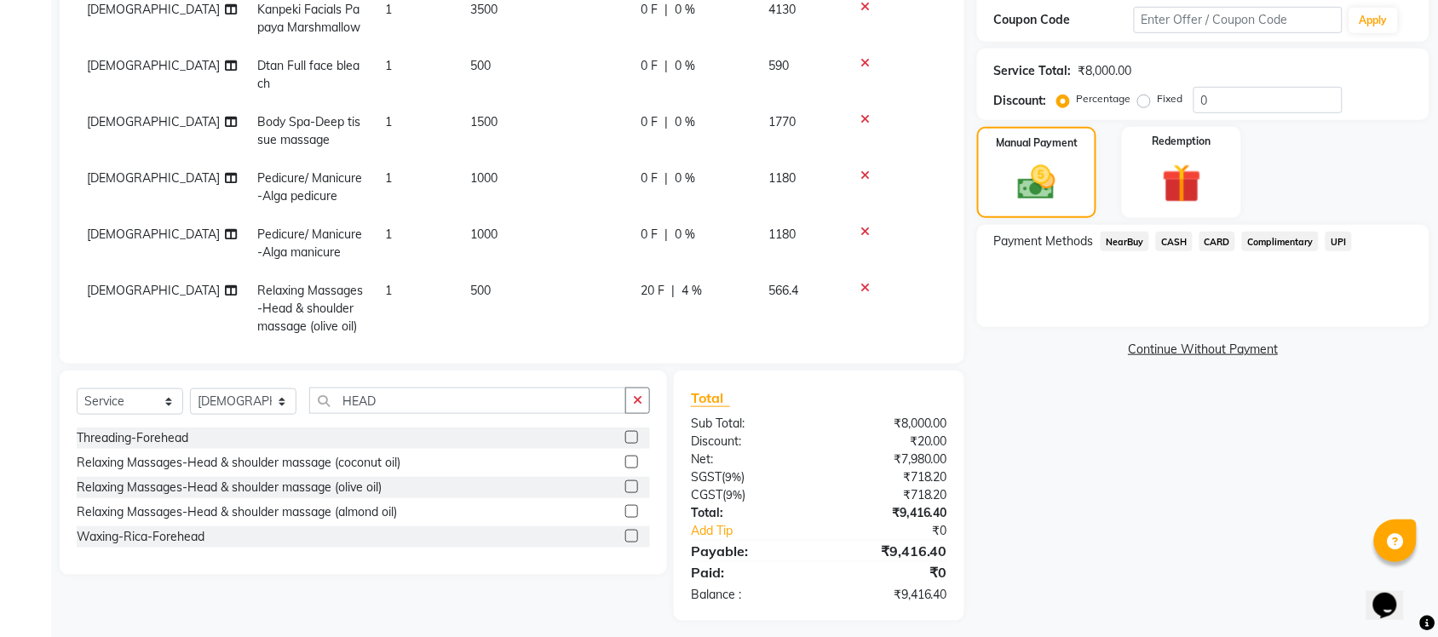
click at [690, 291] on span "4 %" at bounding box center [691, 291] width 20 height 18
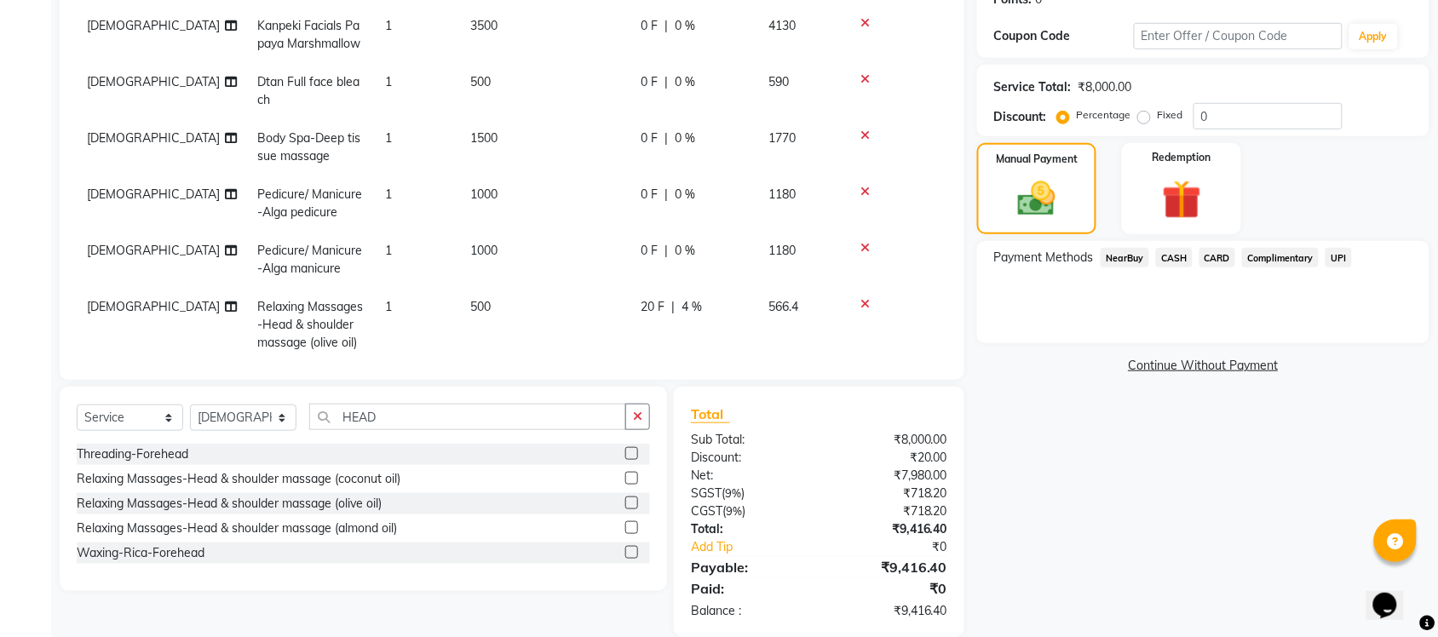
select select "77843"
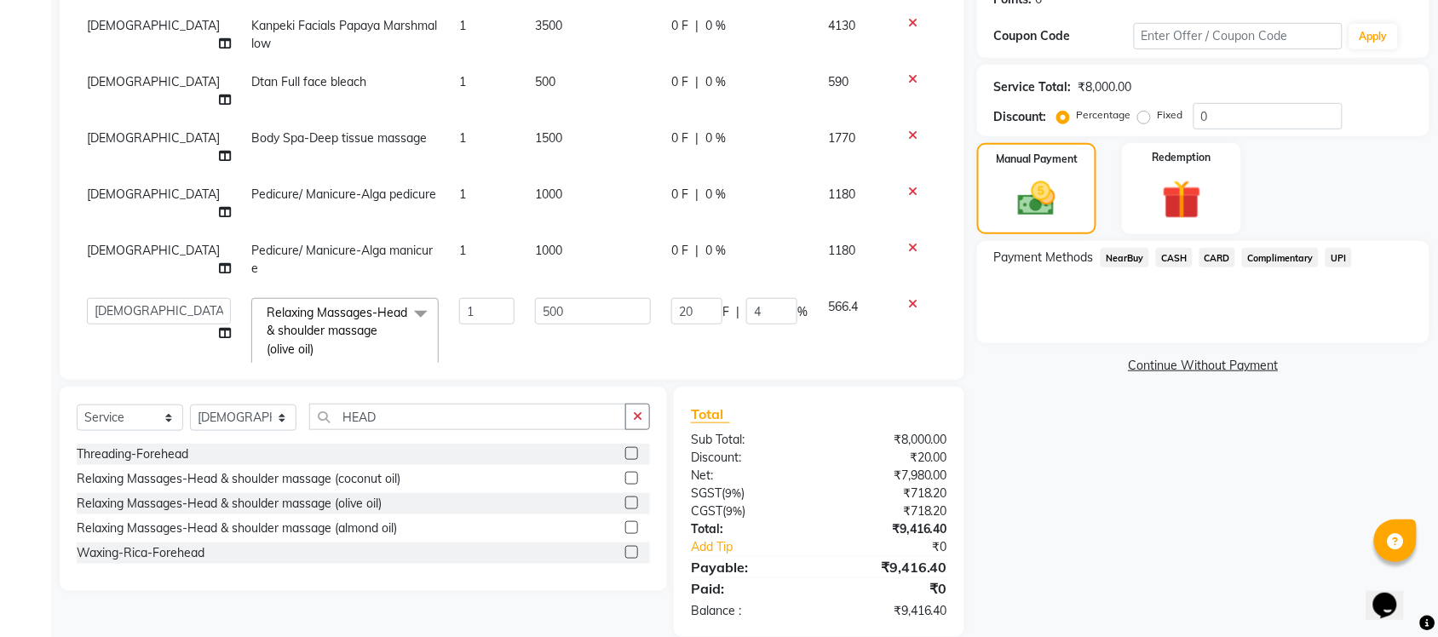
scroll to position [290, 0]
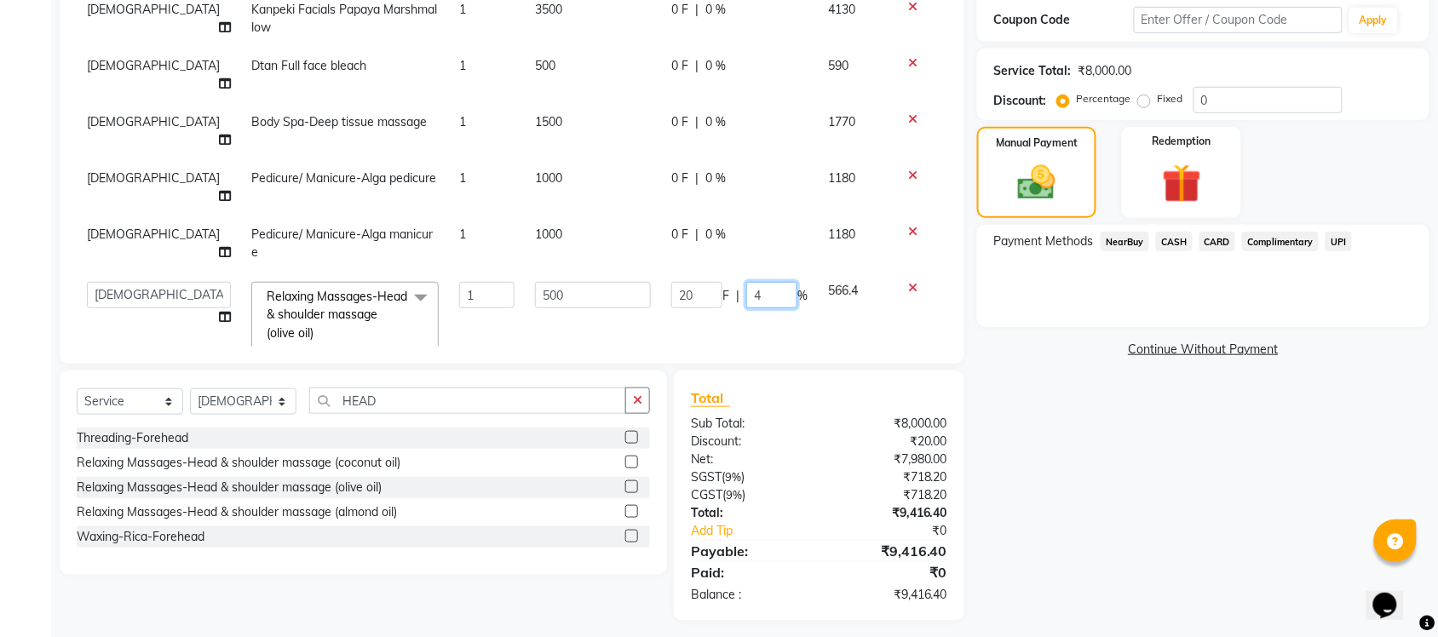
click at [766, 282] on input "4" at bounding box center [771, 295] width 51 height 26
type input "5.1"
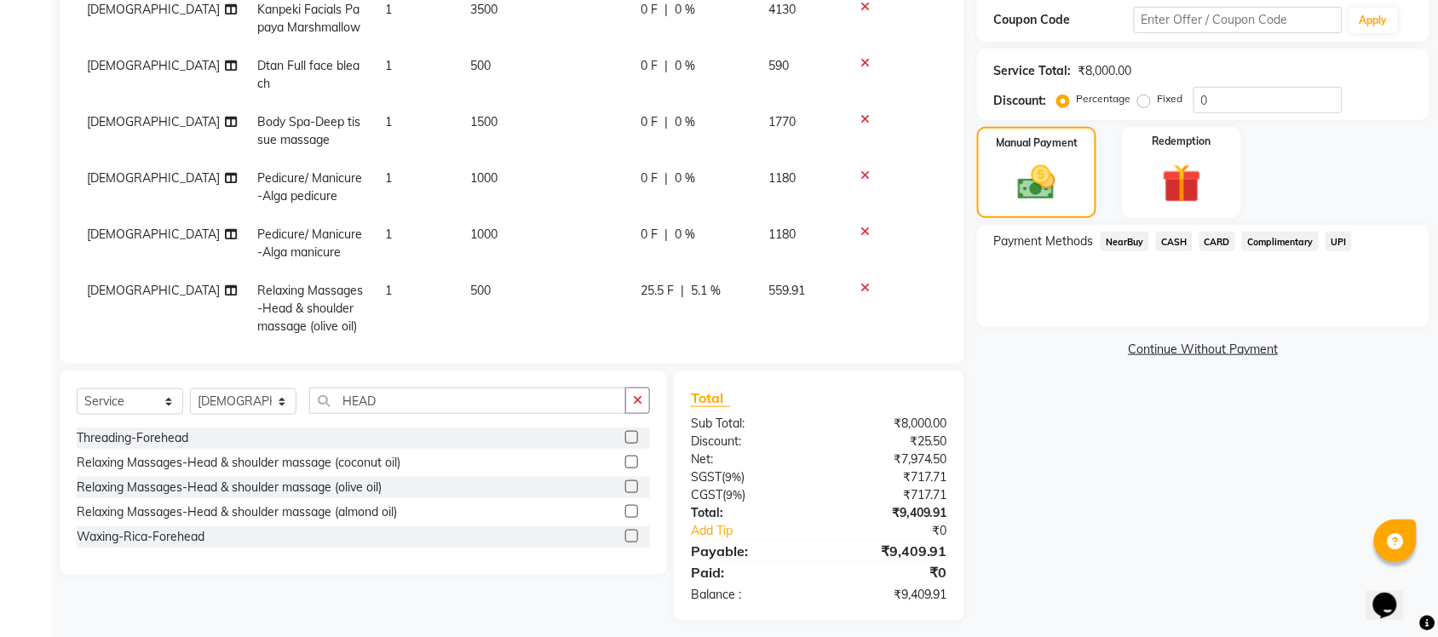
click at [1019, 512] on div "Name: Abdul Membership: No Active Membership Total Visits: Card on file: 0 Last…" at bounding box center [1209, 229] width 465 height 784
click at [705, 285] on span "5.1 %" at bounding box center [706, 291] width 30 height 18
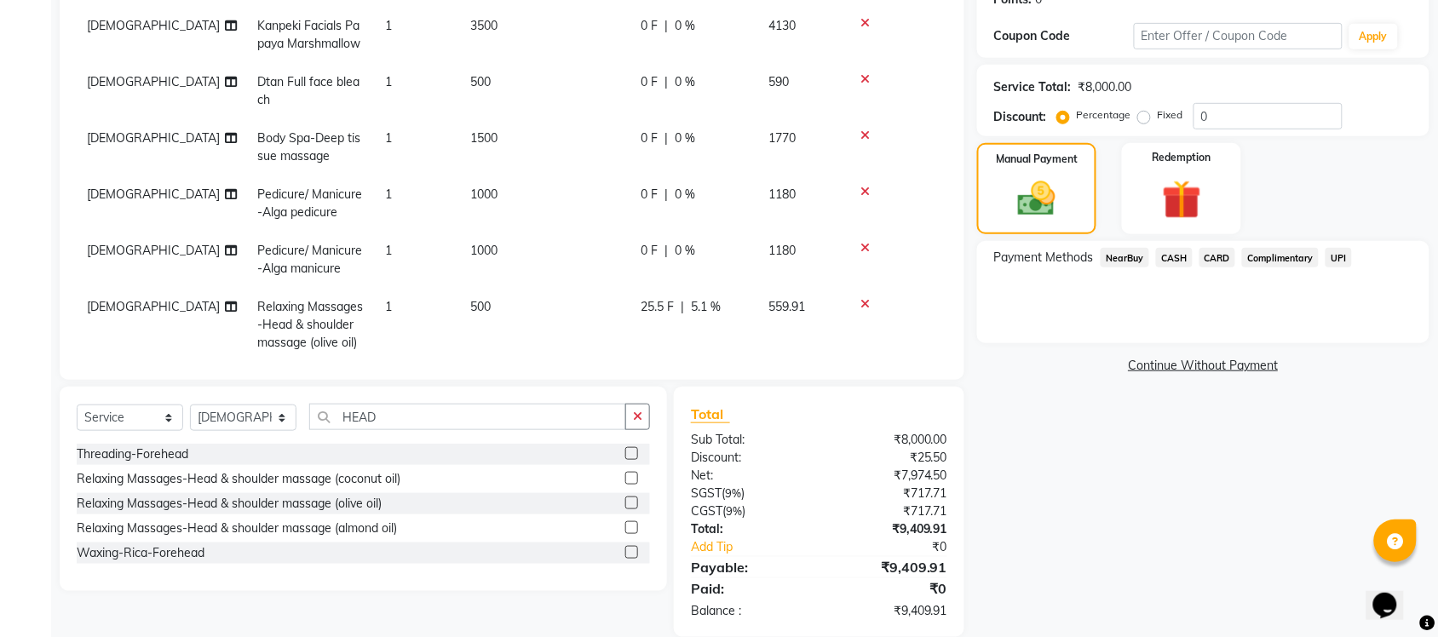
select select "77843"
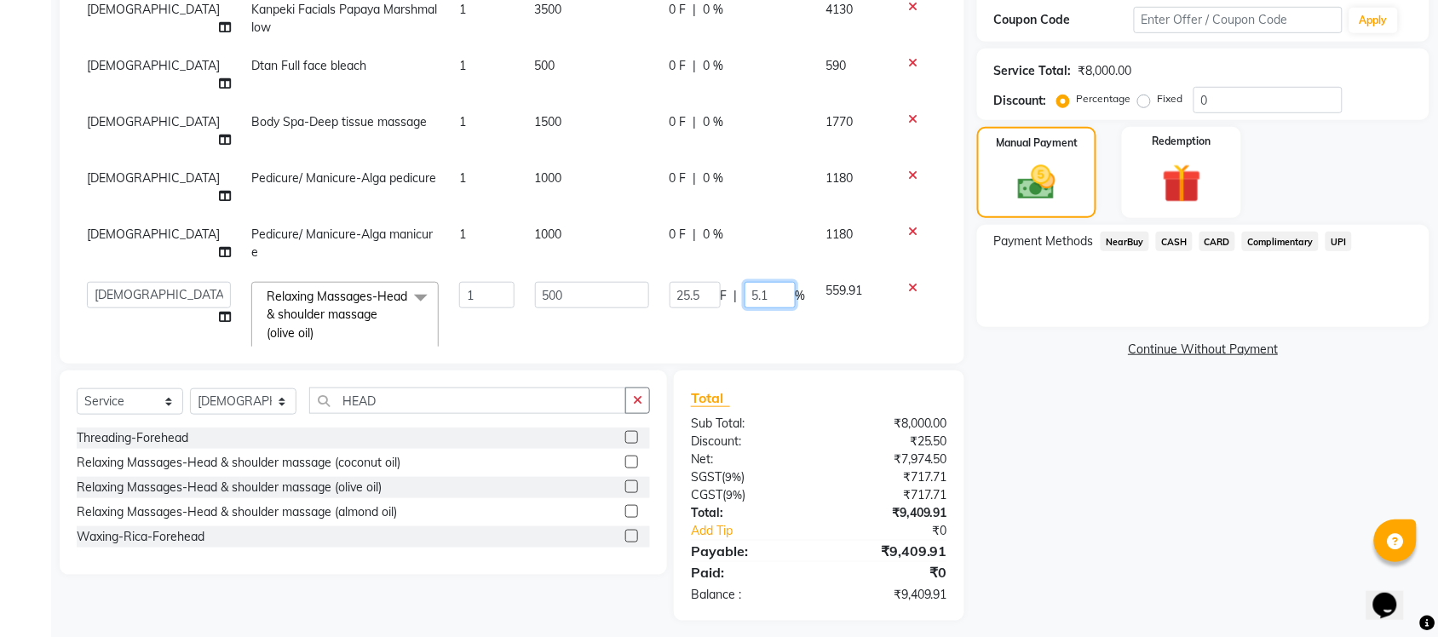
click at [772, 282] on input "5.1" at bounding box center [769, 295] width 51 height 26
type input "5.3"
click at [1129, 572] on div "Name: Abdul Membership: No Active Membership Total Visits: Card on file: 0 Last…" at bounding box center [1209, 229] width 465 height 784
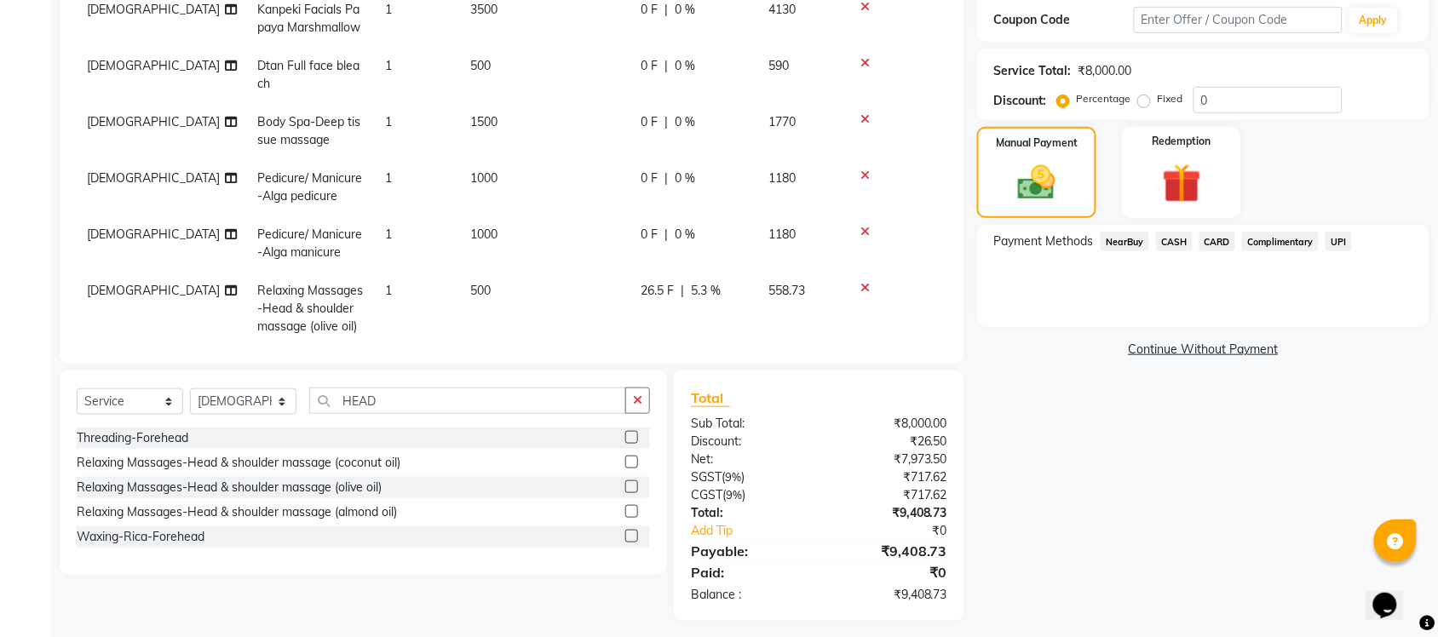
click at [705, 286] on span "5.3 %" at bounding box center [706, 291] width 30 height 18
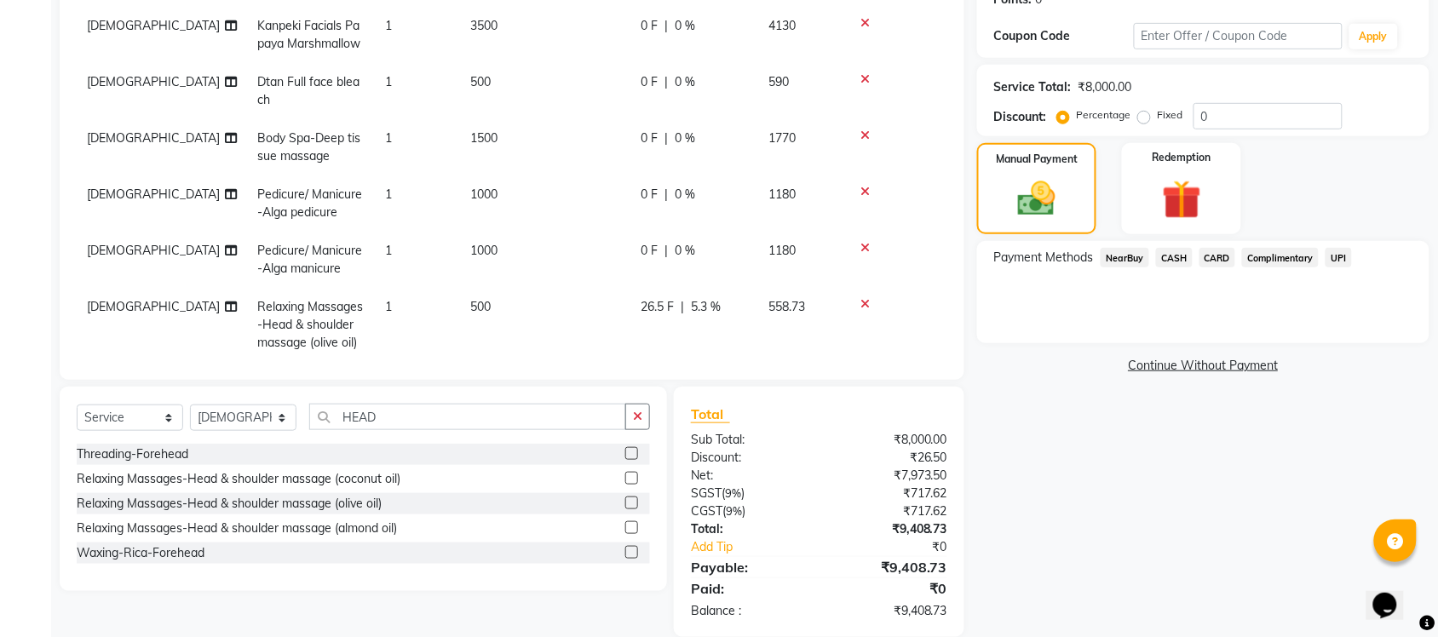
select select "77843"
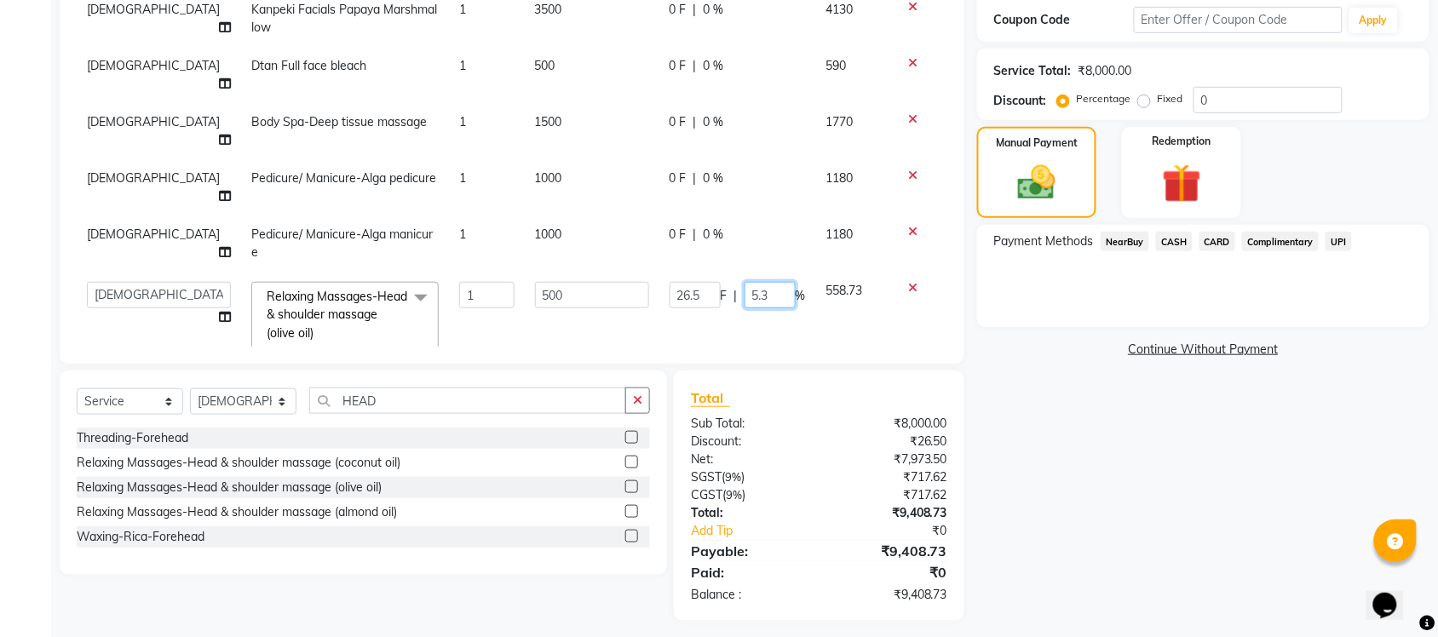
click at [772, 282] on input "5.3" at bounding box center [769, 295] width 51 height 26
type input "5.6"
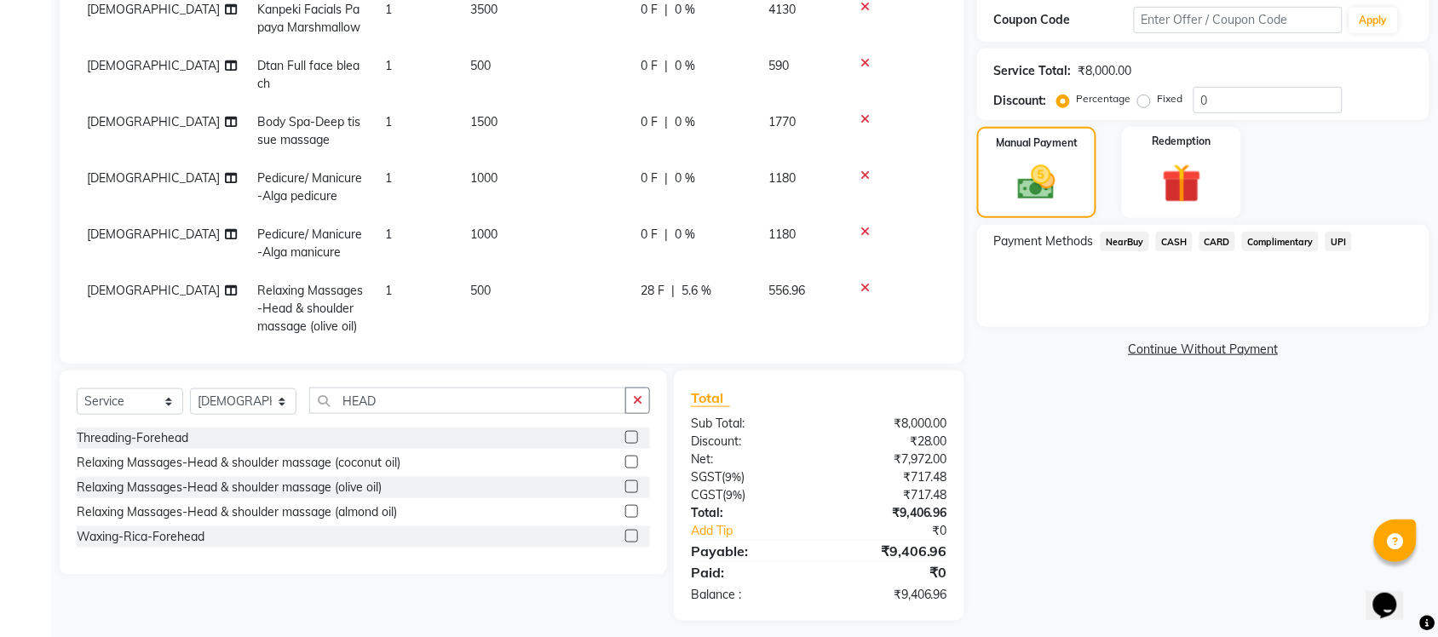
click at [1254, 487] on div "Name: Abdul Membership: No Active Membership Total Visits: Card on file: 0 Last…" at bounding box center [1209, 229] width 465 height 784
click at [700, 287] on span "5.6 %" at bounding box center [696, 291] width 30 height 18
select select "77843"
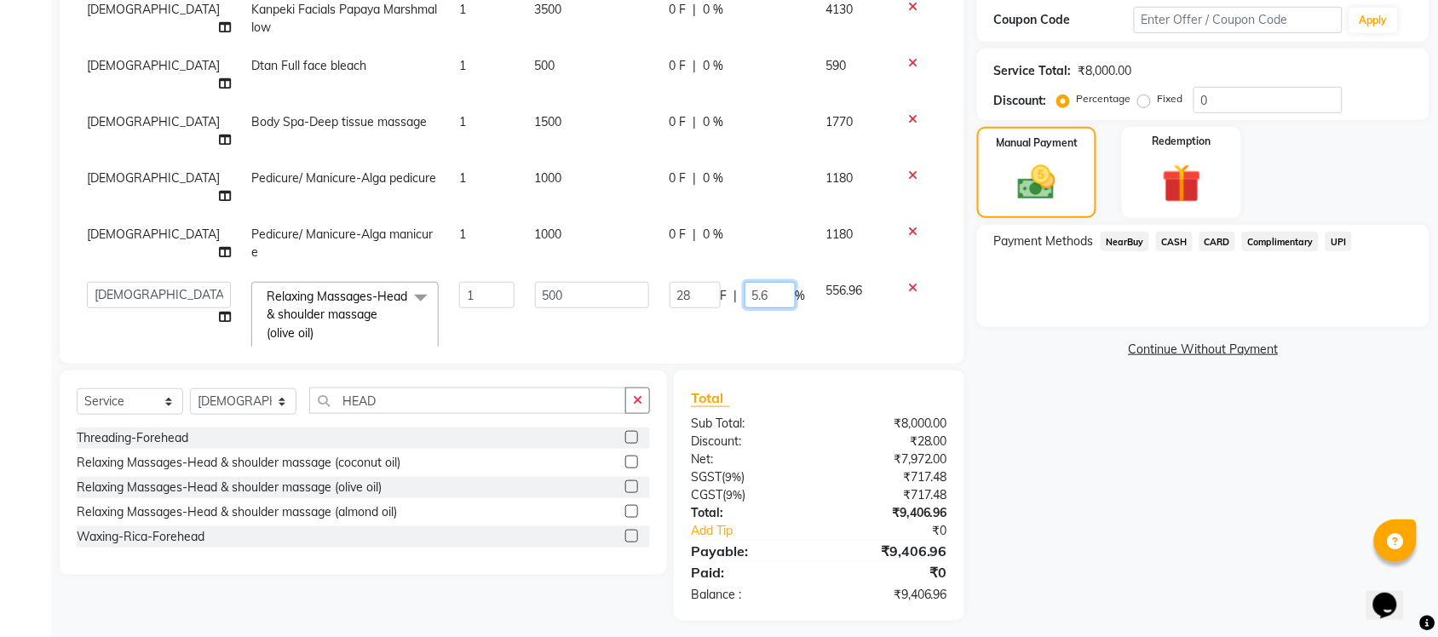
click at [777, 282] on input "5.6" at bounding box center [769, 295] width 51 height 26
type input "5.8"
click at [1107, 537] on div "Name: Abdul Membership: No Active Membership Total Visits: Card on file: 0 Last…" at bounding box center [1209, 229] width 465 height 784
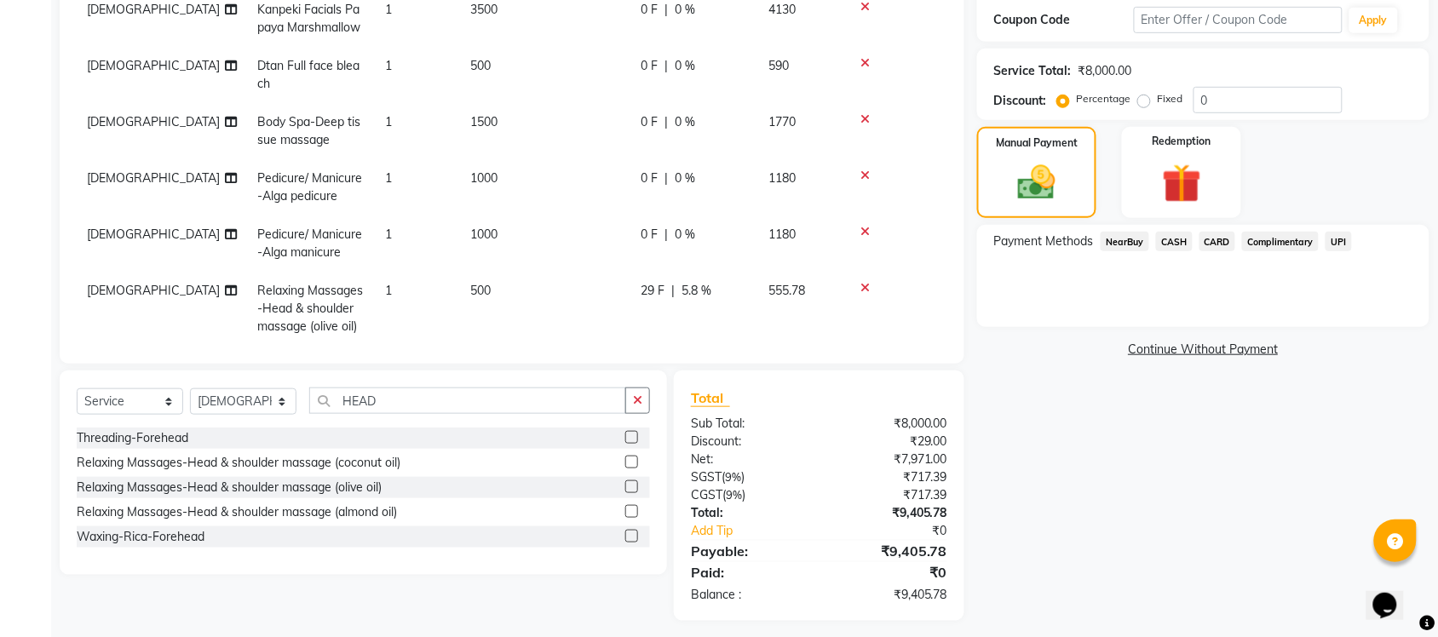
click at [695, 286] on span "5.8 %" at bounding box center [696, 291] width 30 height 18
select select "77843"
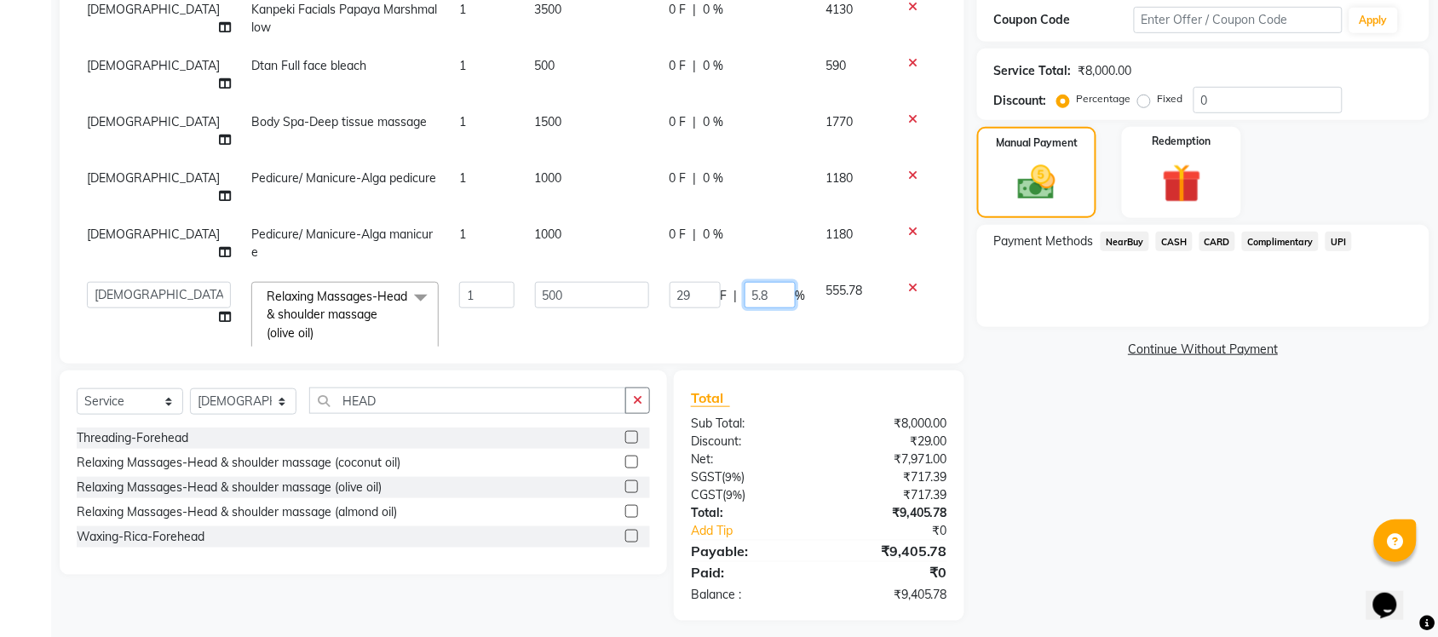
click at [769, 282] on input "5.8" at bounding box center [769, 295] width 51 height 26
type input "5.9"
click at [1090, 522] on div "Name: Abdul Membership: No Active Membership Total Visits: Card on file: 0 Last…" at bounding box center [1209, 229] width 465 height 784
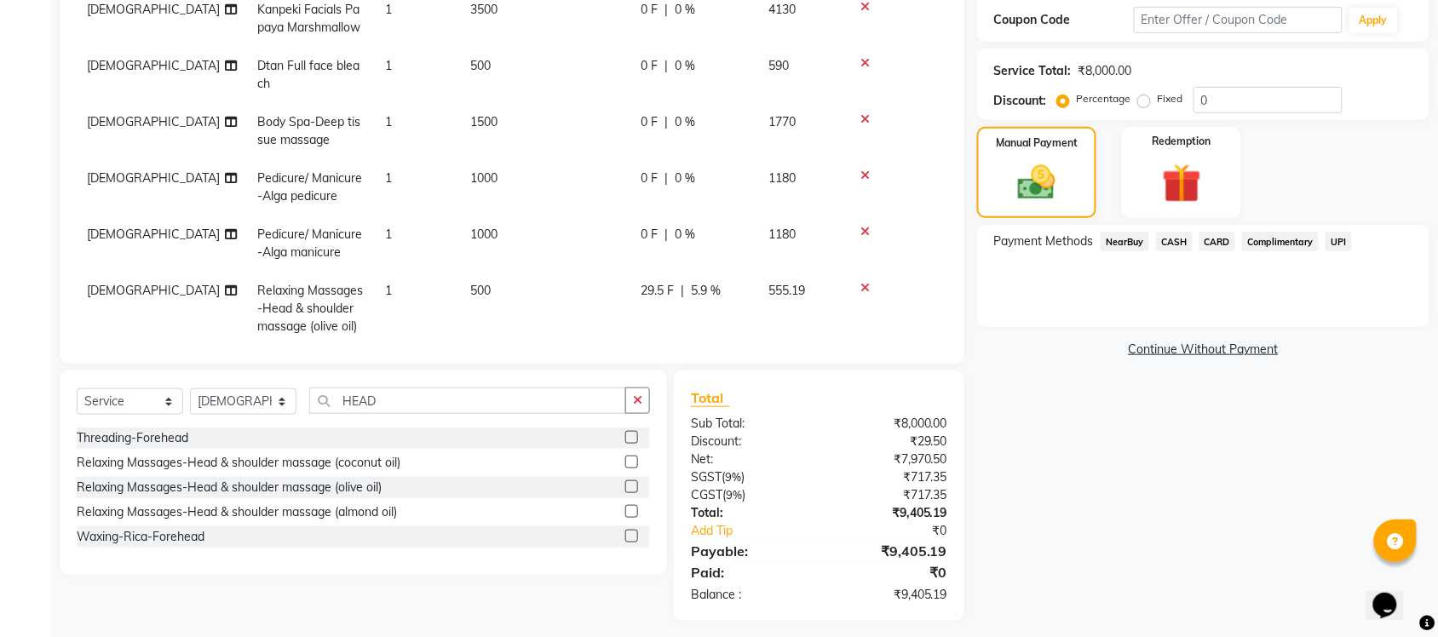
click at [709, 291] on span "5.9 %" at bounding box center [706, 291] width 30 height 18
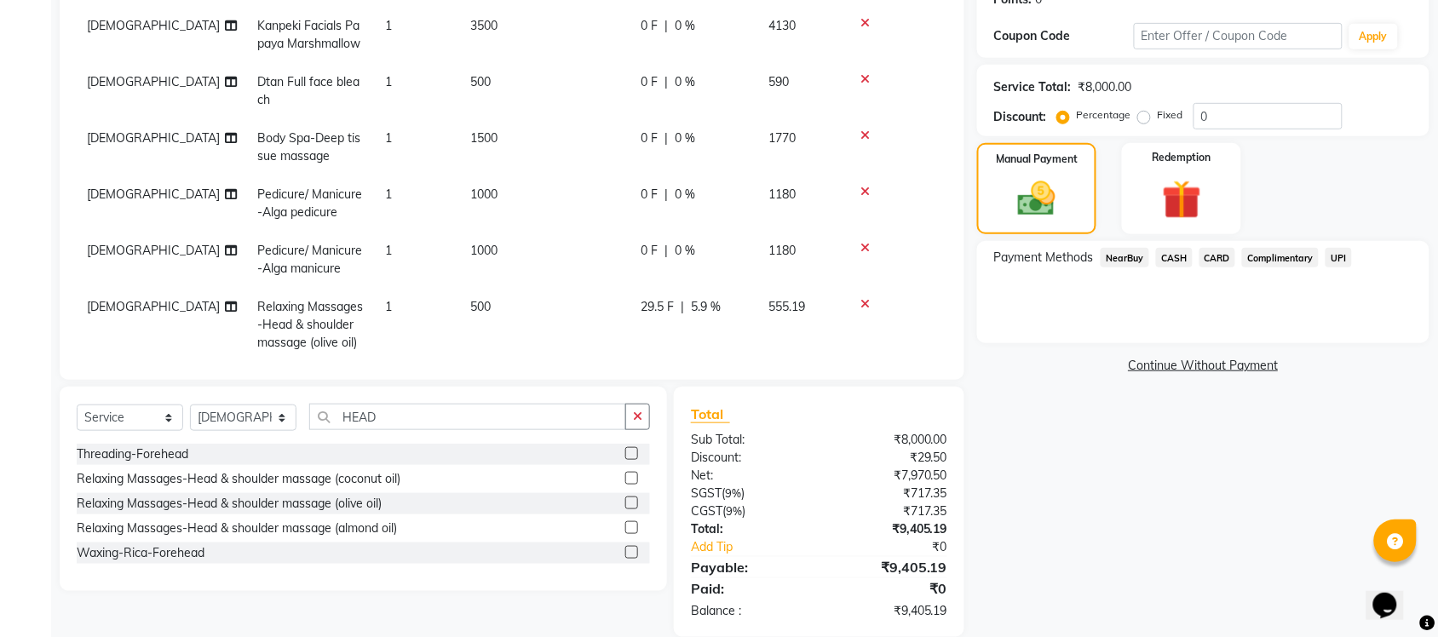
select select "77843"
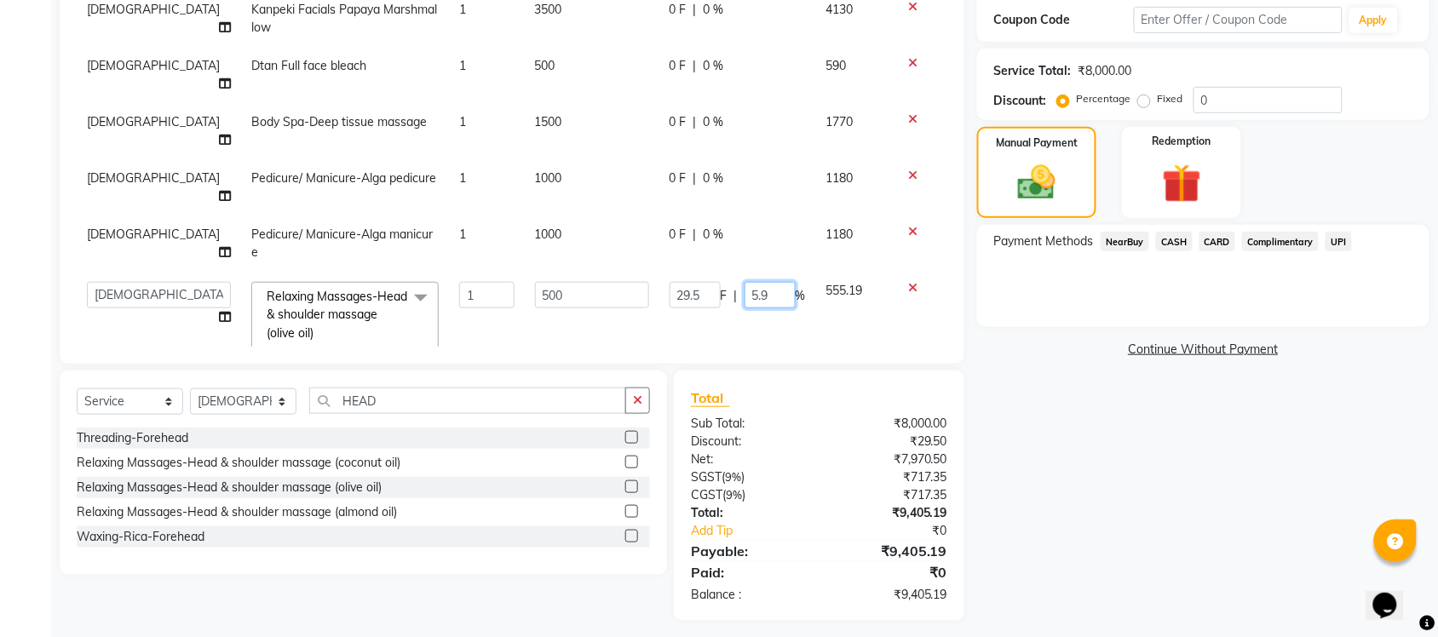
click at [771, 282] on input "5.9" at bounding box center [769, 295] width 51 height 26
type input "5"
type input "6"
click at [1001, 534] on div "Name: Abdul Membership: No Active Membership Total Visits: Card on file: 0 Last…" at bounding box center [1209, 229] width 465 height 784
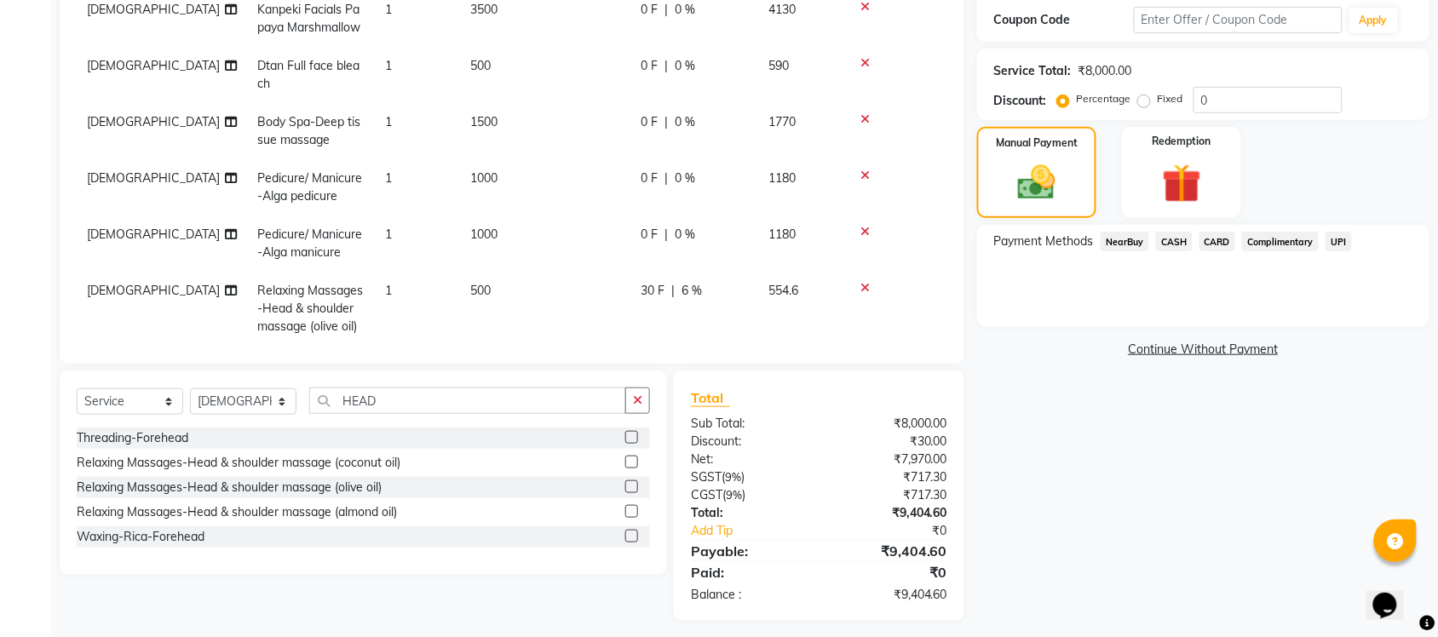
click at [687, 285] on span "6 %" at bounding box center [691, 291] width 20 height 18
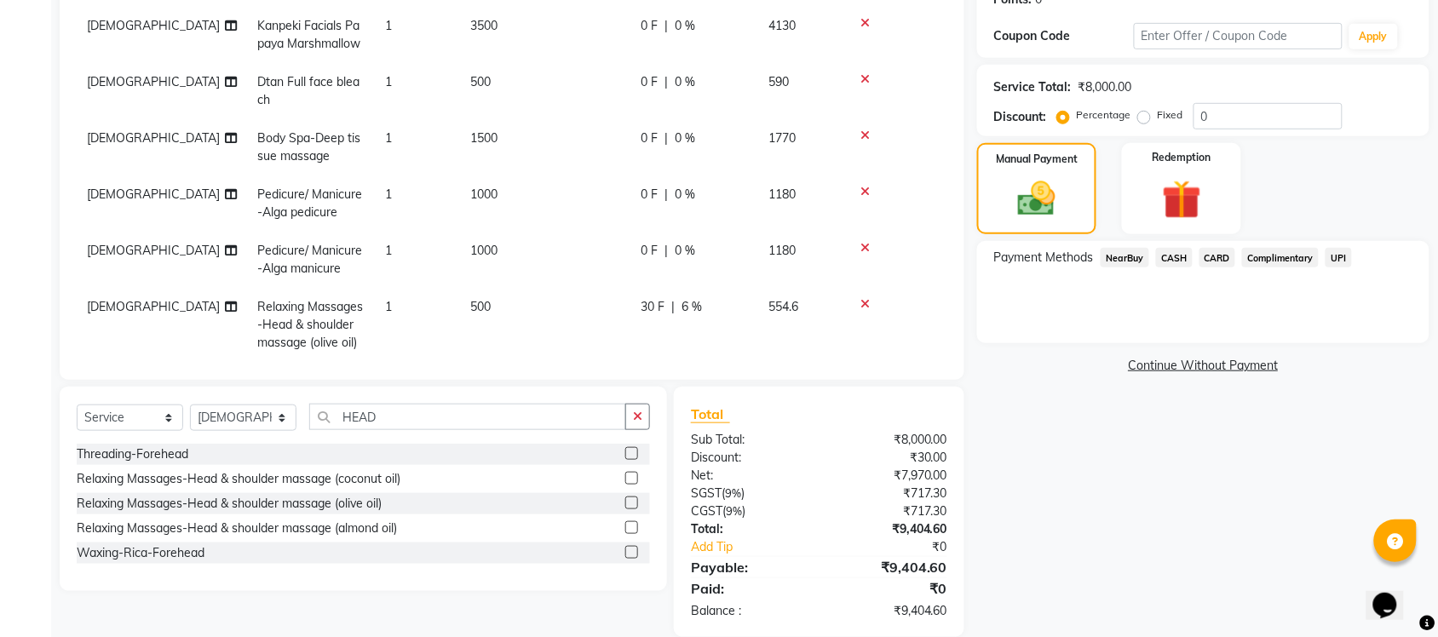
select select "77843"
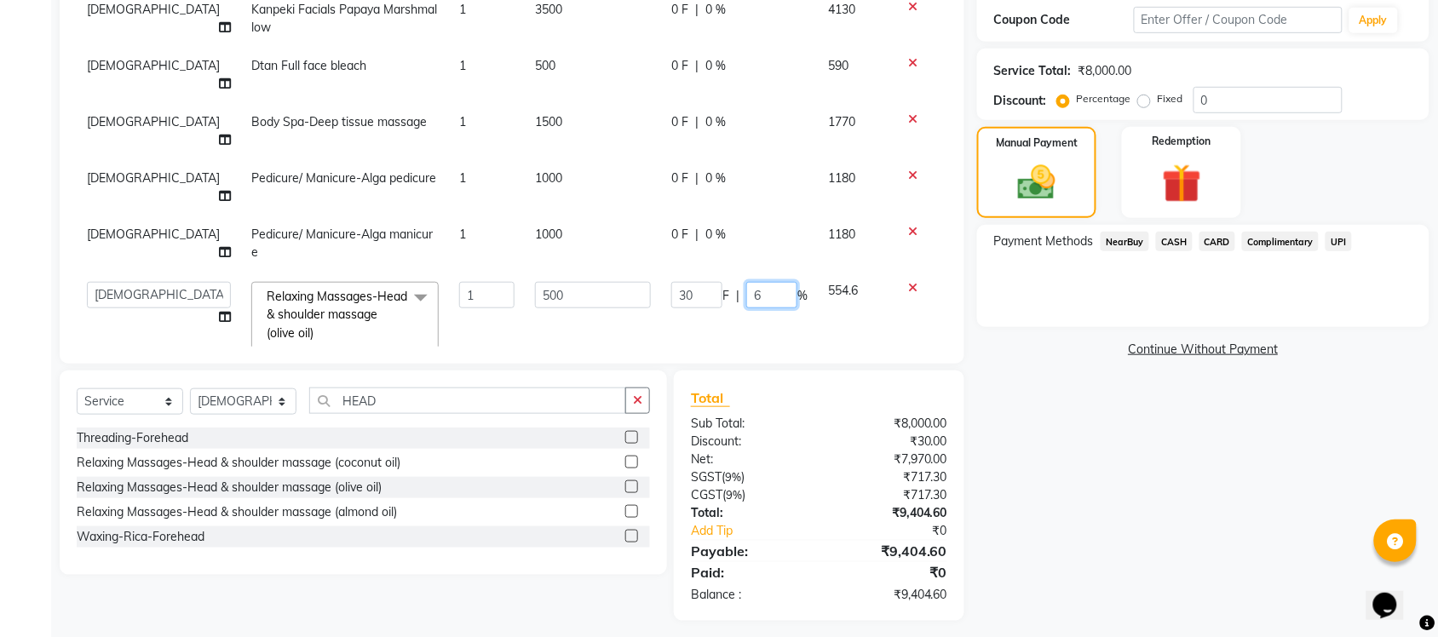
click at [767, 282] on input "6" at bounding box center [771, 295] width 51 height 26
type input "6.1"
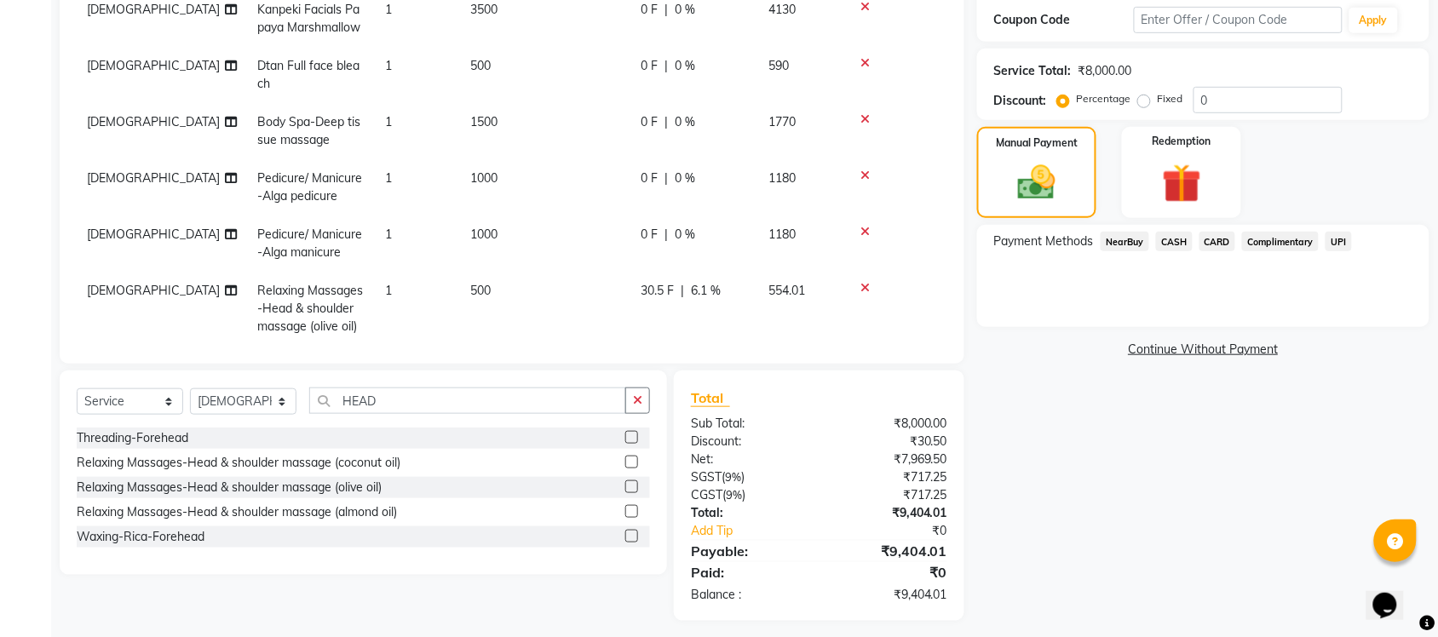
click at [1215, 488] on div "Name: Abdul Membership: No Active Membership Total Visits: Card on file: 0 Last…" at bounding box center [1209, 229] width 465 height 784
click at [704, 291] on span "6.1 %" at bounding box center [706, 291] width 30 height 18
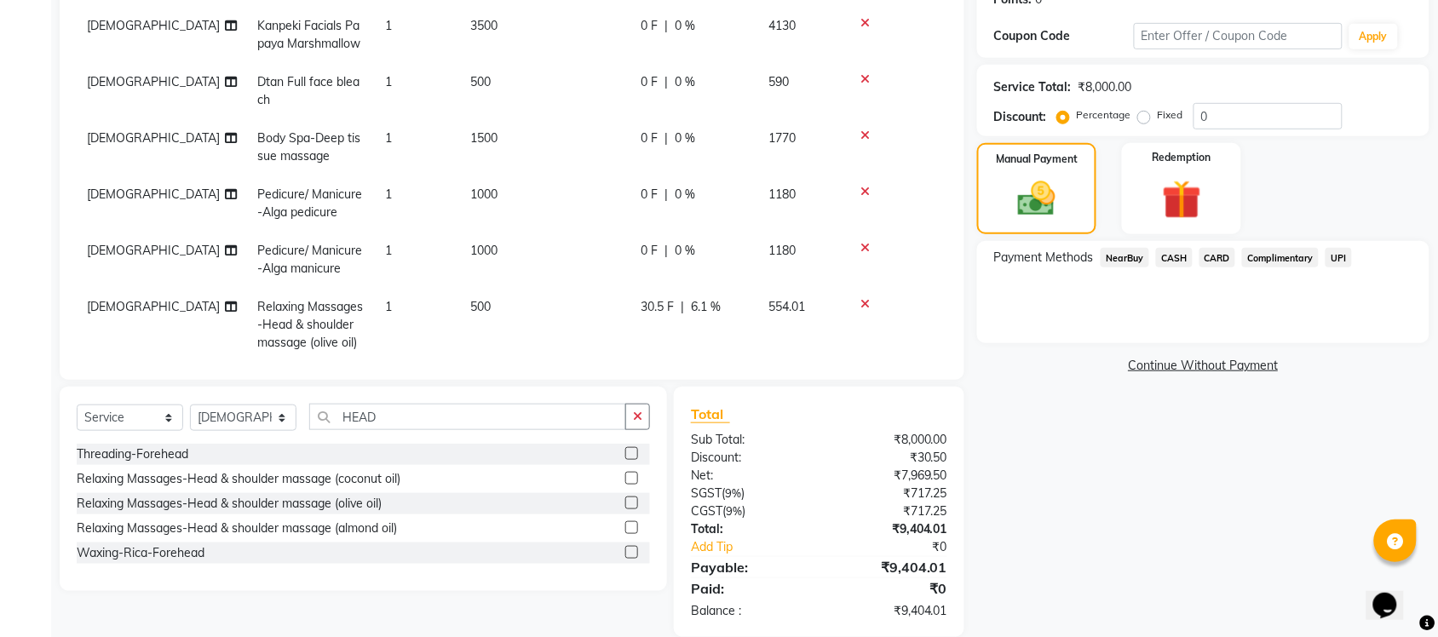
select select "77843"
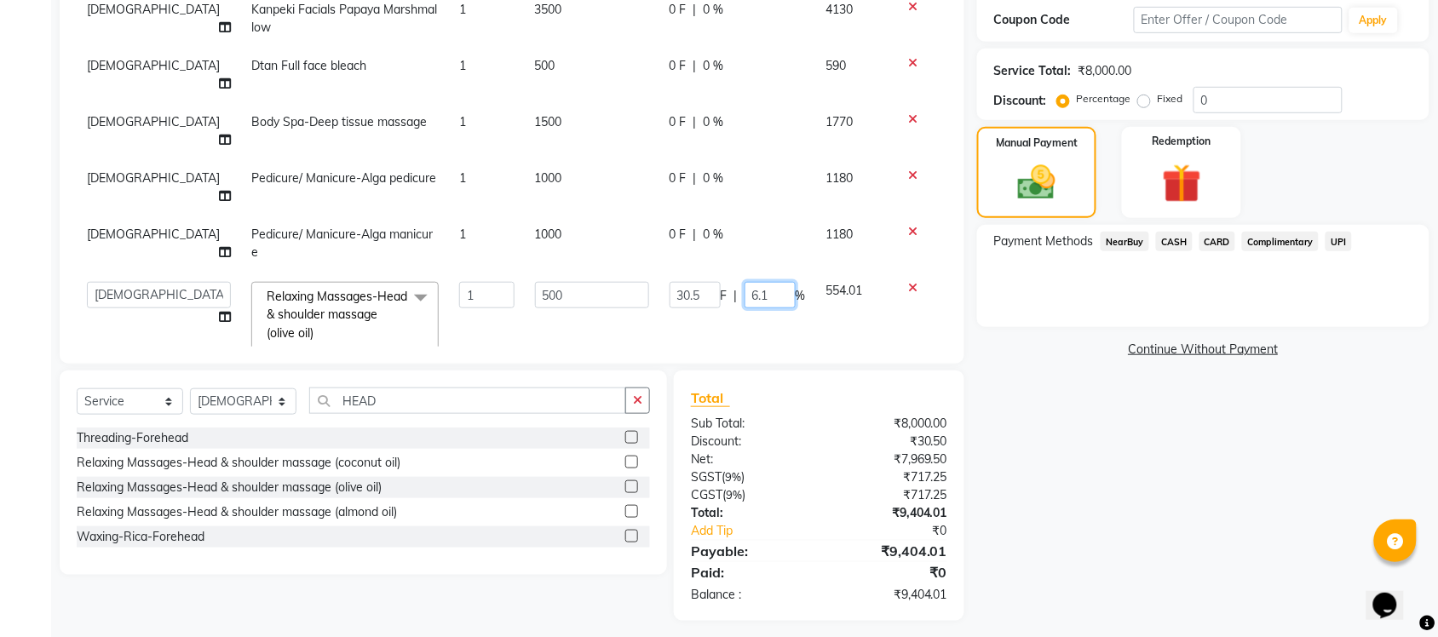
click at [779, 282] on input "6.1" at bounding box center [769, 295] width 51 height 26
type input "6.2"
click at [1184, 520] on div "Name: Abdul Membership: No Active Membership Total Visits: Card on file: 0 Last…" at bounding box center [1209, 229] width 465 height 784
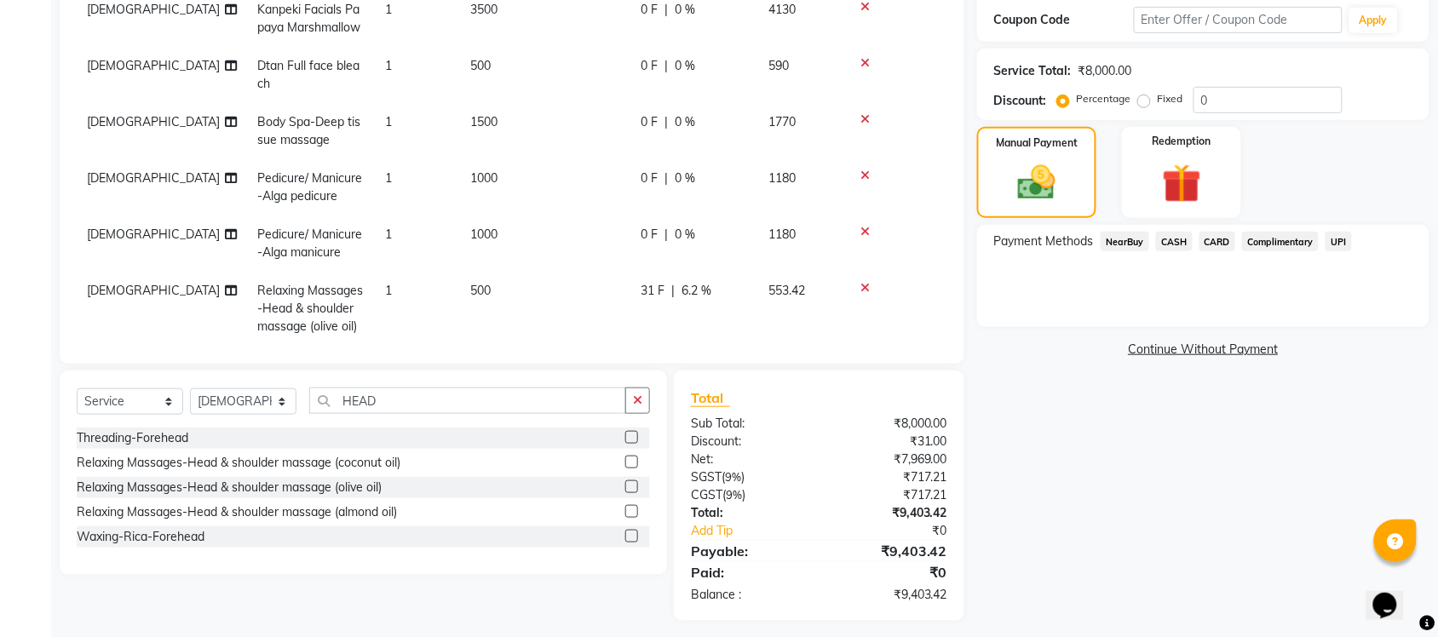
click at [699, 287] on span "6.2 %" at bounding box center [696, 291] width 30 height 18
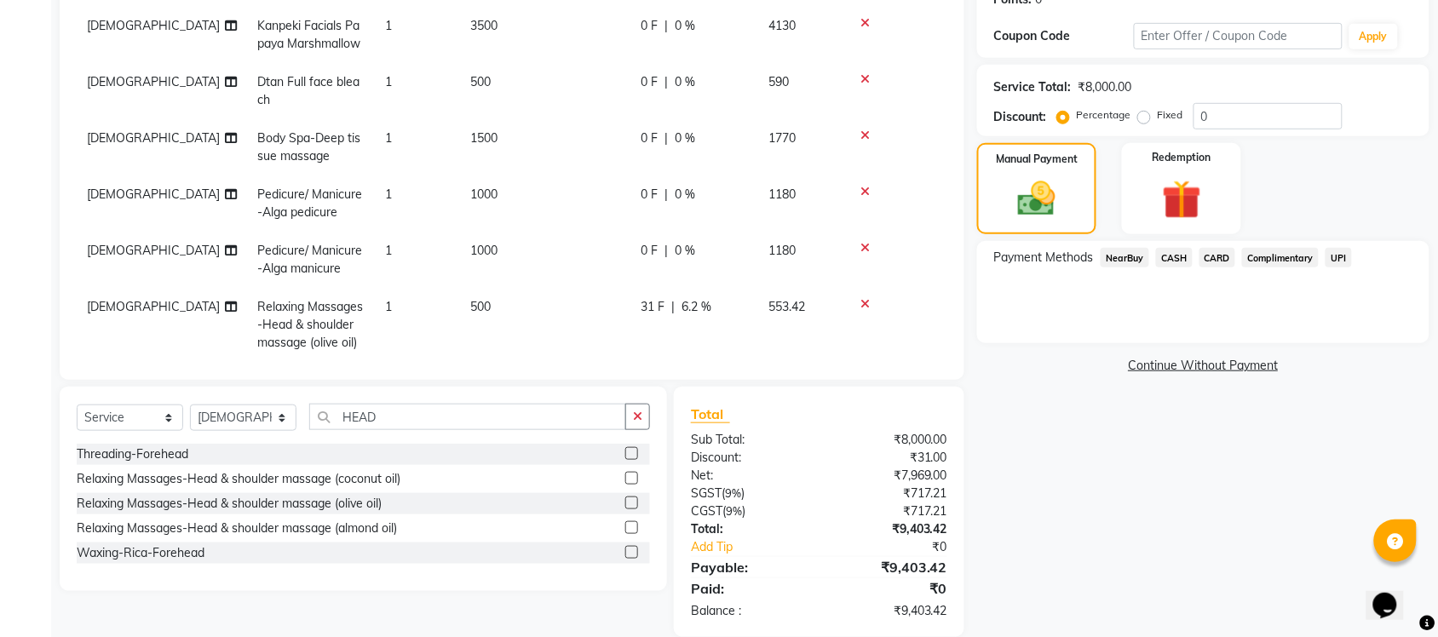
select select "77843"
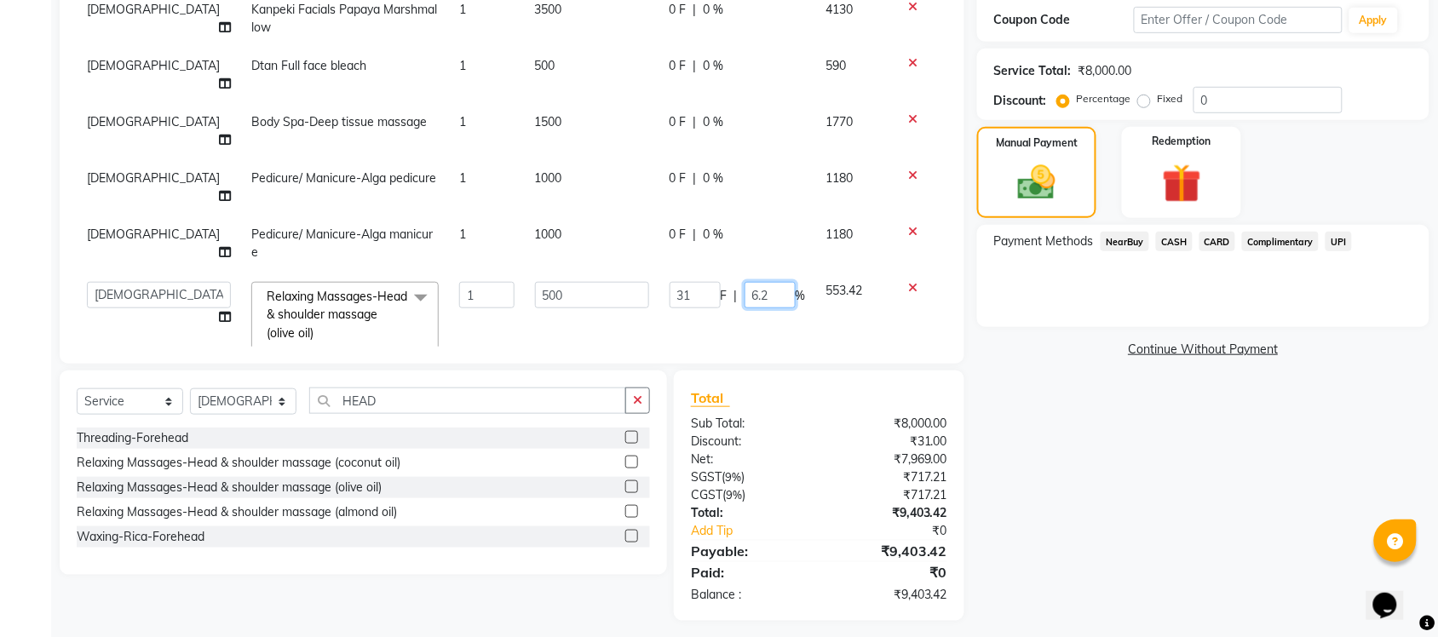
click at [771, 282] on input "6.2" at bounding box center [769, 295] width 51 height 26
type input "6.5"
click at [1071, 486] on div "Name: Abdul Membership: No Active Membership Total Visits: Card on file: 0 Last…" at bounding box center [1209, 229] width 465 height 784
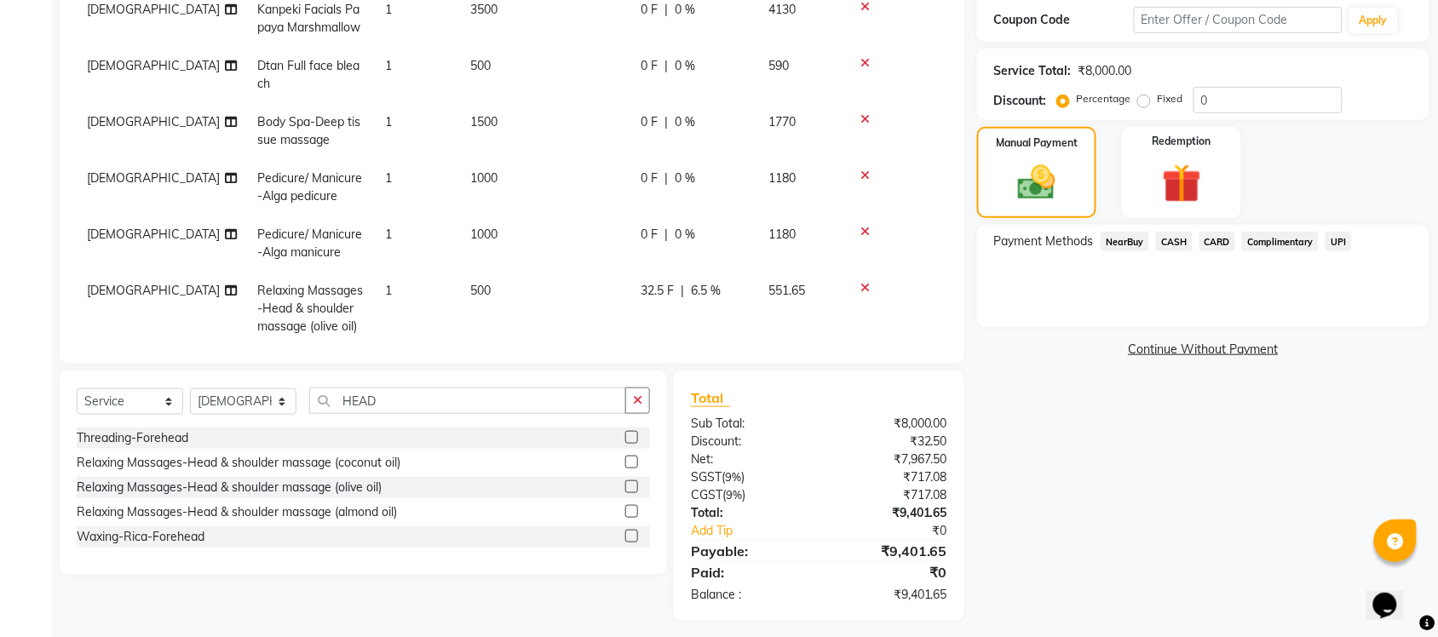
click at [707, 286] on span "6.5 %" at bounding box center [706, 291] width 30 height 18
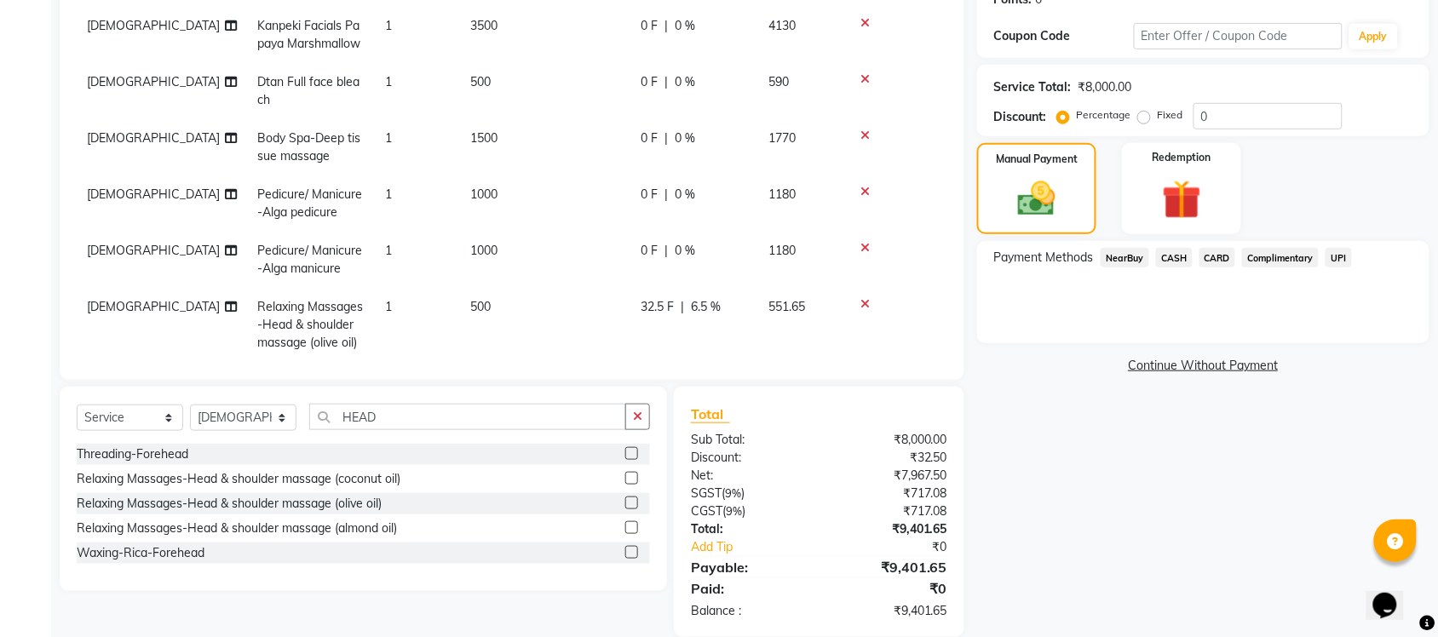
select select "77843"
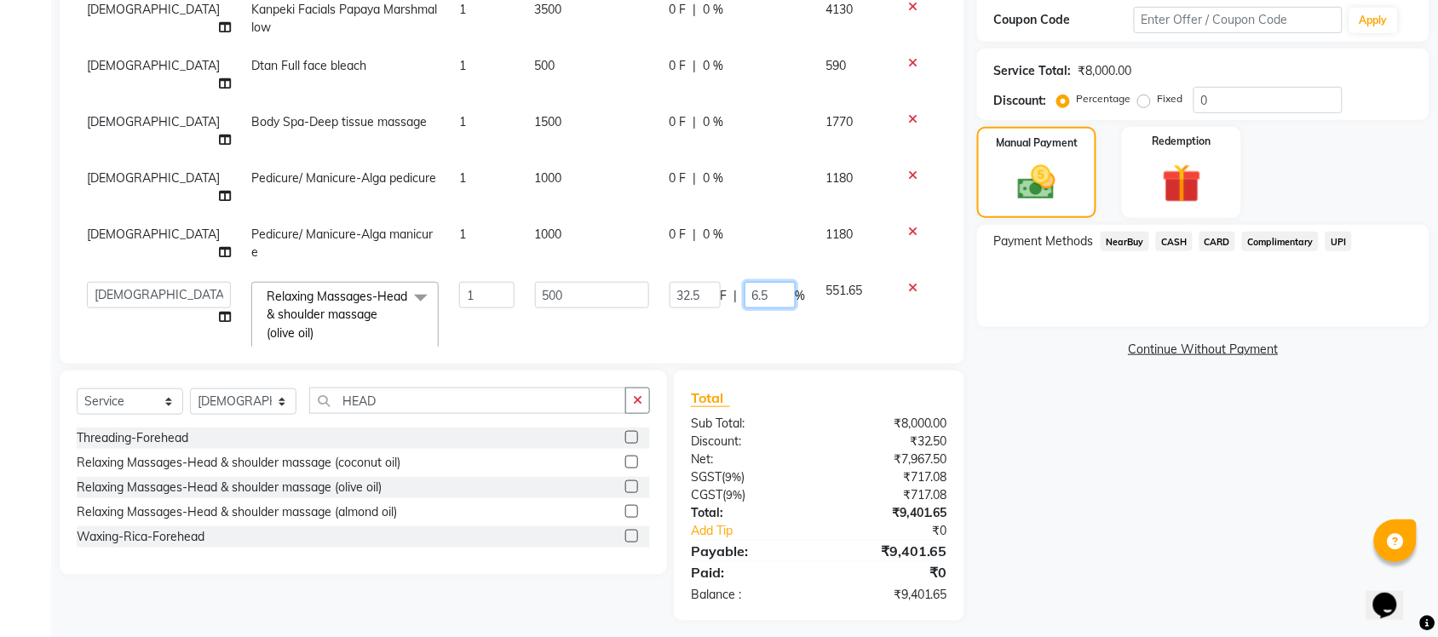
click at [772, 282] on input "6.5" at bounding box center [769, 295] width 51 height 26
type input "6.6"
click at [1175, 522] on div "Name: Abdul Membership: No Active Membership Total Visits: Card on file: 0 Last…" at bounding box center [1209, 229] width 465 height 784
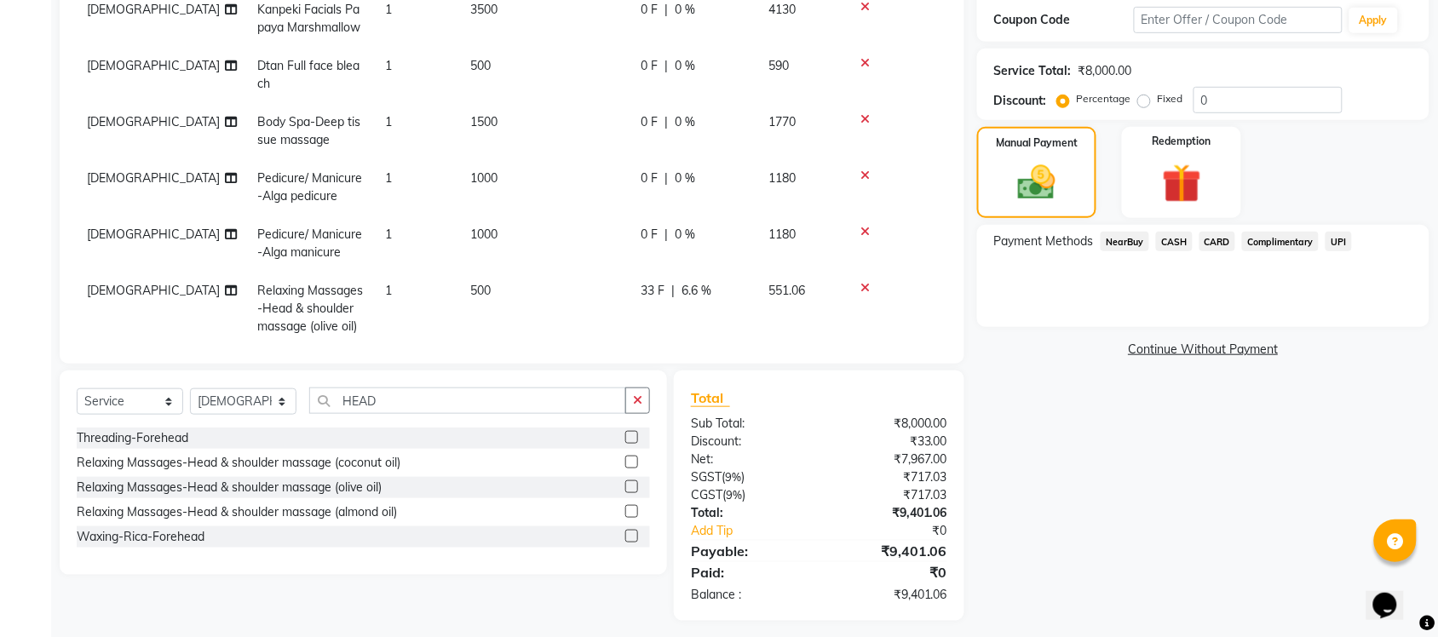
click at [697, 284] on span "6.6 %" at bounding box center [696, 291] width 30 height 18
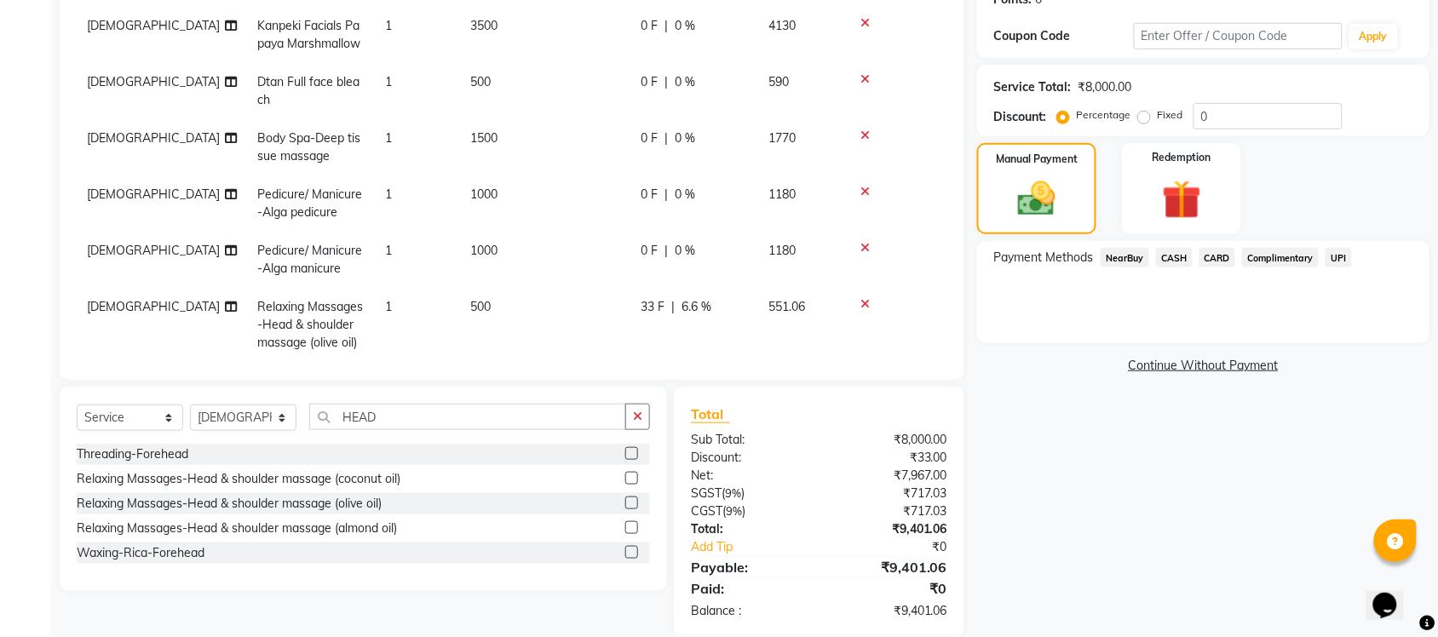
select select "77843"
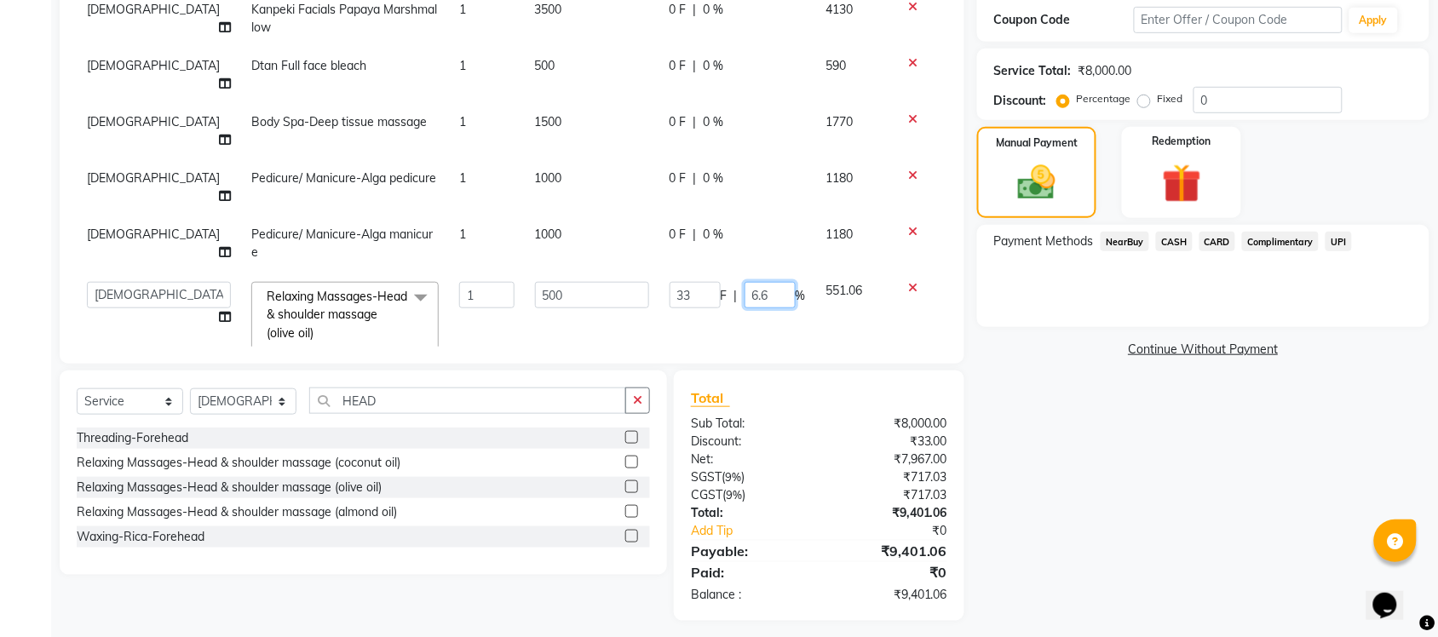
click at [777, 282] on input "6.6" at bounding box center [769, 295] width 51 height 26
type input "6.7"
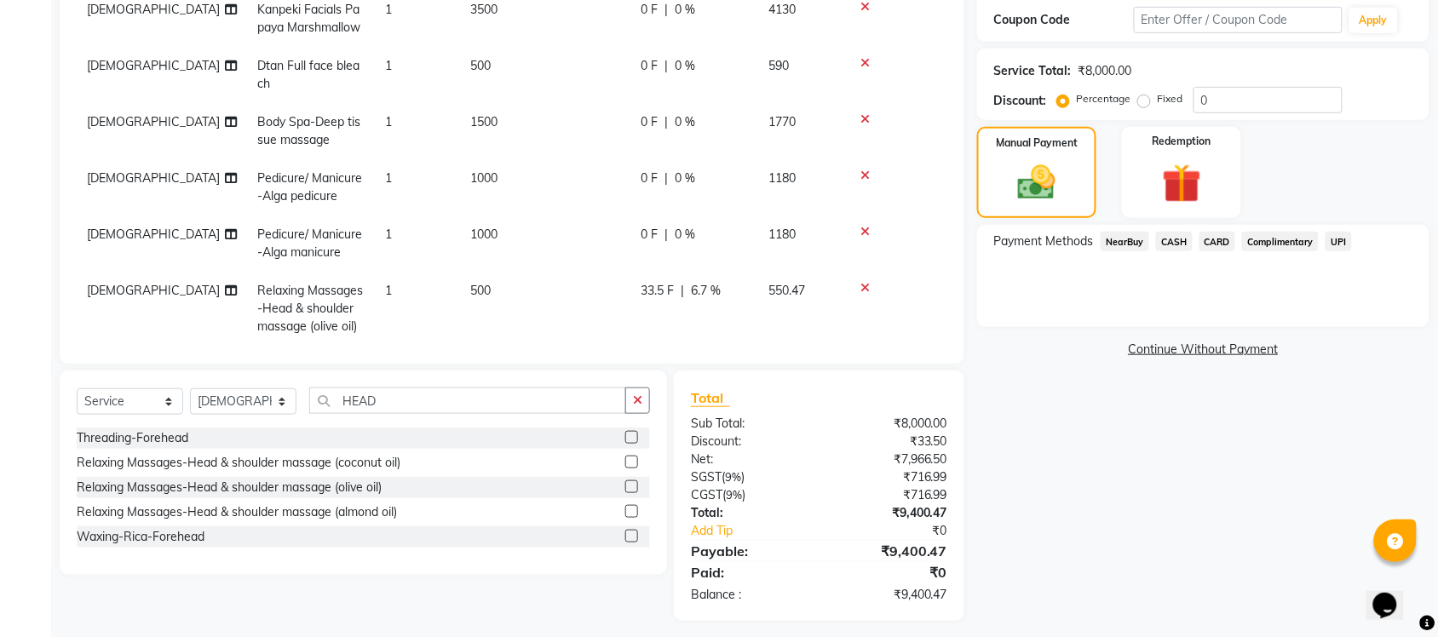
click at [1087, 537] on div "Name: Abdul Membership: No Active Membership Total Visits: Card on file: 0 Last…" at bounding box center [1209, 229] width 465 height 784
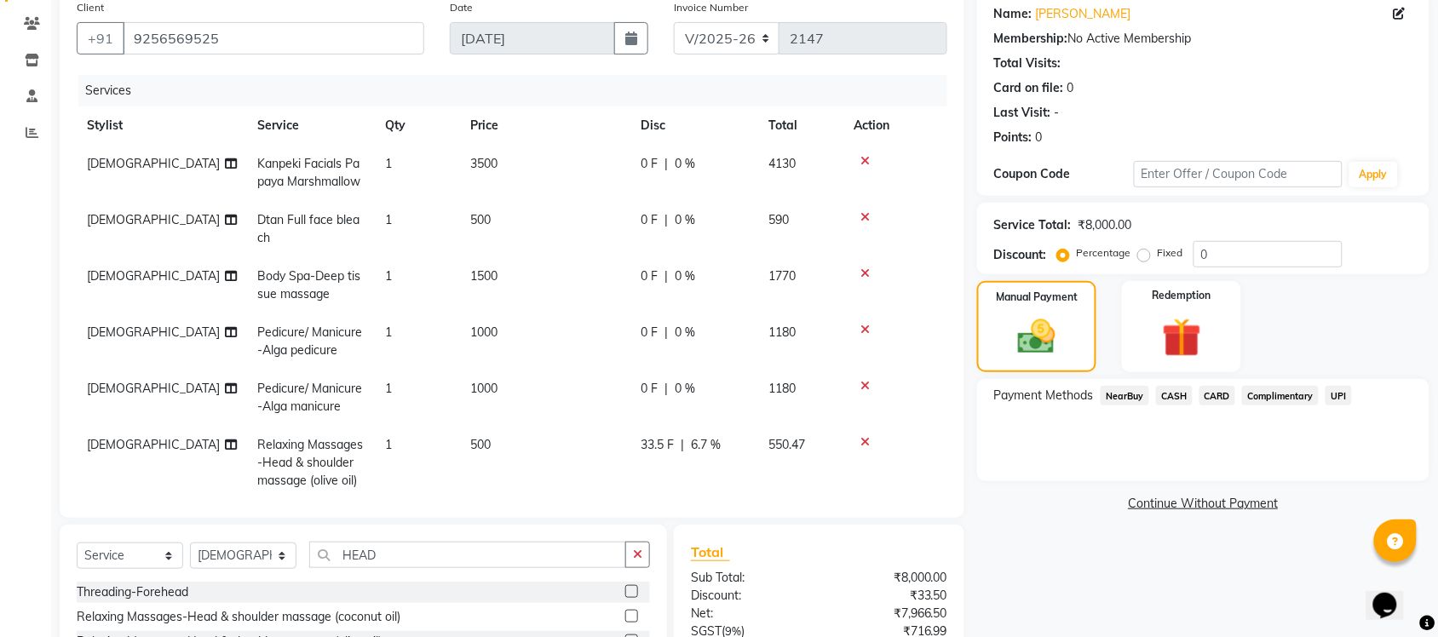
scroll to position [83, 0]
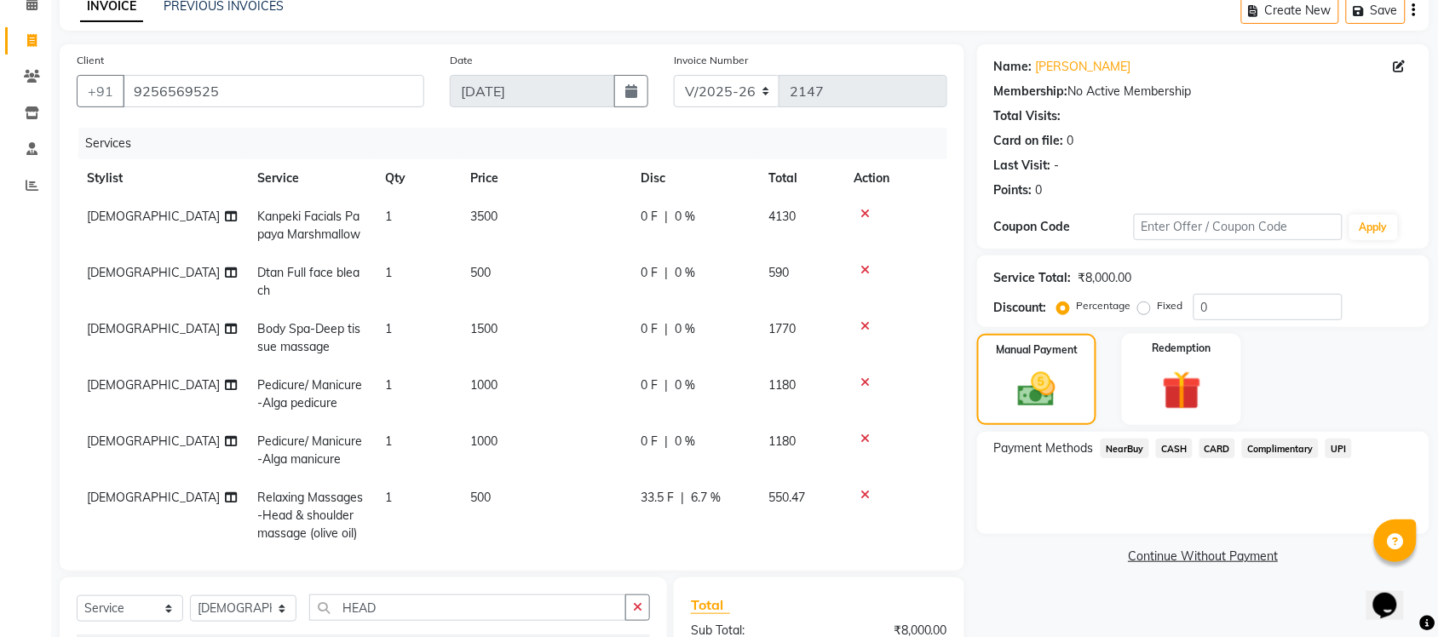
click at [1171, 447] on span "CASH" at bounding box center [1174, 449] width 37 height 20
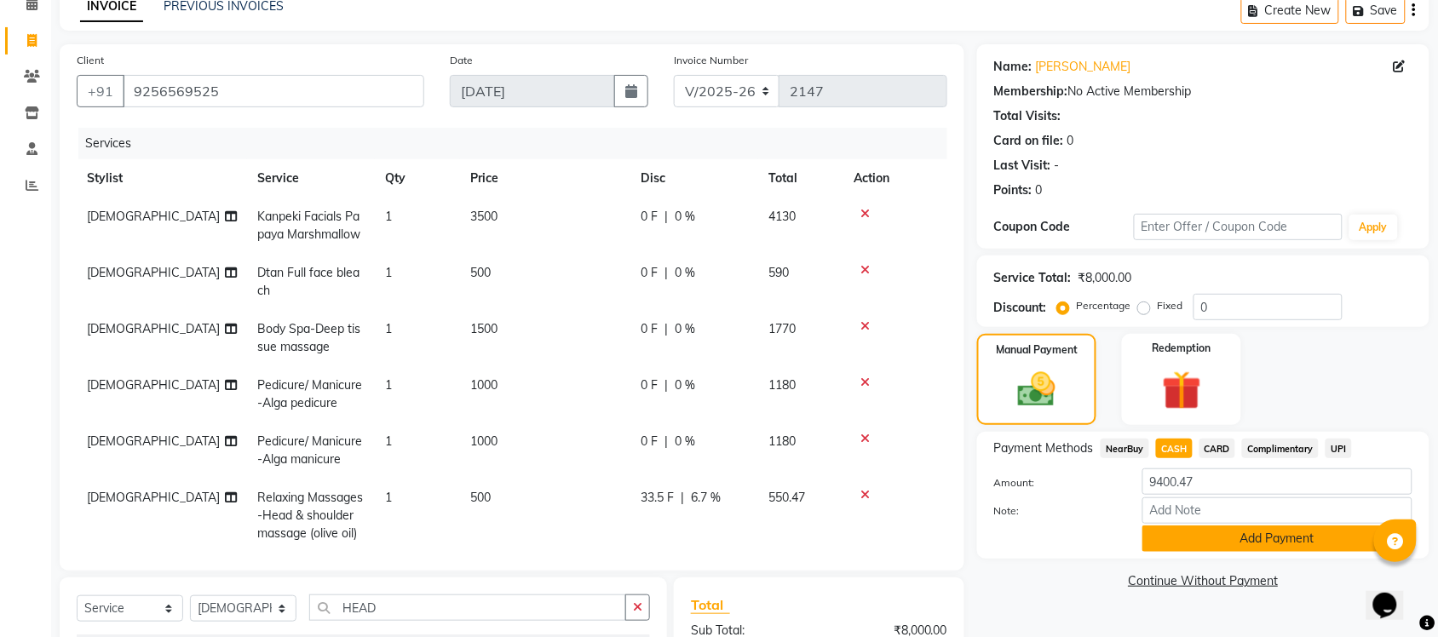
click at [1265, 542] on button "Add Payment" at bounding box center [1277, 538] width 270 height 26
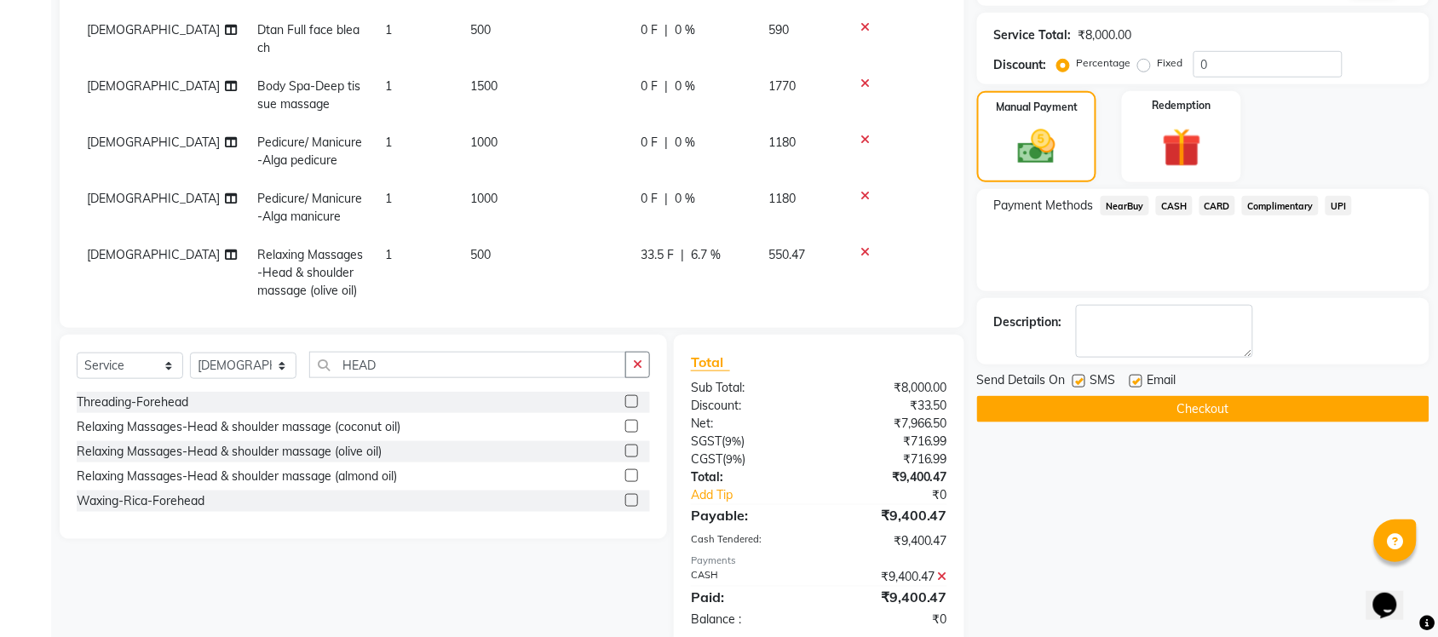
scroll to position [359, 0]
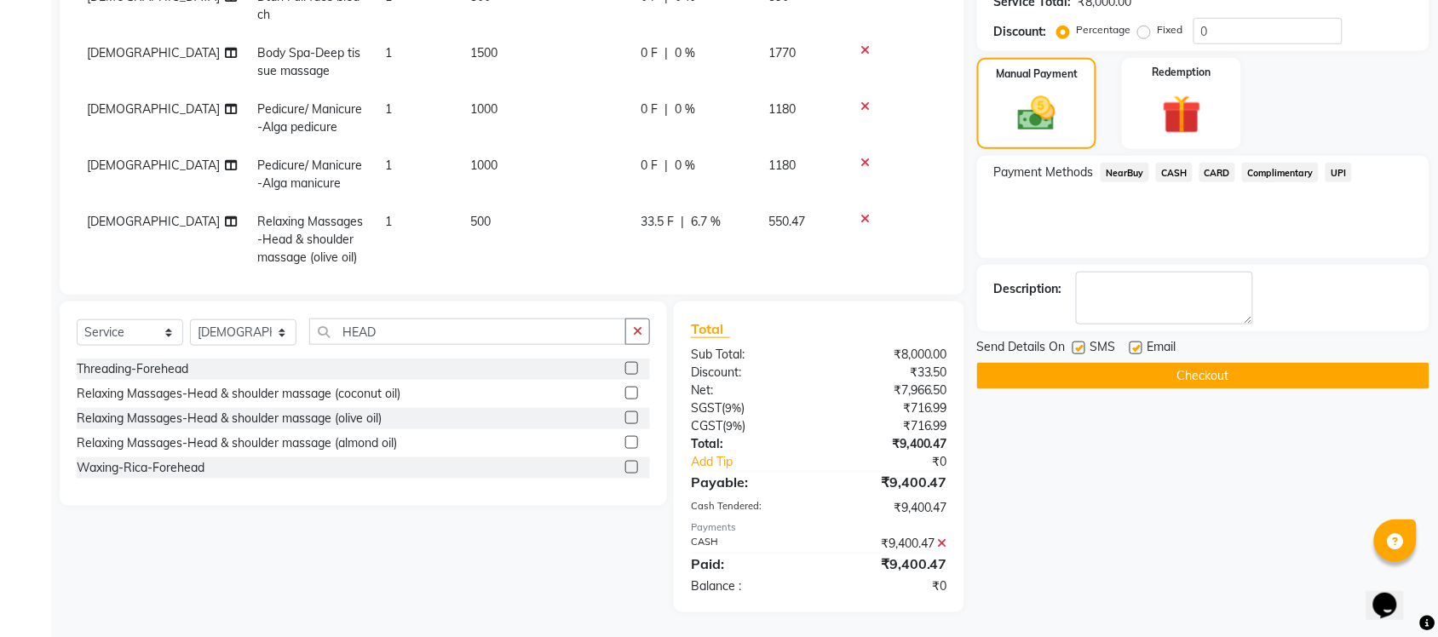
click at [1173, 379] on button "Checkout" at bounding box center [1203, 376] width 452 height 26
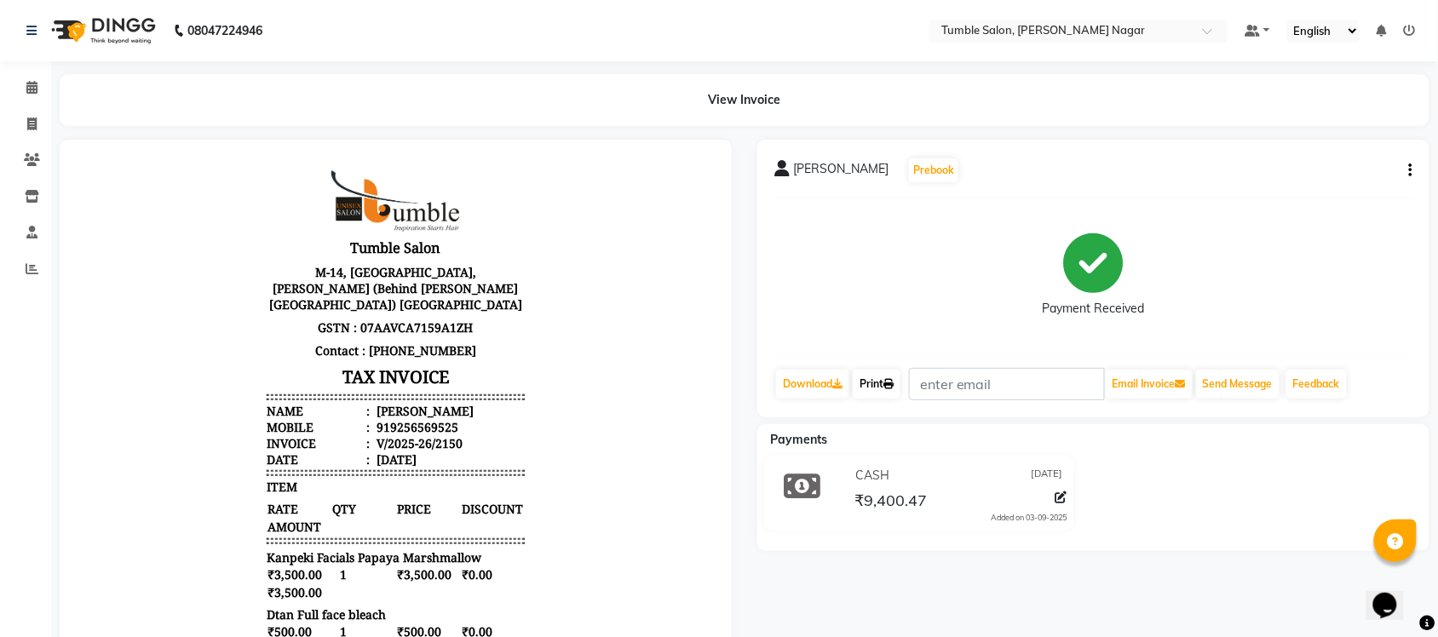
click at [886, 390] on link "Print" at bounding box center [877, 384] width 48 height 29
click at [32, 125] on icon at bounding box center [31, 124] width 9 height 13
select select "service"
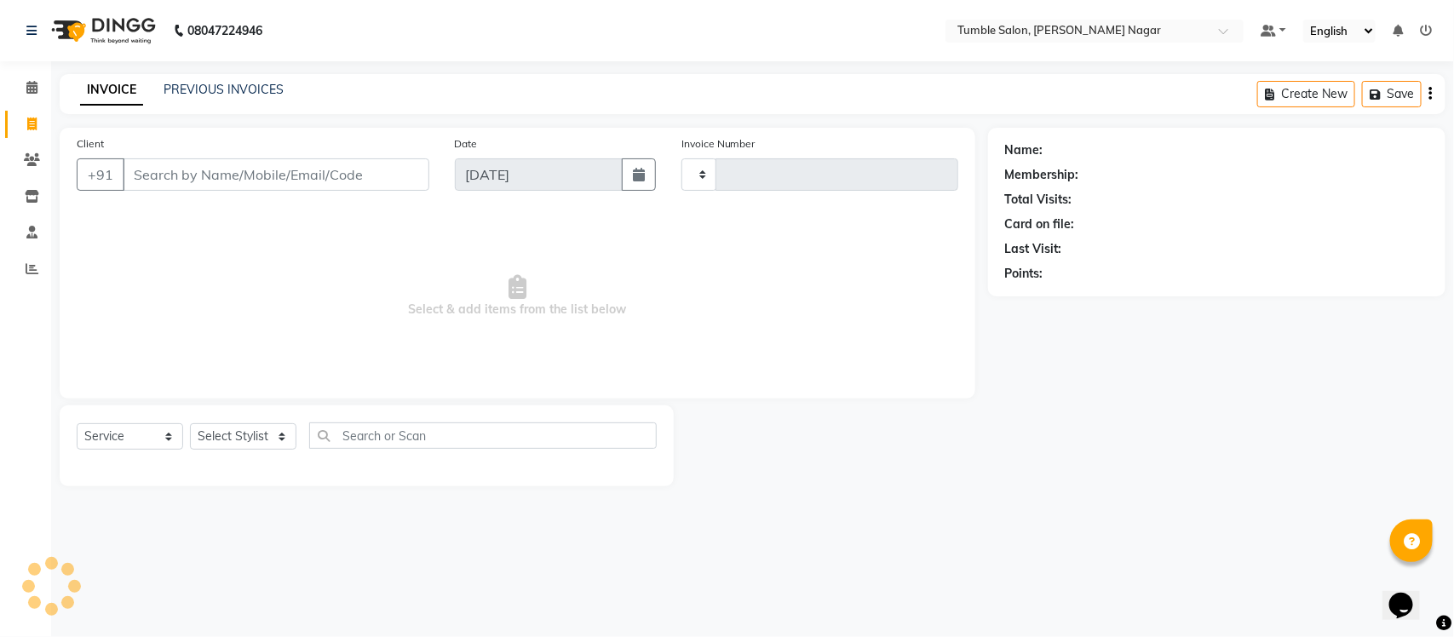
type input "2151"
select select "8207"
click at [181, 175] on input "Client" at bounding box center [276, 174] width 307 height 32
type input "7838686849"
click at [403, 183] on button "Add Client" at bounding box center [386, 174] width 88 height 32
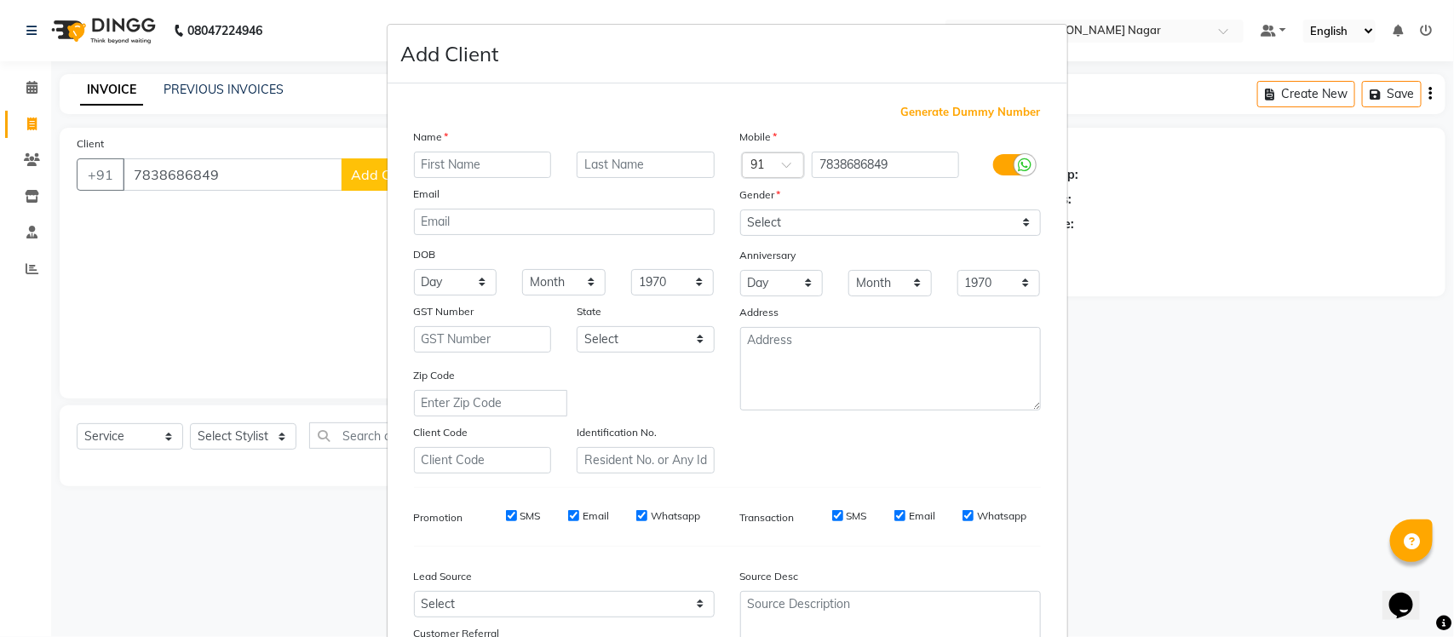
click at [474, 164] on input "text" at bounding box center [483, 165] width 138 height 26
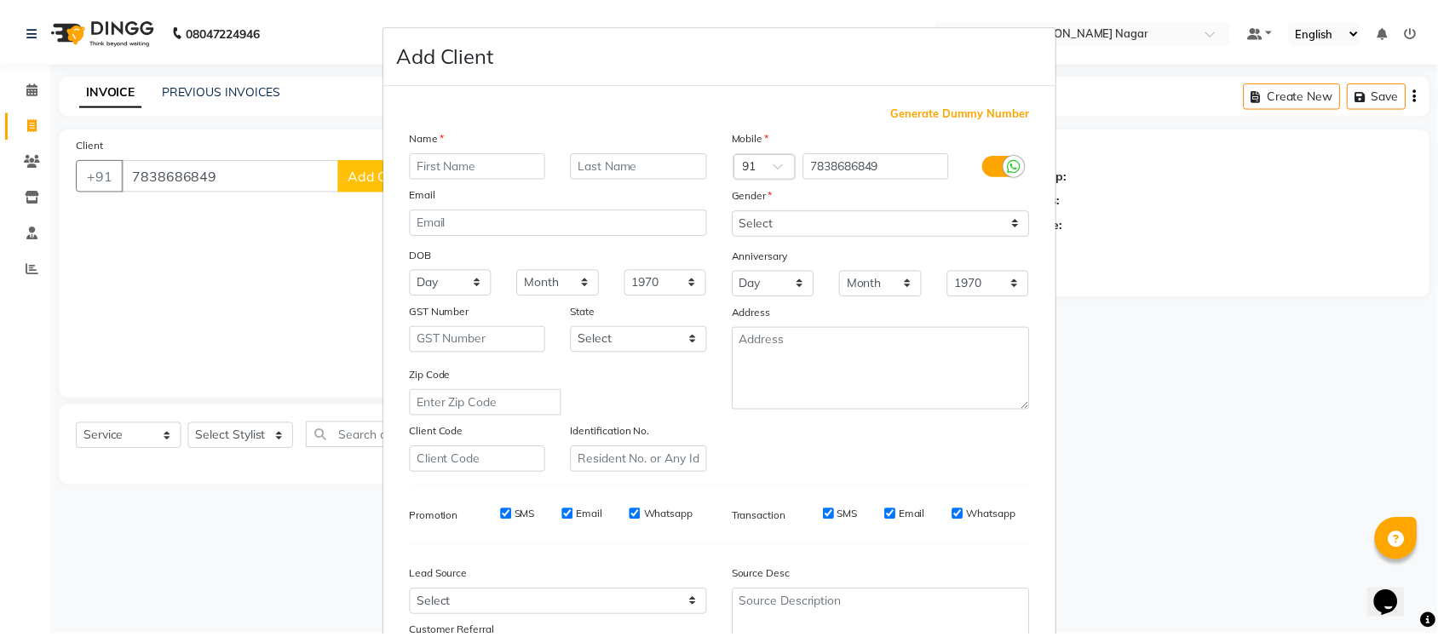
scroll to position [142, 0]
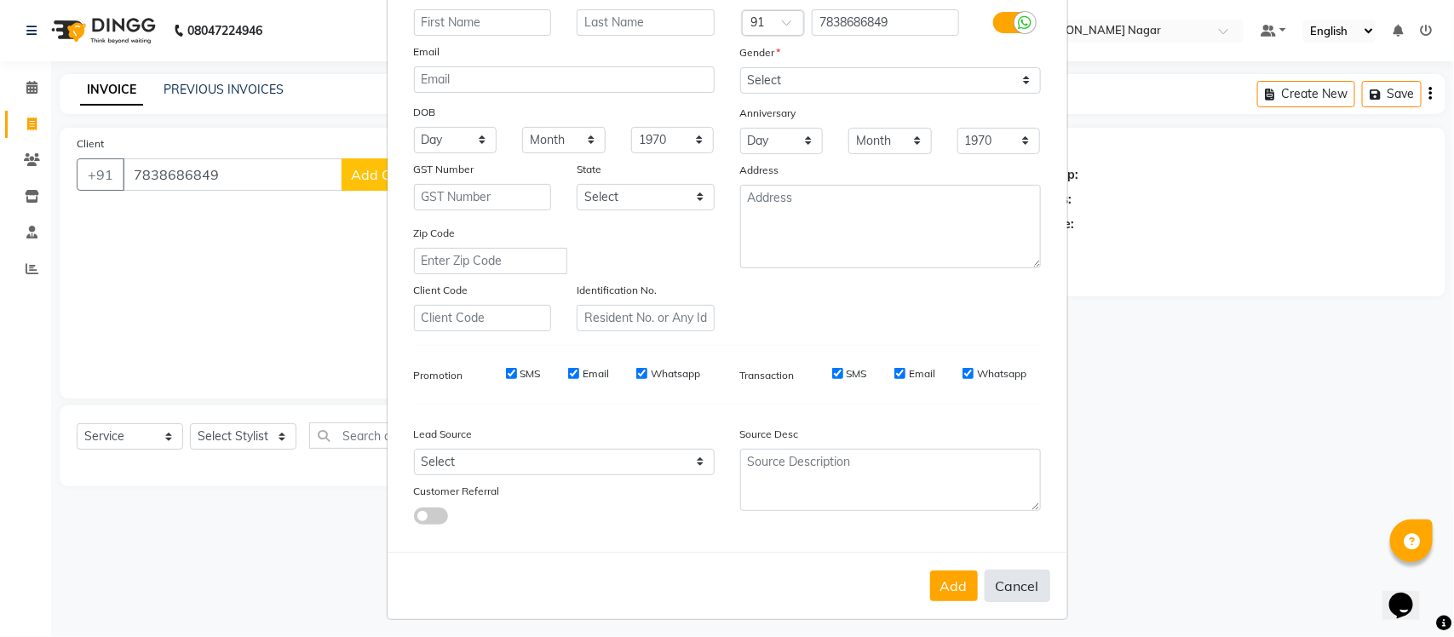
click at [1009, 573] on button "Cancel" at bounding box center [1018, 586] width 66 height 32
select select
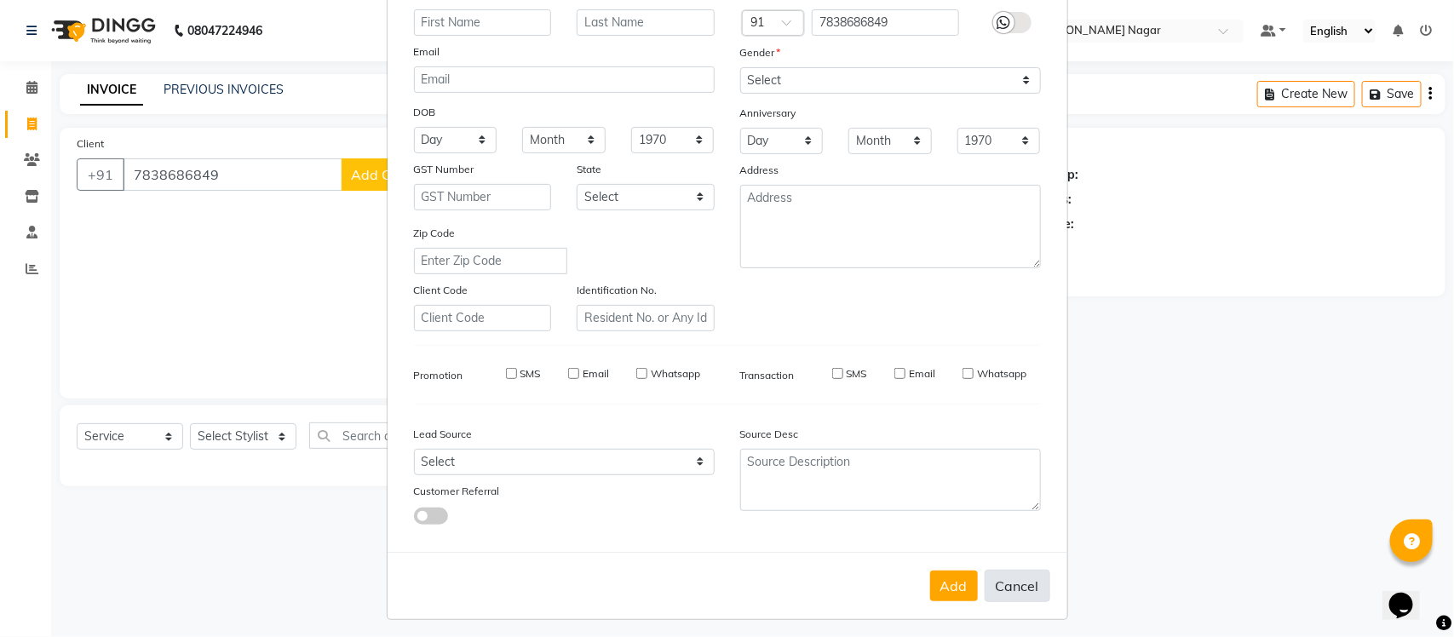
select select
checkbox input "false"
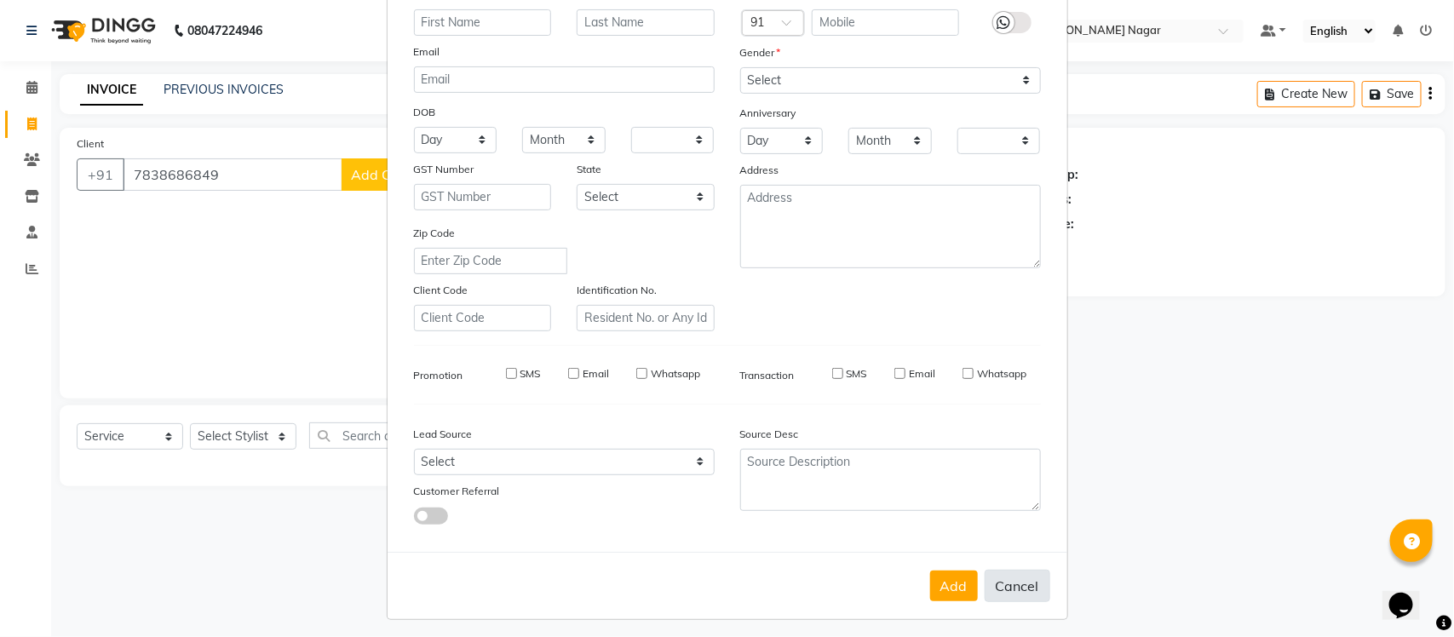
checkbox input "false"
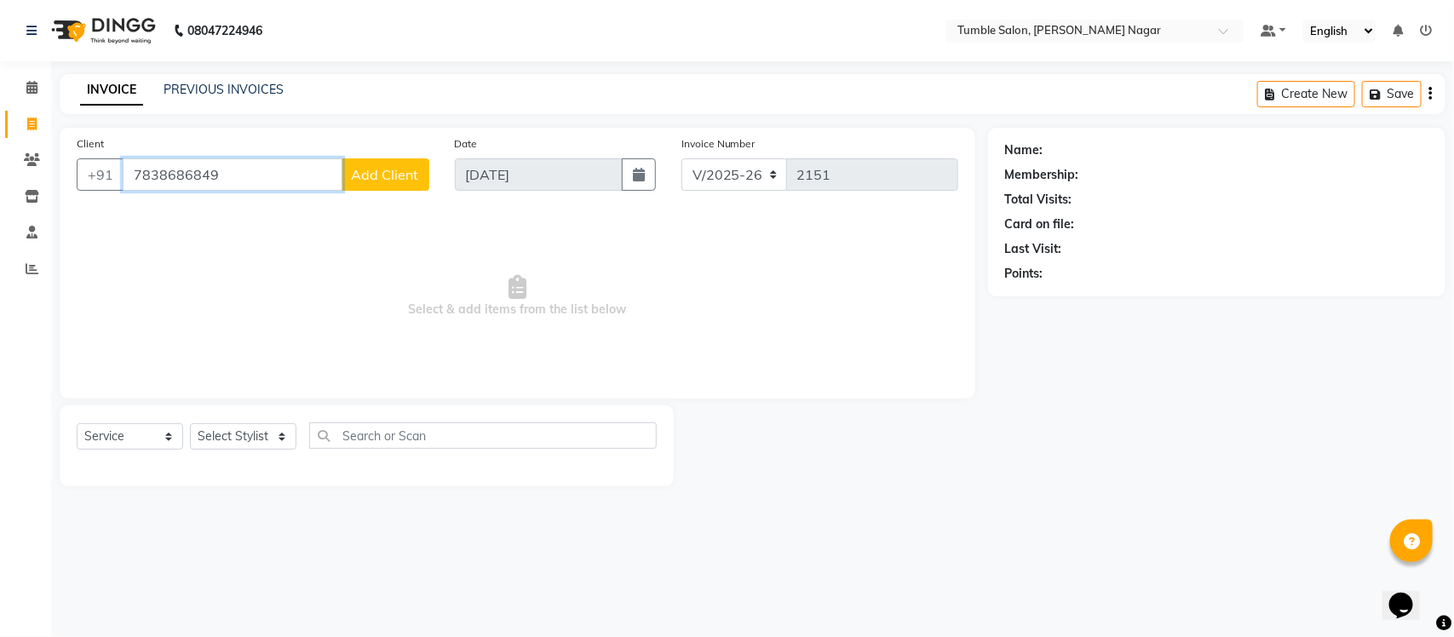
click at [196, 173] on input "7838686849" at bounding box center [233, 174] width 220 height 32
type input "7838686049"
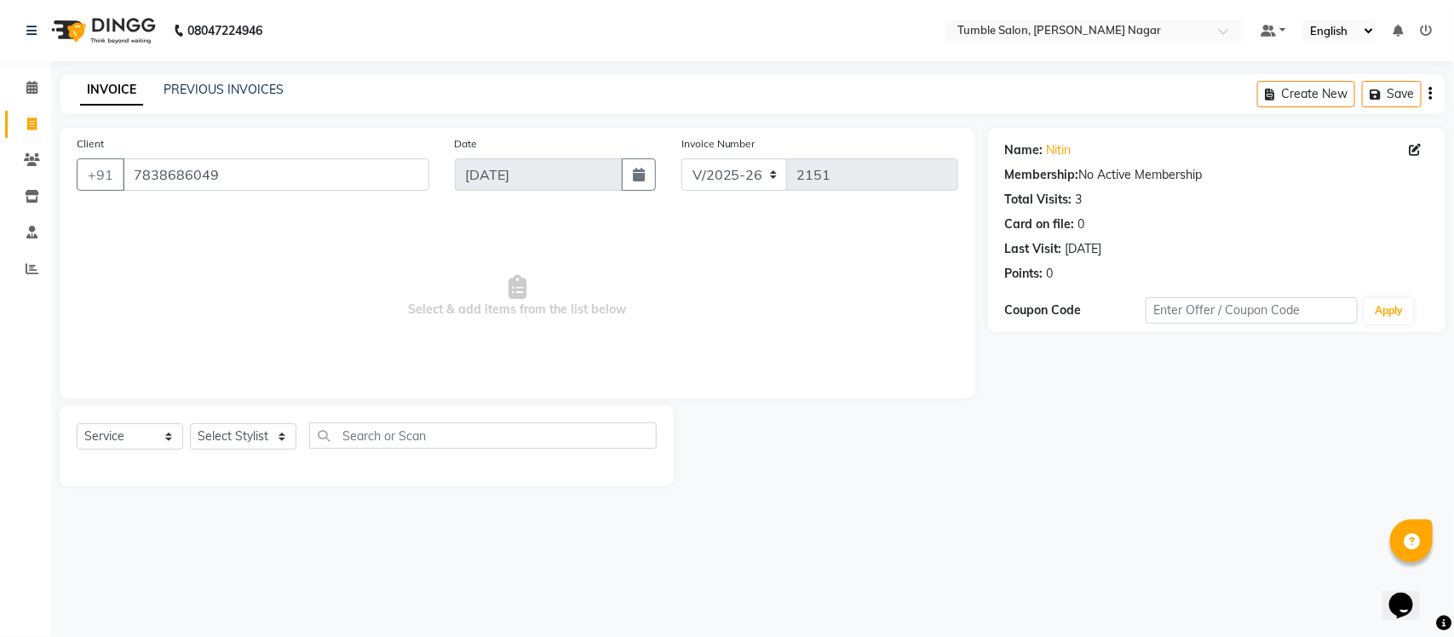
click at [1233, 539] on div "08047224946 Select Location × Tumble Salon, Uttam Nagar Default Panel My Panel …" at bounding box center [727, 318] width 1454 height 637
click at [279, 437] on select "Select Stylist Finance id [PERSON_NAME] [PERSON_NAME] [PERSON_NAME] Nisha Purch…" at bounding box center [243, 436] width 106 height 26
select select "77847"
click at [190, 423] on select "Select Stylist Finance id [PERSON_NAME] [PERSON_NAME] [PERSON_NAME] Nisha Purch…" at bounding box center [243, 436] width 106 height 26
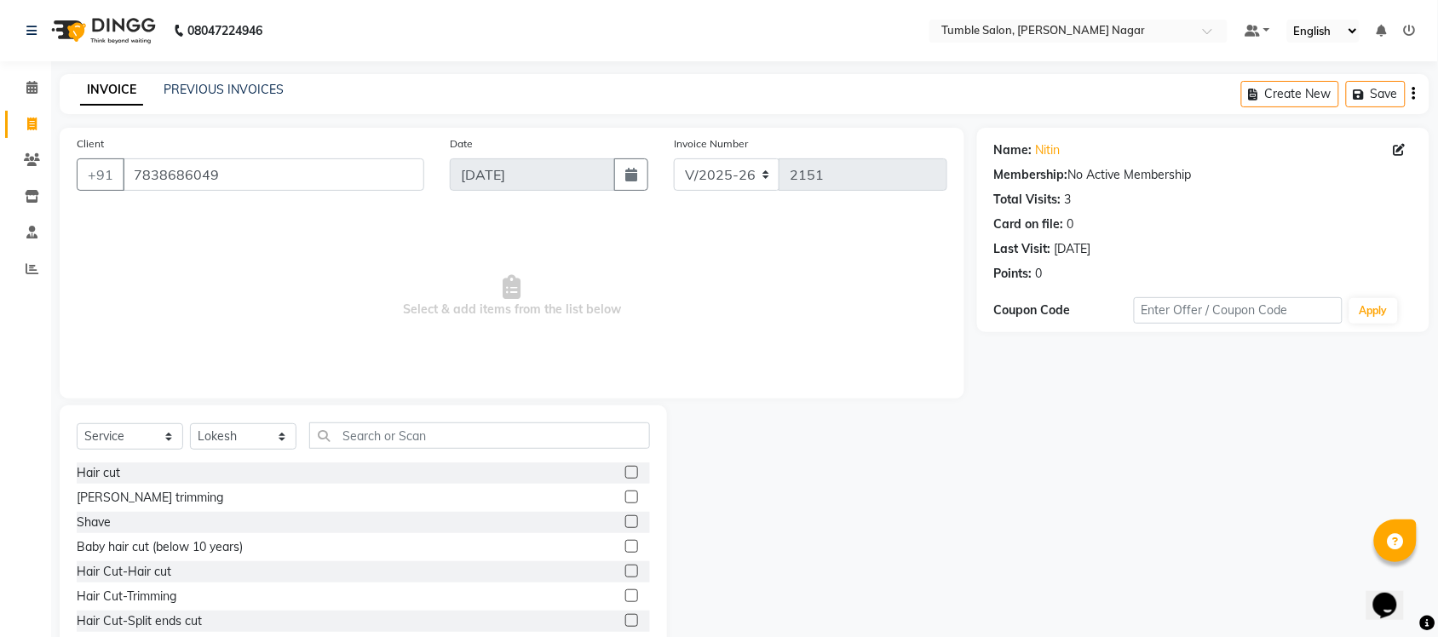
click at [625, 473] on label at bounding box center [631, 472] width 13 height 13
click at [625, 473] on input "checkbox" at bounding box center [630, 473] width 11 height 11
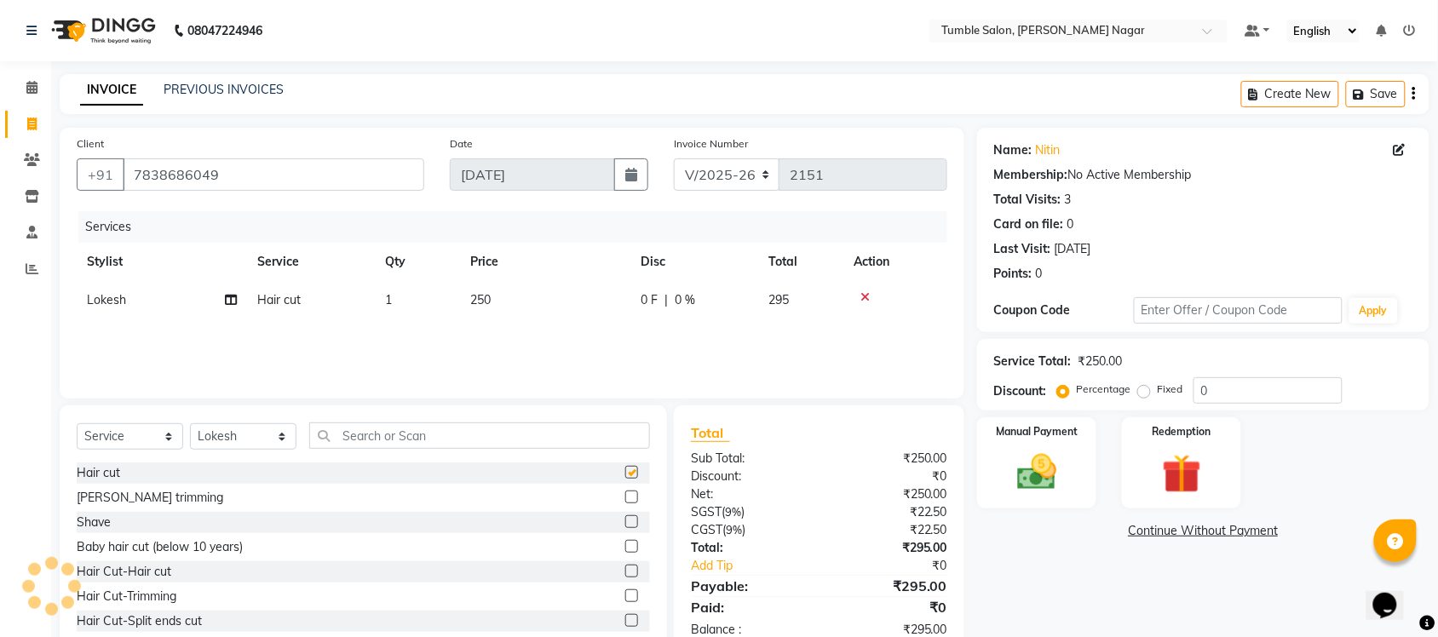
checkbox input "false"
click at [625, 496] on label at bounding box center [631, 497] width 13 height 13
click at [625, 496] on input "checkbox" at bounding box center [630, 497] width 11 height 11
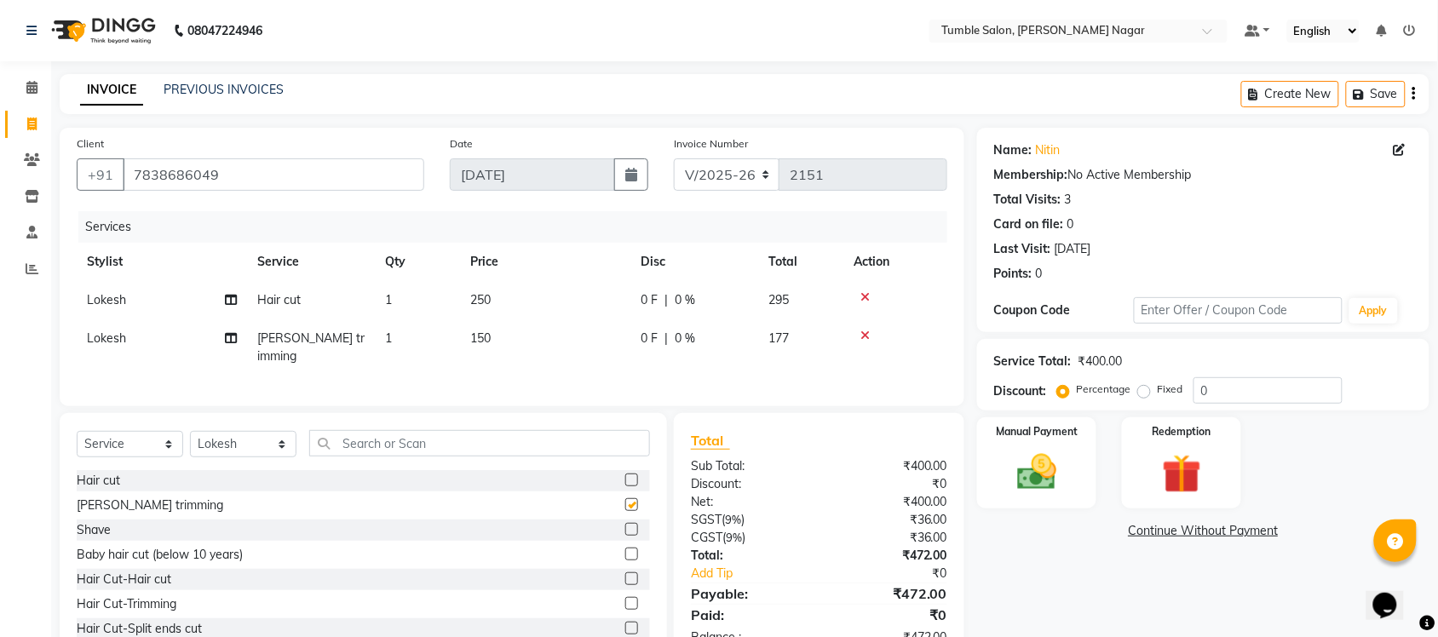
checkbox input "false"
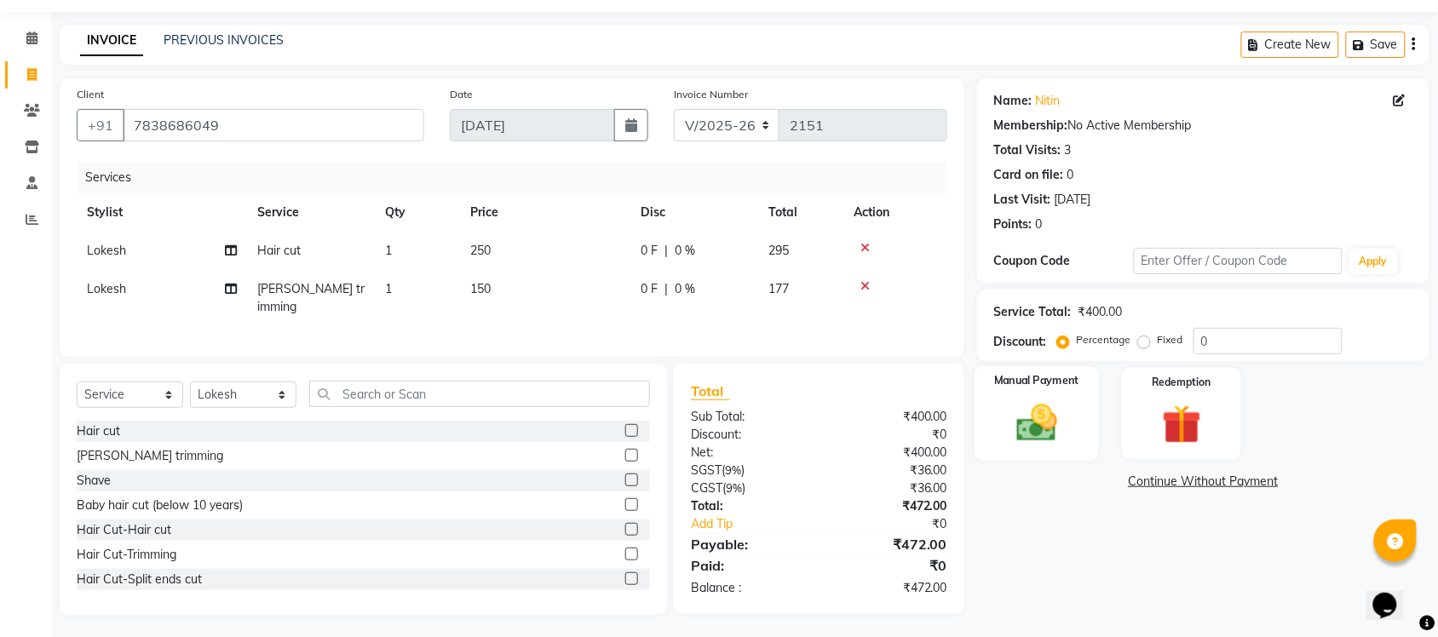
click at [1009, 453] on div "Manual Payment" at bounding box center [1036, 413] width 124 height 95
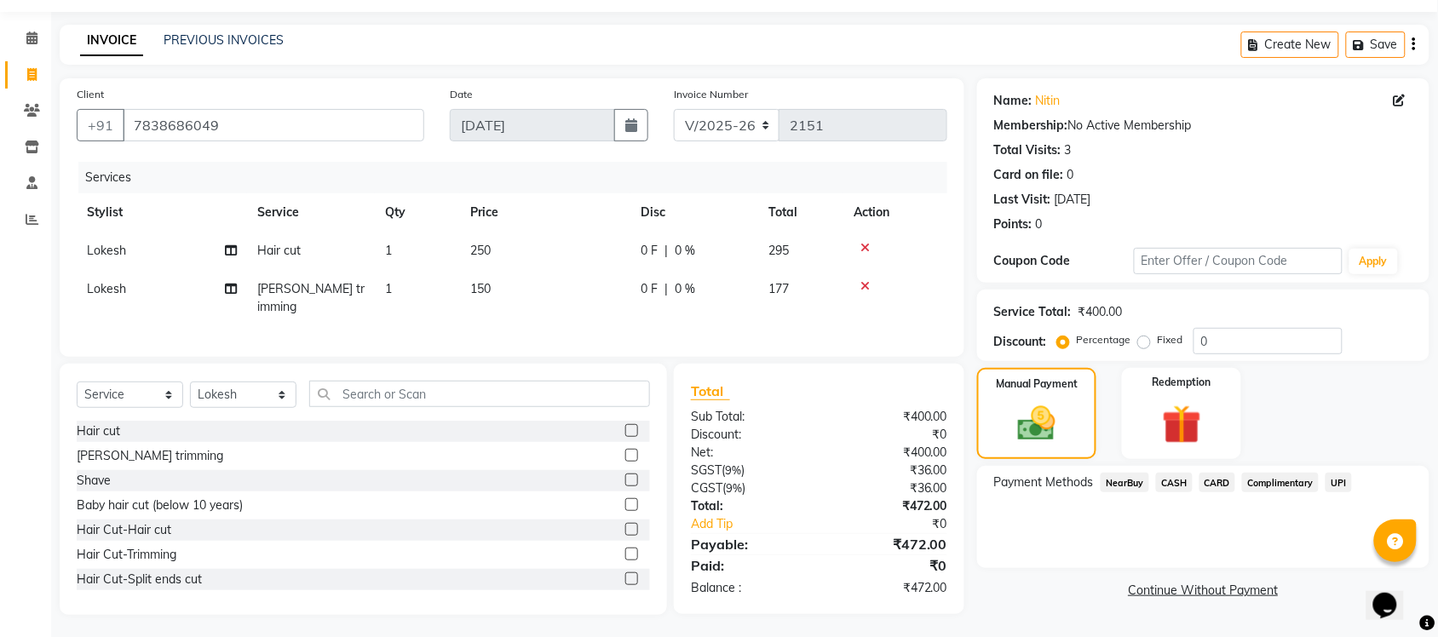
click at [1340, 474] on span "UPI" at bounding box center [1338, 483] width 26 height 20
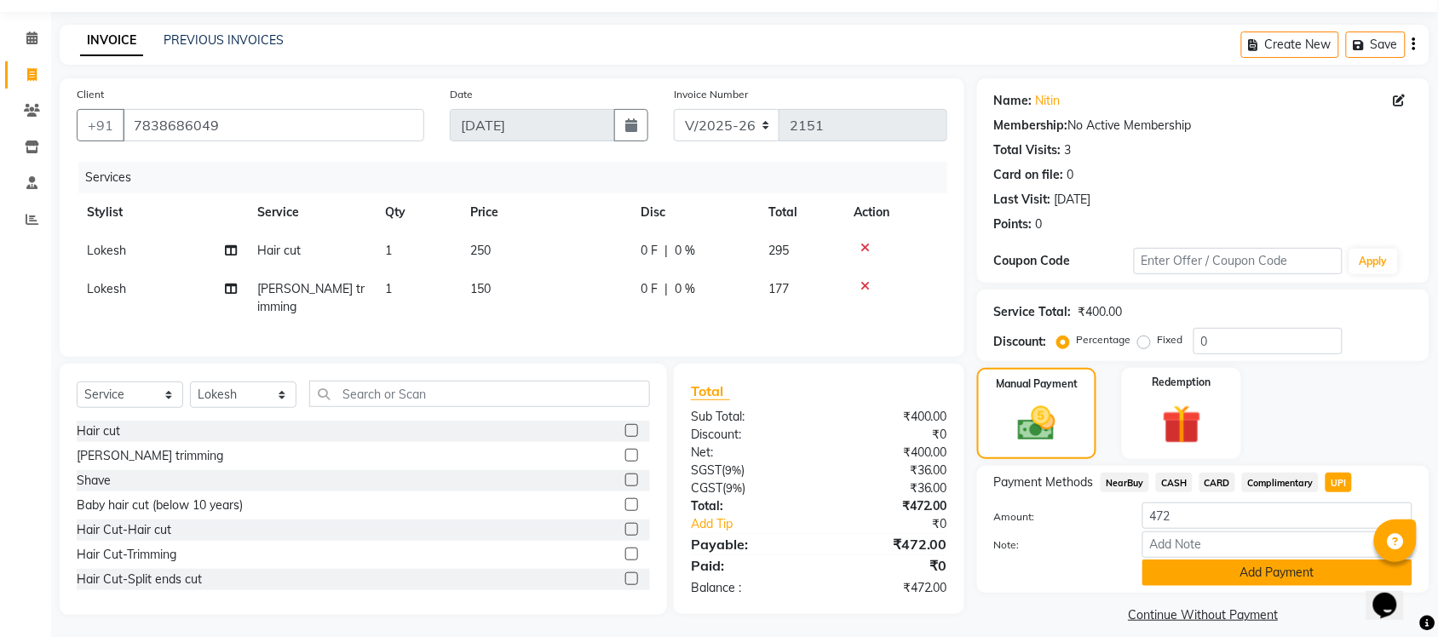
click at [1271, 567] on button "Add Payment" at bounding box center [1277, 573] width 270 height 26
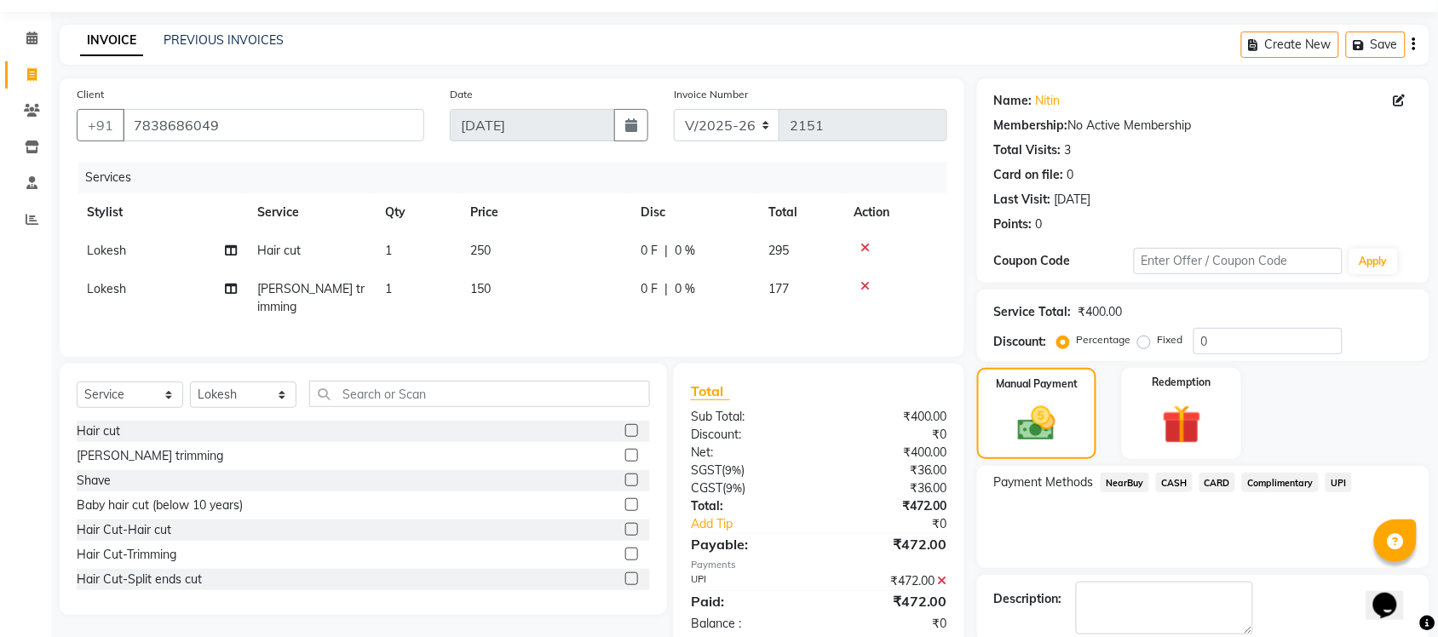
scroll to position [137, 0]
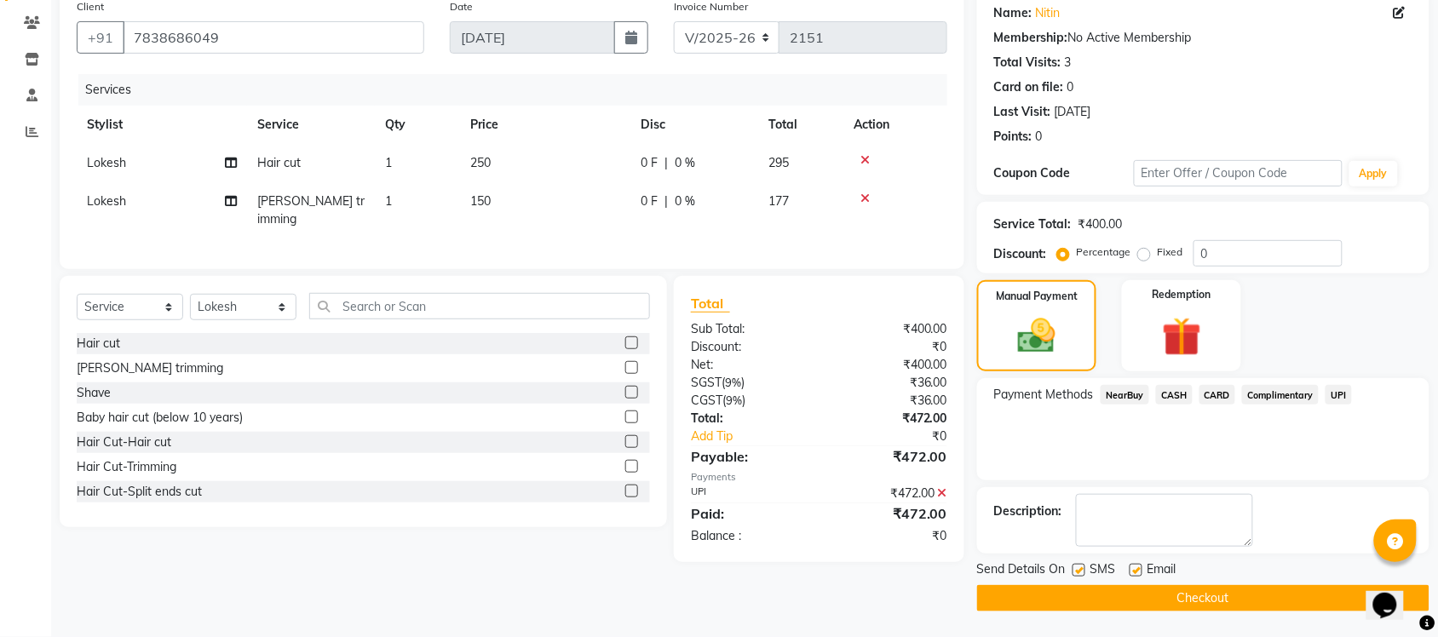
click at [1180, 603] on button "Checkout" at bounding box center [1203, 598] width 452 height 26
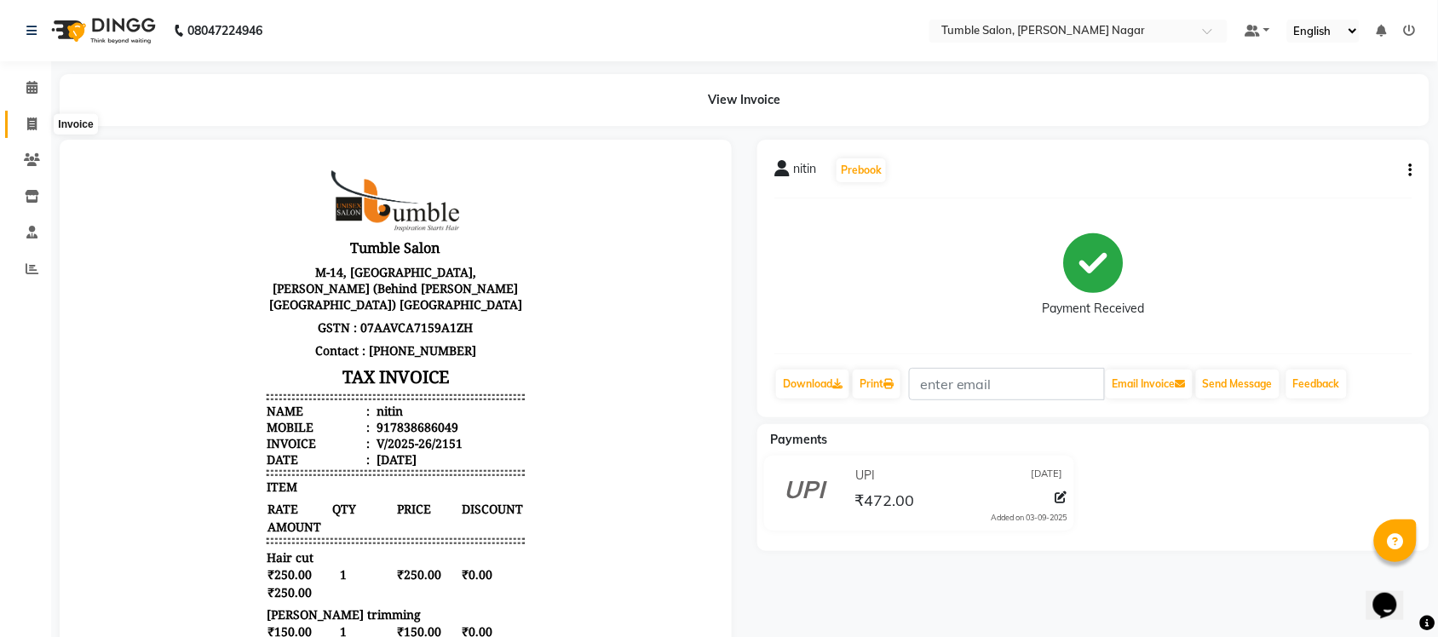
click at [30, 122] on icon at bounding box center [31, 124] width 9 height 13
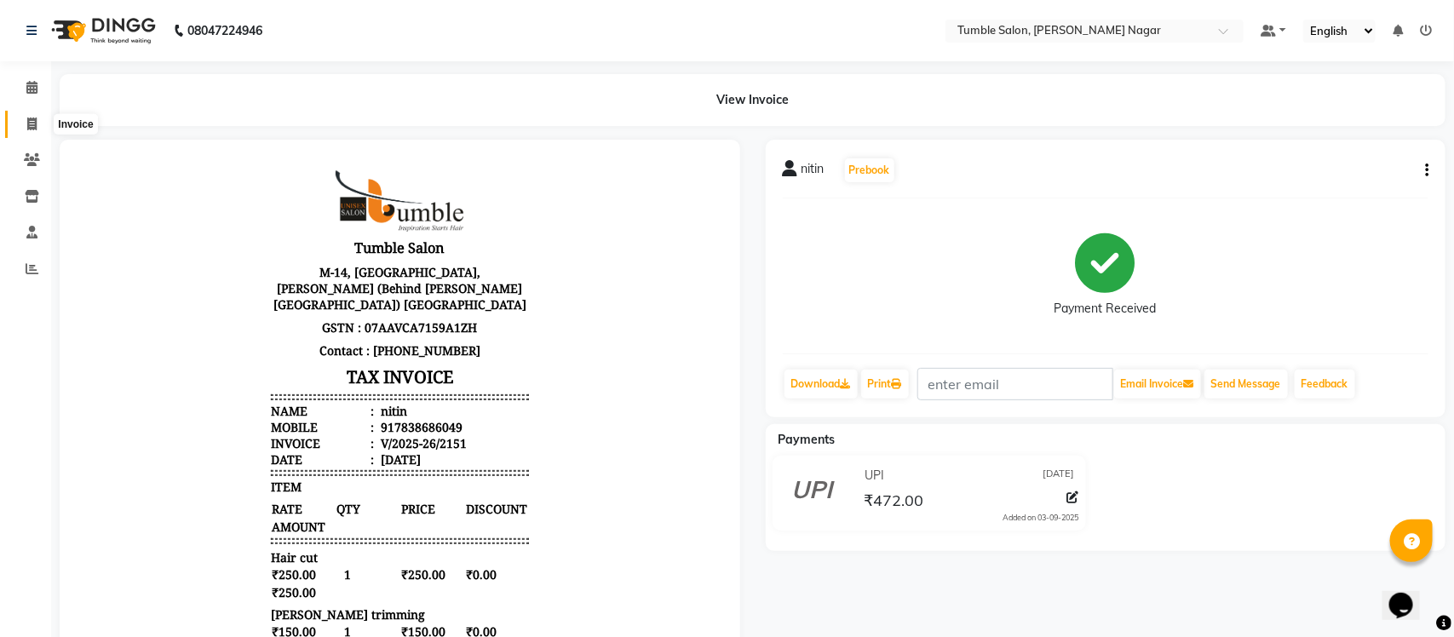
select select "service"
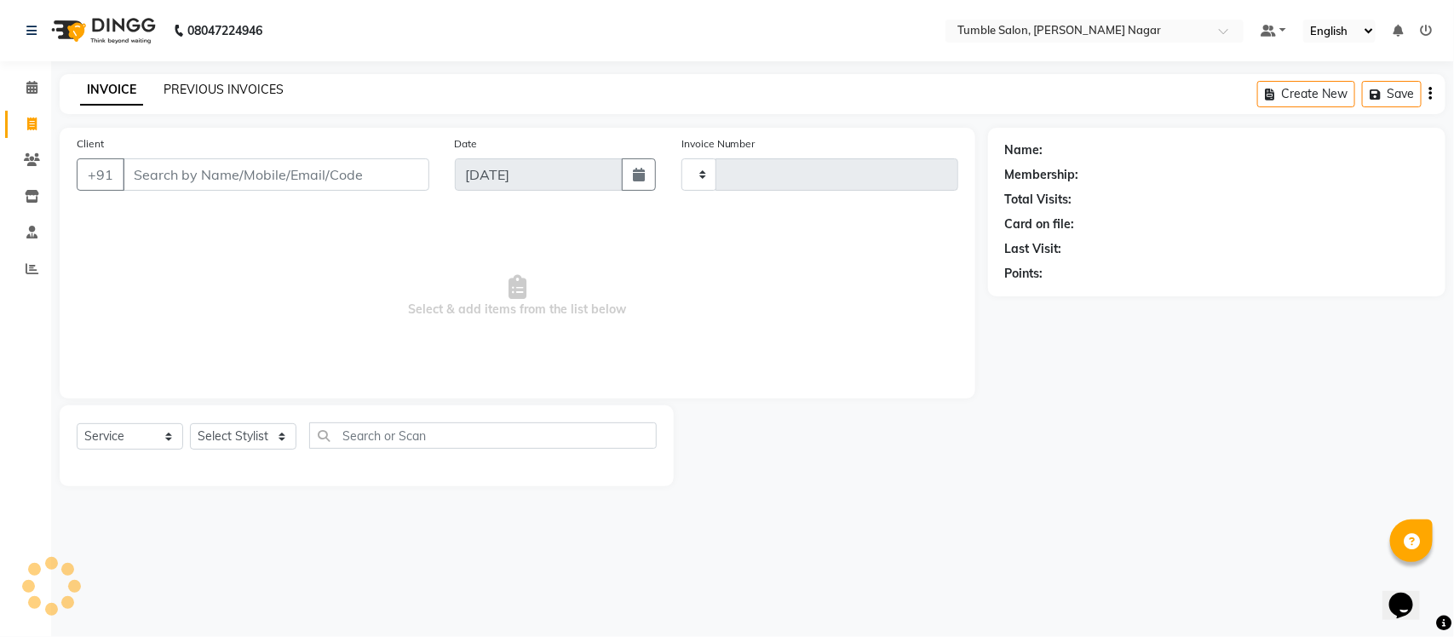
click at [197, 83] on link "PREVIOUS INVOICES" at bounding box center [224, 89] width 120 height 15
select select "8207"
select select "service"
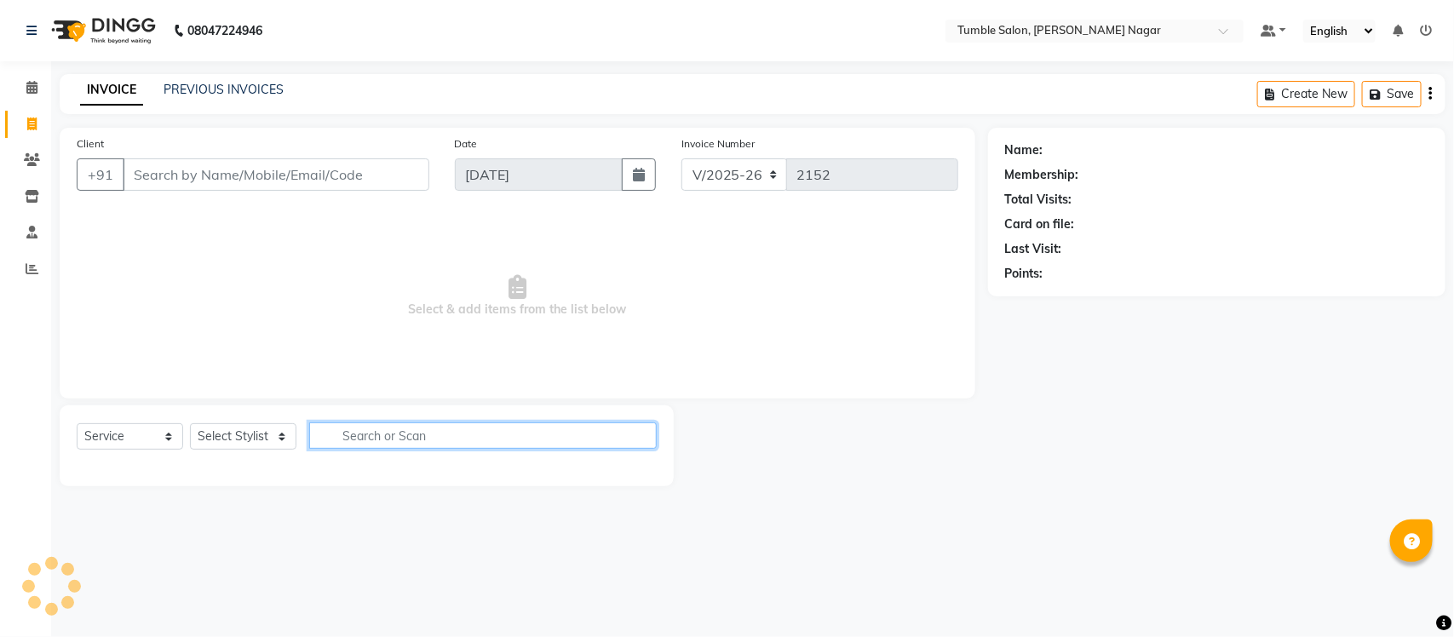
click at [349, 436] on input "text" at bounding box center [482, 435] width 347 height 26
type input "shampoo"
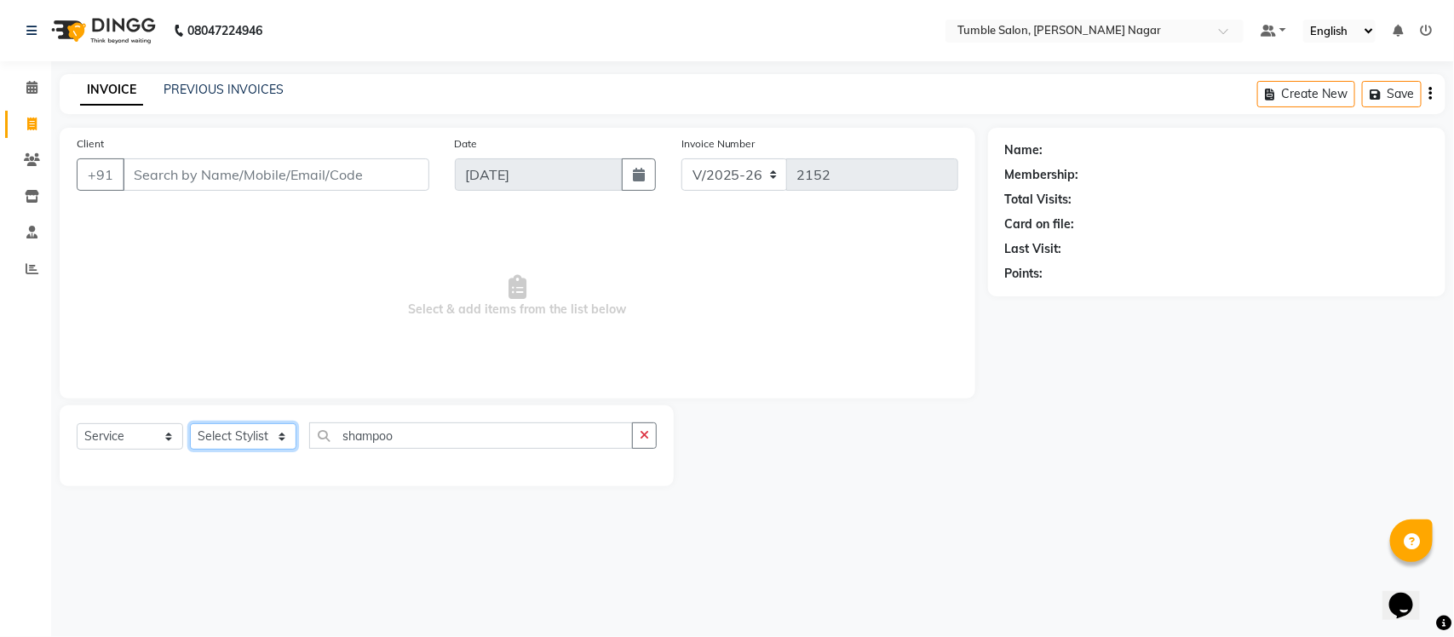
click at [279, 431] on select "Select Stylist Finance id [PERSON_NAME] [PERSON_NAME] [PERSON_NAME] Nisha Purch…" at bounding box center [243, 436] width 106 height 26
click at [190, 423] on select "Select Stylist Finance id [PERSON_NAME] [PERSON_NAME] [PERSON_NAME] Nisha Purch…" at bounding box center [243, 436] width 106 height 26
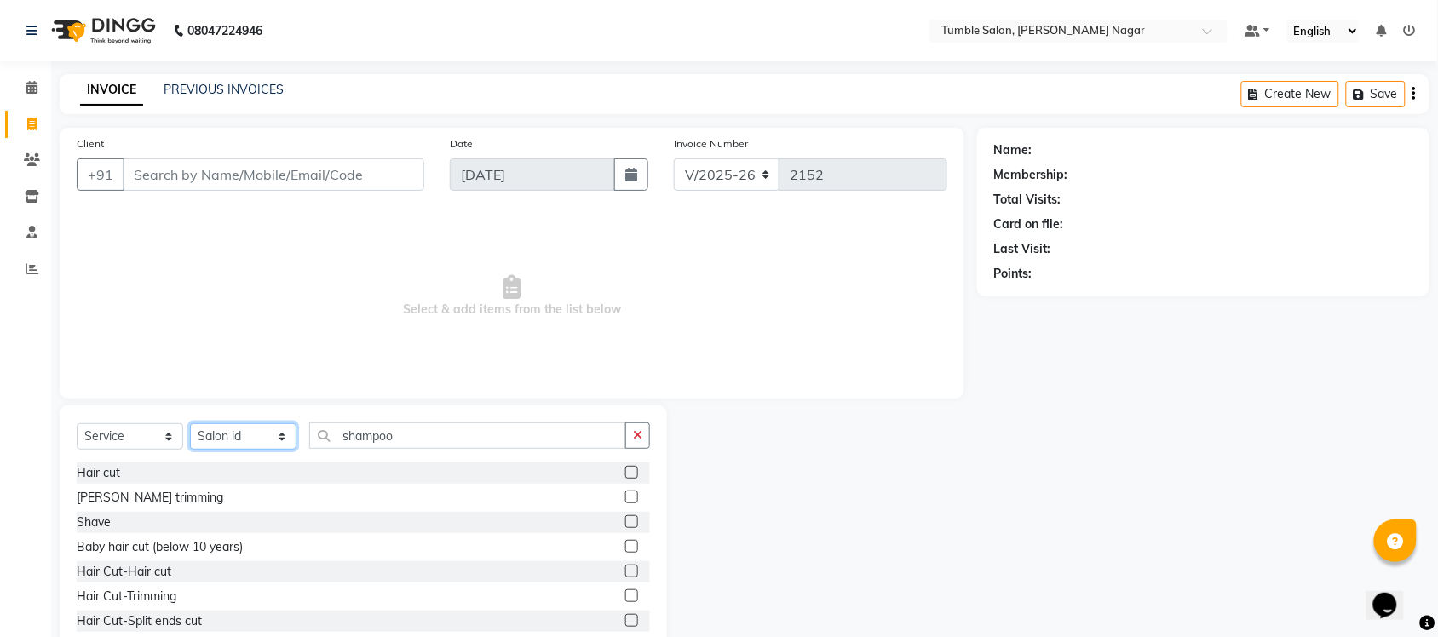
click at [282, 439] on select "Select Stylist Finance id [PERSON_NAME] [PERSON_NAME] [PERSON_NAME] Nisha Purch…" at bounding box center [243, 436] width 106 height 26
select select "77848"
click at [190, 423] on select "Select Stylist Finance id [PERSON_NAME] [PERSON_NAME] [PERSON_NAME] Nisha Purch…" at bounding box center [243, 436] width 106 height 26
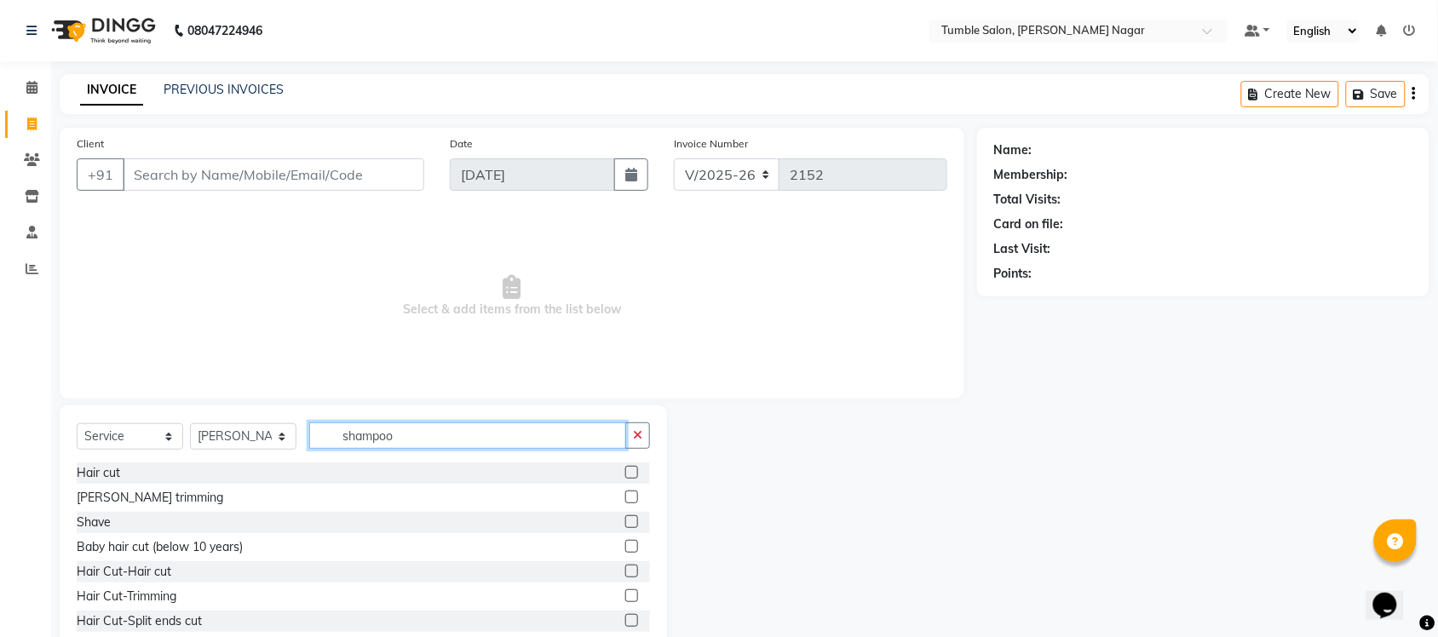
click at [450, 435] on input "shampoo" at bounding box center [467, 435] width 317 height 26
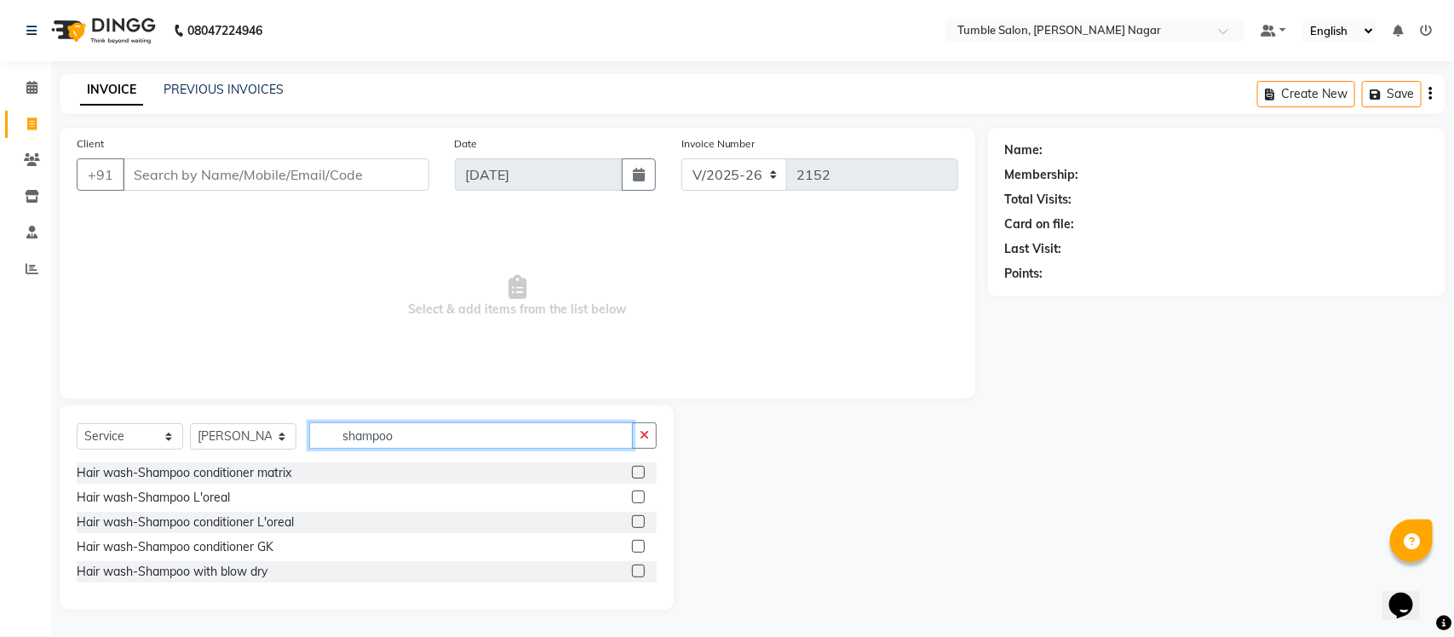
type input "shampoo"
click at [640, 573] on label at bounding box center [638, 571] width 13 height 13
click at [640, 573] on input "checkbox" at bounding box center [637, 571] width 11 height 11
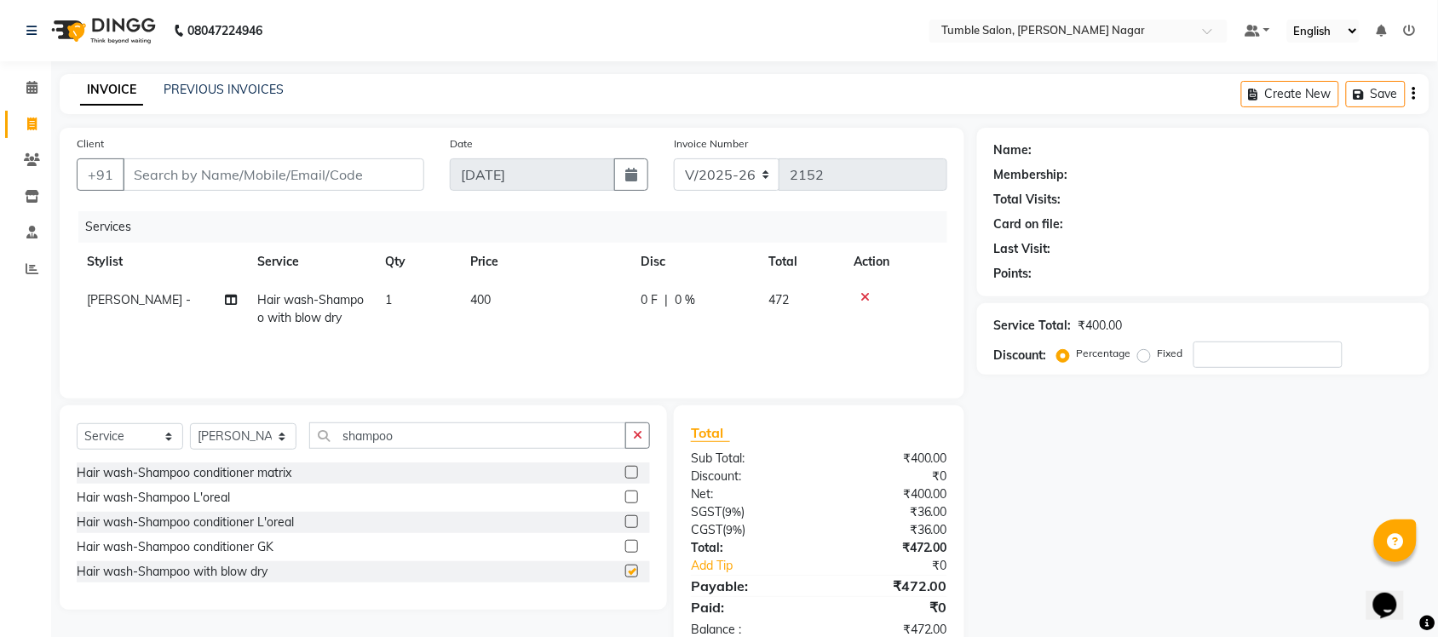
checkbox input "false"
click at [863, 296] on icon at bounding box center [864, 297] width 9 height 12
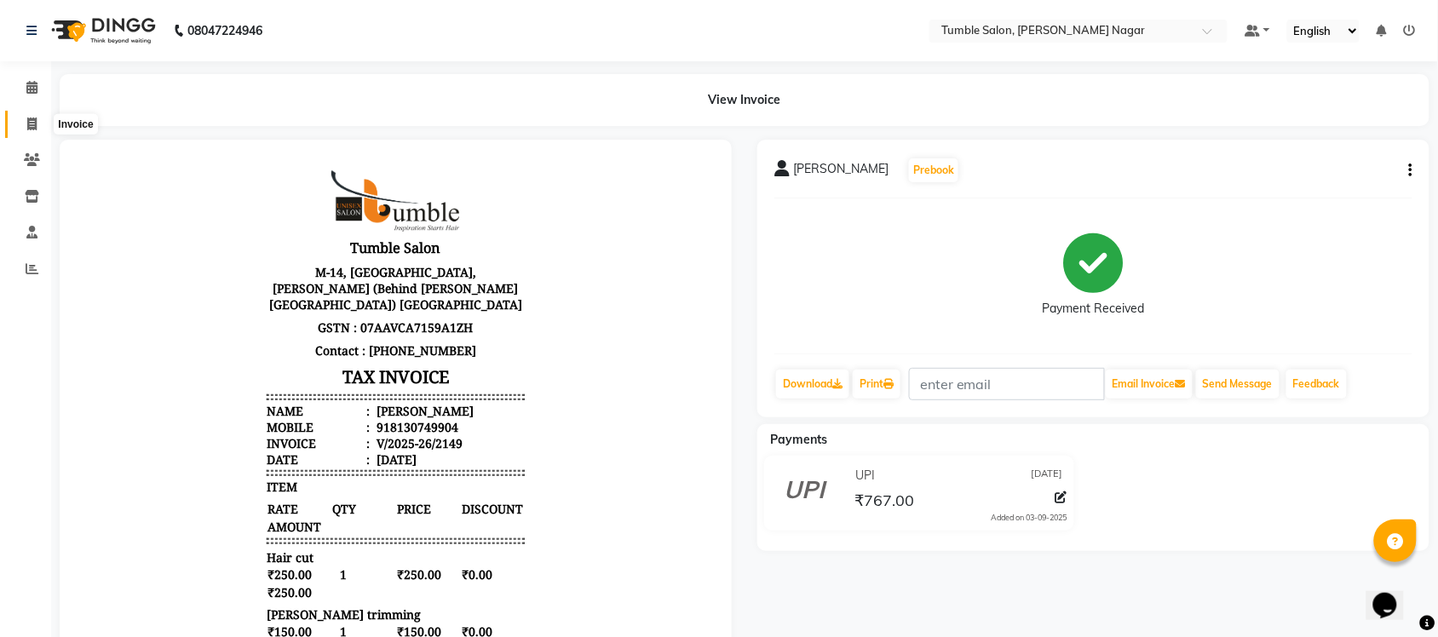
click at [26, 126] on span at bounding box center [32, 125] width 30 height 20
select select "service"
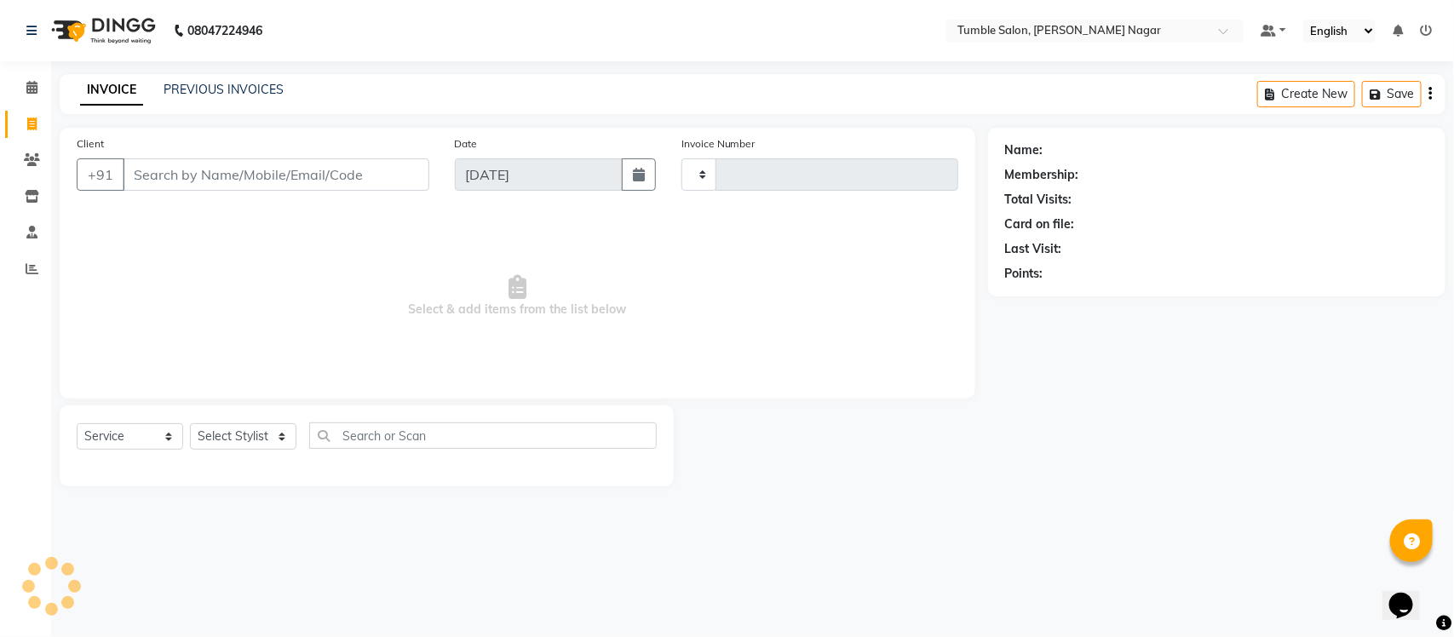
type input "2152"
select select "8207"
click at [279, 435] on select "Select Stylist Finance id [PERSON_NAME] [PERSON_NAME] [PERSON_NAME] Nisha Purch…" at bounding box center [243, 436] width 106 height 26
select select "77844"
click at [190, 423] on select "Select Stylist Finance id [PERSON_NAME] [PERSON_NAME] [PERSON_NAME] Nisha Purch…" at bounding box center [243, 436] width 106 height 26
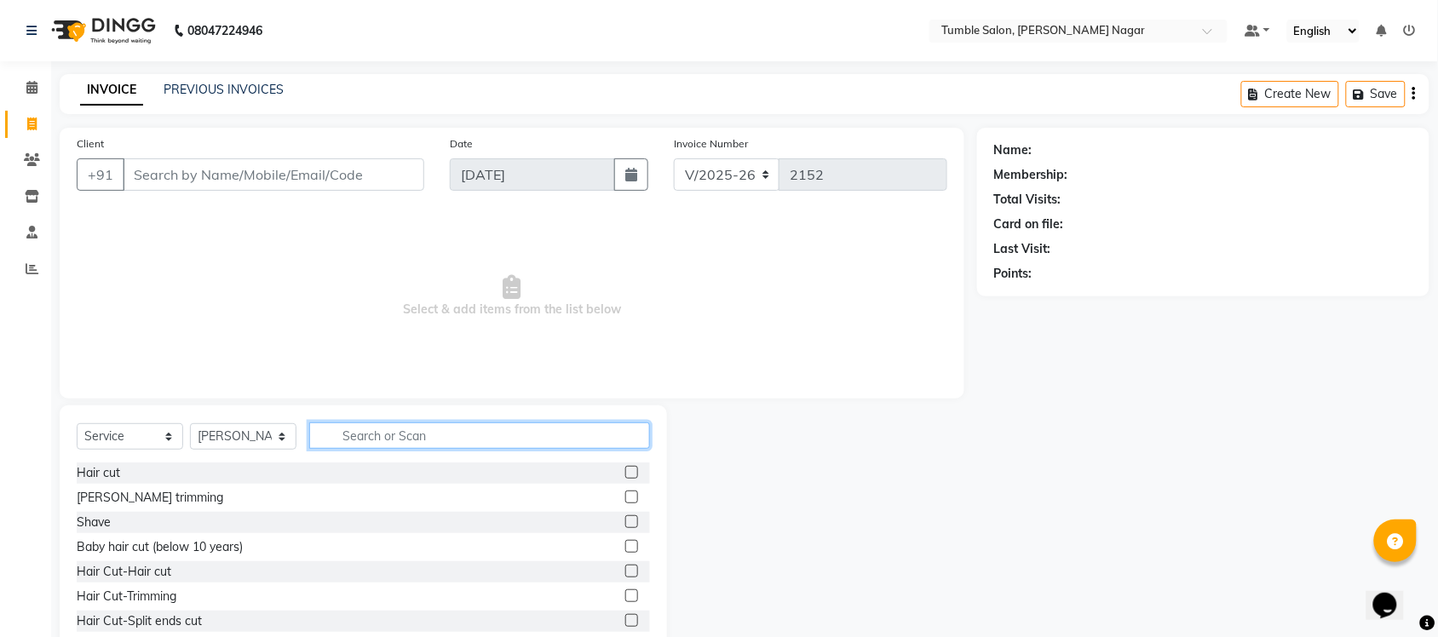
click at [362, 435] on input "text" at bounding box center [479, 435] width 341 height 26
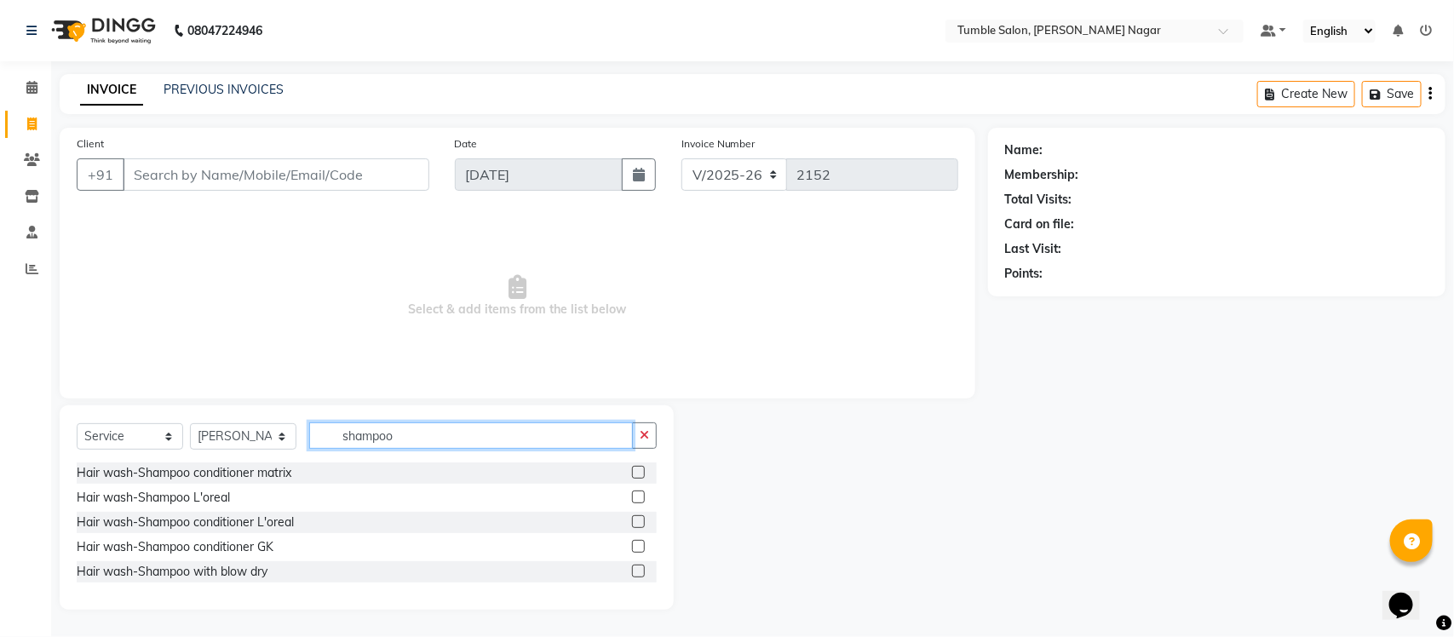
type input "shampoo"
click at [644, 569] on label at bounding box center [638, 571] width 13 height 13
click at [643, 569] on input "checkbox" at bounding box center [637, 571] width 11 height 11
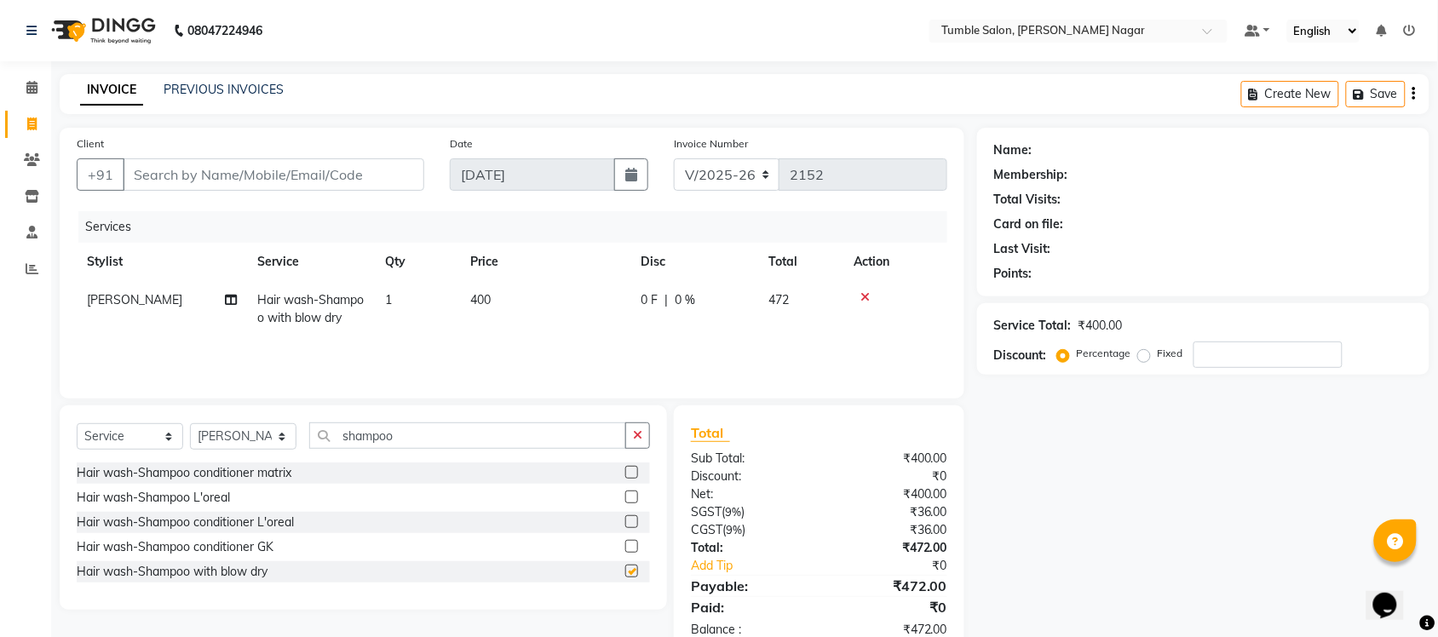
checkbox input "false"
click at [413, 439] on input "shampoo" at bounding box center [467, 435] width 317 height 26
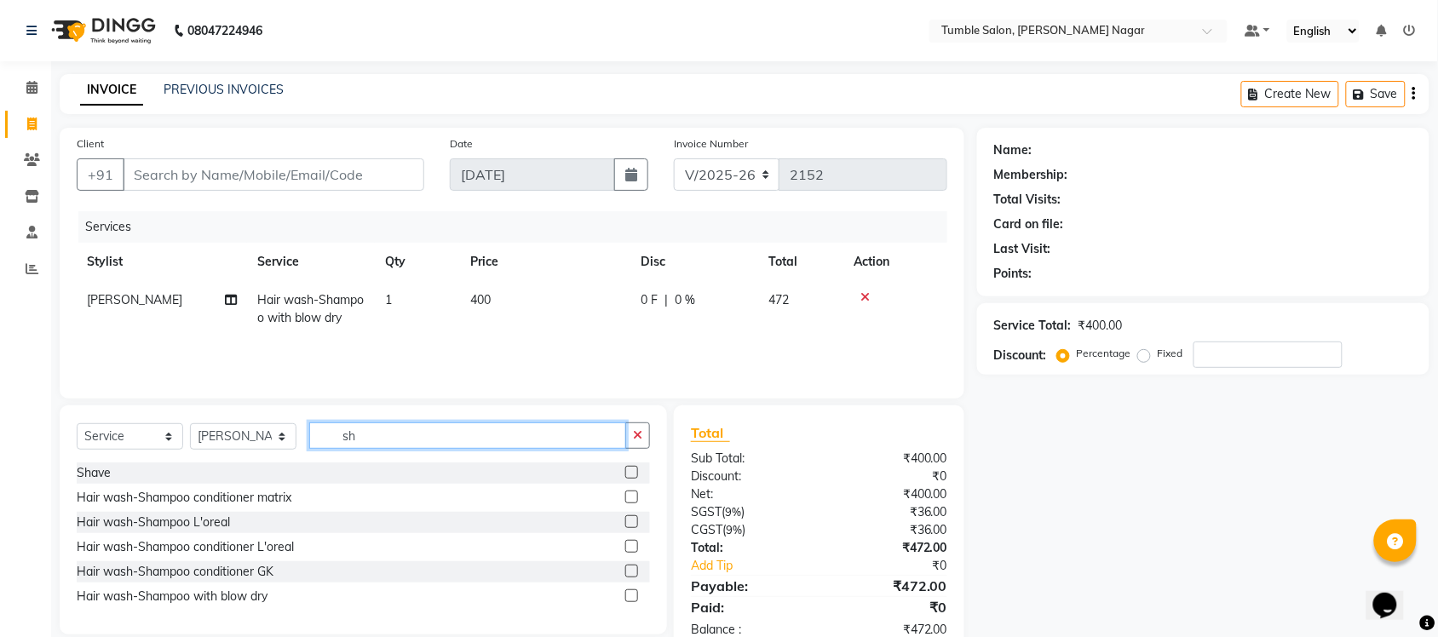
type input "s"
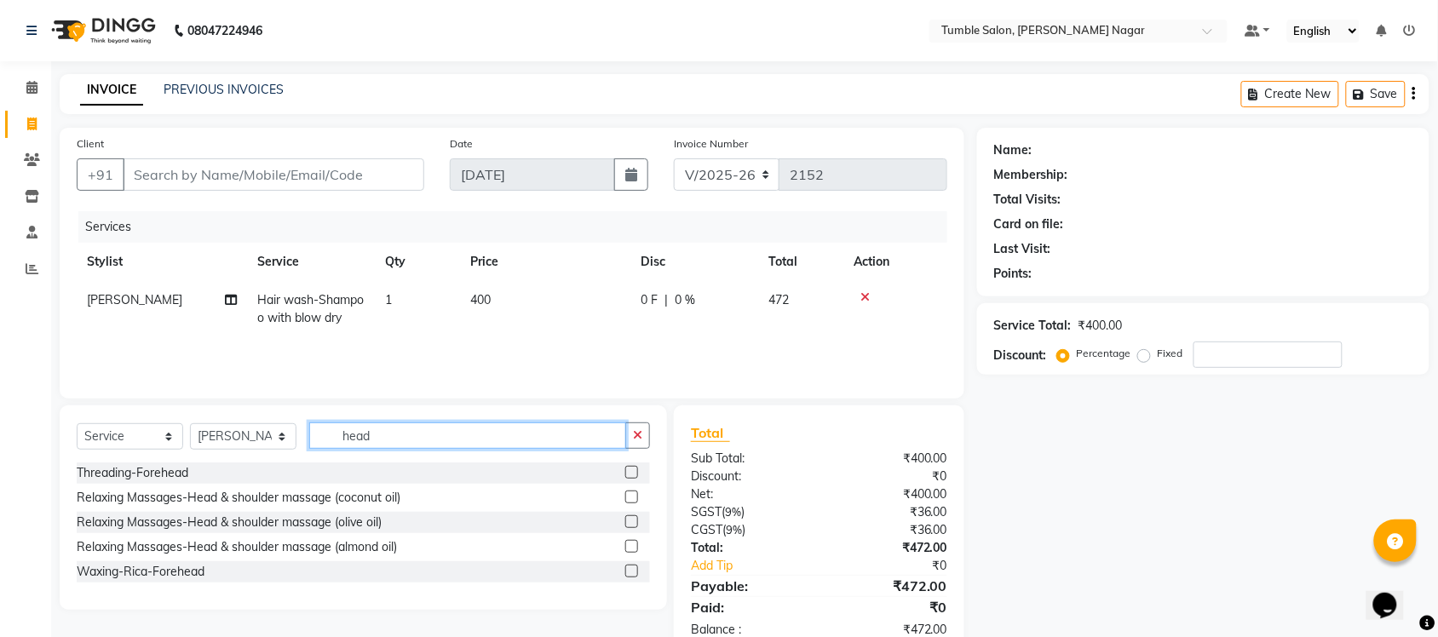
type input "head"
click at [629, 498] on label at bounding box center [631, 497] width 13 height 13
click at [629, 498] on input "checkbox" at bounding box center [630, 497] width 11 height 11
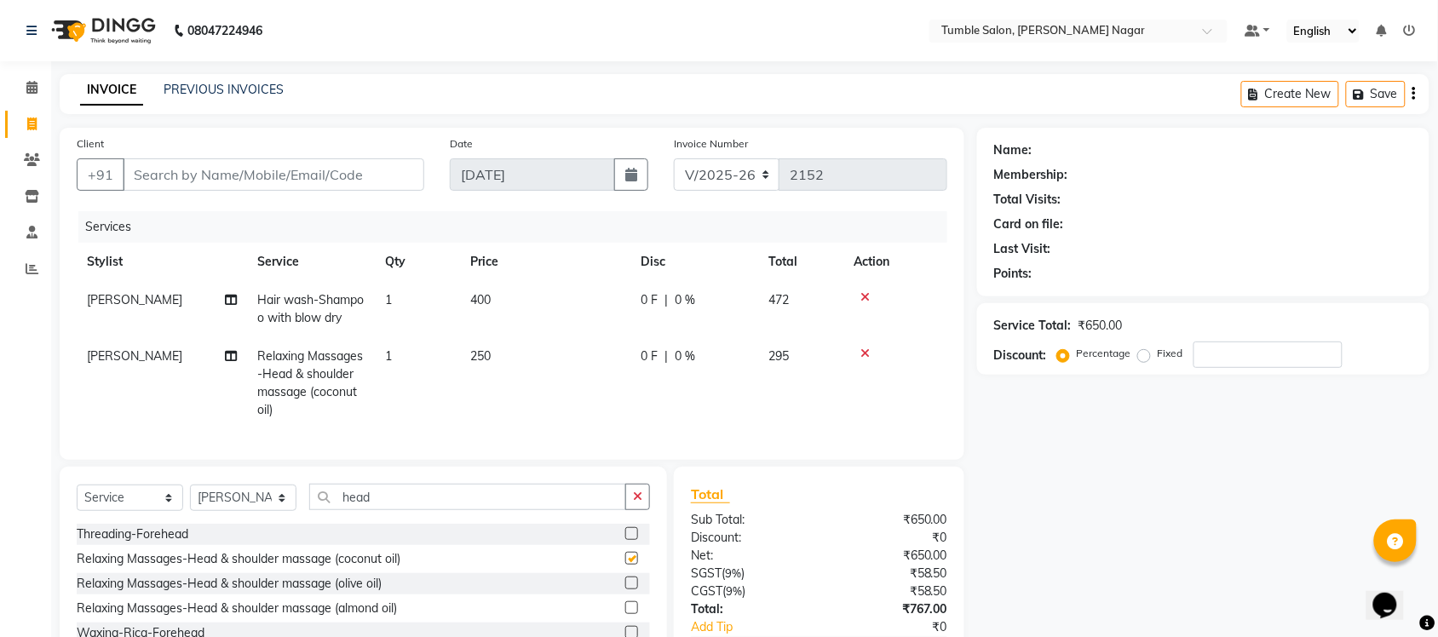
checkbox input "false"
click at [258, 166] on input "Client" at bounding box center [273, 174] width 301 height 32
type input "8"
type input "0"
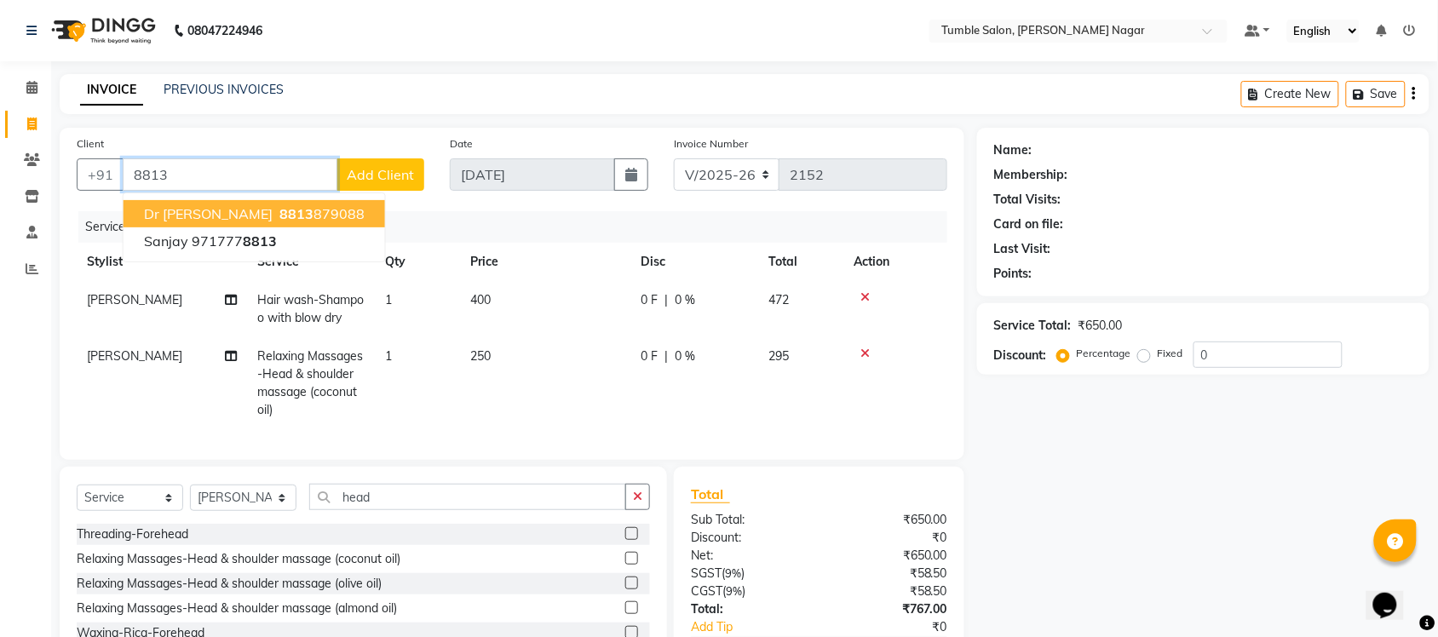
click at [276, 206] on ngb-highlight "8813 879088" at bounding box center [320, 213] width 89 height 17
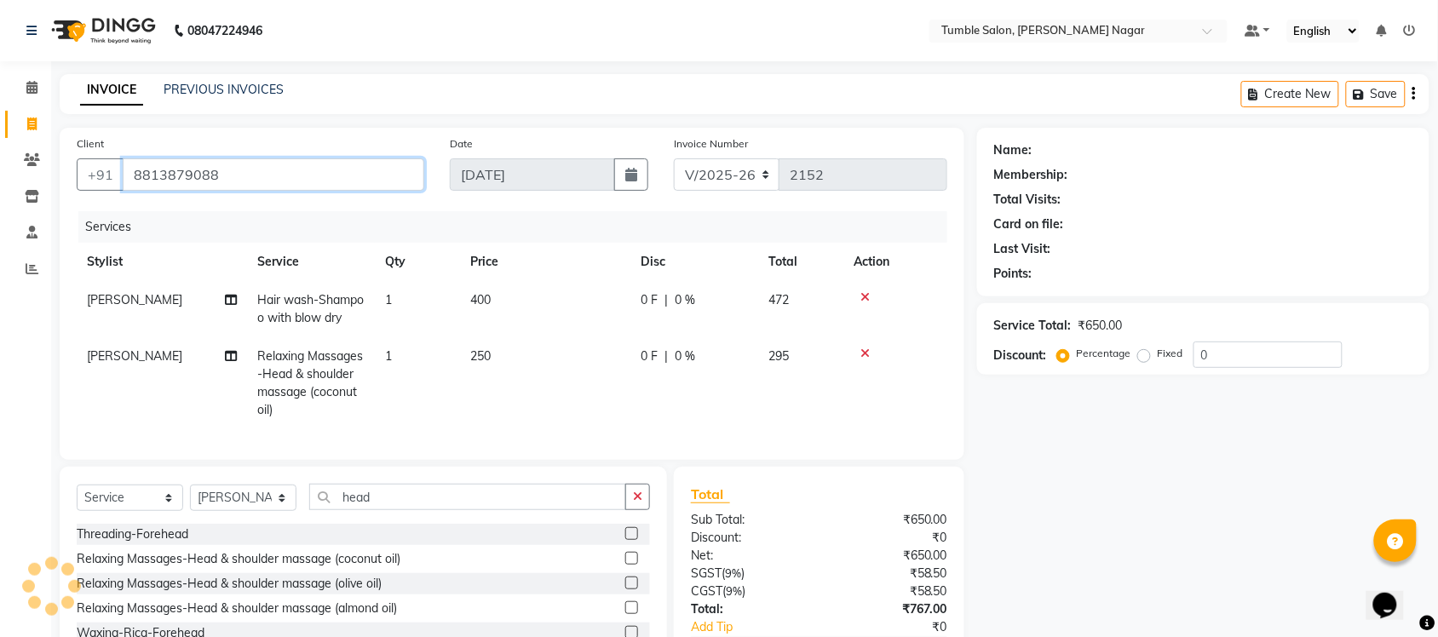
type input "8813879088"
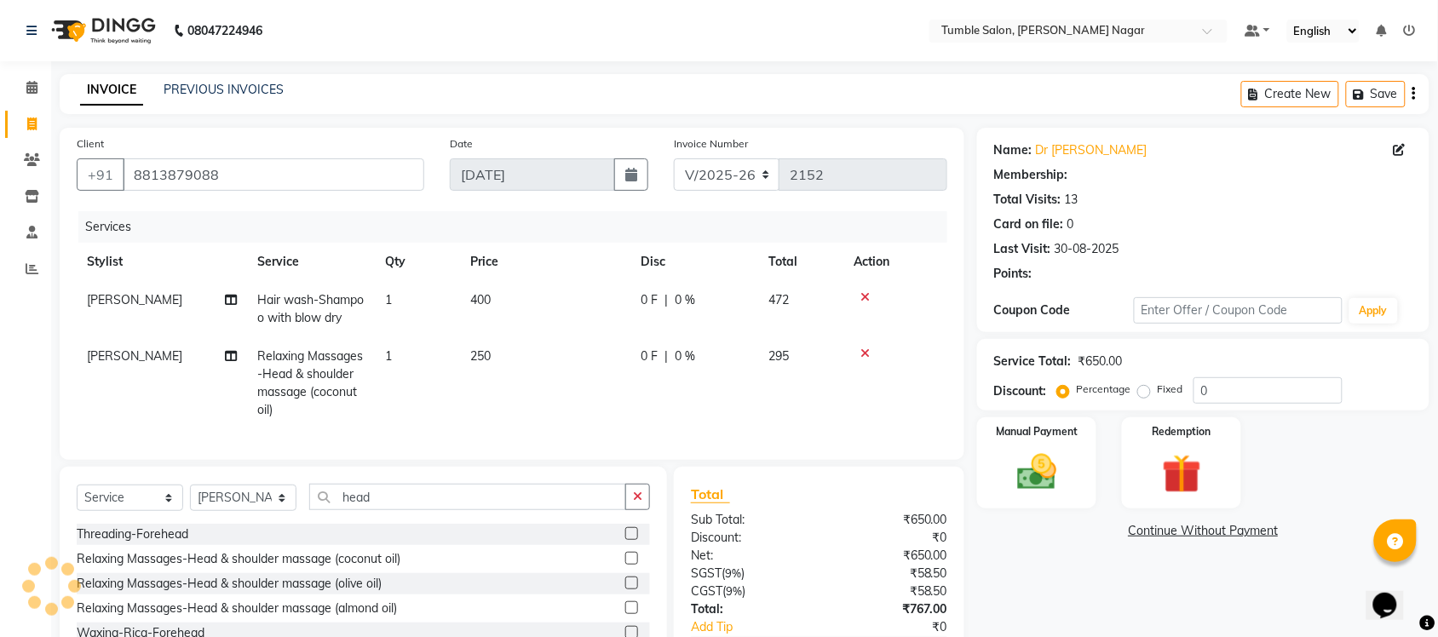
select select "1: Object"
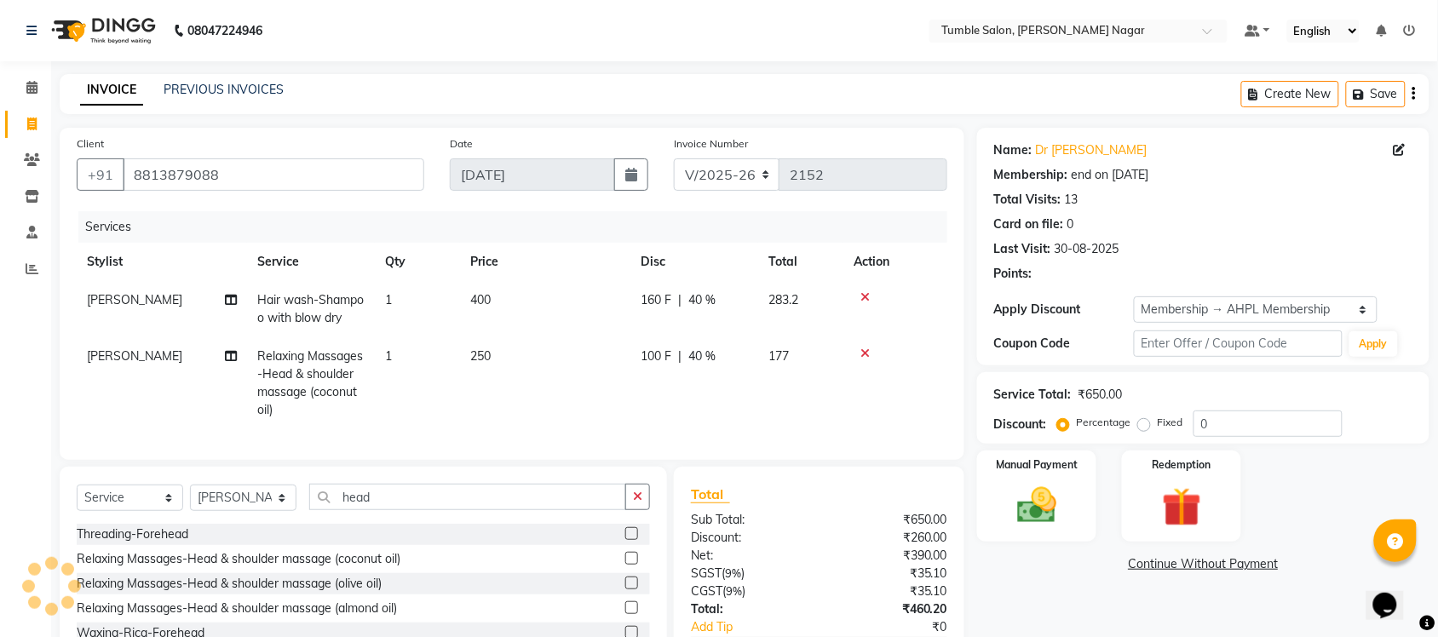
type input "40"
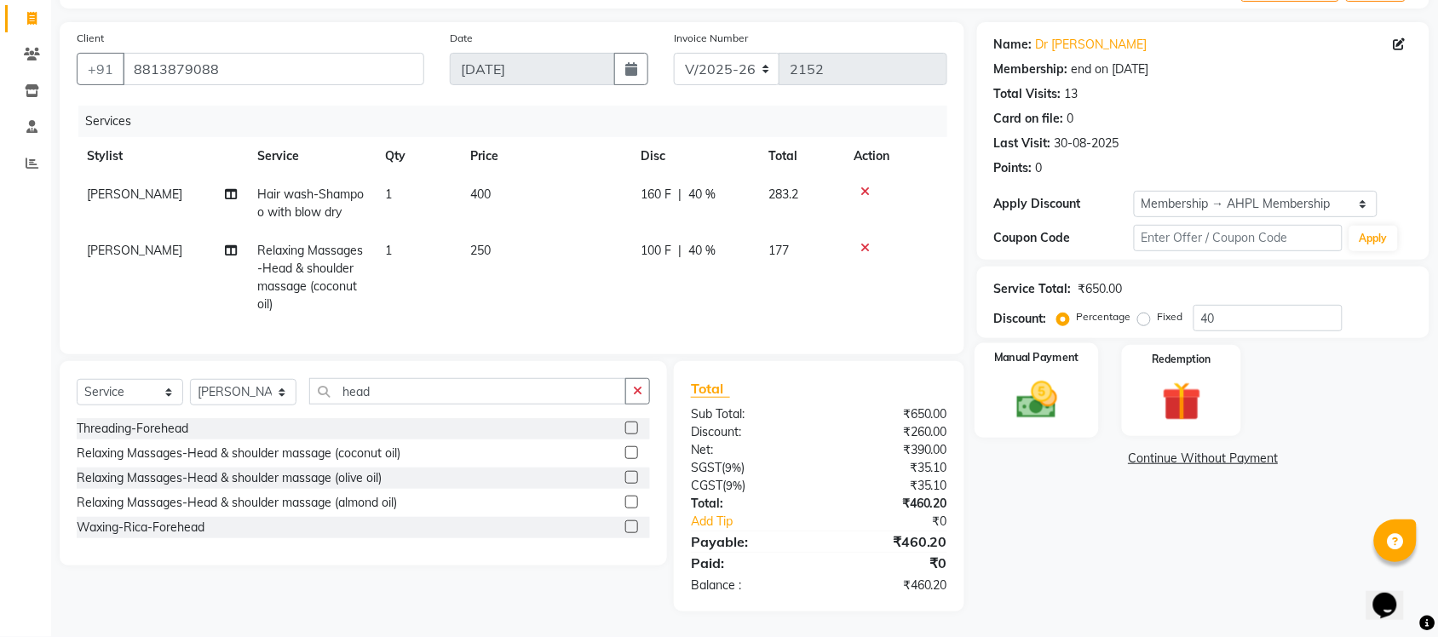
click at [1059, 398] on img at bounding box center [1036, 399] width 66 height 47
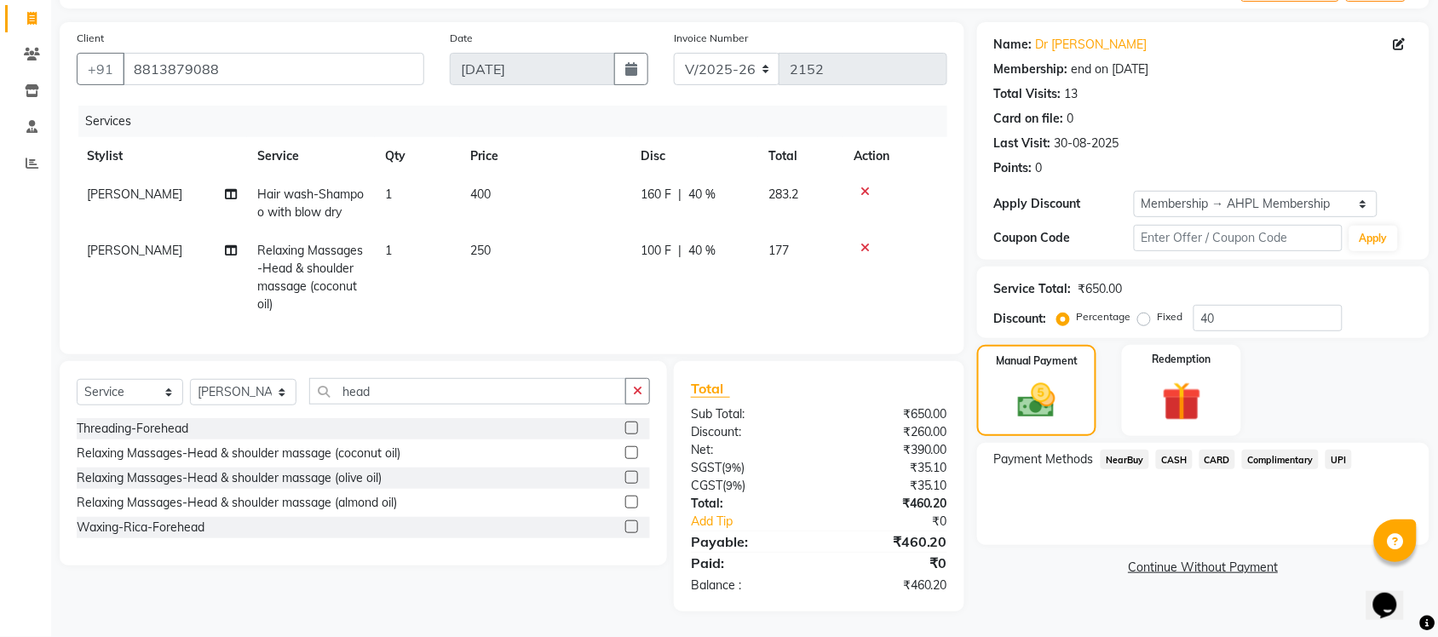
click at [1339, 450] on span "UPI" at bounding box center [1338, 460] width 26 height 20
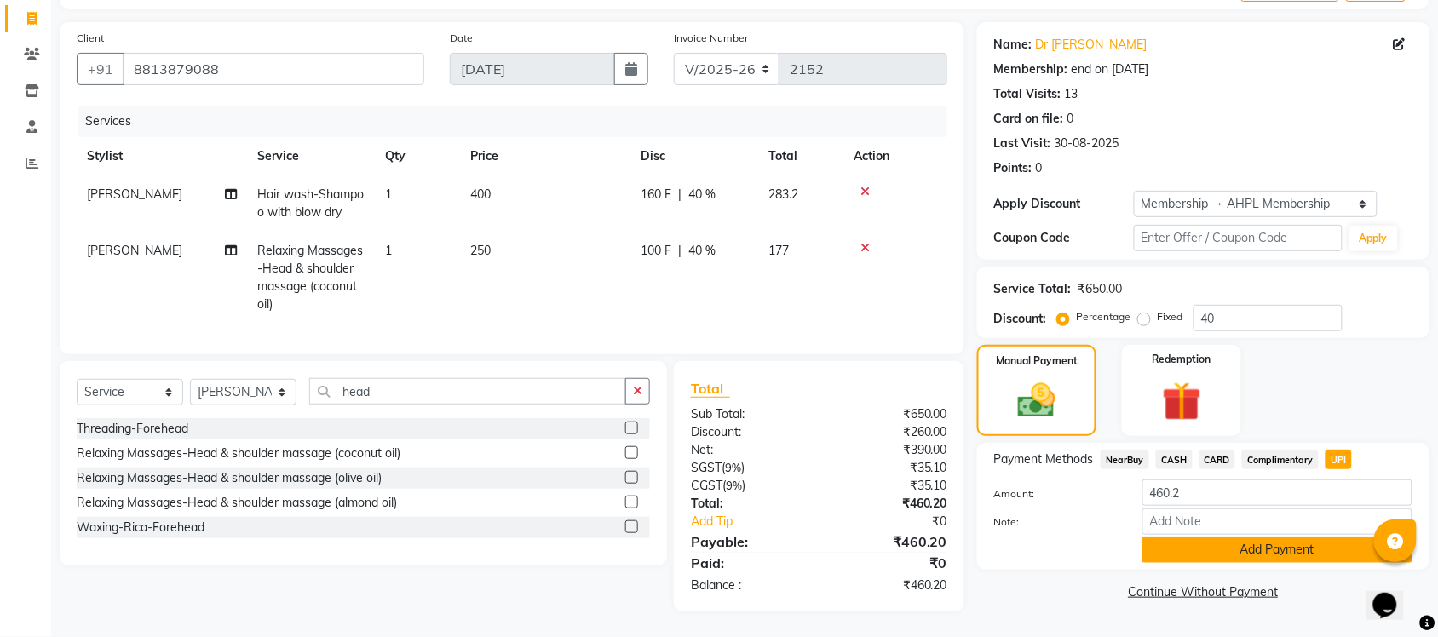
click at [1249, 537] on button "Add Payment" at bounding box center [1277, 550] width 270 height 26
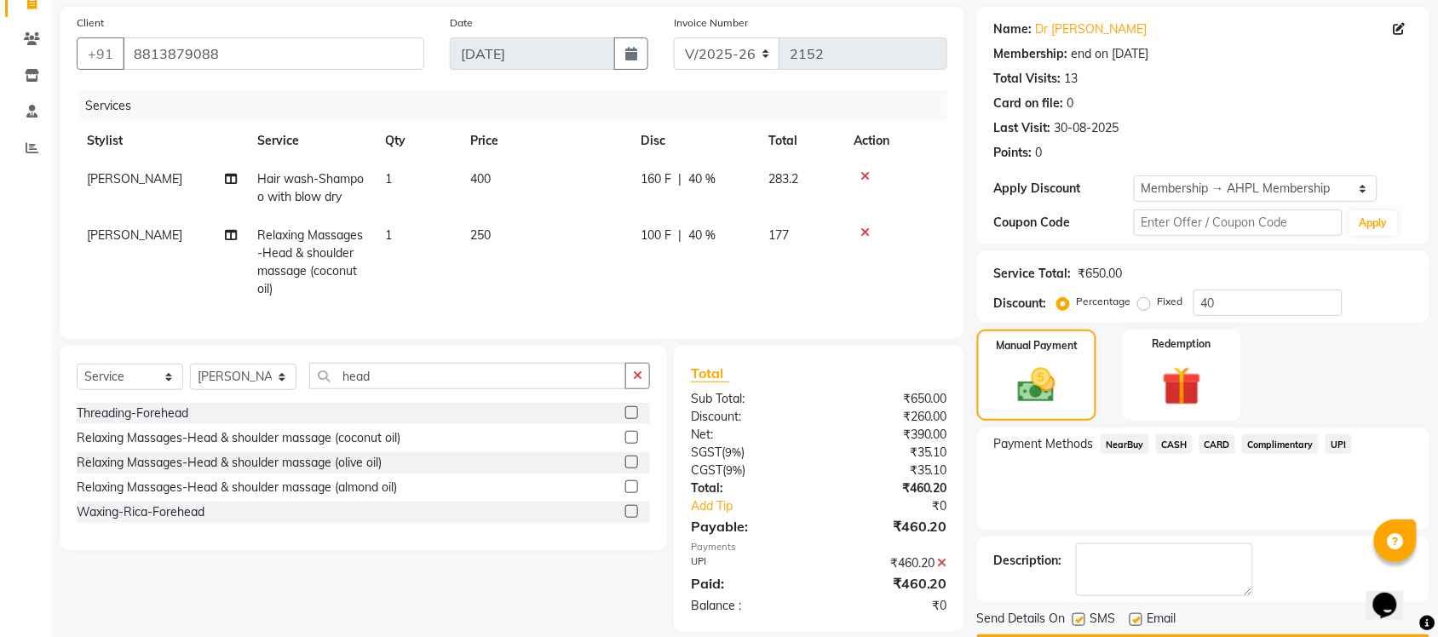
scroll to position [171, 0]
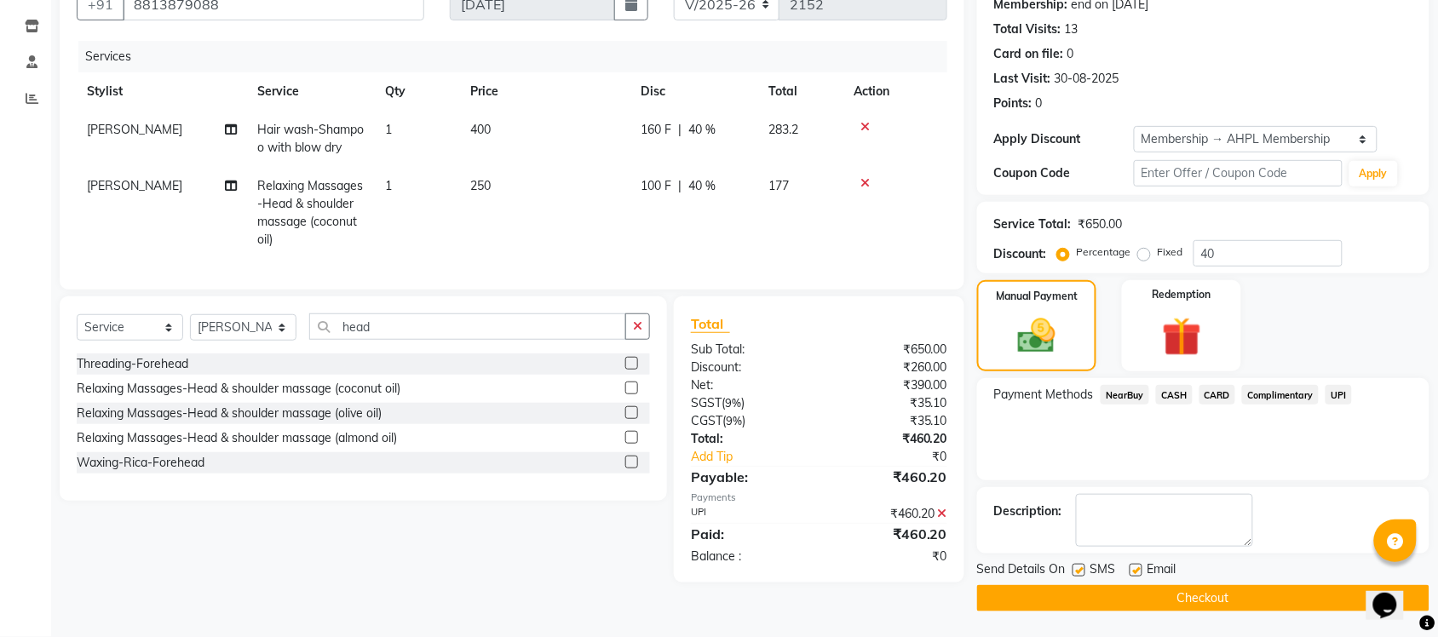
click at [1231, 594] on button "Checkout" at bounding box center [1203, 598] width 452 height 26
